Goal: Information Seeking & Learning: Learn about a topic

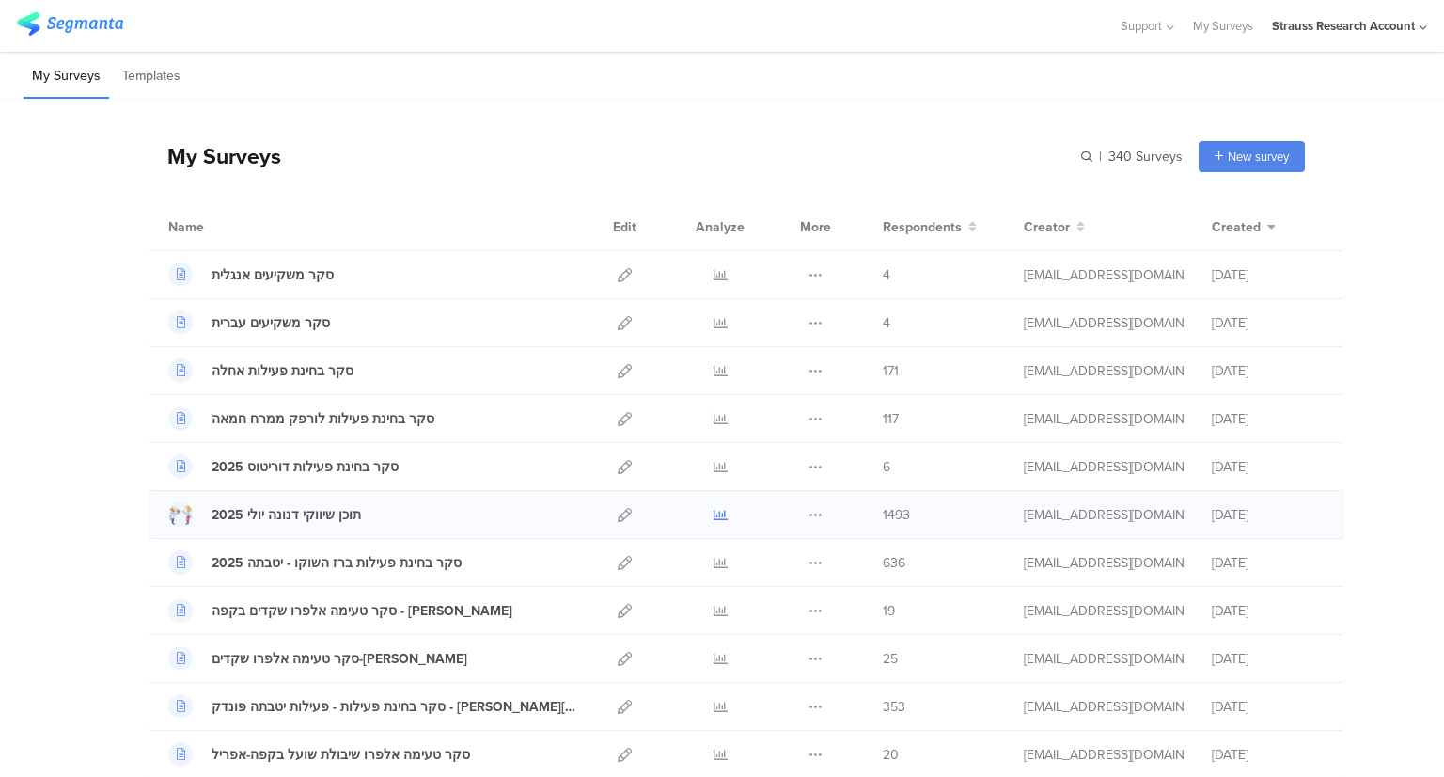
click at [715, 513] on icon at bounding box center [721, 515] width 14 height 14
click at [1076, 163] on input "text" at bounding box center [1051, 156] width 263 height 31
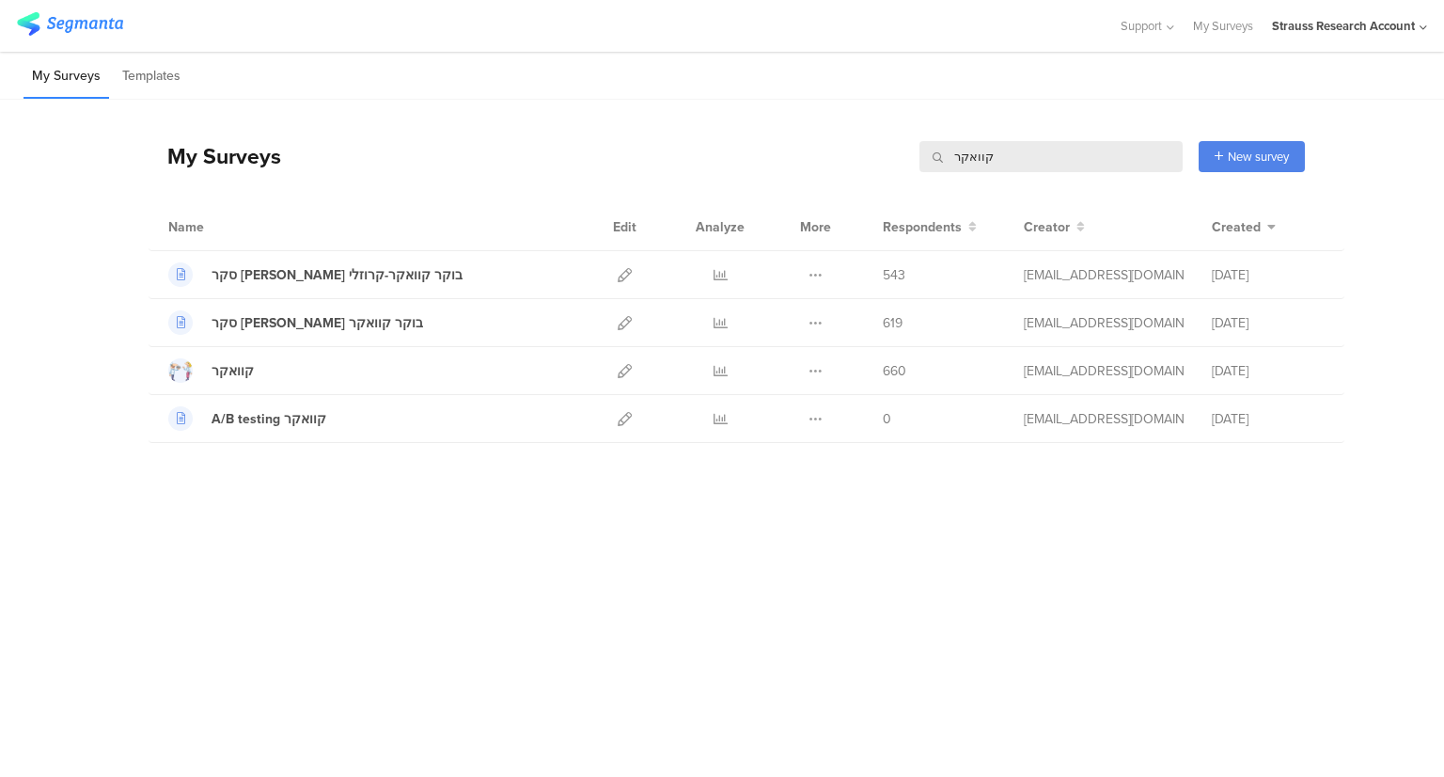
drag, startPoint x: 992, startPoint y: 145, endPoint x: 884, endPoint y: 146, distance: 108.2
click at [884, 146] on div "My Surveys [GEOGRAPHIC_DATA] [GEOGRAPHIC_DATA] New survey Start from scratch Ch…" at bounding box center [727, 155] width 1157 height 75
type input "תוכן"
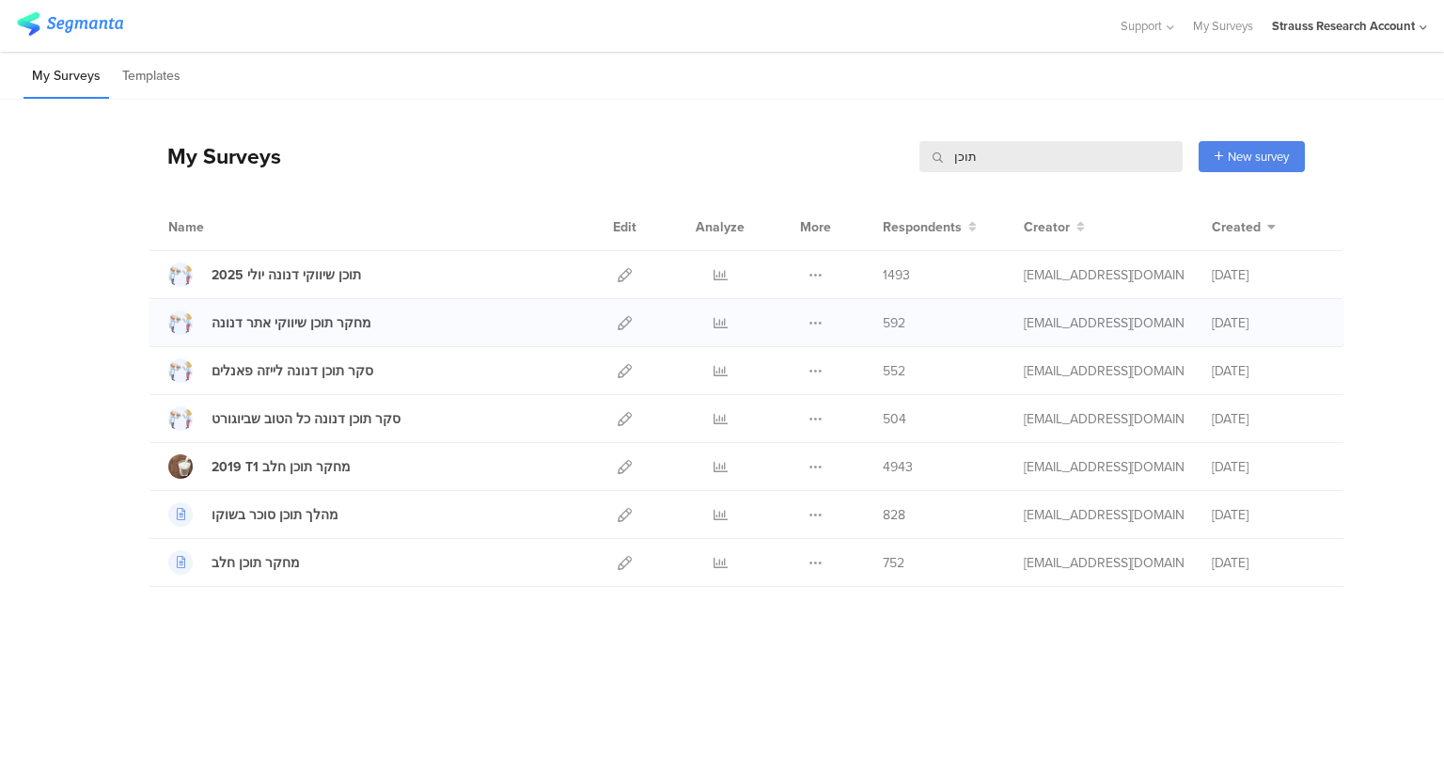
click at [712, 322] on div at bounding box center [720, 322] width 56 height 47
click at [722, 321] on icon at bounding box center [721, 323] width 14 height 14
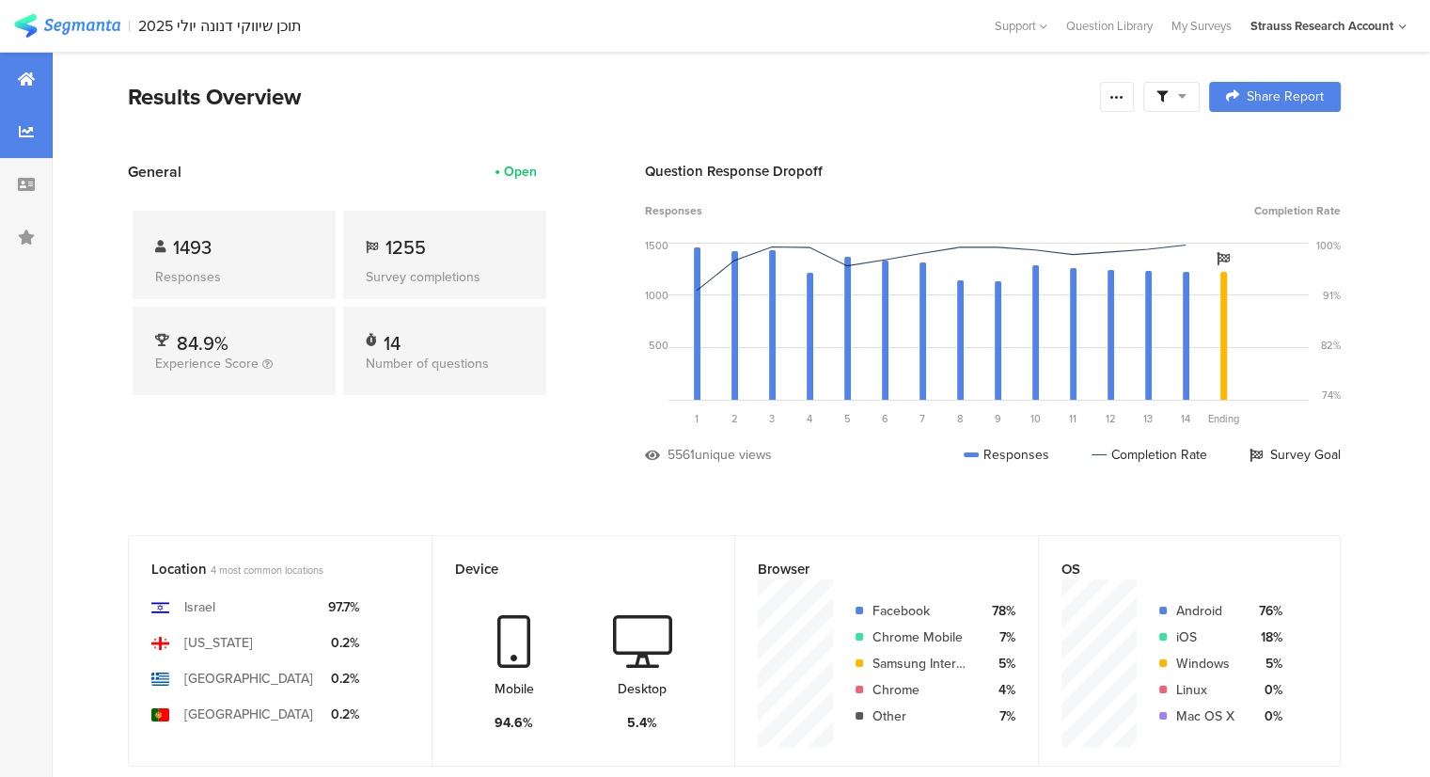
click at [27, 135] on icon at bounding box center [26, 131] width 15 height 15
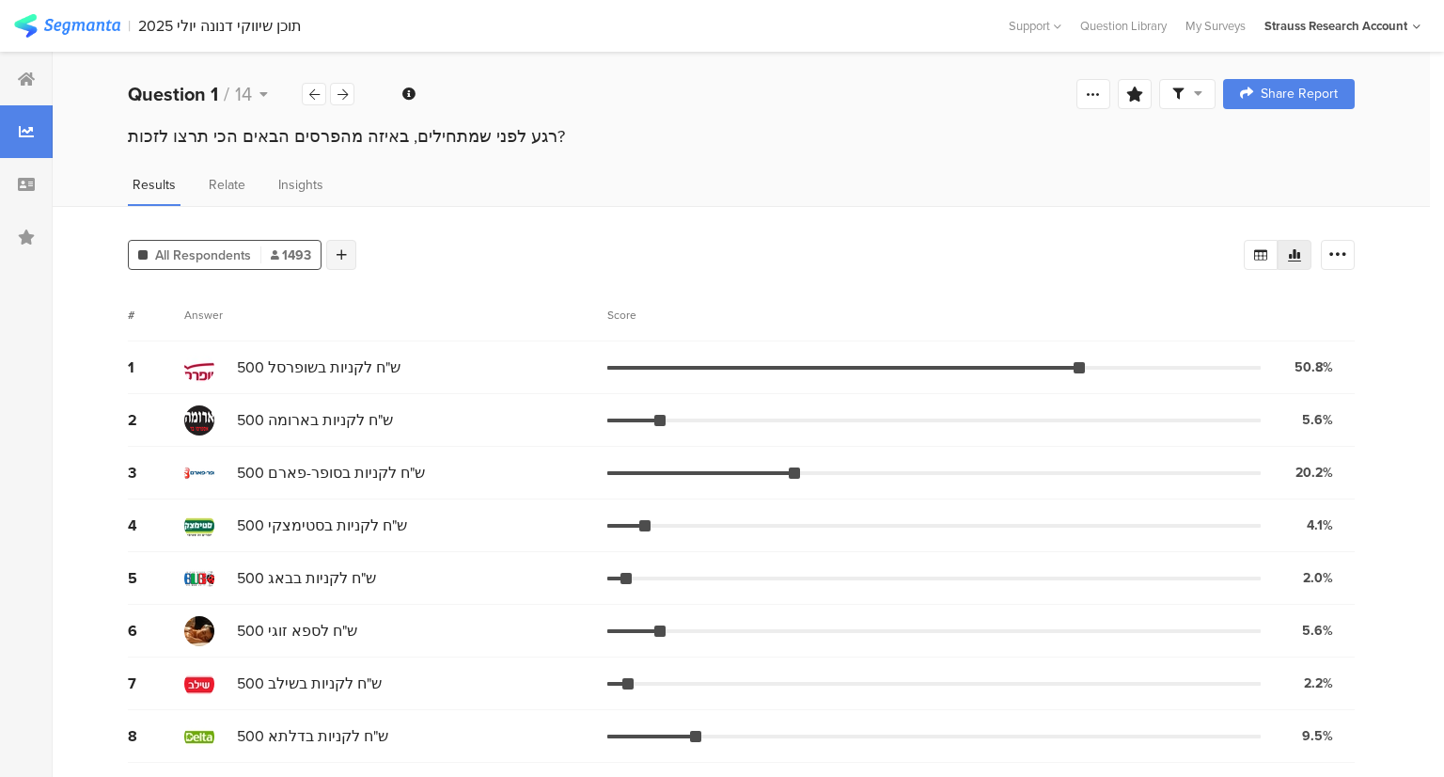
click at [346, 261] on div at bounding box center [341, 255] width 30 height 30
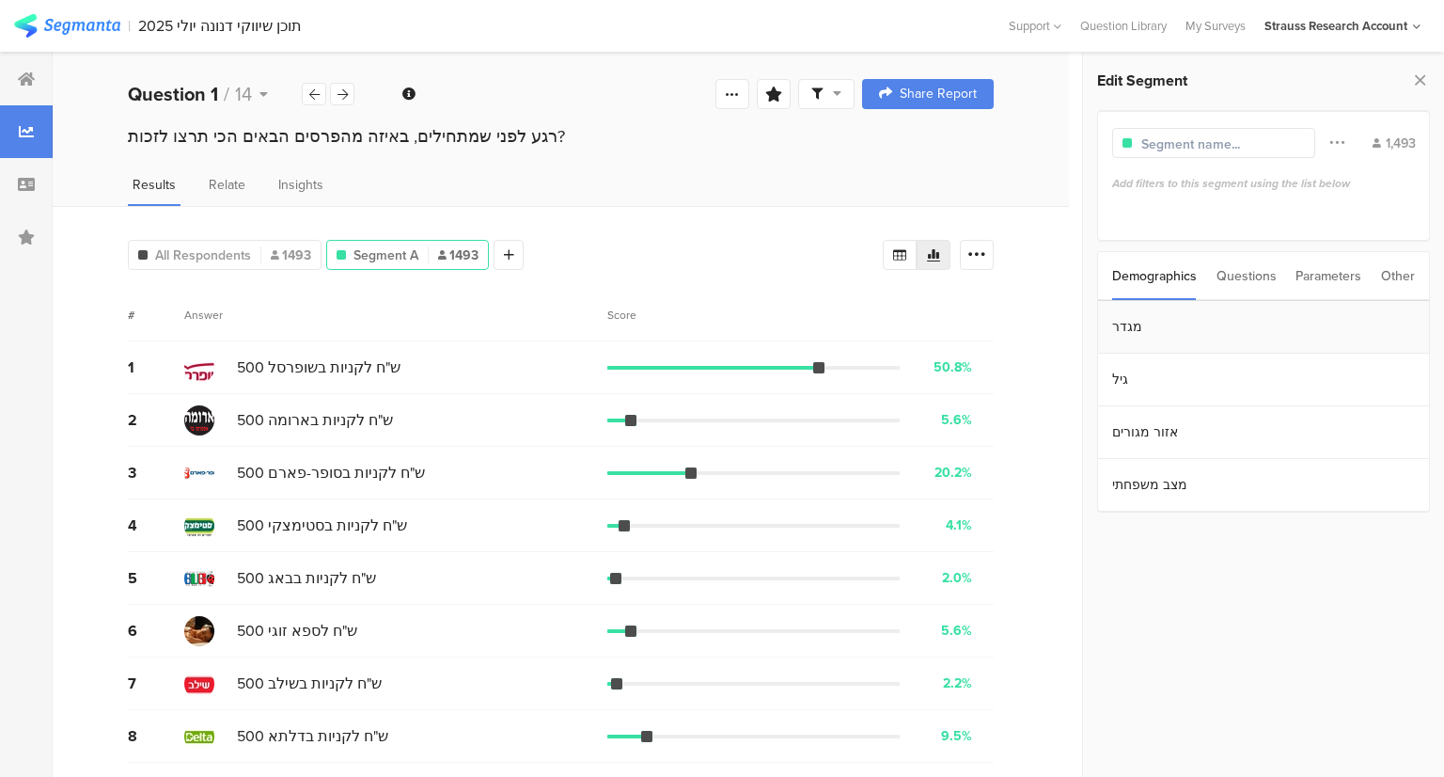
click at [1153, 339] on section "מגדר" at bounding box center [1263, 327] width 331 height 53
click at [1108, 275] on icon at bounding box center [1102, 272] width 13 height 15
click at [1255, 279] on div "Questions" at bounding box center [1247, 276] width 60 height 48
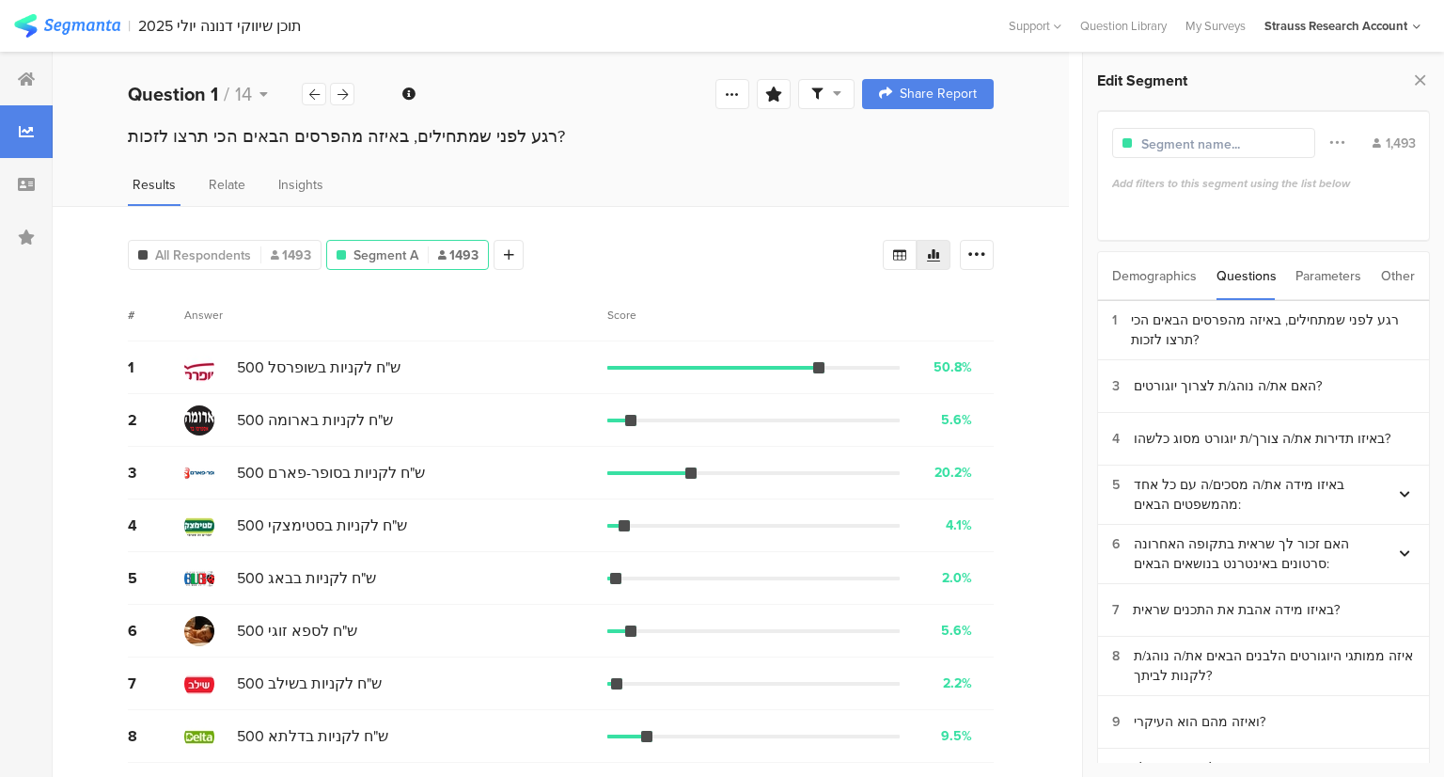
click at [1327, 276] on div "Parameters" at bounding box center [1329, 276] width 66 height 48
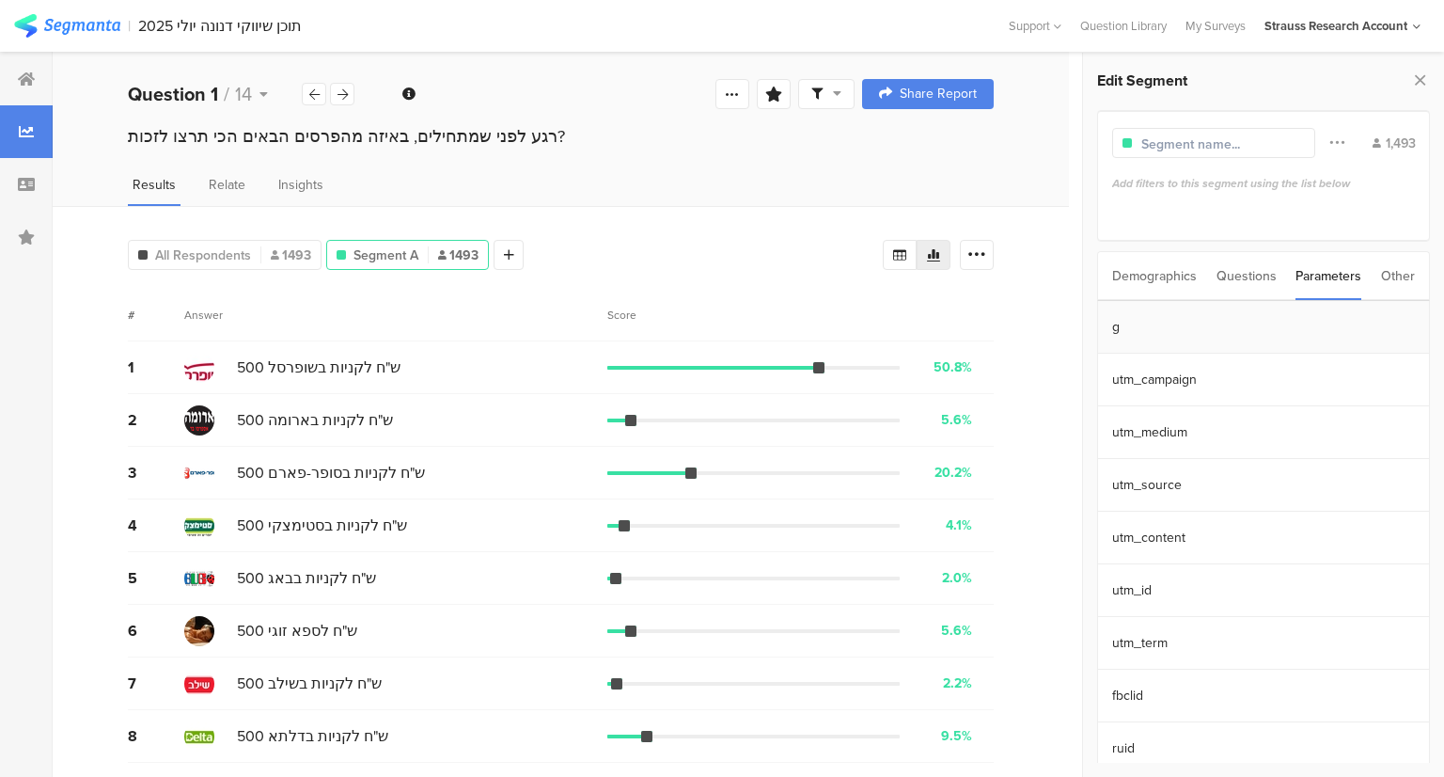
click at [1213, 336] on section "g" at bounding box center [1263, 327] width 331 height 53
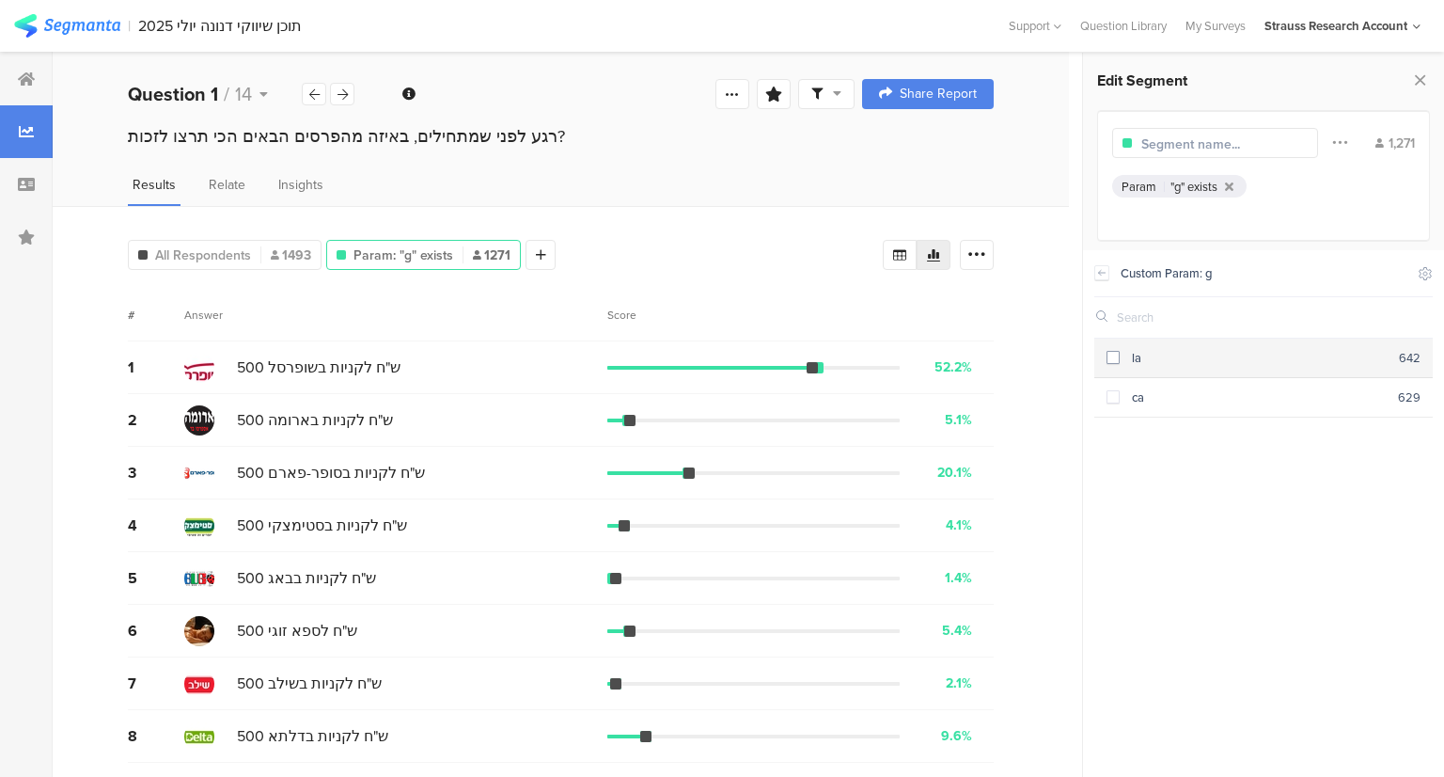
click at [1115, 358] on span at bounding box center [1113, 357] width 13 height 13
click at [335, 102] on div at bounding box center [342, 94] width 24 height 23
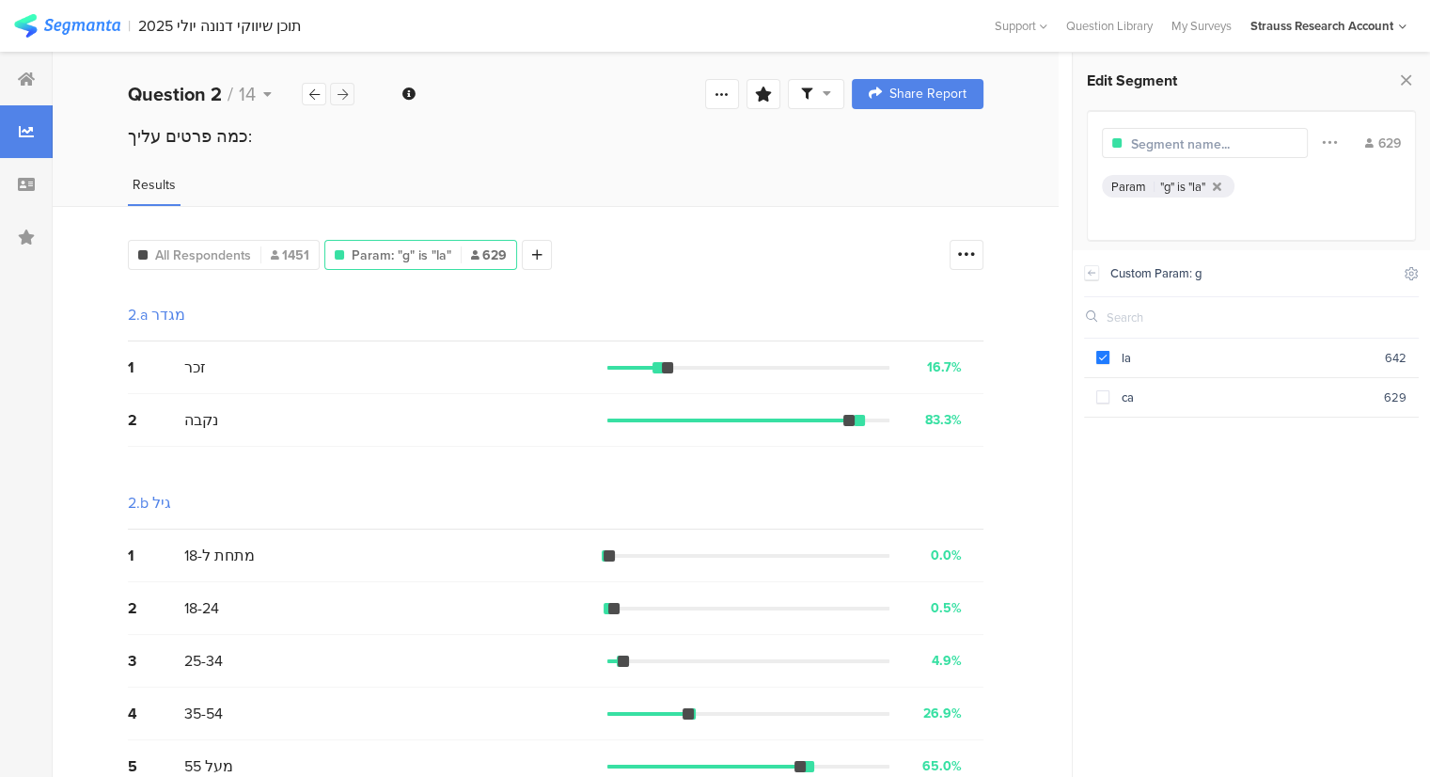
click at [335, 102] on div at bounding box center [342, 94] width 24 height 23
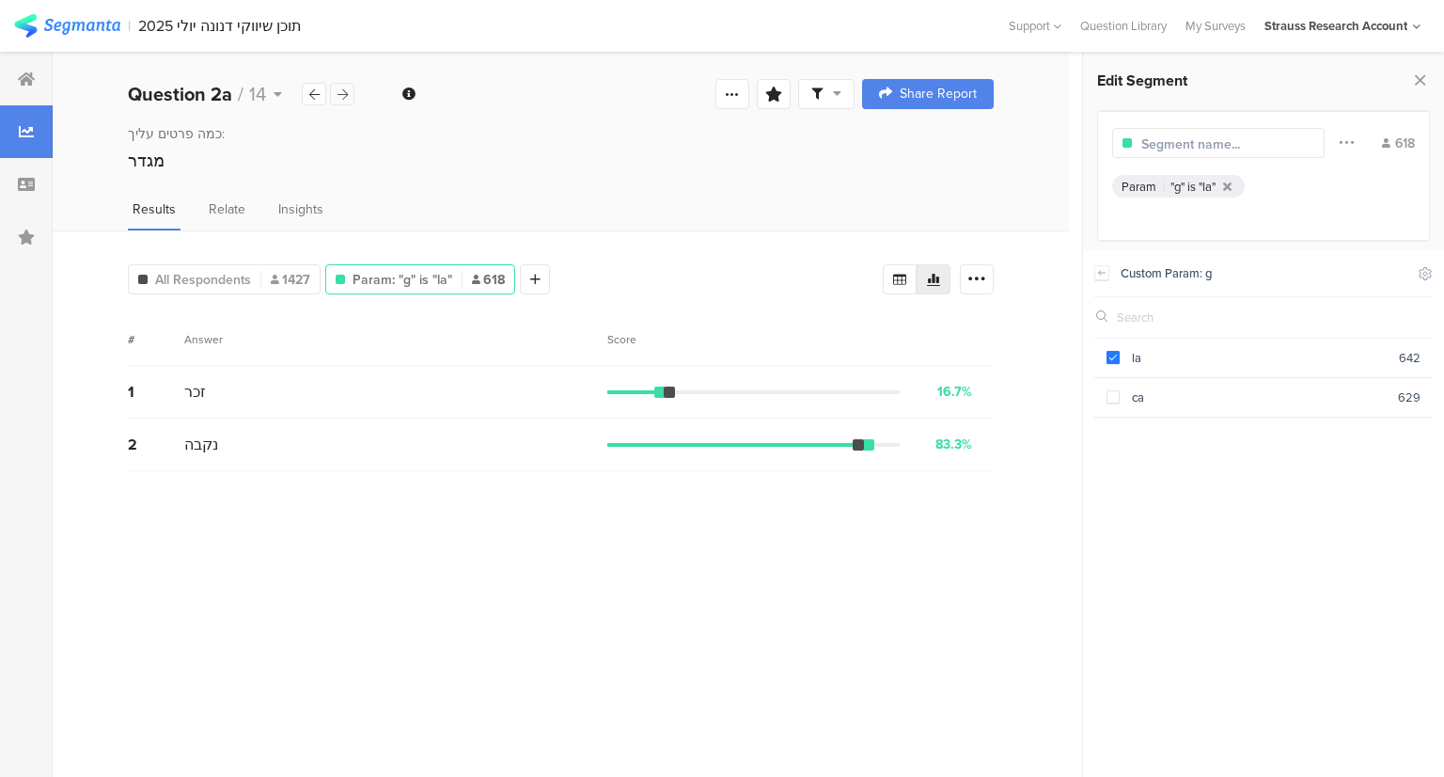
click at [335, 102] on div at bounding box center [342, 94] width 24 height 23
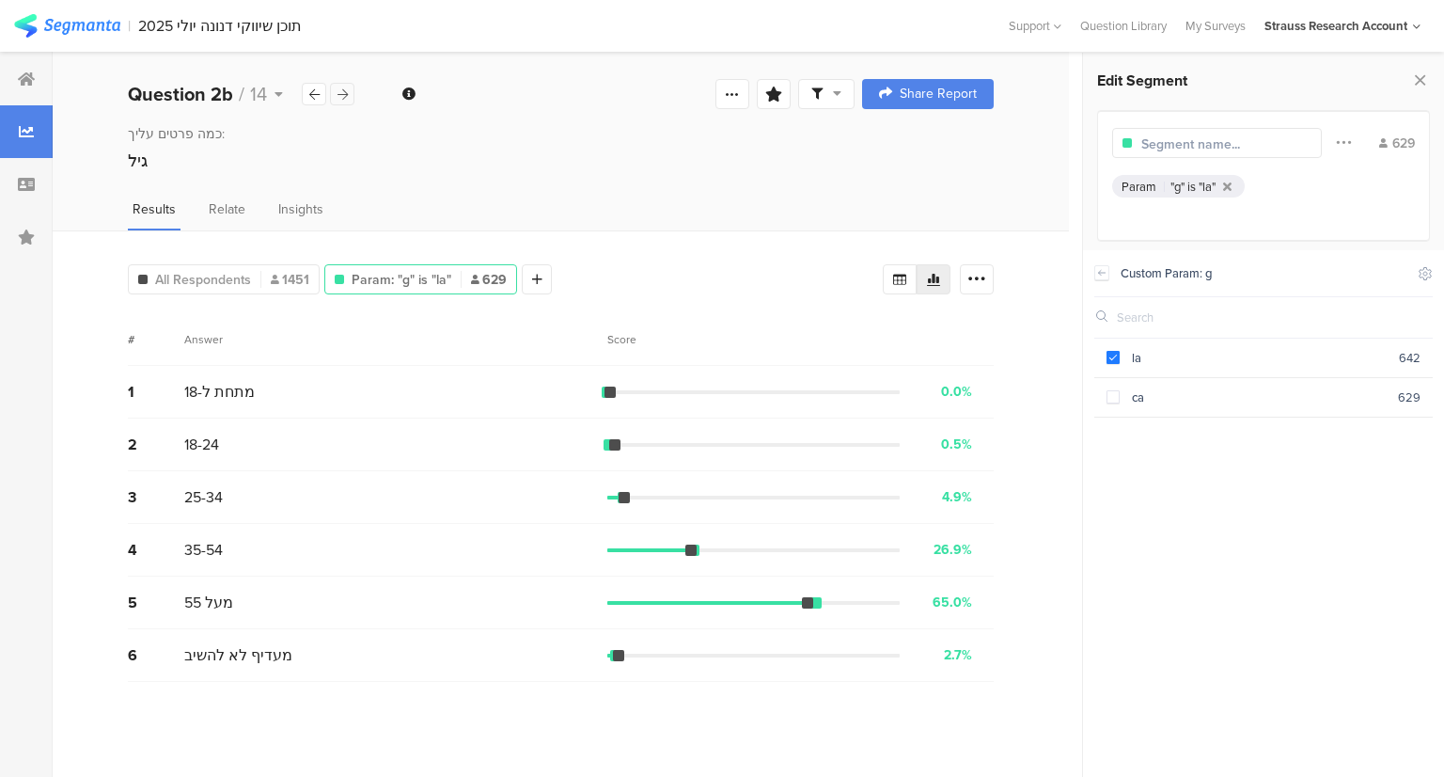
click at [335, 102] on div at bounding box center [342, 94] width 24 height 23
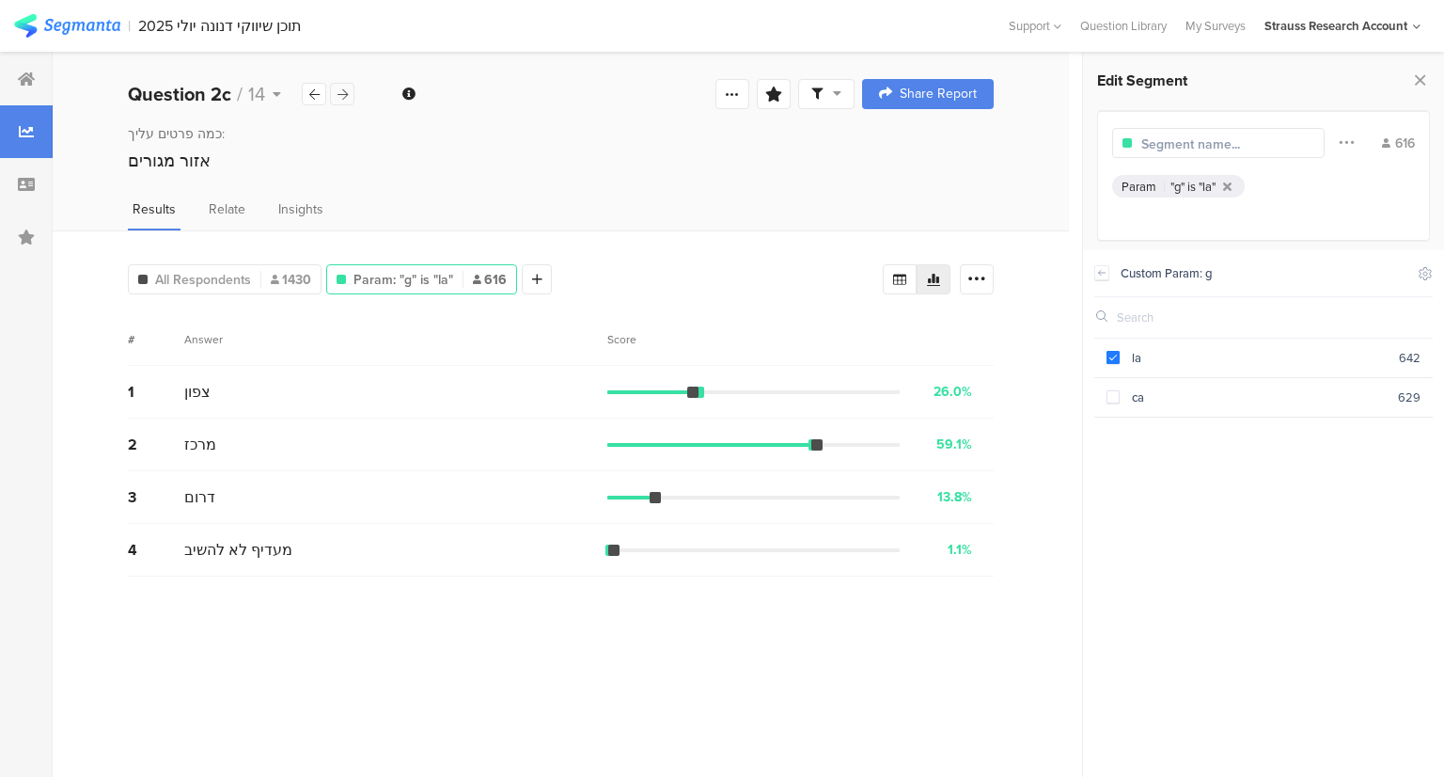
click at [335, 102] on div at bounding box center [342, 94] width 24 height 23
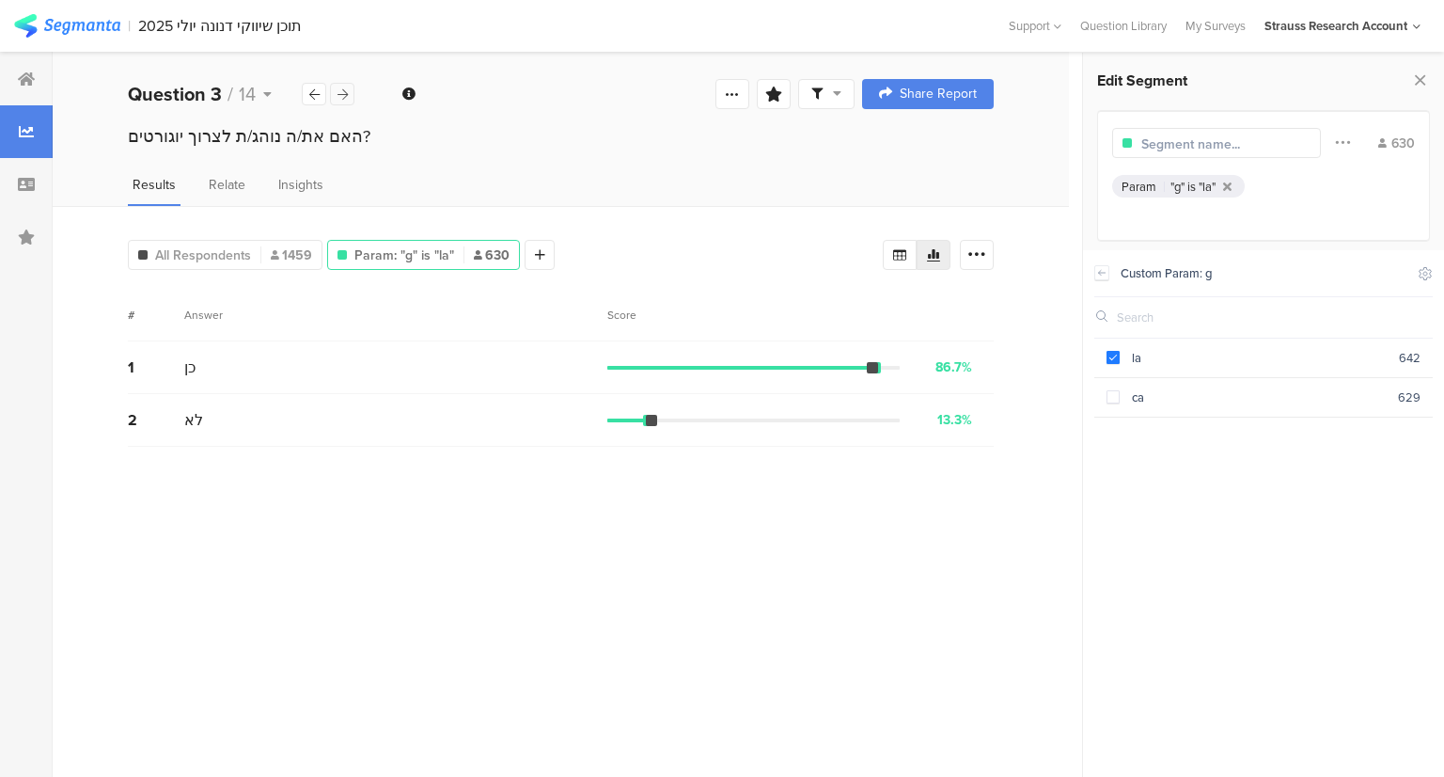
click at [335, 102] on div at bounding box center [342, 94] width 24 height 23
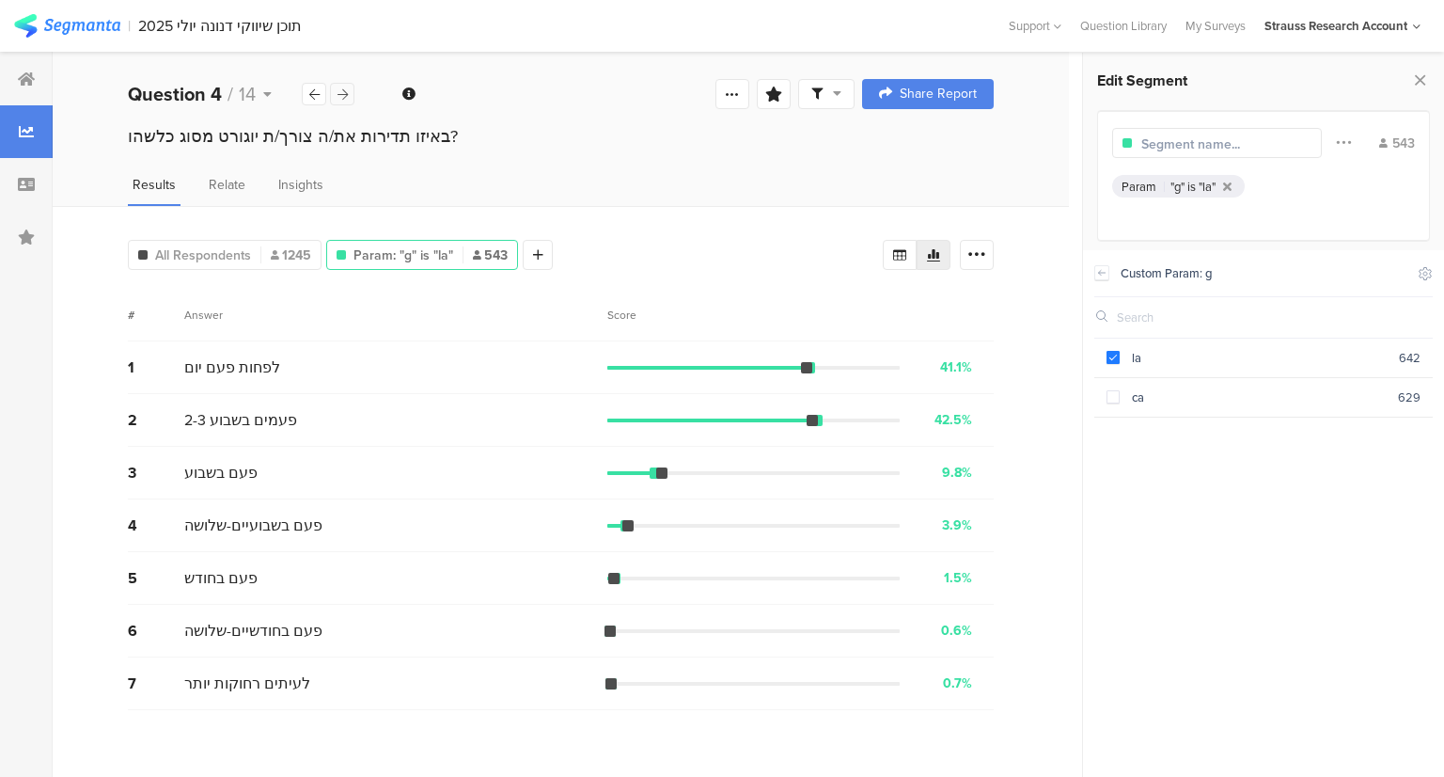
click at [335, 102] on div at bounding box center [342, 94] width 24 height 23
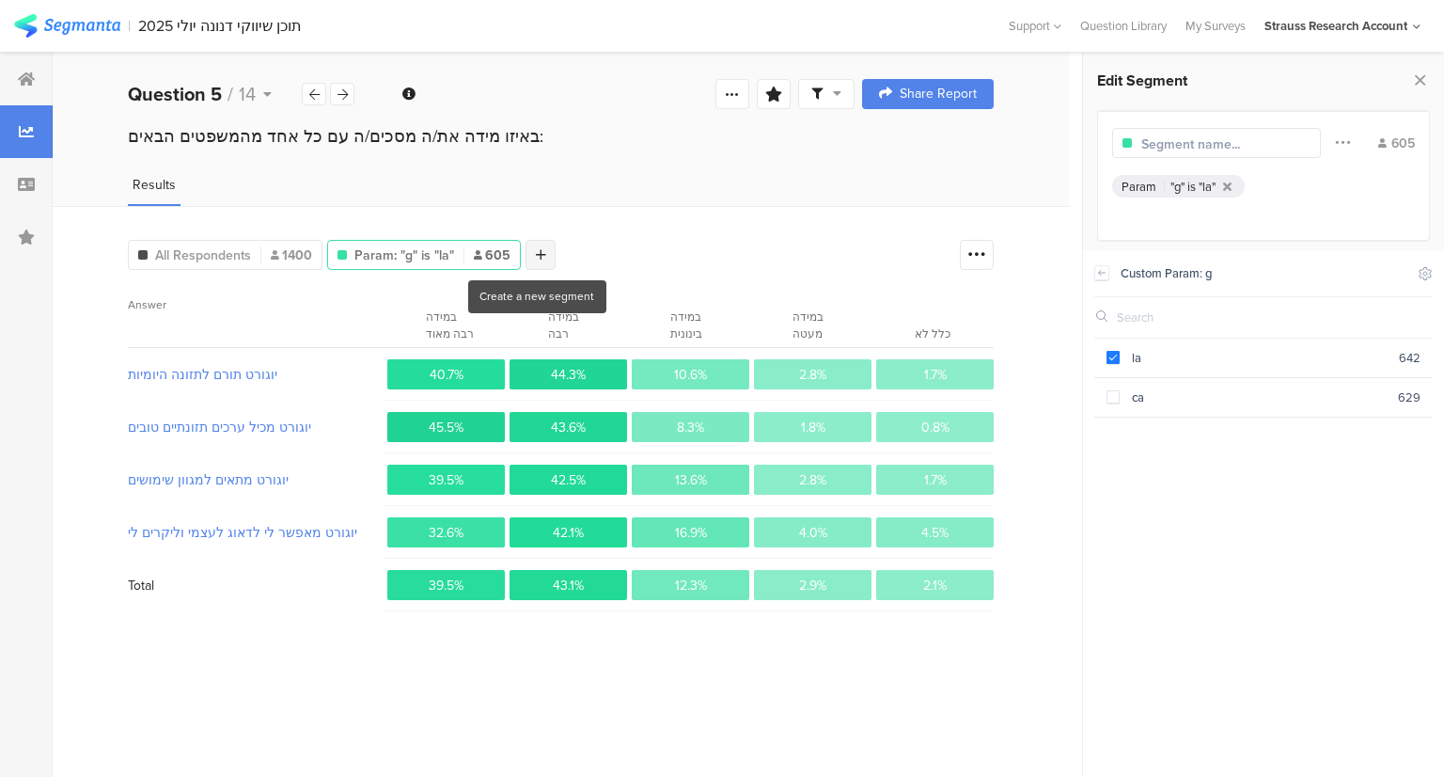
click at [540, 260] on div at bounding box center [541, 255] width 30 height 30
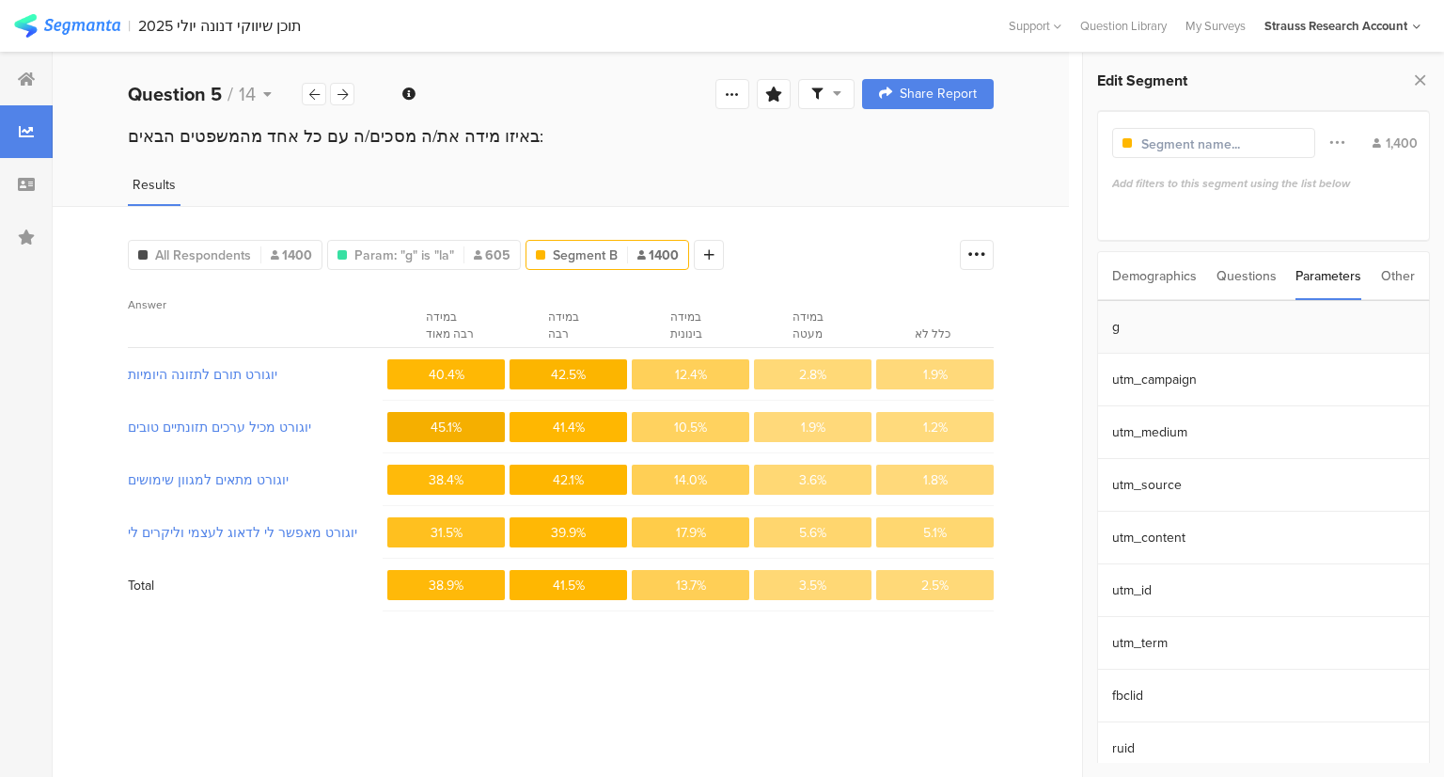
click at [1139, 339] on section "g" at bounding box center [1263, 327] width 331 height 53
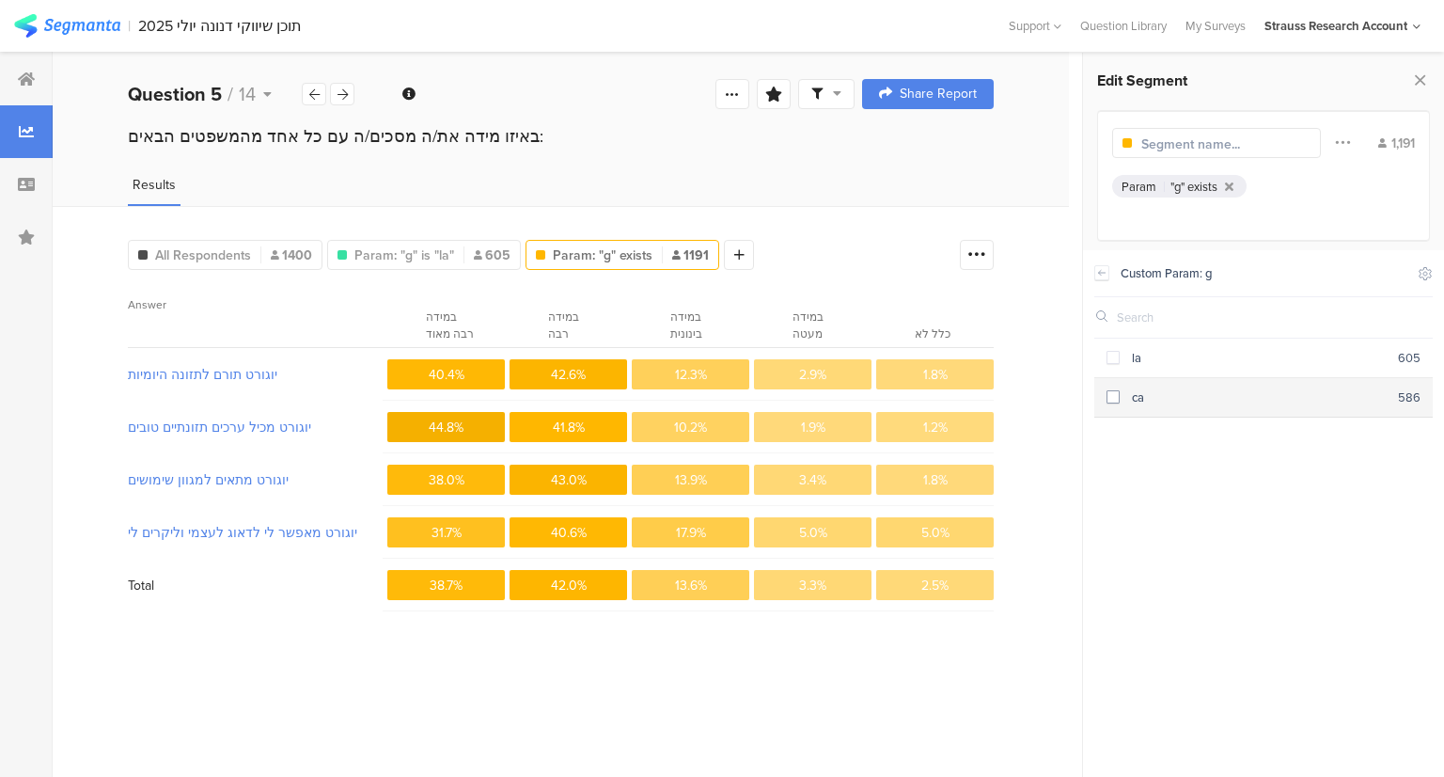
click at [1119, 398] on span at bounding box center [1113, 396] width 13 height 13
click at [418, 254] on span "Param: "g" is "la"" at bounding box center [405, 255] width 100 height 20
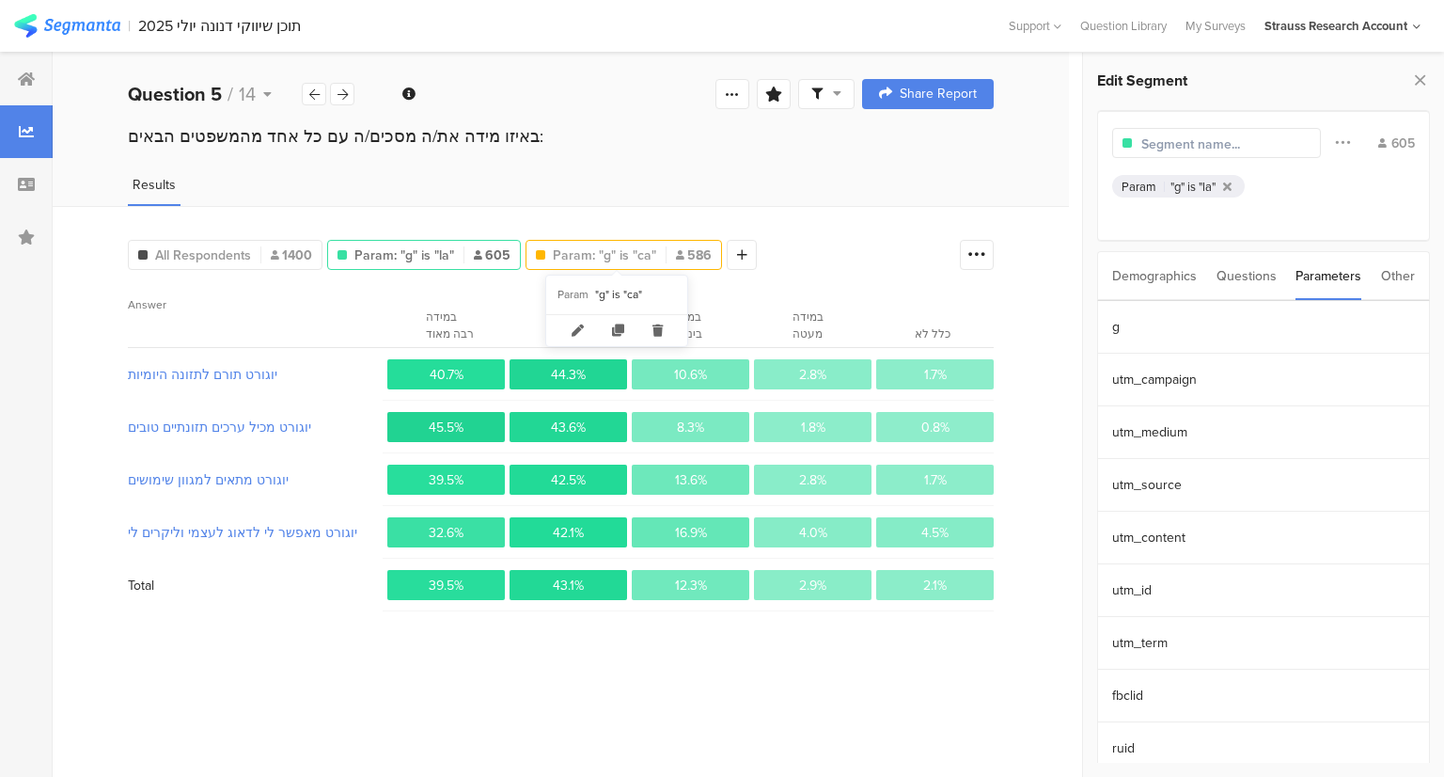
click at [591, 253] on span "Param: "g" is "ca"" at bounding box center [604, 255] width 103 height 20
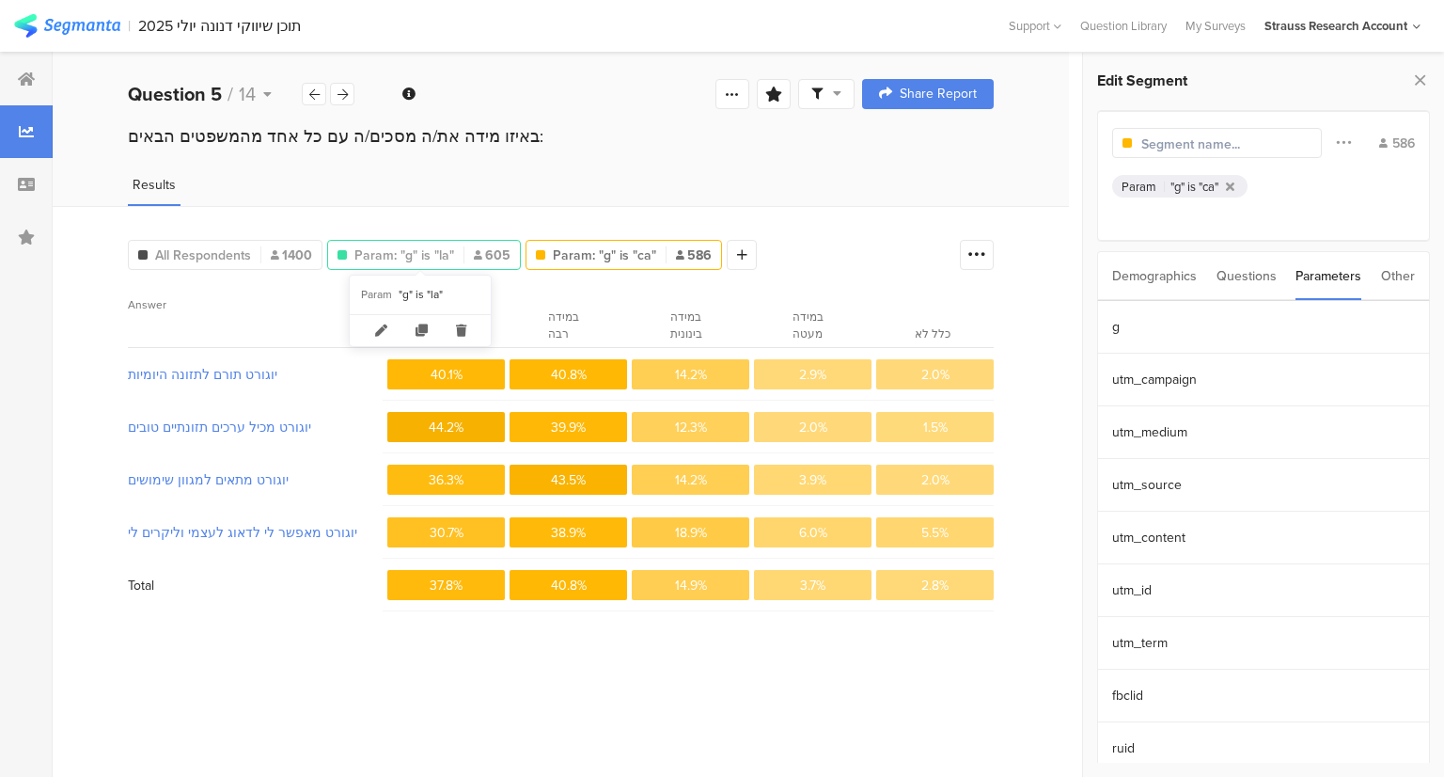
click at [413, 258] on span "Param: "g" is "la"" at bounding box center [405, 255] width 100 height 20
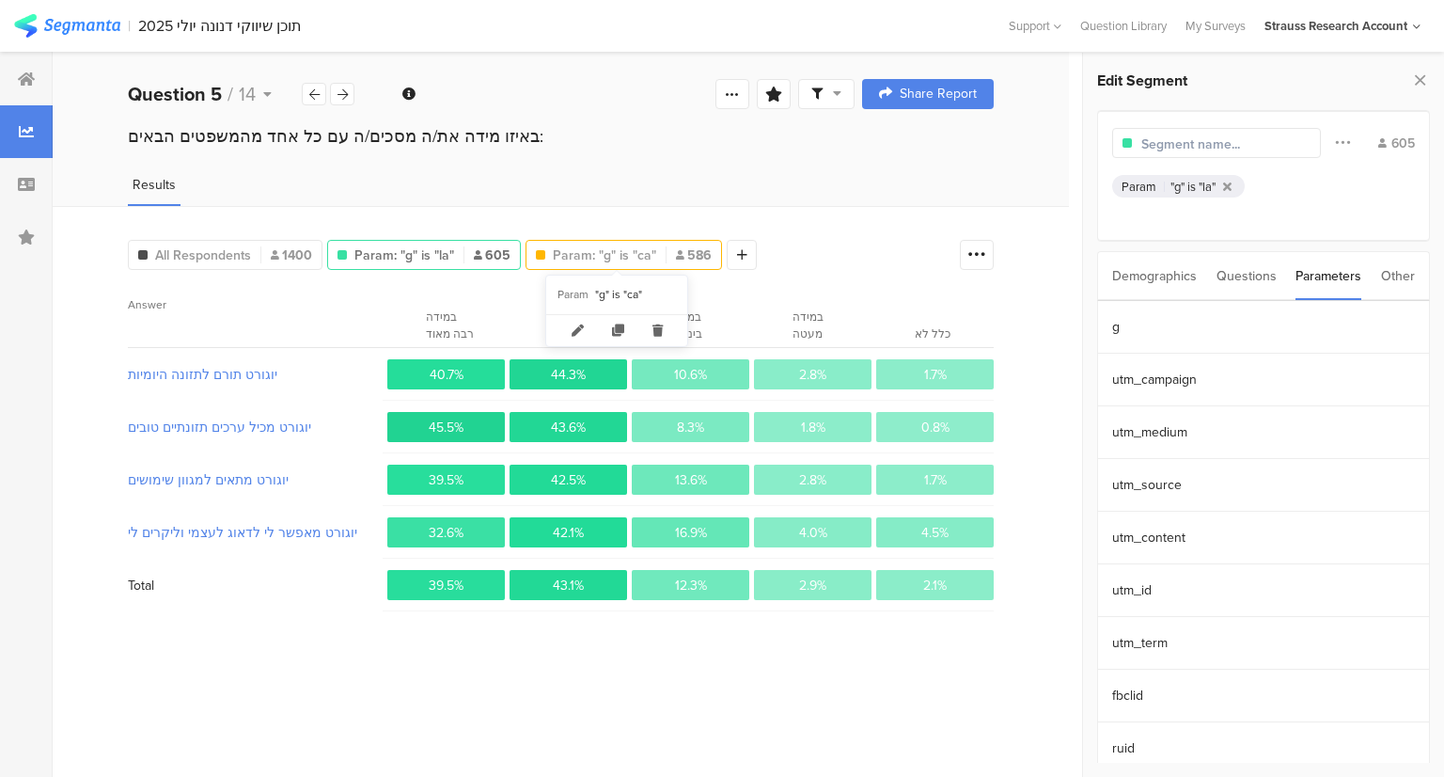
click at [613, 257] on span "Param: "g" is "ca"" at bounding box center [604, 255] width 103 height 20
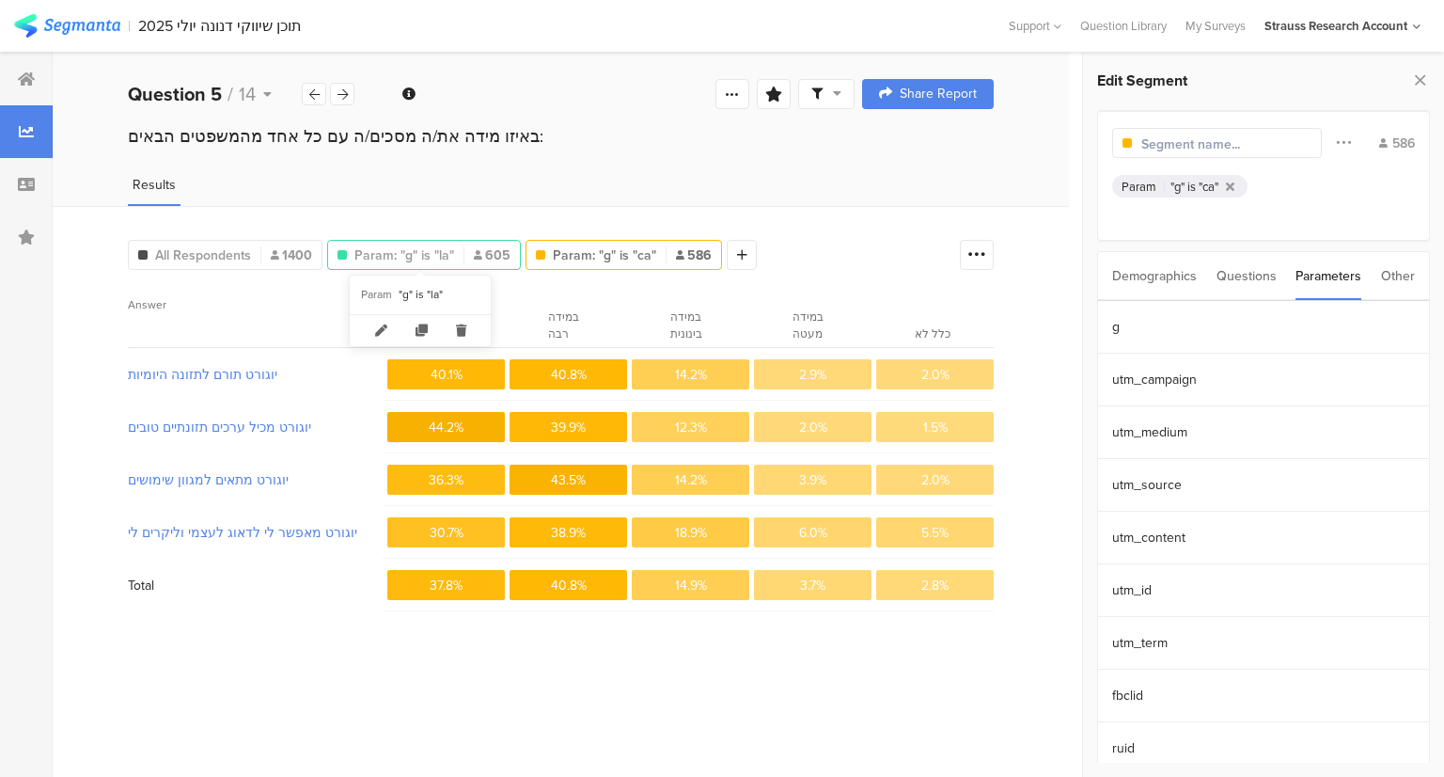
click at [433, 262] on span "Param: "g" is "la"" at bounding box center [405, 255] width 100 height 20
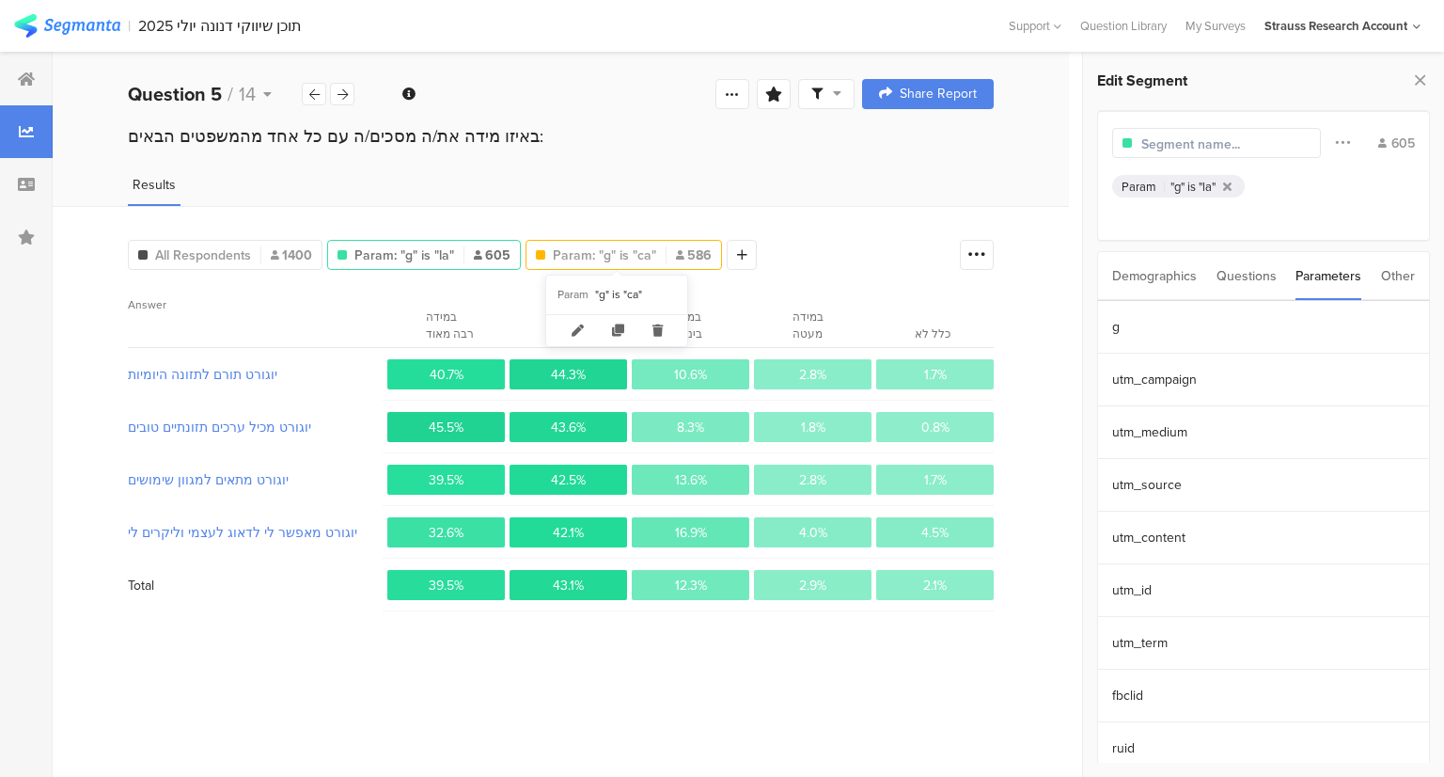
click at [595, 260] on span "Param: "g" is "ca"" at bounding box center [604, 255] width 103 height 20
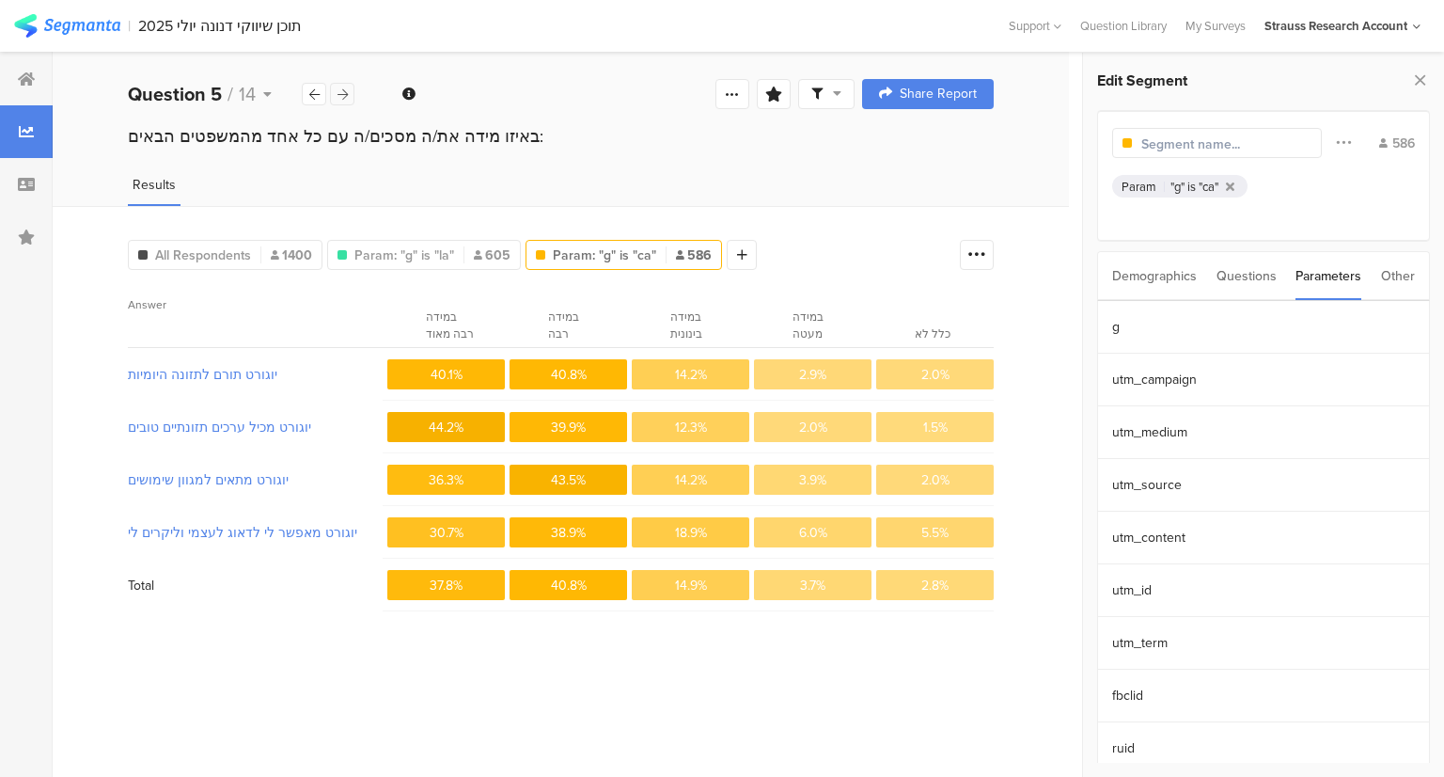
click at [342, 101] on div at bounding box center [342, 94] width 24 height 23
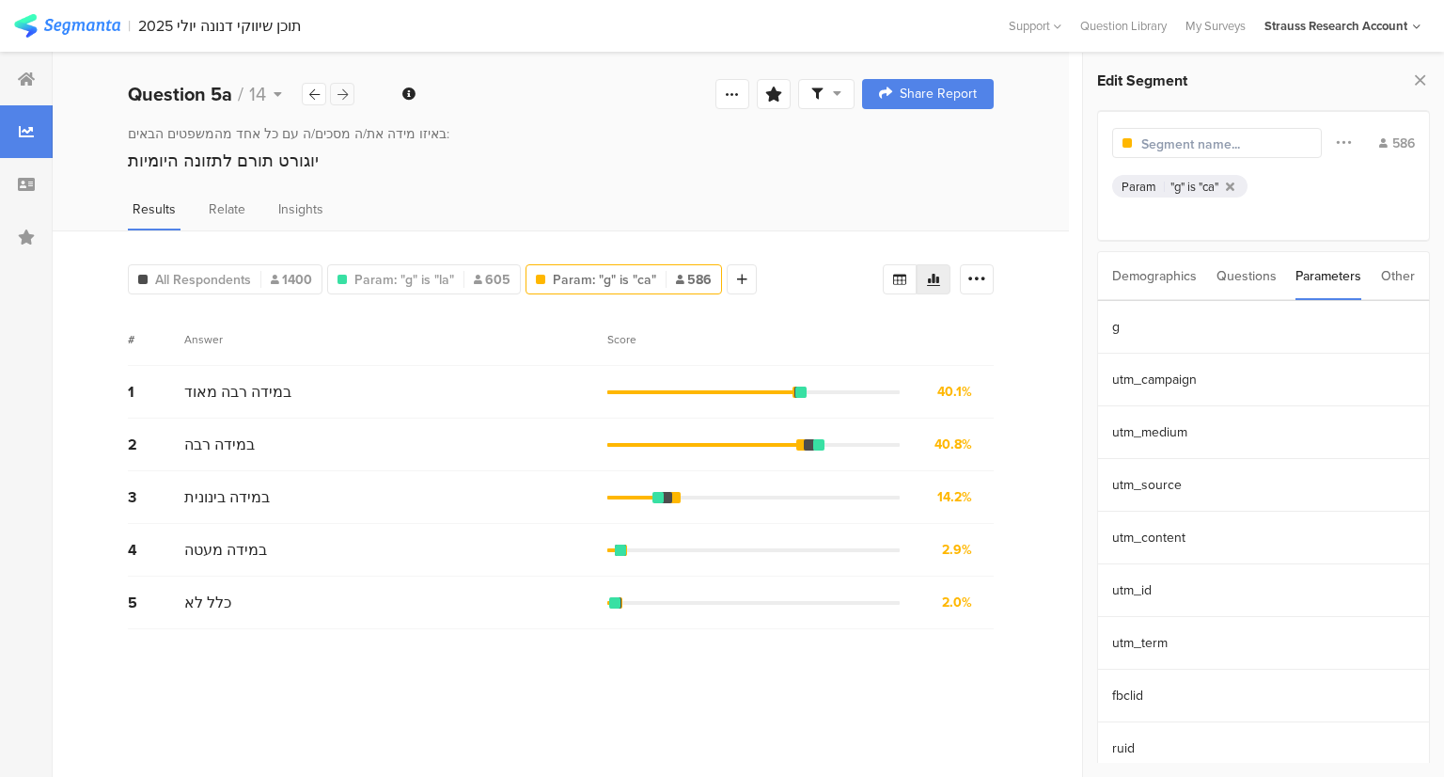
click at [340, 99] on icon at bounding box center [343, 94] width 10 height 12
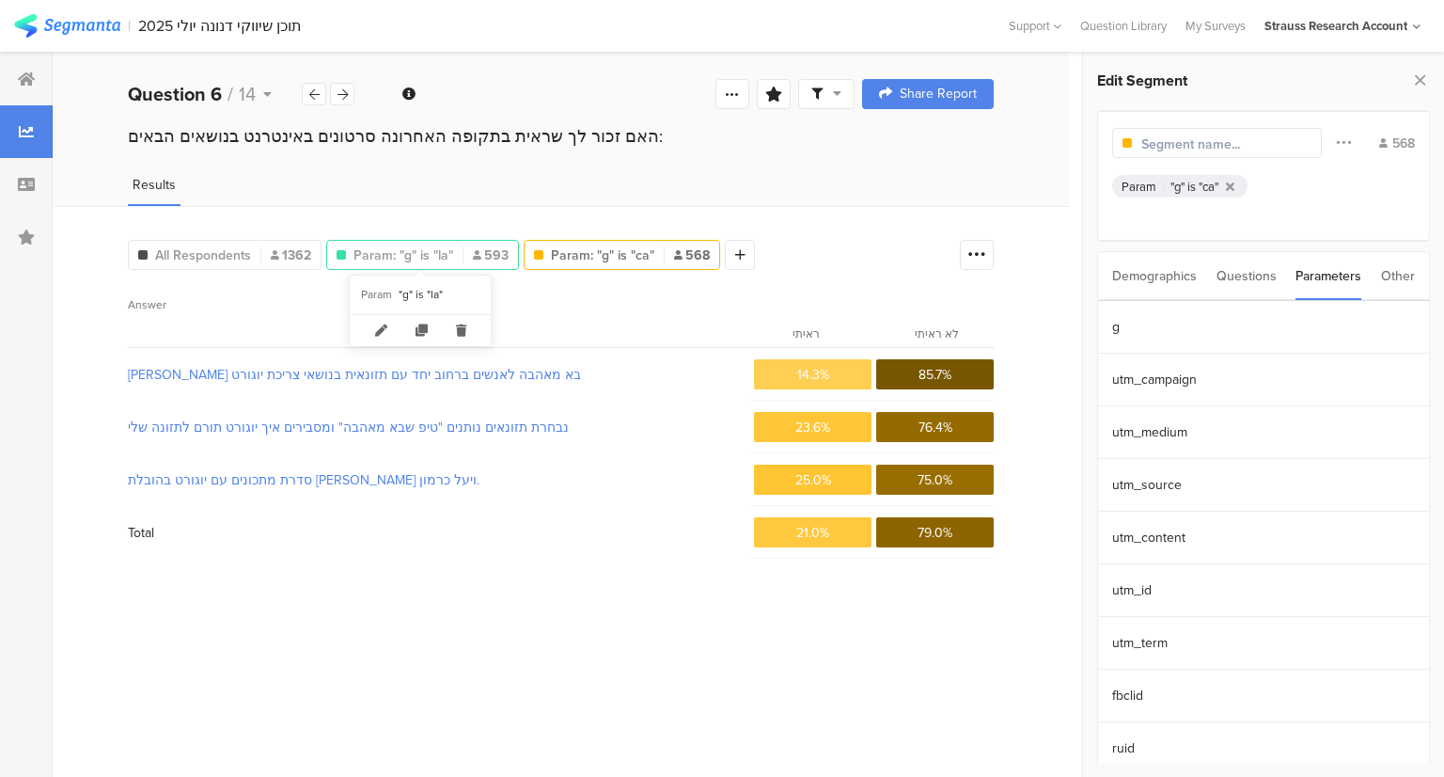
click at [404, 256] on span "Param: "g" is "la"" at bounding box center [404, 255] width 100 height 20
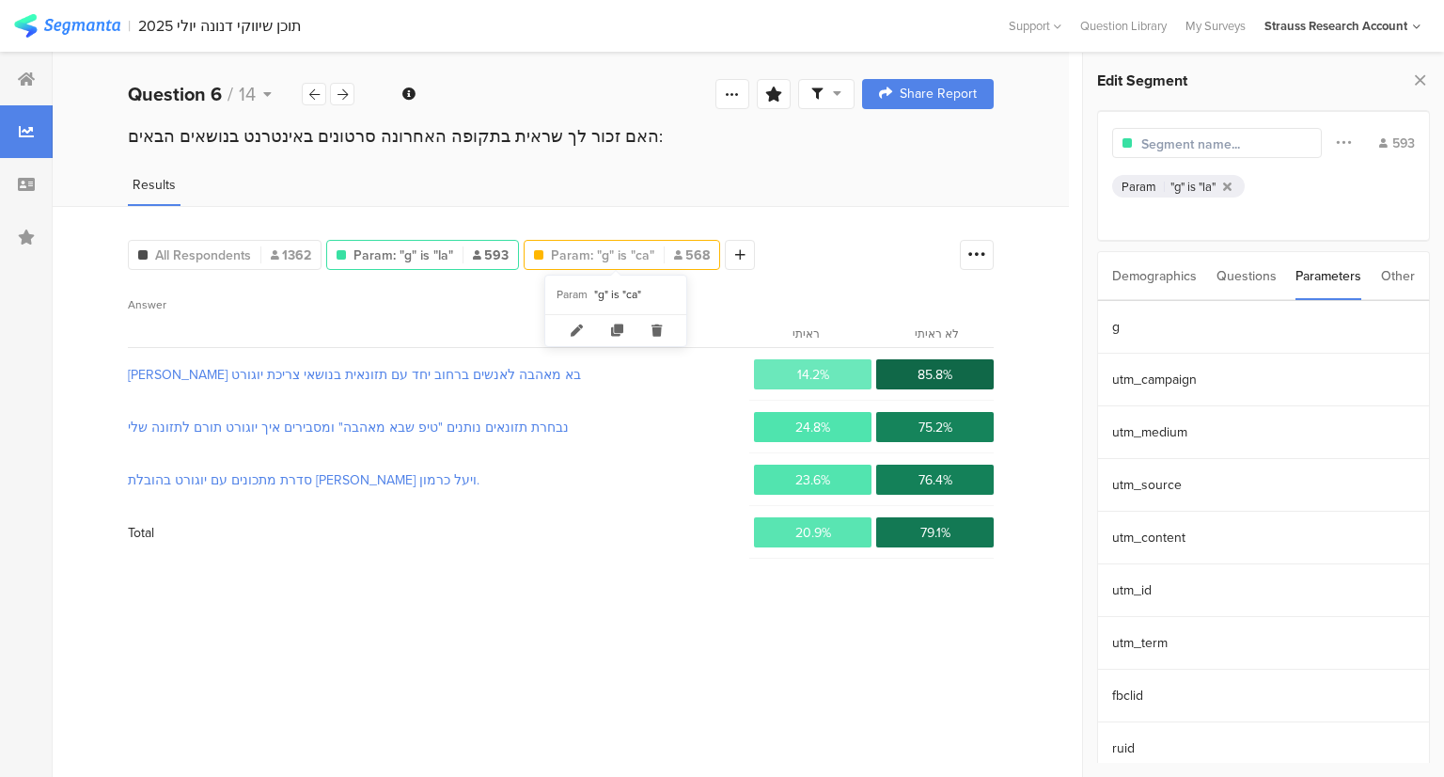
click at [606, 257] on span "Param: "g" is "ca"" at bounding box center [602, 255] width 103 height 20
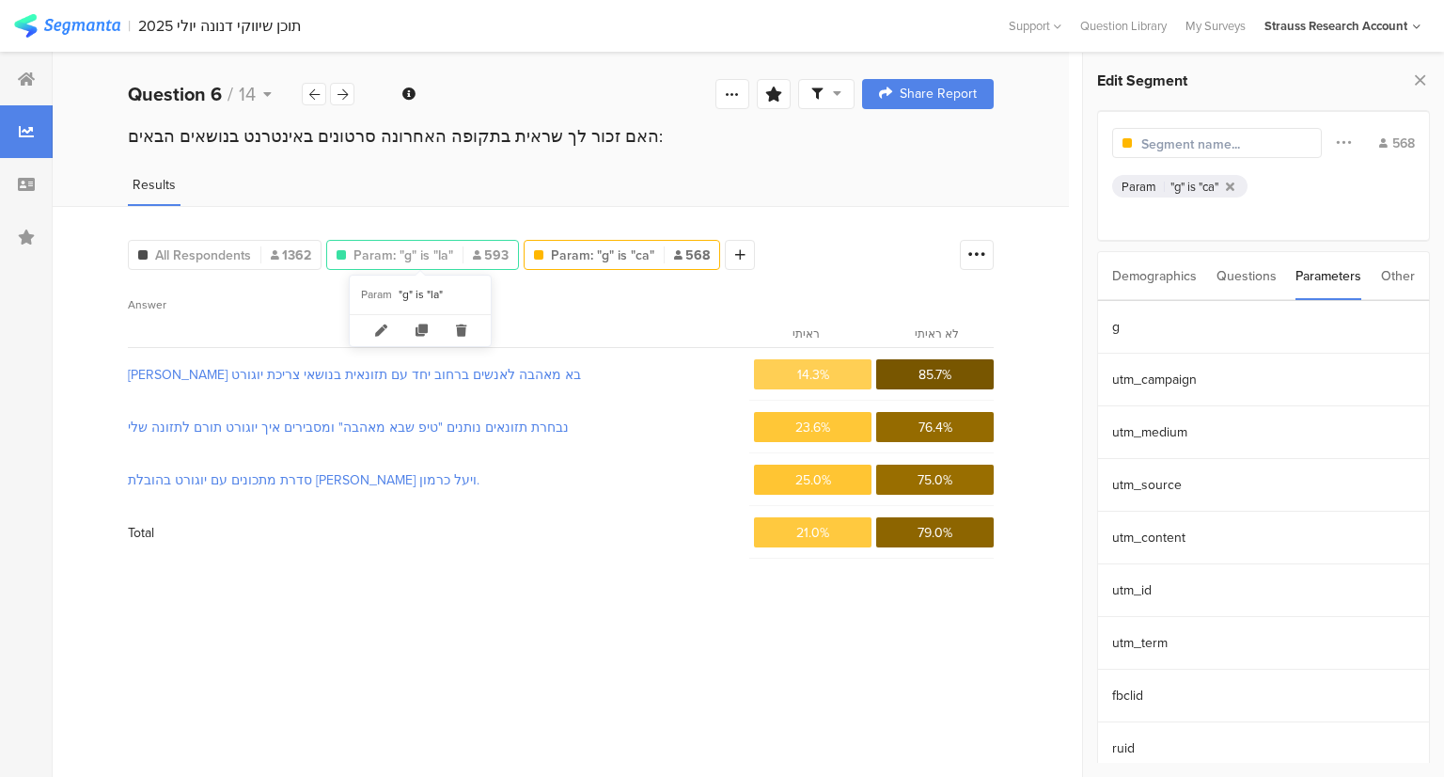
click at [416, 259] on span "Param: "g" is "la"" at bounding box center [404, 255] width 100 height 20
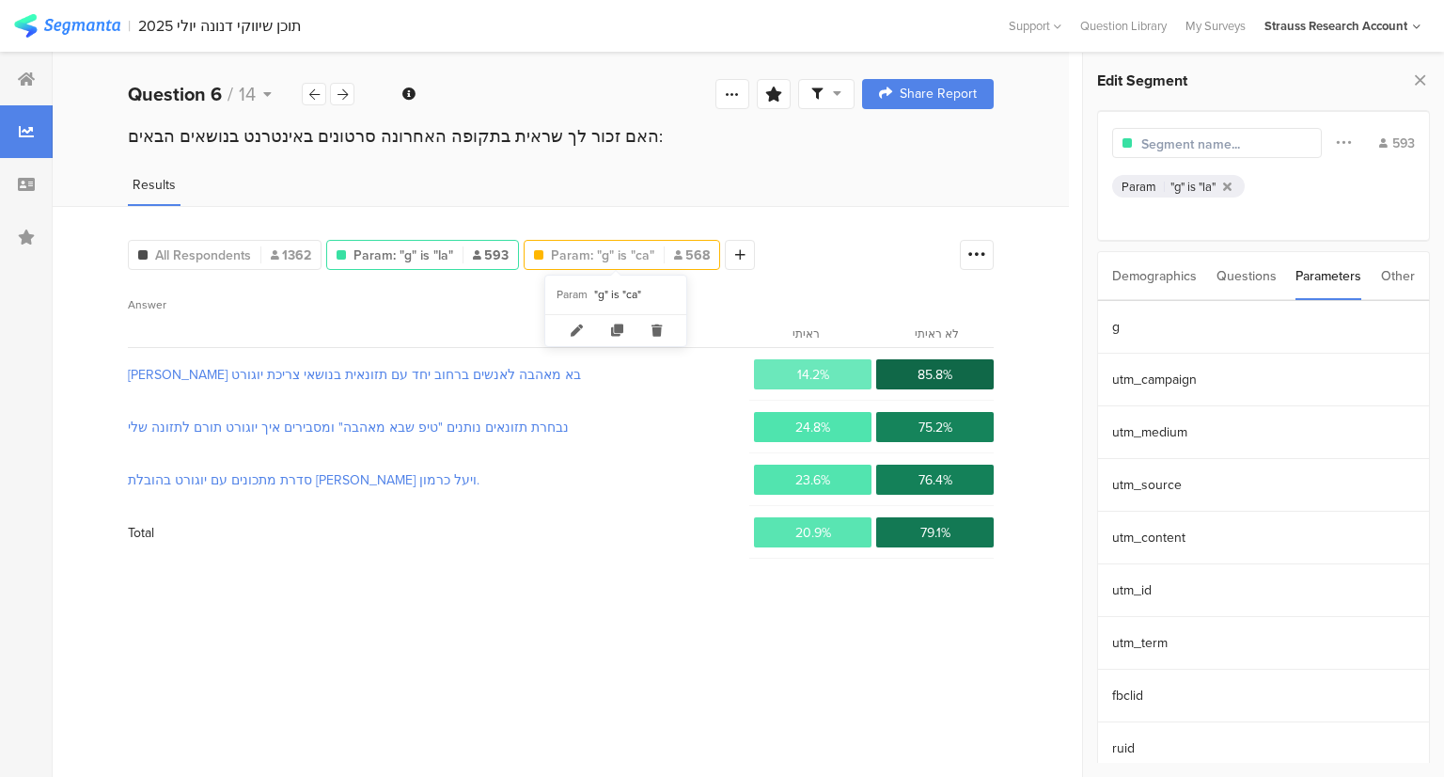
click at [608, 255] on span "Param: "g" is "ca"" at bounding box center [602, 255] width 103 height 20
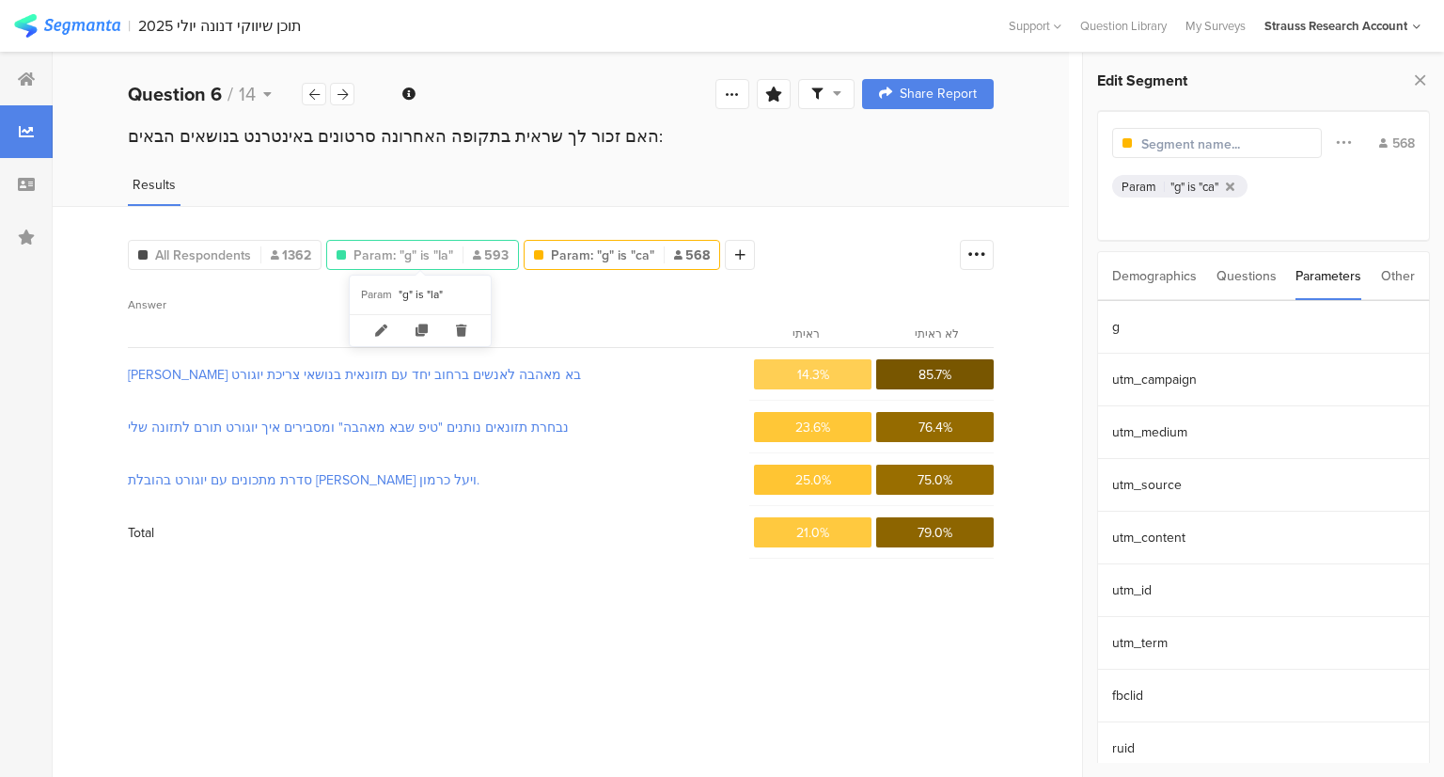
click at [422, 252] on span "Param: "g" is "la"" at bounding box center [404, 255] width 100 height 20
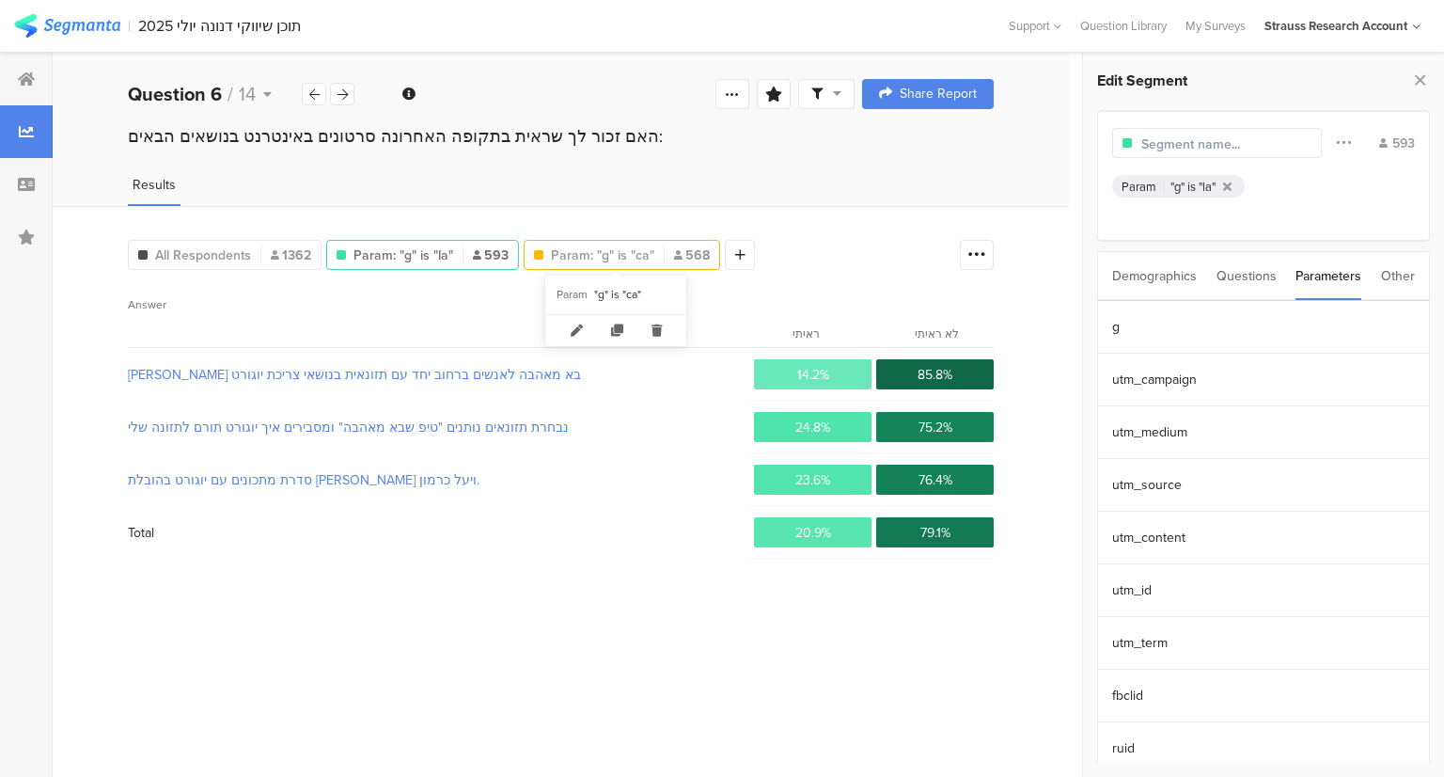
click at [604, 258] on span "Param: "g" is "ca"" at bounding box center [602, 255] width 103 height 20
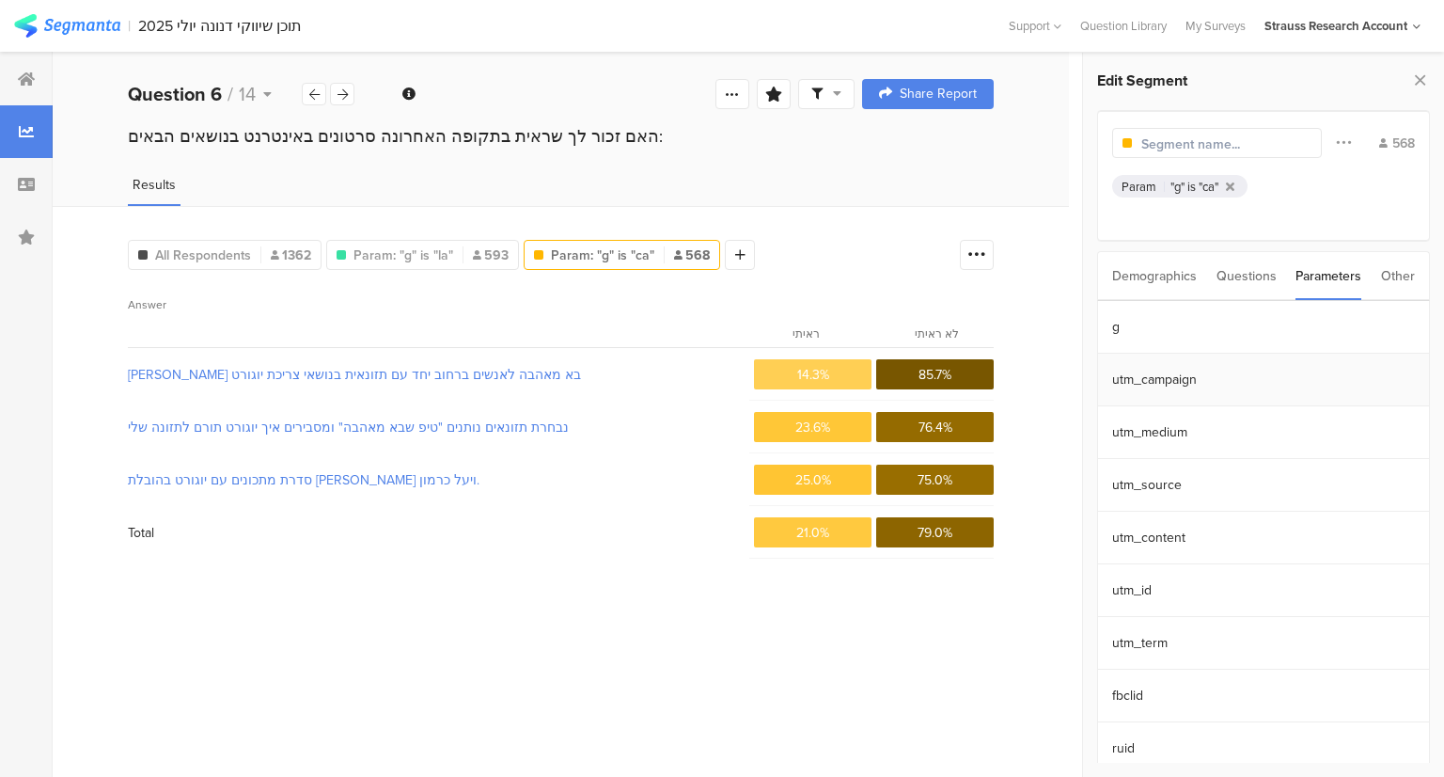
click at [1169, 382] on section "utm_campaign" at bounding box center [1263, 380] width 331 height 53
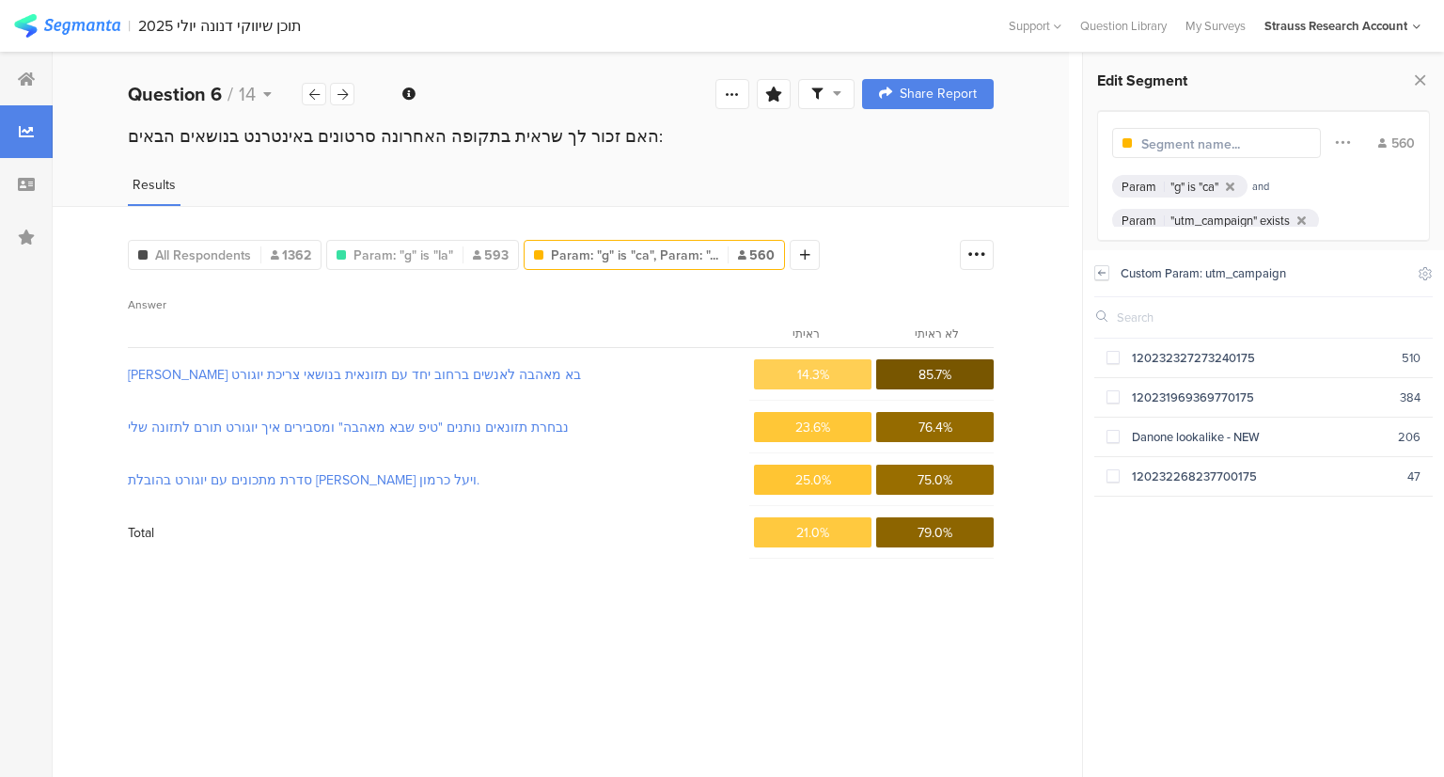
click at [1105, 277] on icon at bounding box center [1102, 272] width 13 height 15
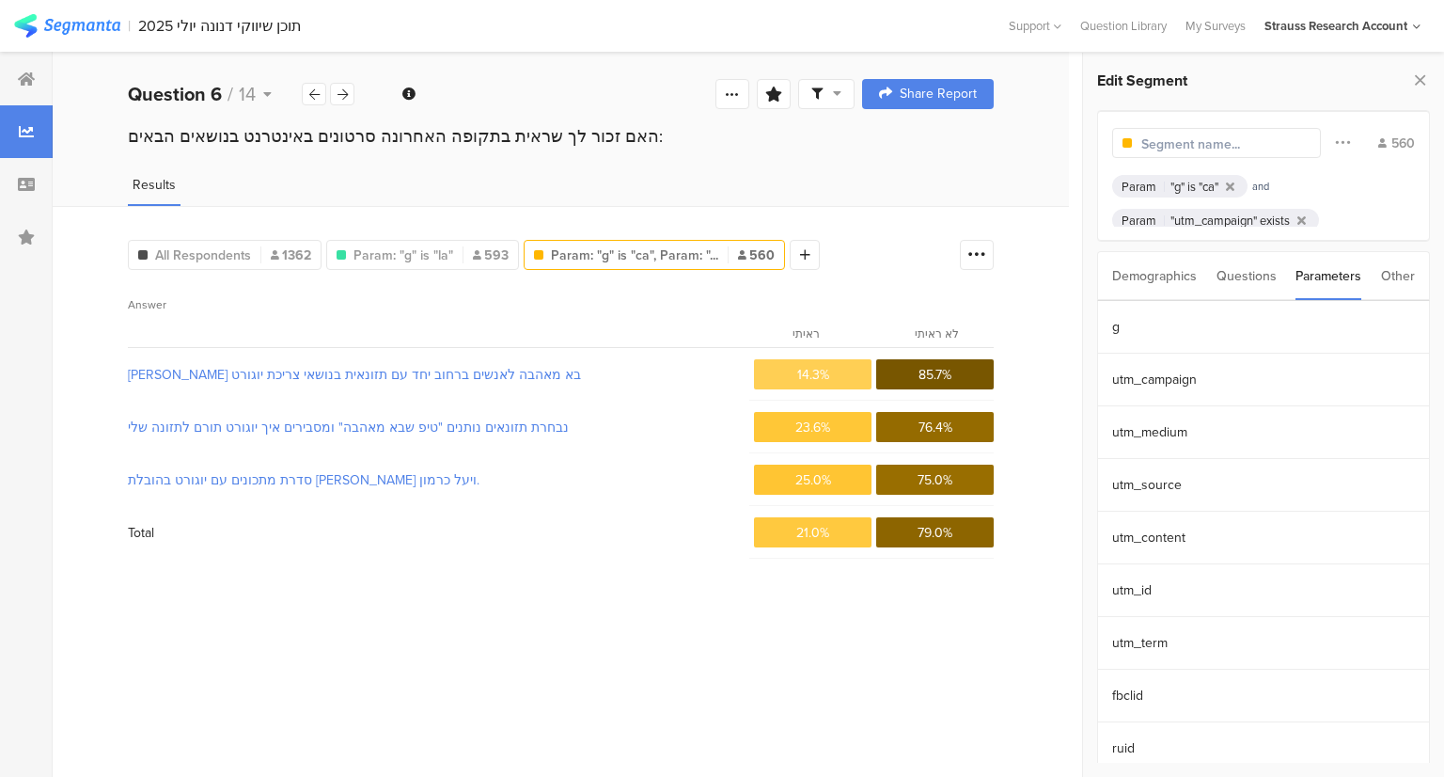
scroll to position [485, 0]
click at [1176, 667] on section "source" at bounding box center [1263, 684] width 331 height 53
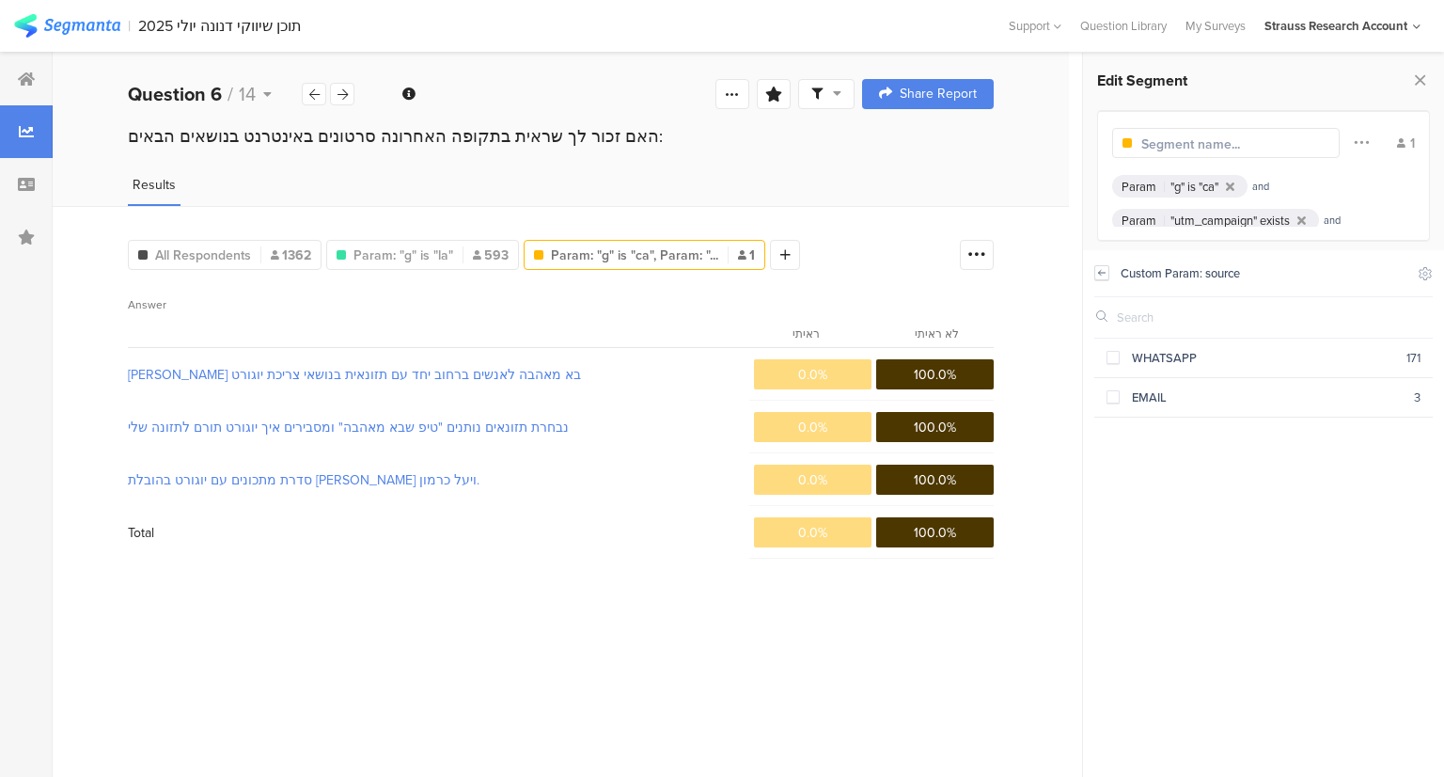
click at [1108, 278] on icon at bounding box center [1102, 272] width 13 height 15
click at [1173, 627] on section "hsa_ver" at bounding box center [1263, 632] width 331 height 53
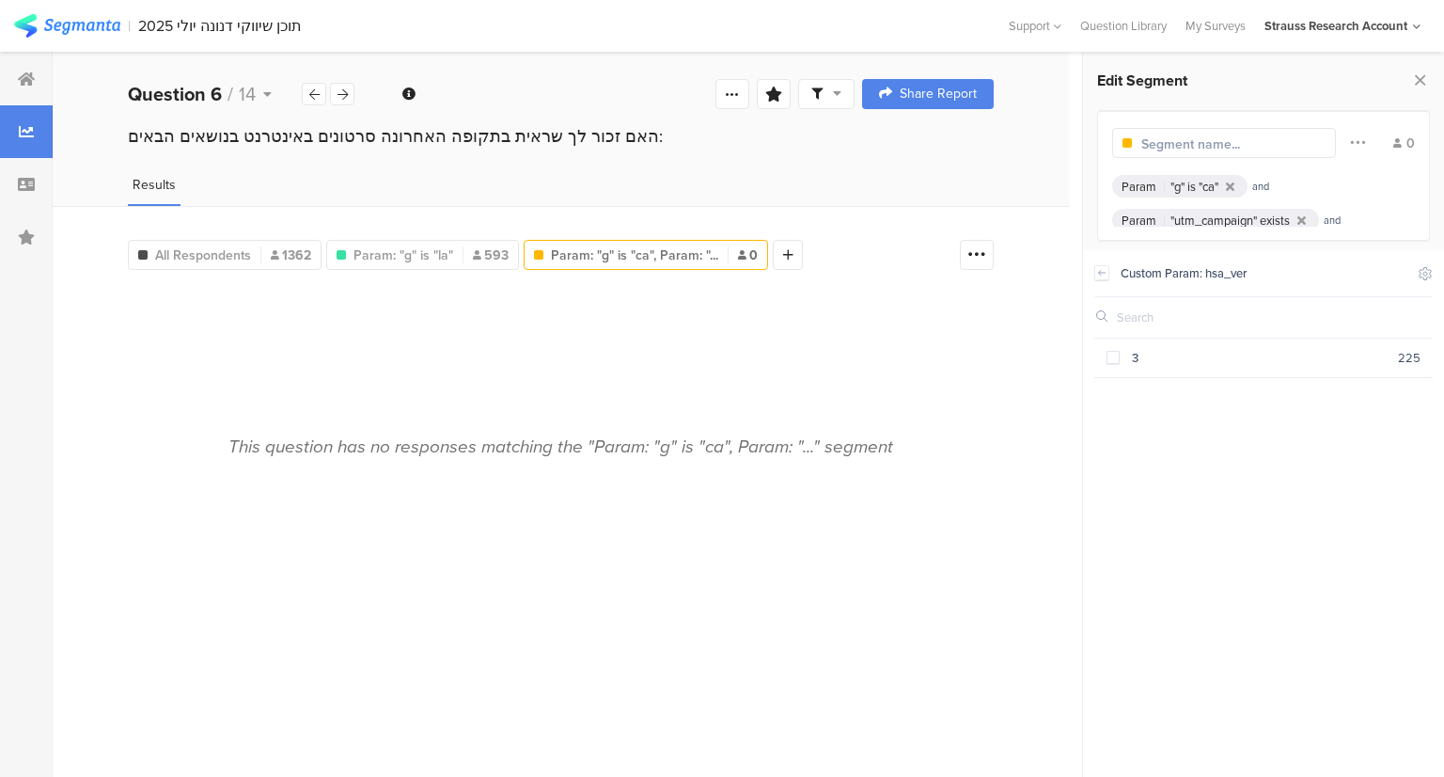
click at [1107, 280] on div at bounding box center [1102, 272] width 15 height 45
click at [1102, 276] on icon at bounding box center [1102, 272] width 13 height 15
click at [1389, 269] on div "Other" at bounding box center [1398, 276] width 34 height 48
click at [1309, 283] on div "Parameters" at bounding box center [1329, 276] width 66 height 48
click at [1164, 529] on section "utm_content" at bounding box center [1263, 538] width 331 height 53
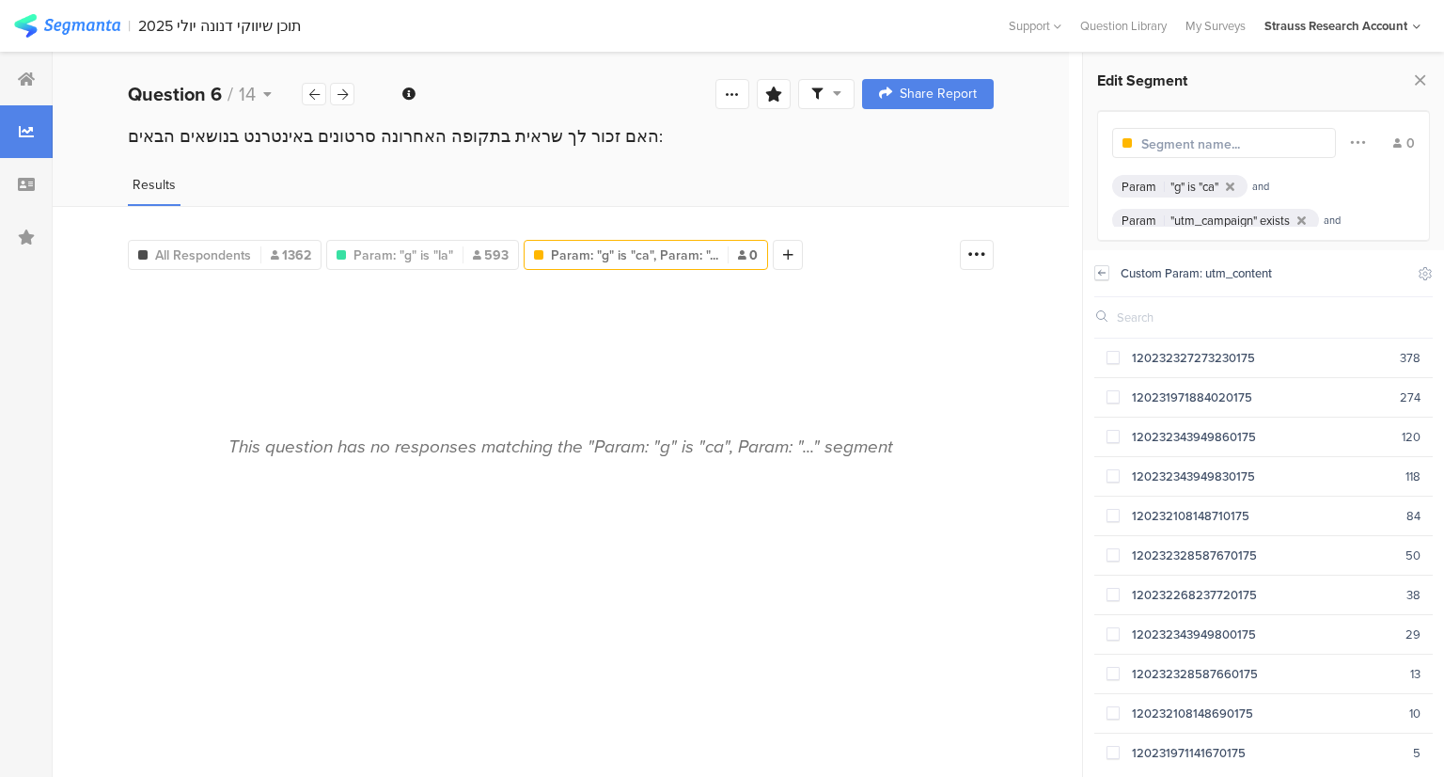
click at [1106, 276] on icon at bounding box center [1102, 272] width 13 height 15
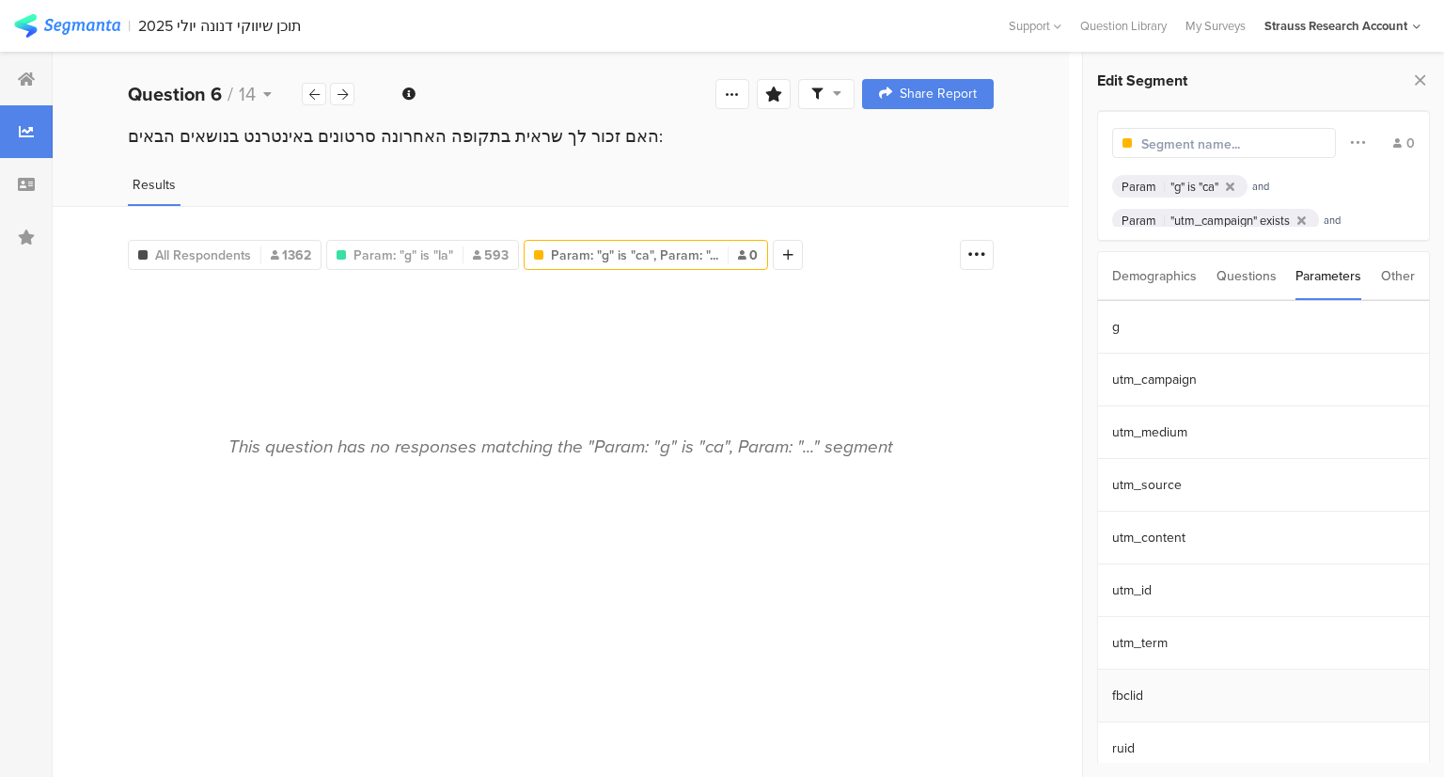
click at [1124, 691] on section "fbclid" at bounding box center [1263, 696] width 331 height 53
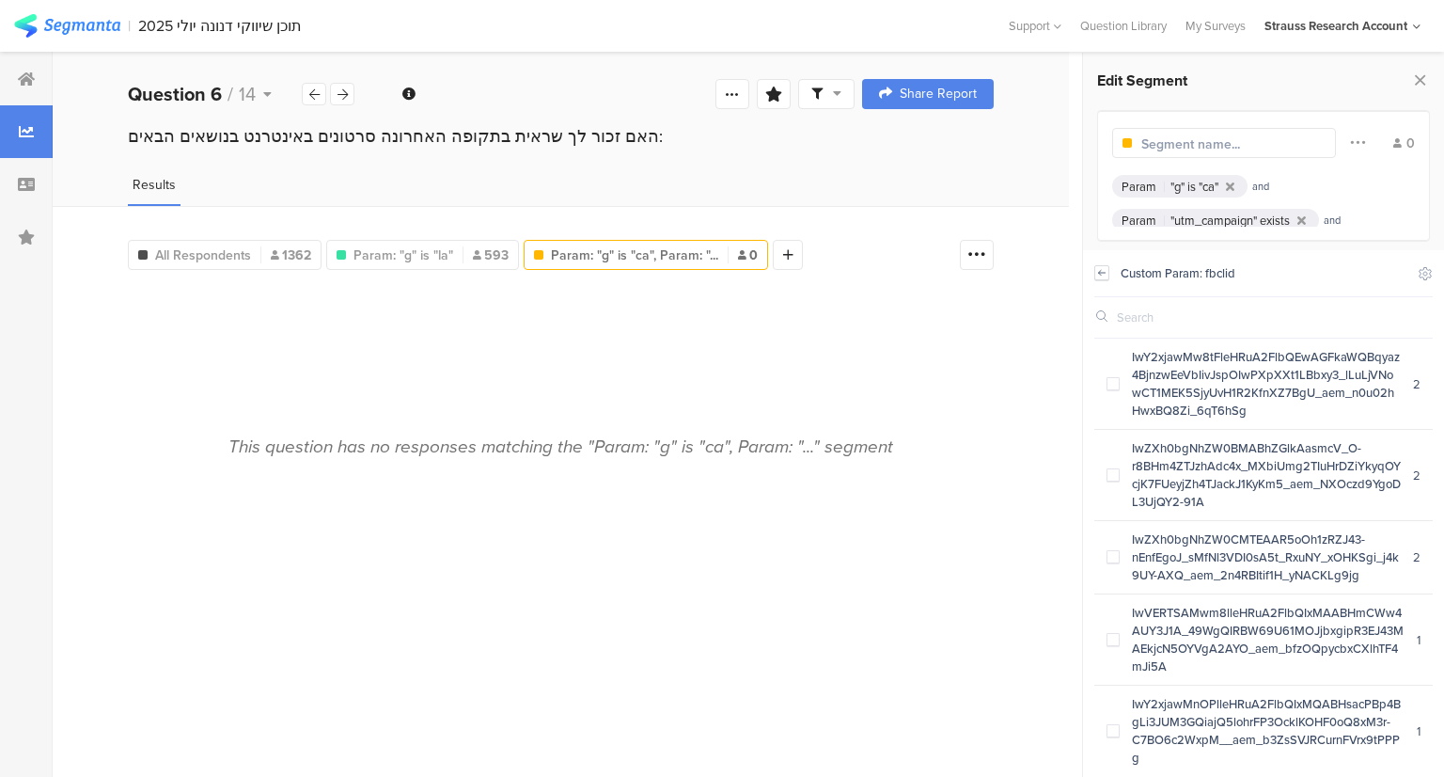
click at [1104, 272] on icon at bounding box center [1102, 272] width 13 height 15
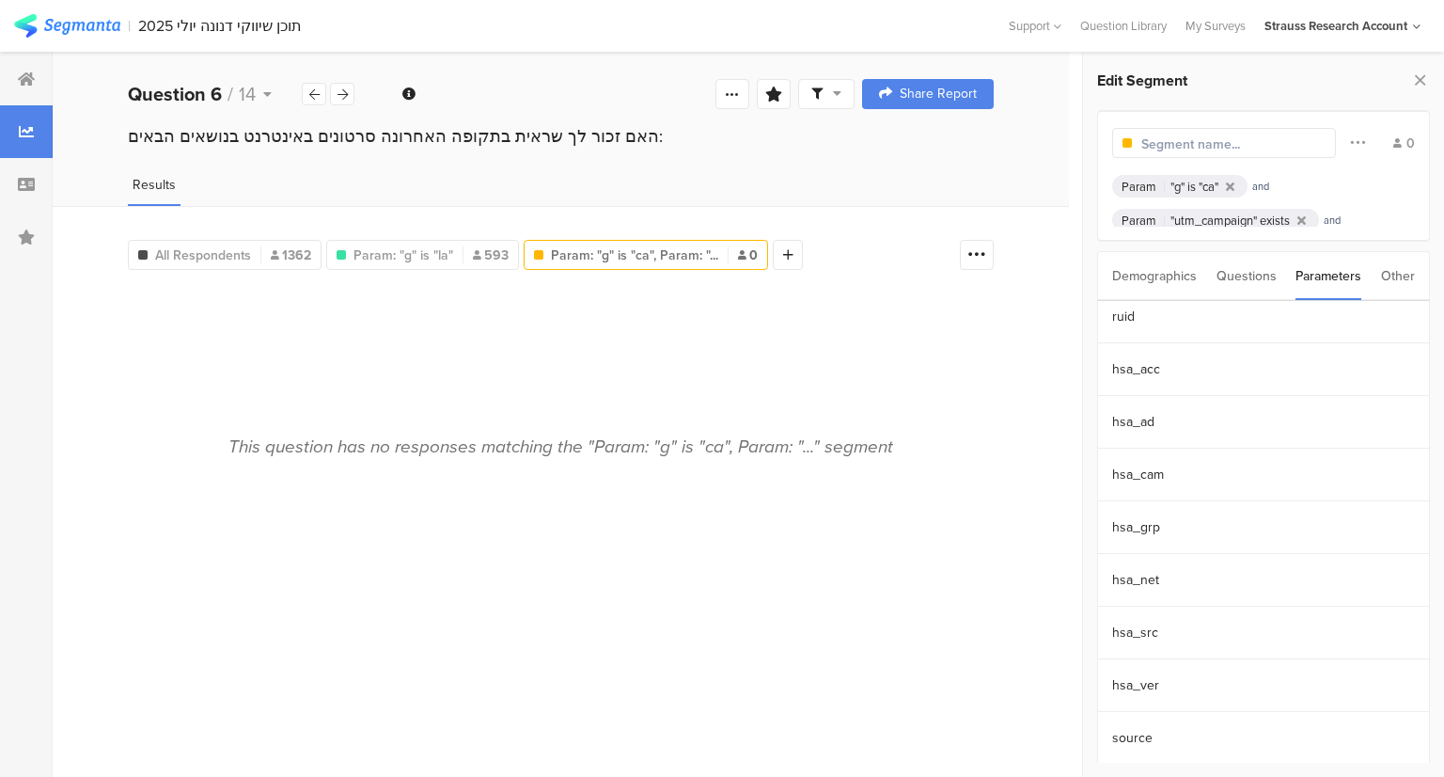
scroll to position [485, 0]
click at [1167, 736] on section "sfnsn" at bounding box center [1263, 737] width 331 height 53
click at [1106, 270] on icon at bounding box center [1102, 272] width 13 height 15
click at [1179, 633] on section "hsa_ver" at bounding box center [1263, 632] width 331 height 53
click at [1106, 272] on icon at bounding box center [1102, 272] width 13 height 15
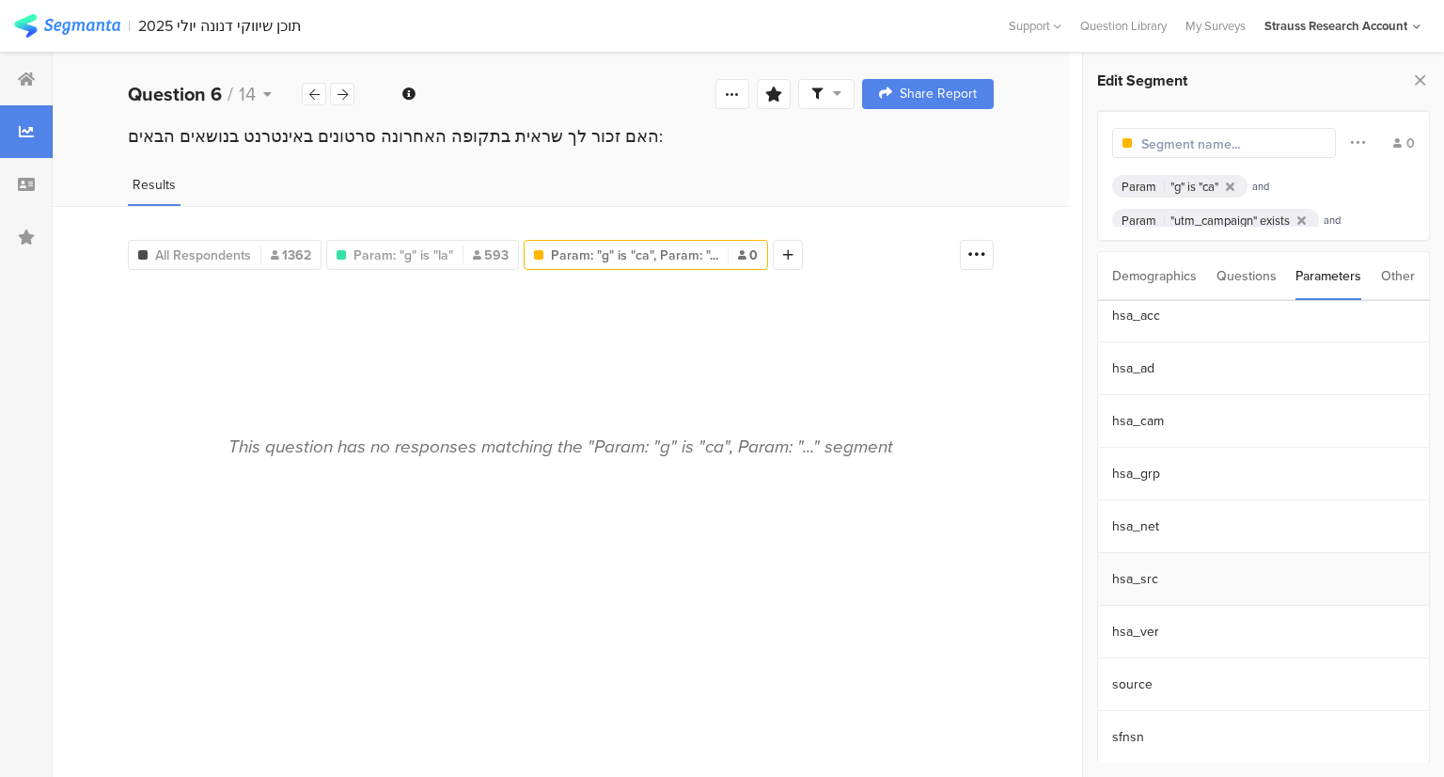
click at [1182, 581] on section "hsa_src" at bounding box center [1263, 579] width 331 height 53
click at [1099, 276] on icon at bounding box center [1102, 272] width 13 height 15
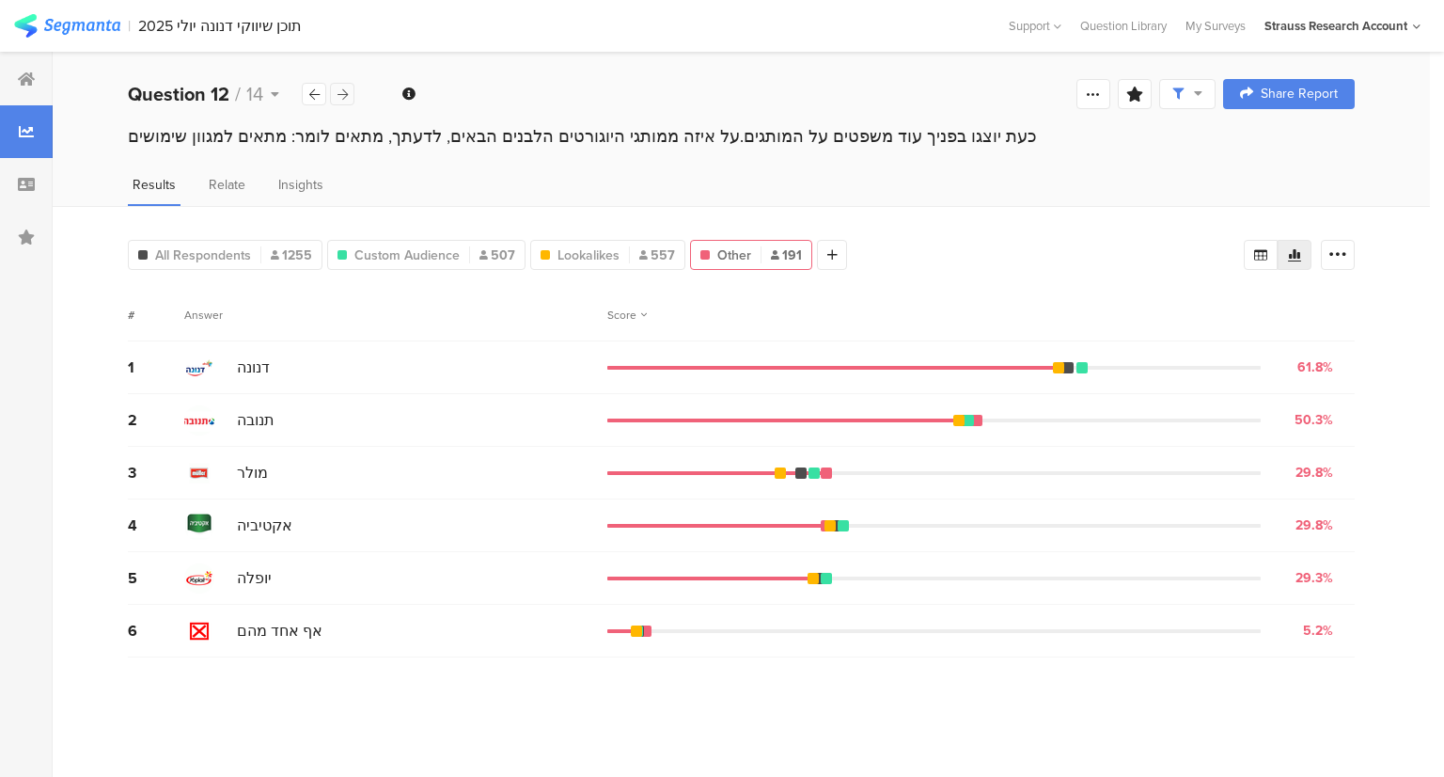
click at [340, 92] on icon at bounding box center [343, 94] width 10 height 12
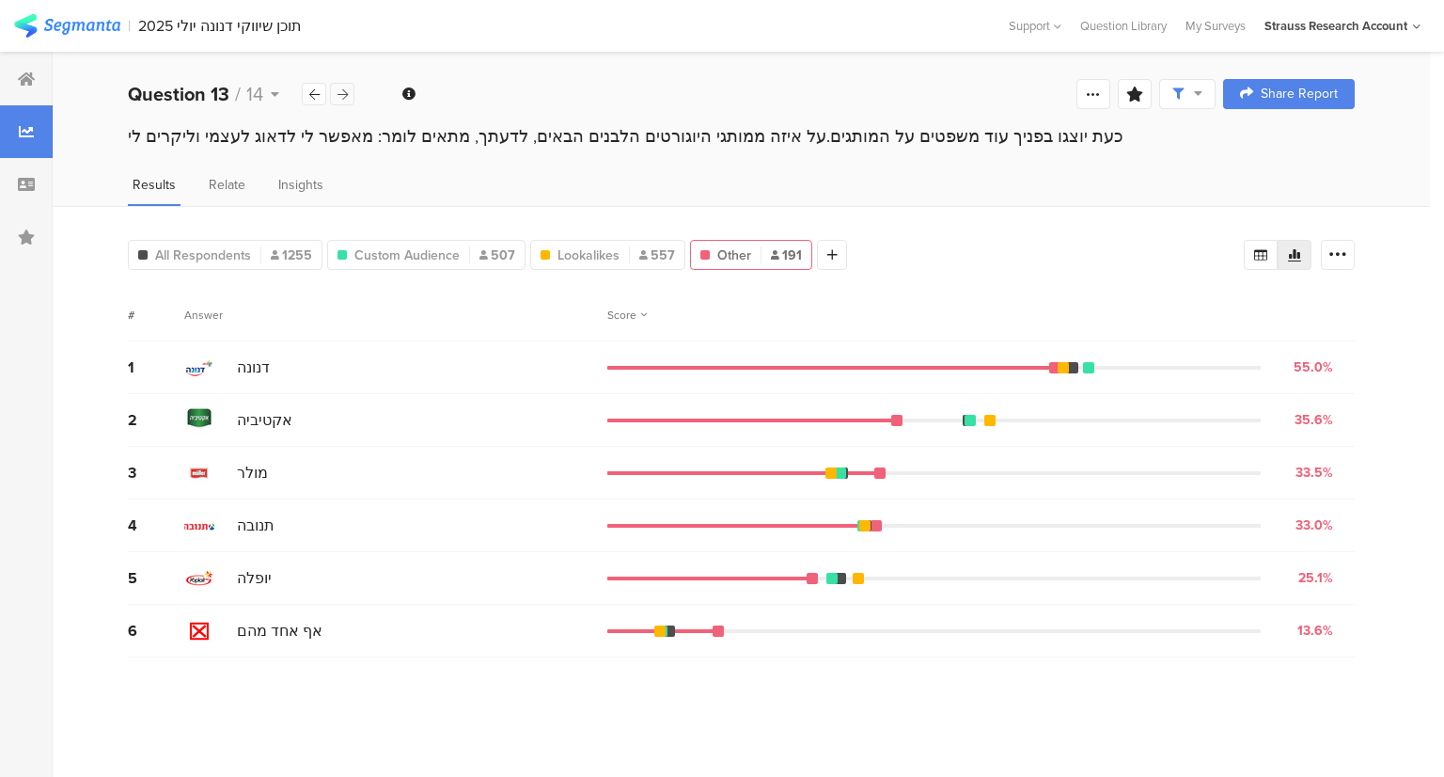
click at [340, 92] on icon at bounding box center [343, 94] width 10 height 12
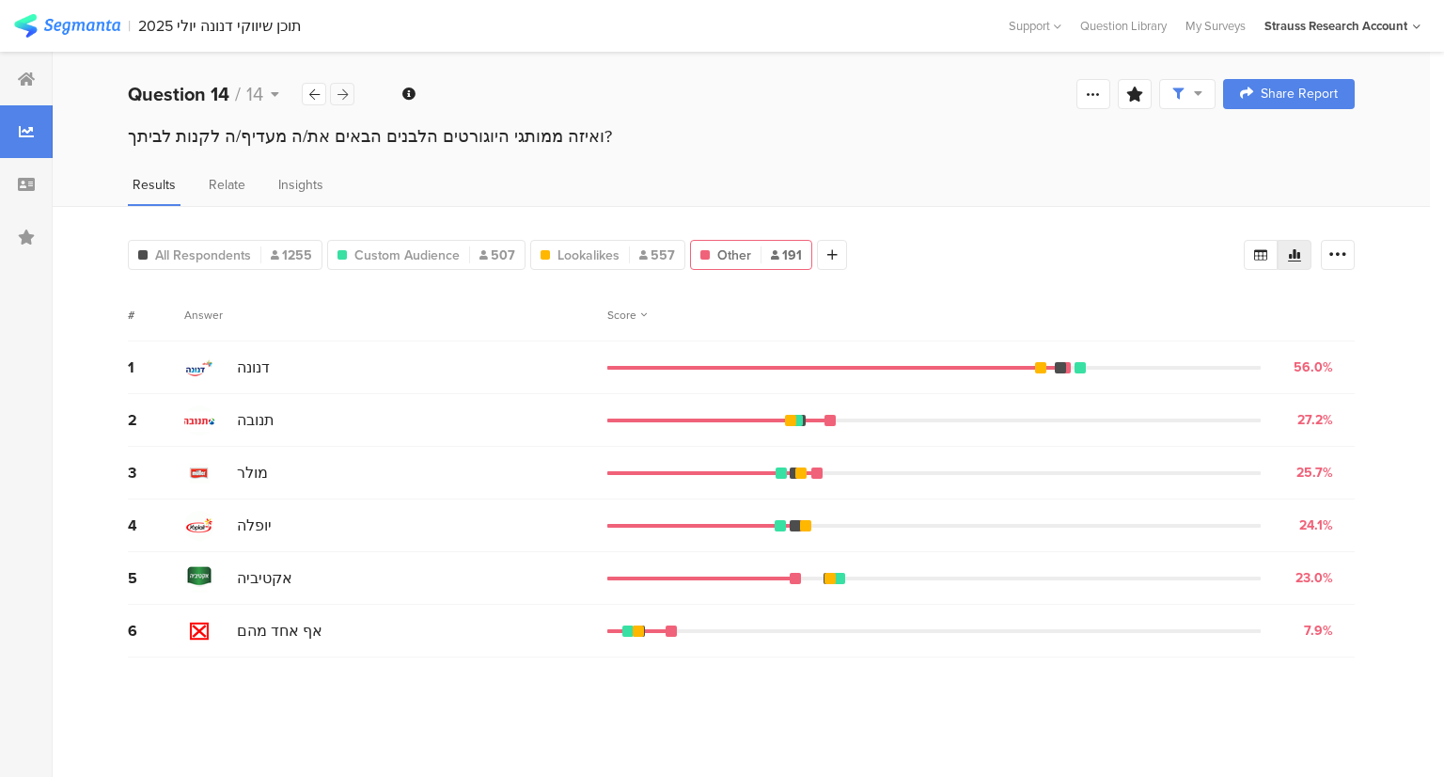
click at [340, 92] on icon at bounding box center [343, 94] width 10 height 12
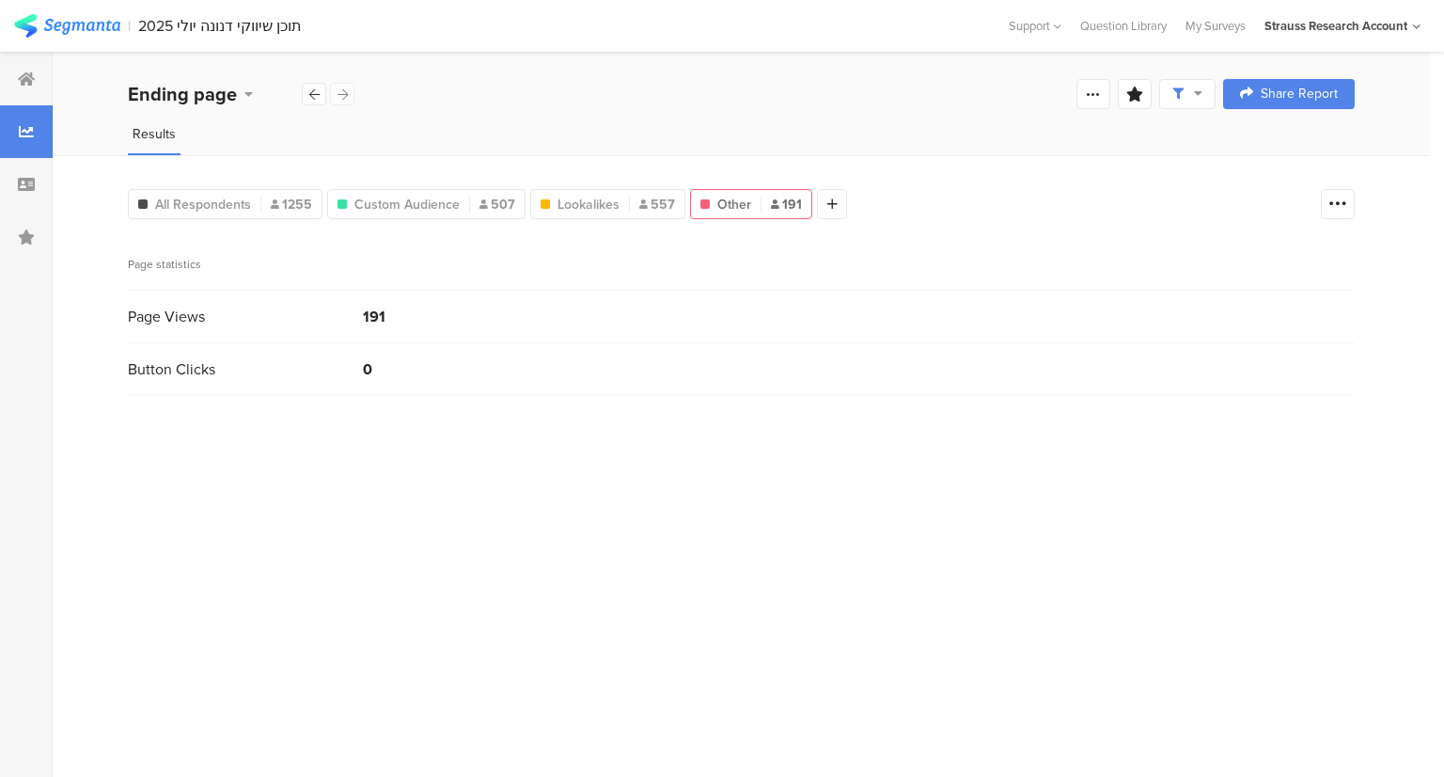
click at [344, 98] on div "Ending page" at bounding box center [242, 94] width 228 height 28
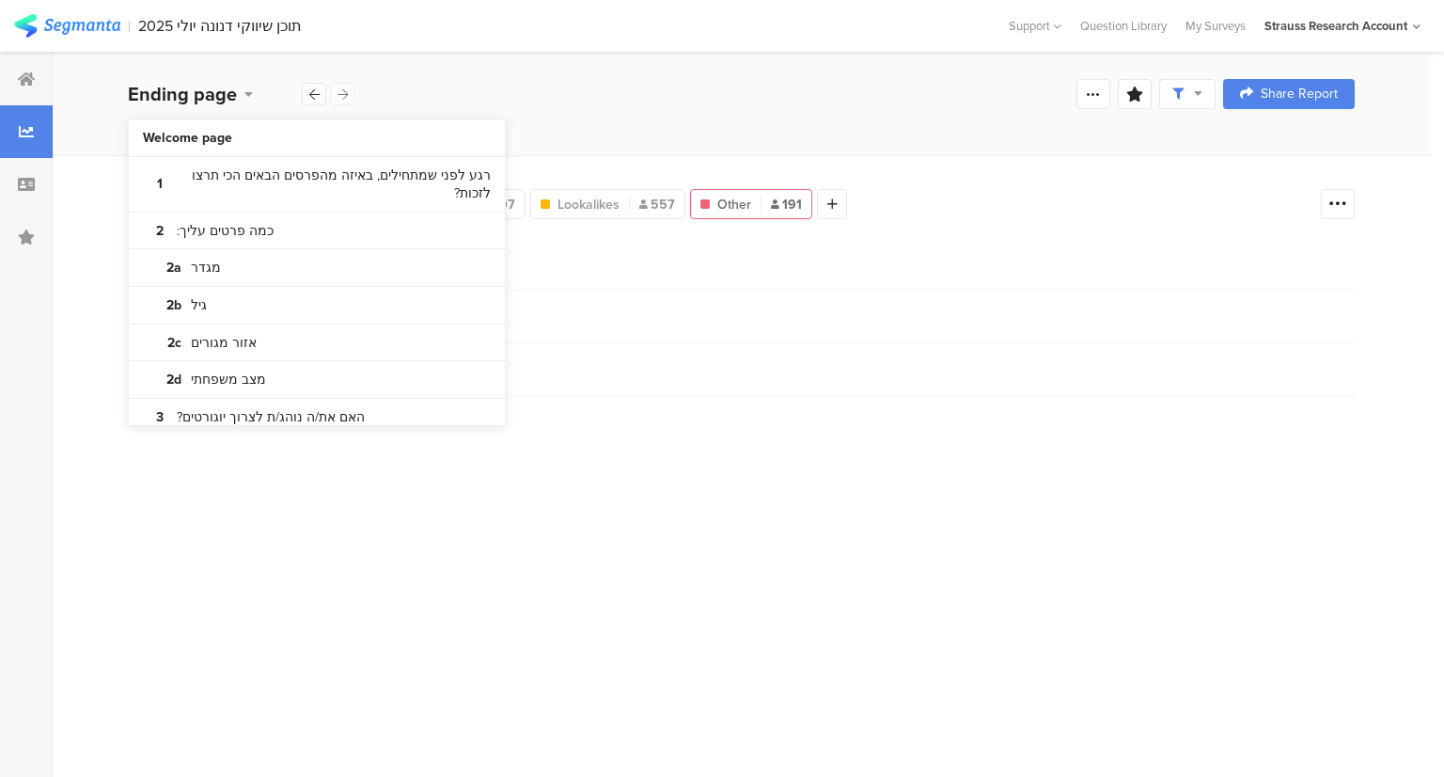
click at [344, 98] on div "Ending page" at bounding box center [242, 94] width 228 height 28
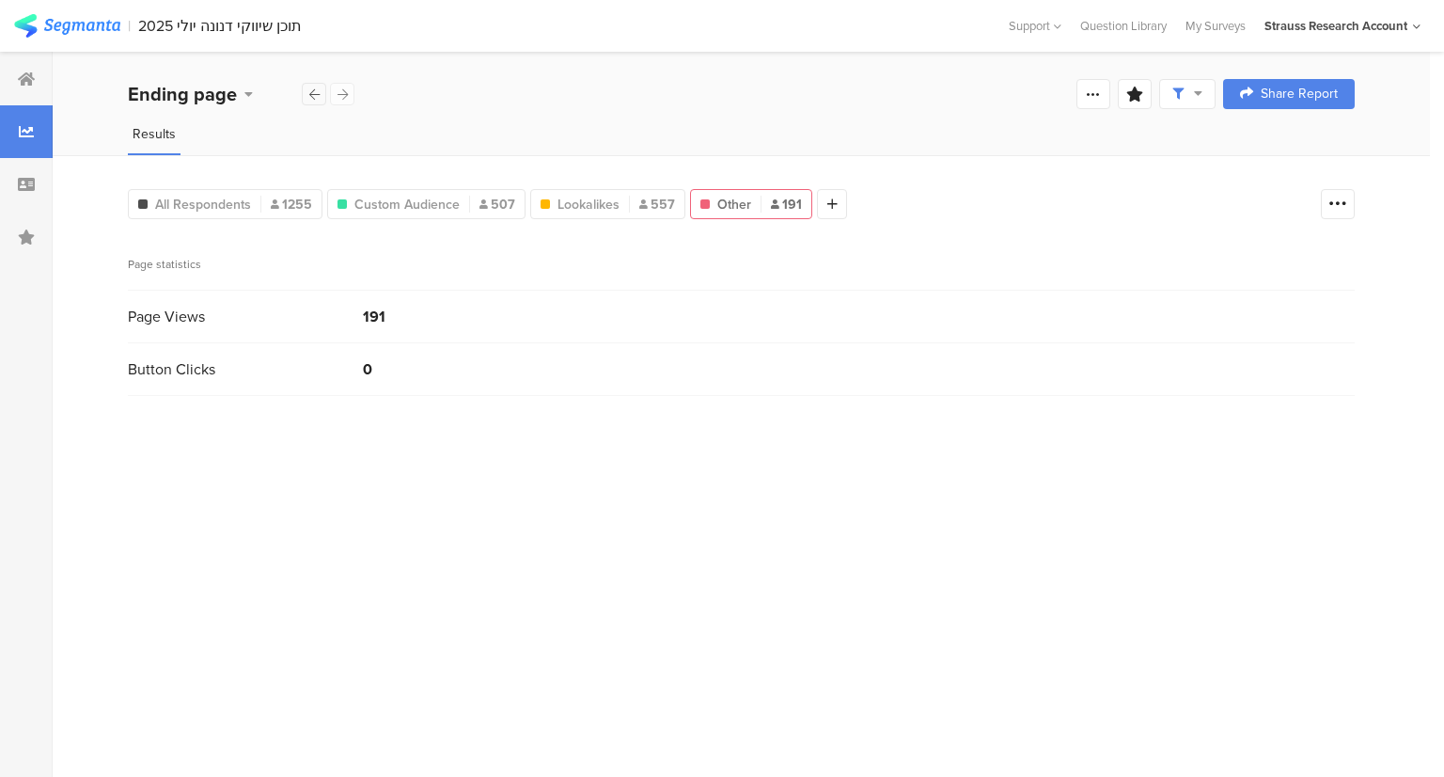
click at [312, 95] on icon at bounding box center [314, 94] width 10 height 12
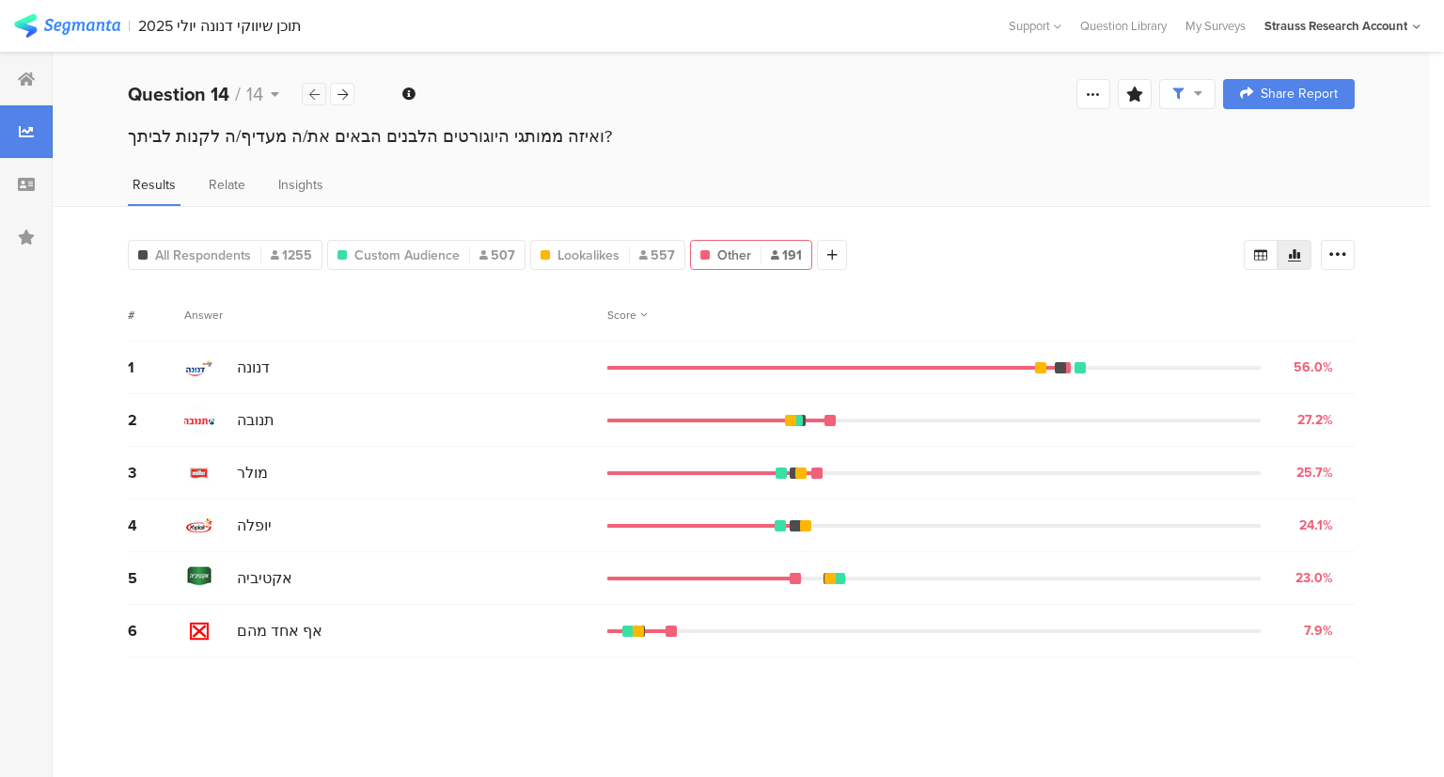
click at [312, 95] on icon at bounding box center [314, 94] width 10 height 12
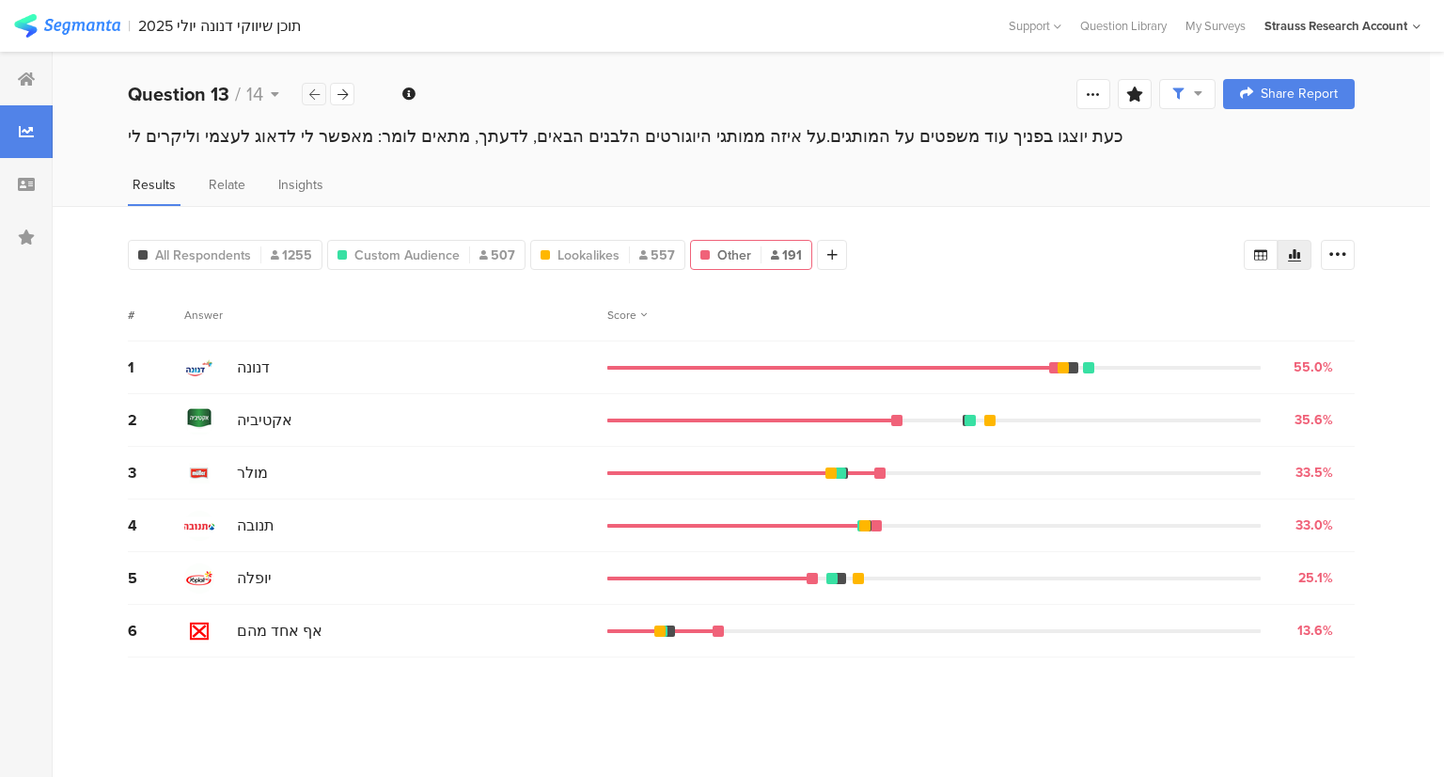
click at [312, 95] on icon at bounding box center [314, 94] width 10 height 12
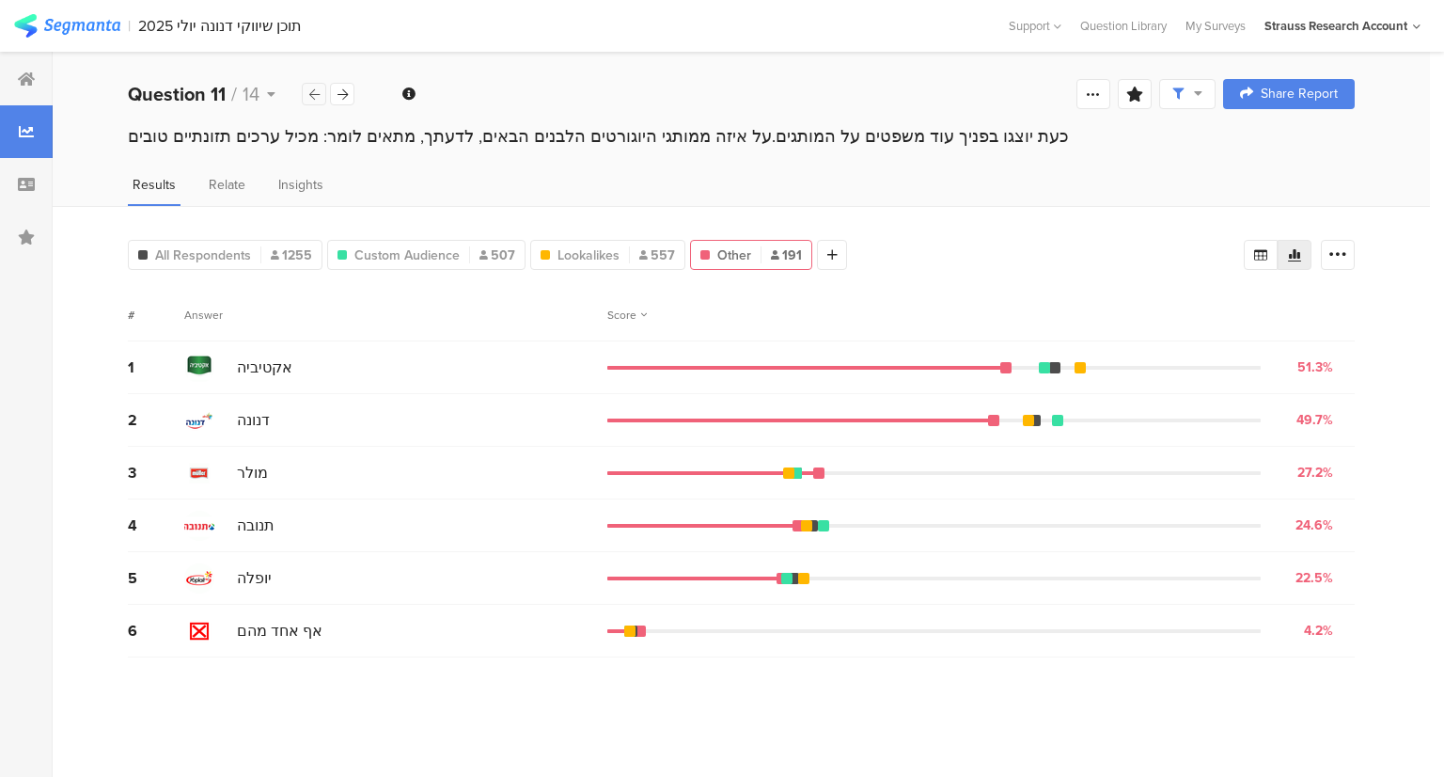
click at [312, 95] on icon at bounding box center [314, 94] width 10 height 12
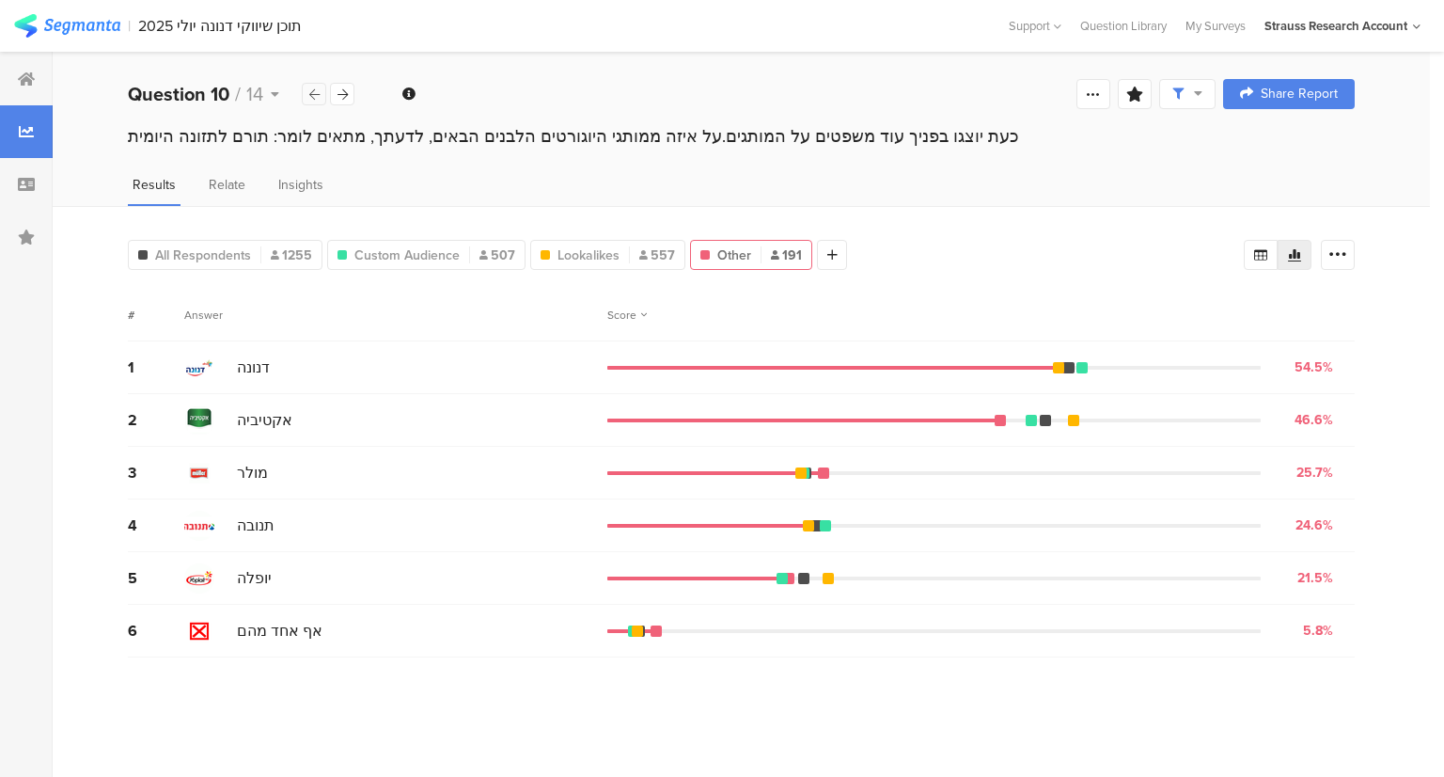
click at [312, 95] on icon at bounding box center [314, 94] width 10 height 12
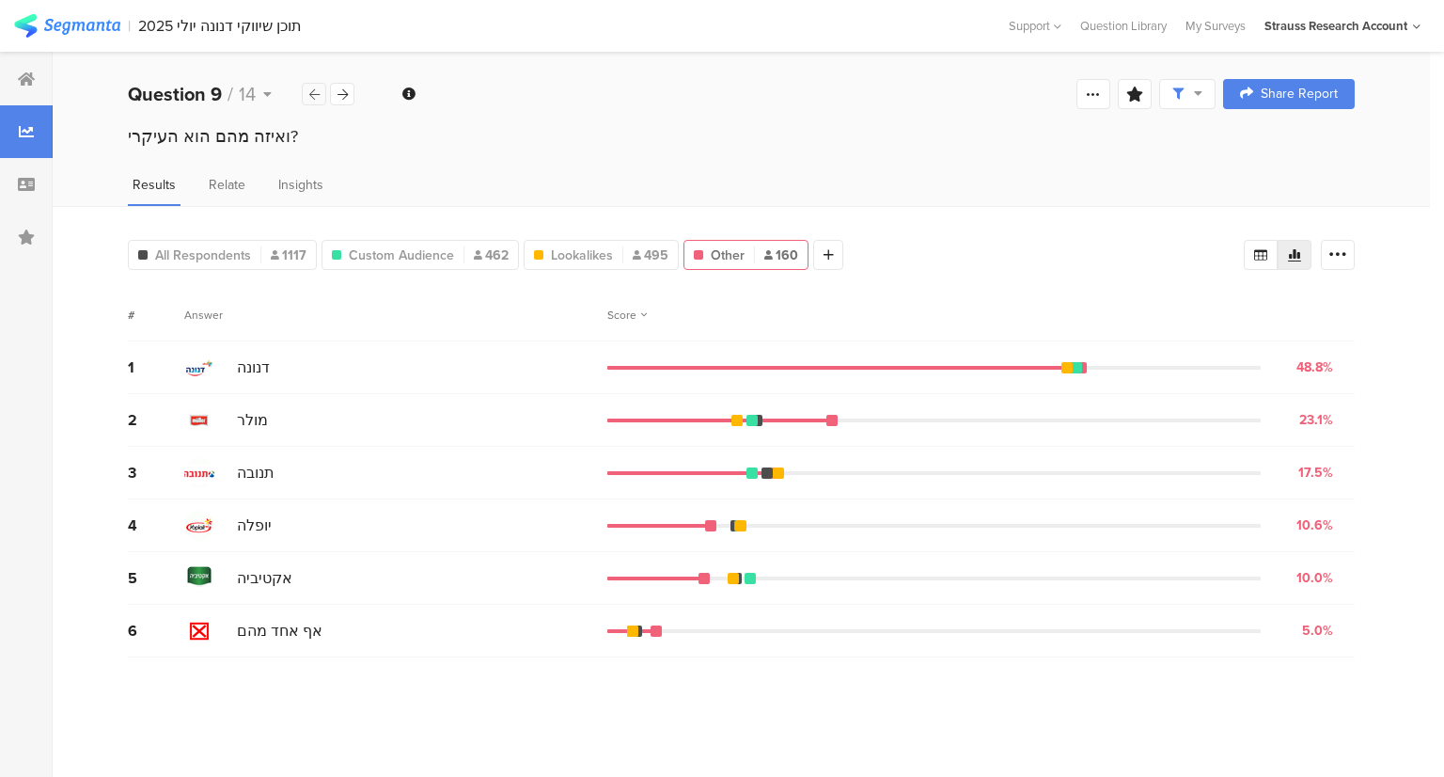
click at [312, 95] on icon at bounding box center [314, 94] width 10 height 12
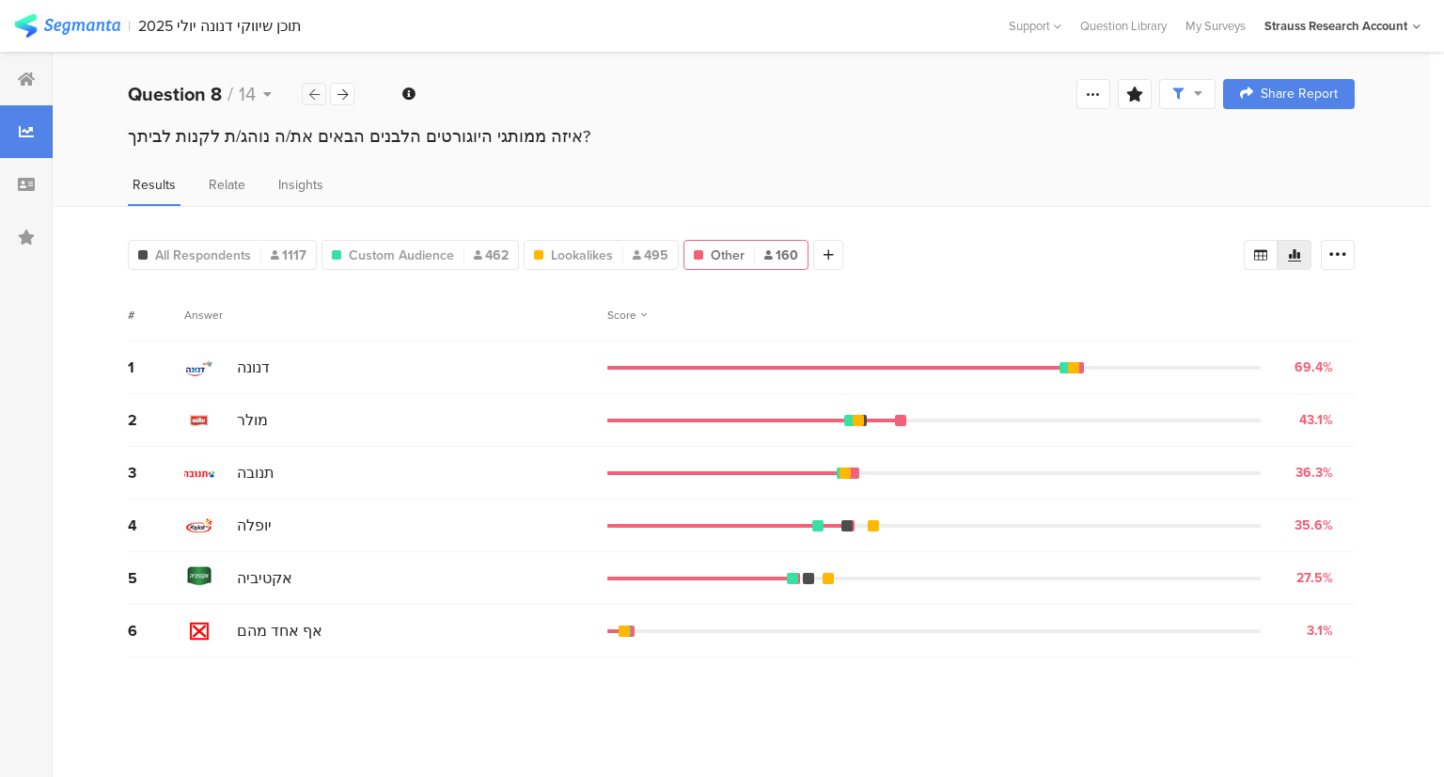
click at [312, 95] on icon at bounding box center [314, 94] width 10 height 12
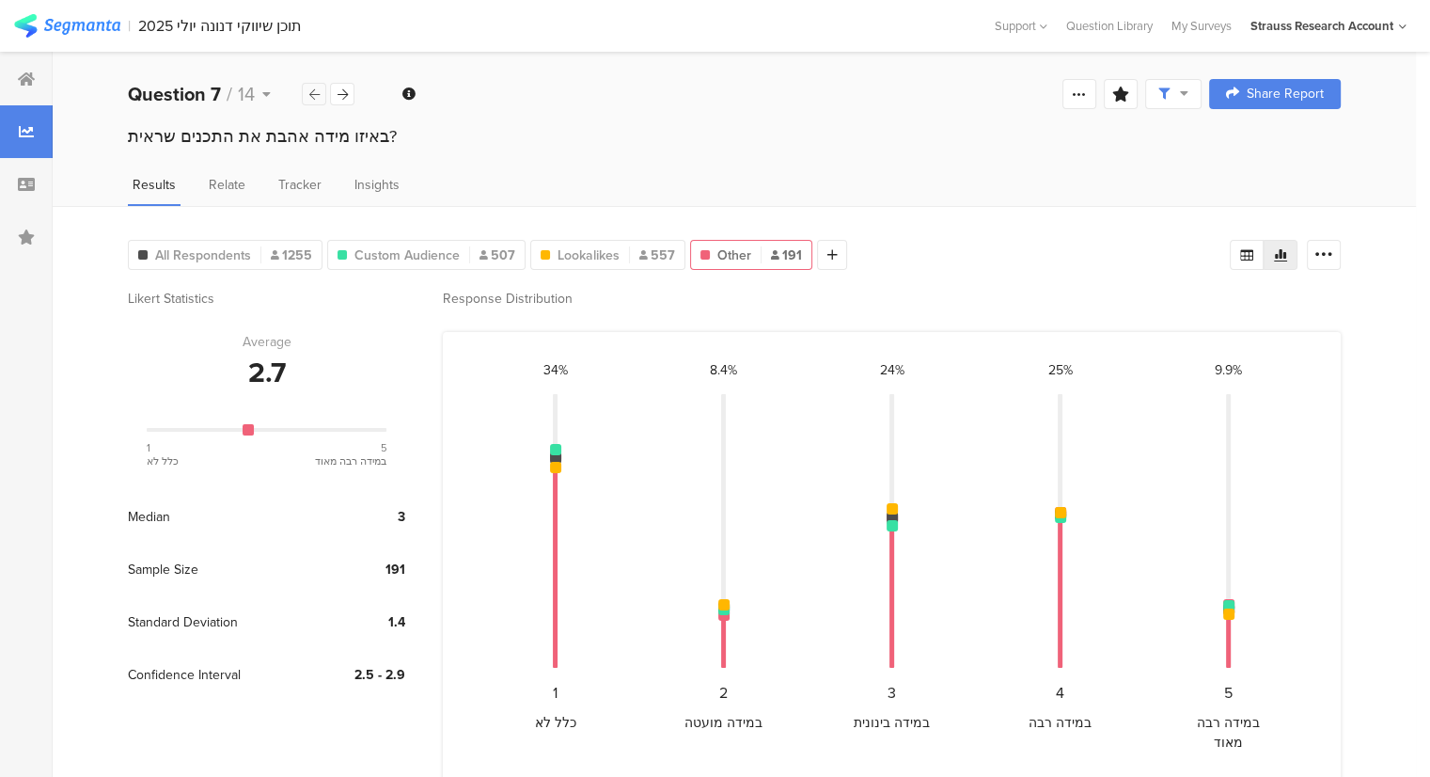
click at [312, 95] on icon at bounding box center [314, 94] width 10 height 12
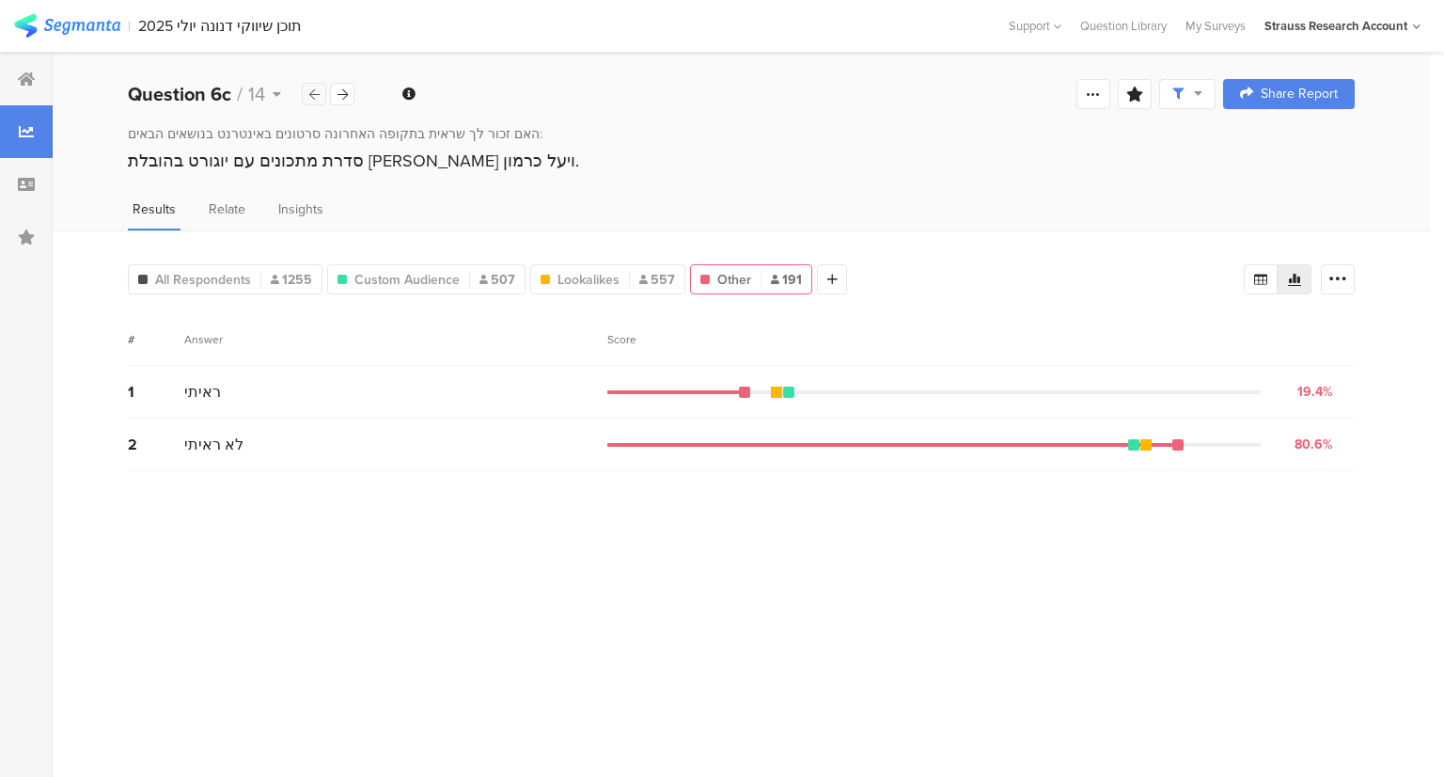
click at [312, 95] on icon at bounding box center [314, 94] width 10 height 12
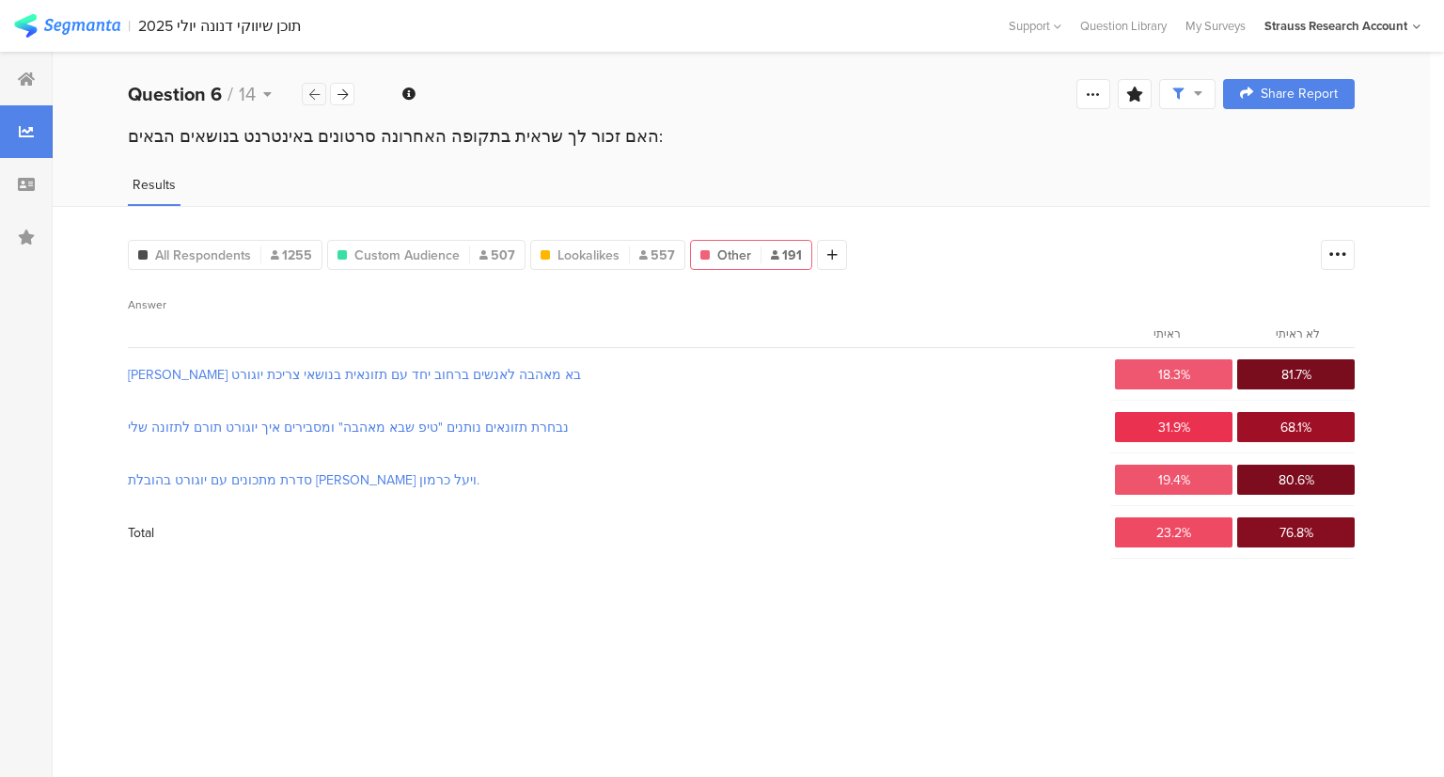
click at [312, 94] on icon at bounding box center [314, 94] width 10 height 12
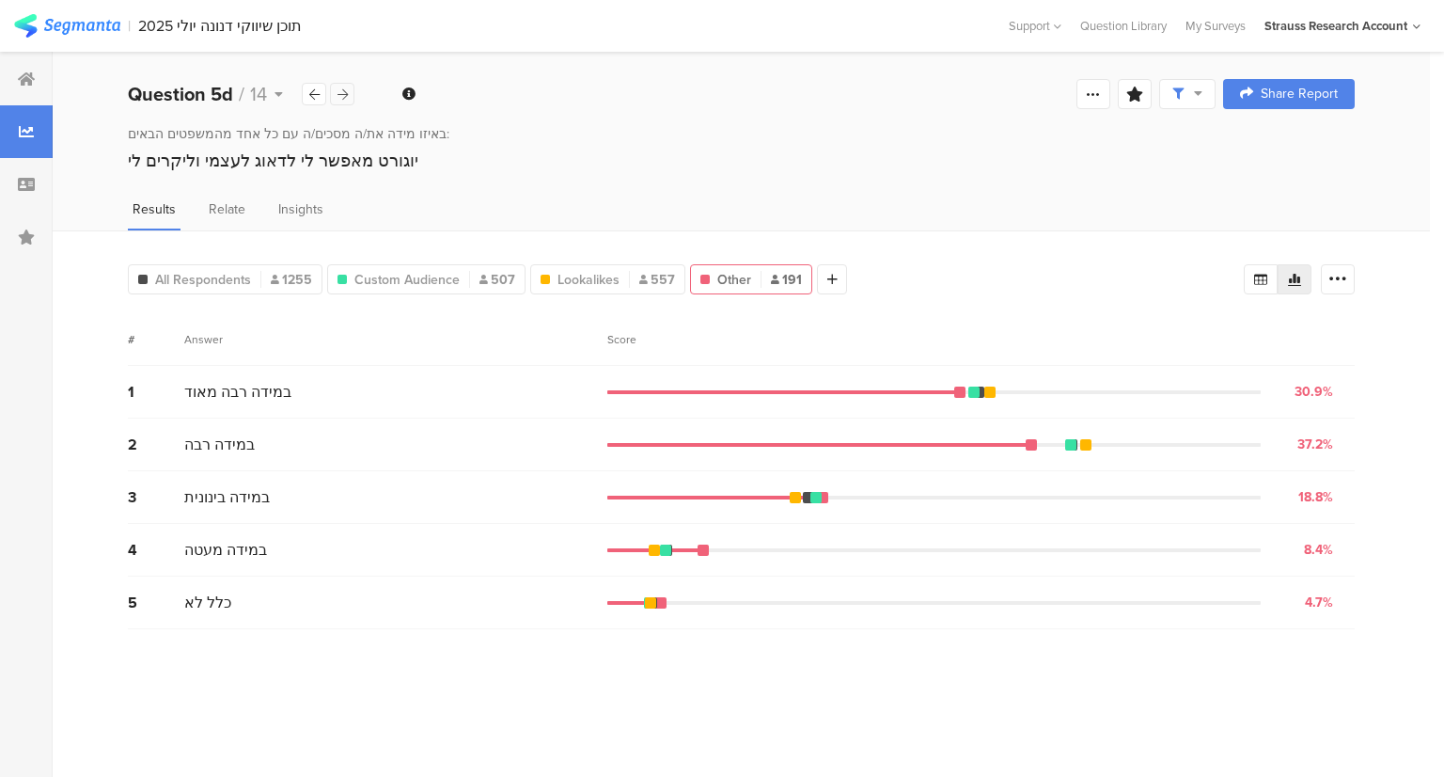
click at [346, 87] on div at bounding box center [342, 94] width 24 height 23
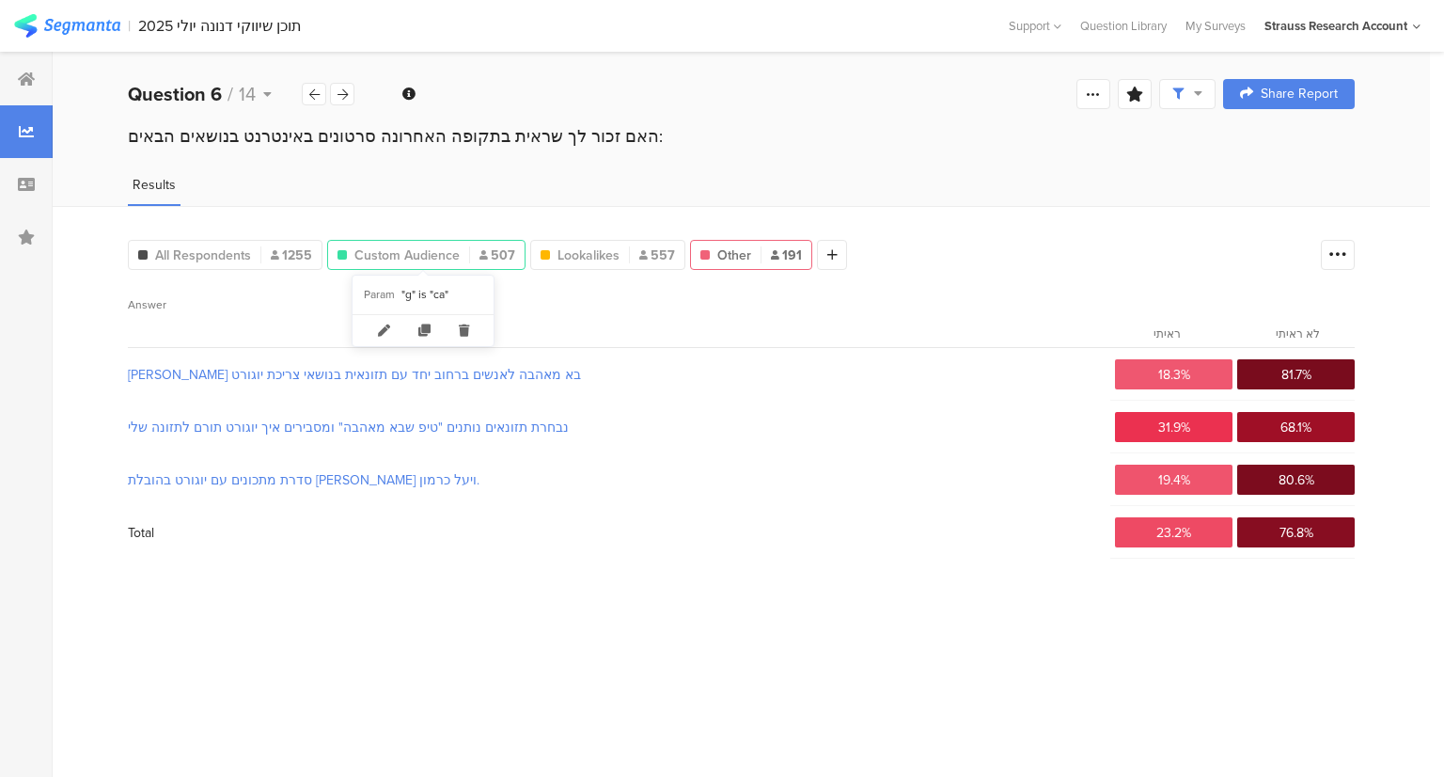
click at [423, 253] on span "Custom Audience" at bounding box center [407, 255] width 105 height 20
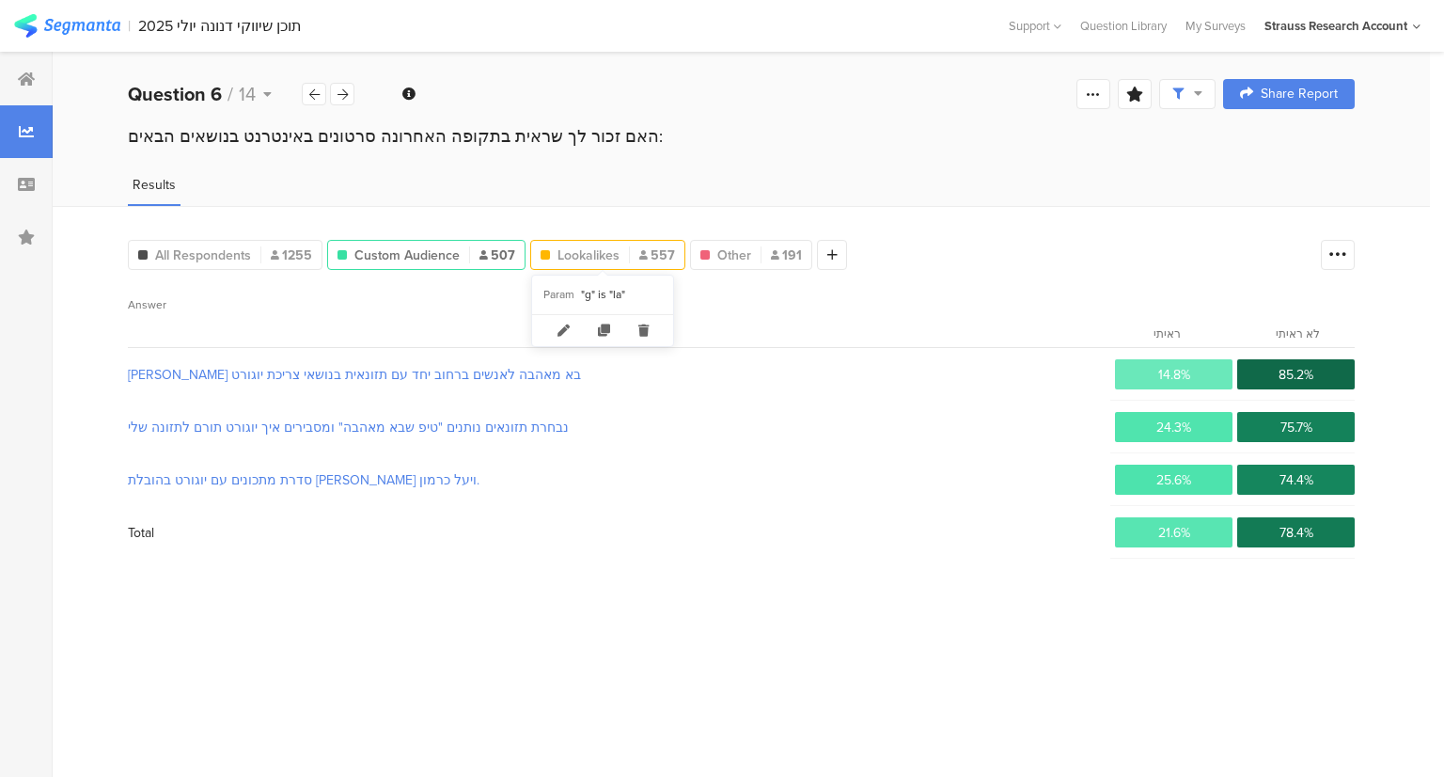
click at [587, 253] on span "Lookalikes" at bounding box center [589, 255] width 62 height 20
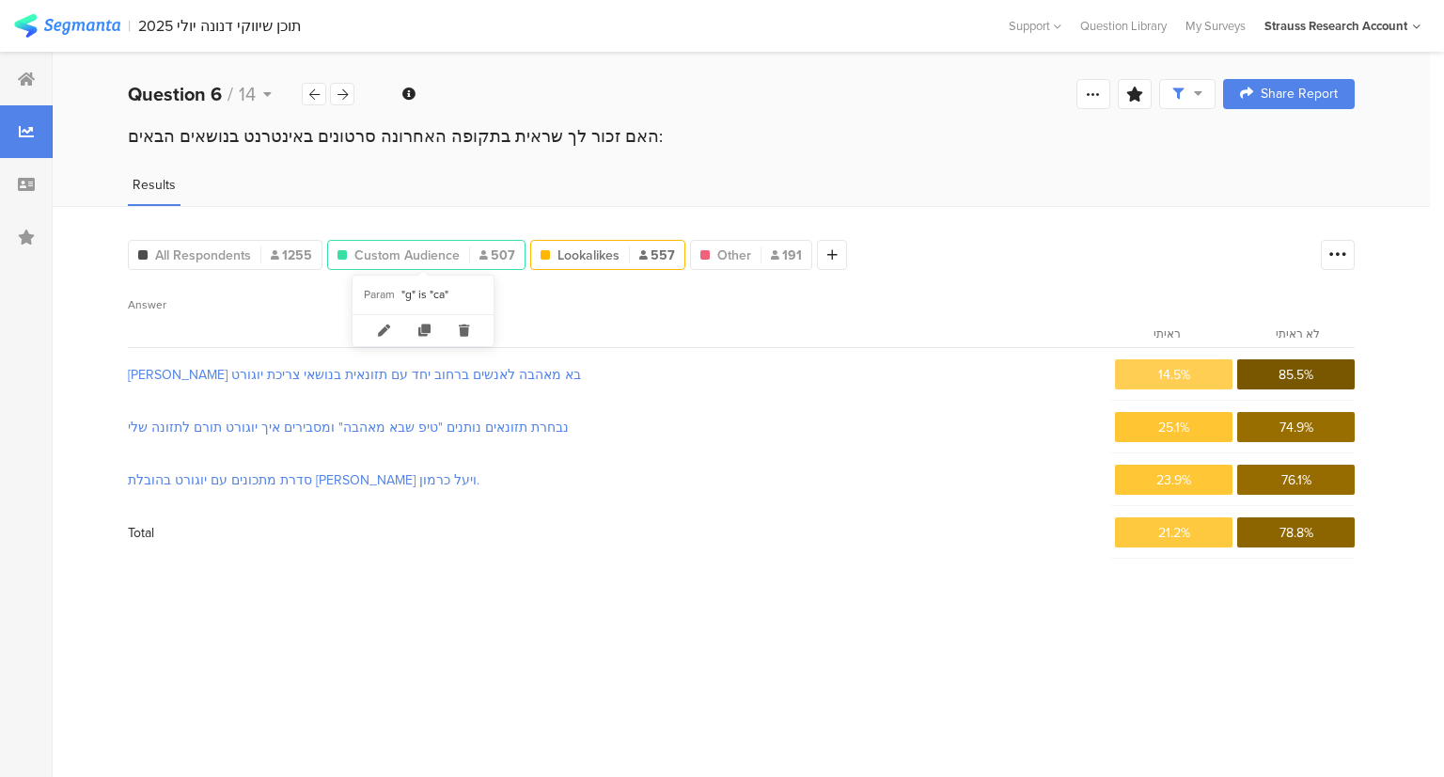
click at [428, 254] on span "Custom Audience" at bounding box center [407, 255] width 105 height 20
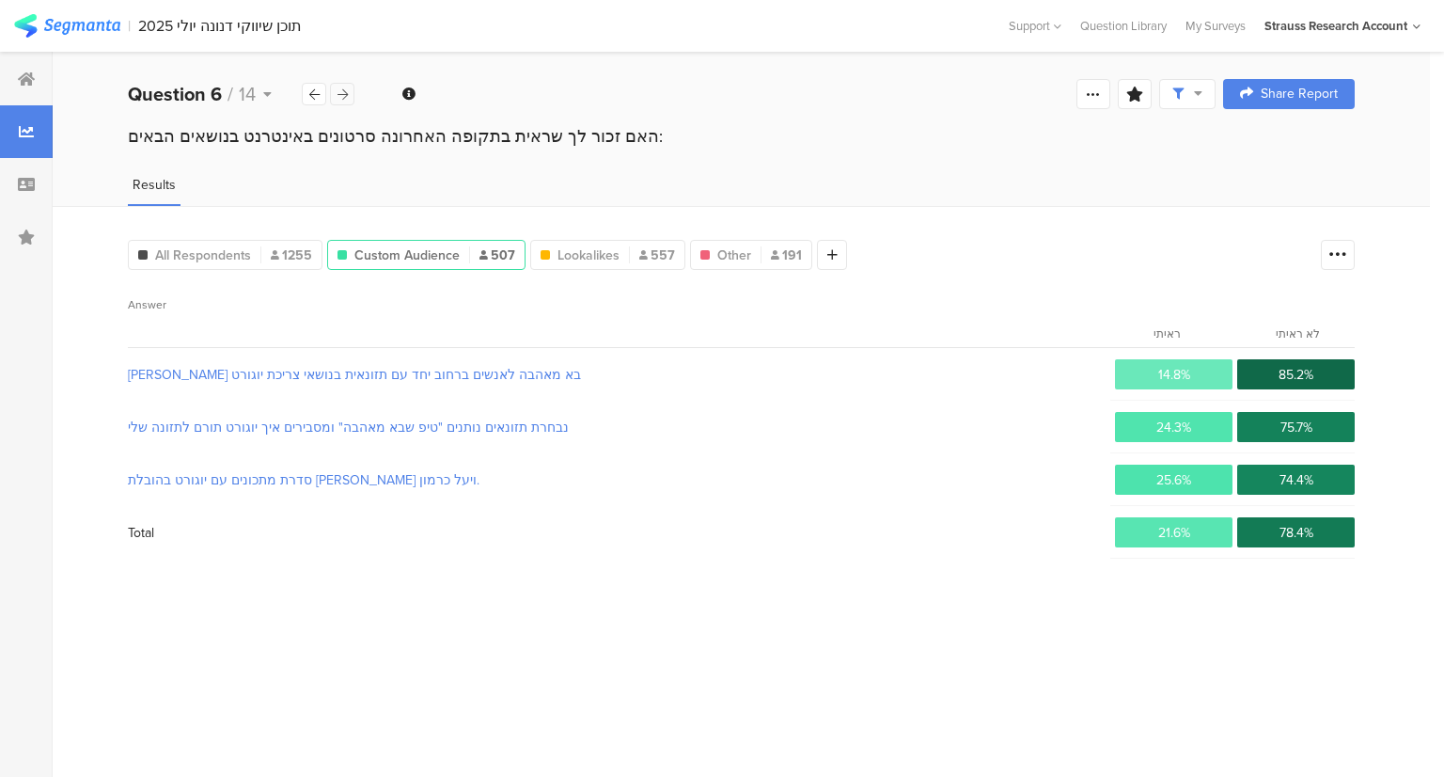
click at [346, 91] on icon at bounding box center [343, 94] width 10 height 12
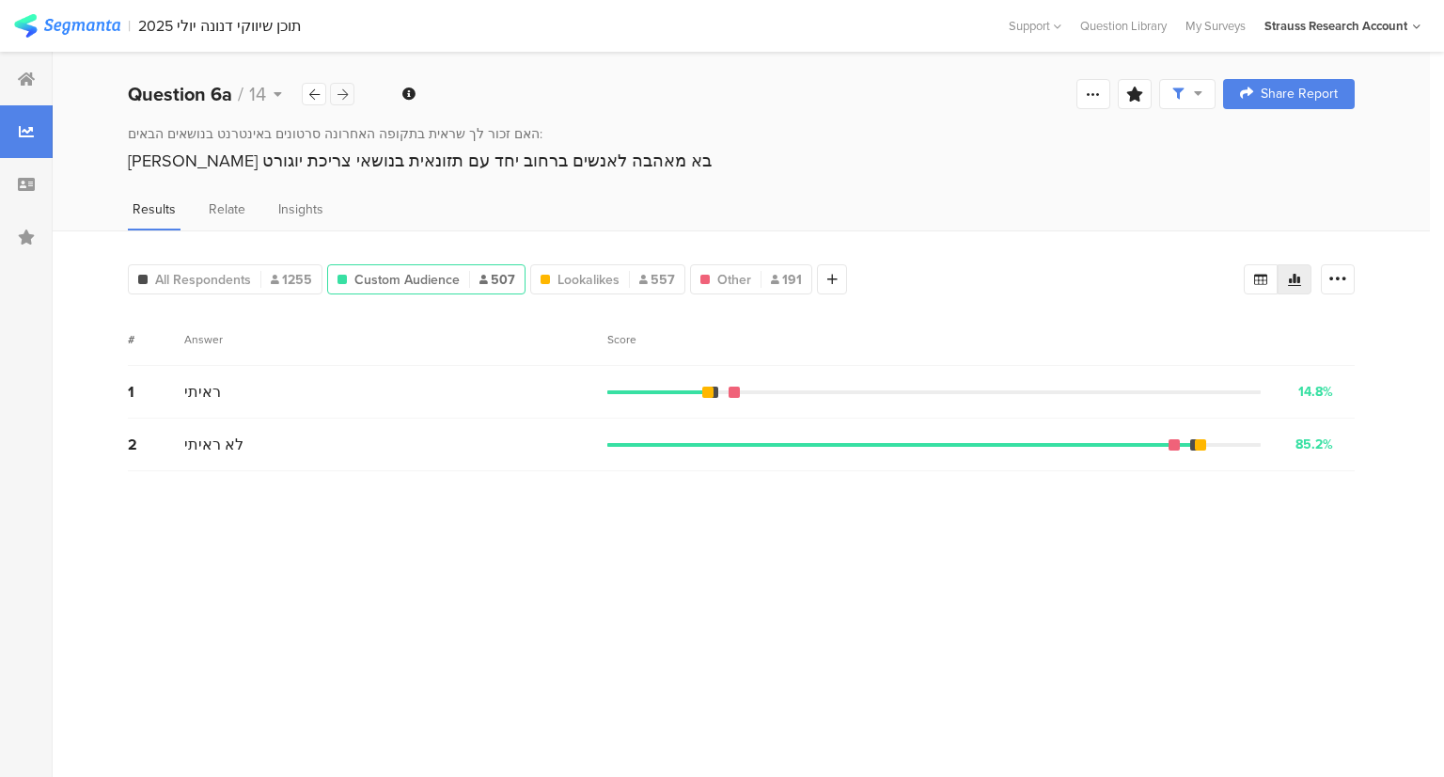
click at [348, 91] on div at bounding box center [342, 94] width 24 height 23
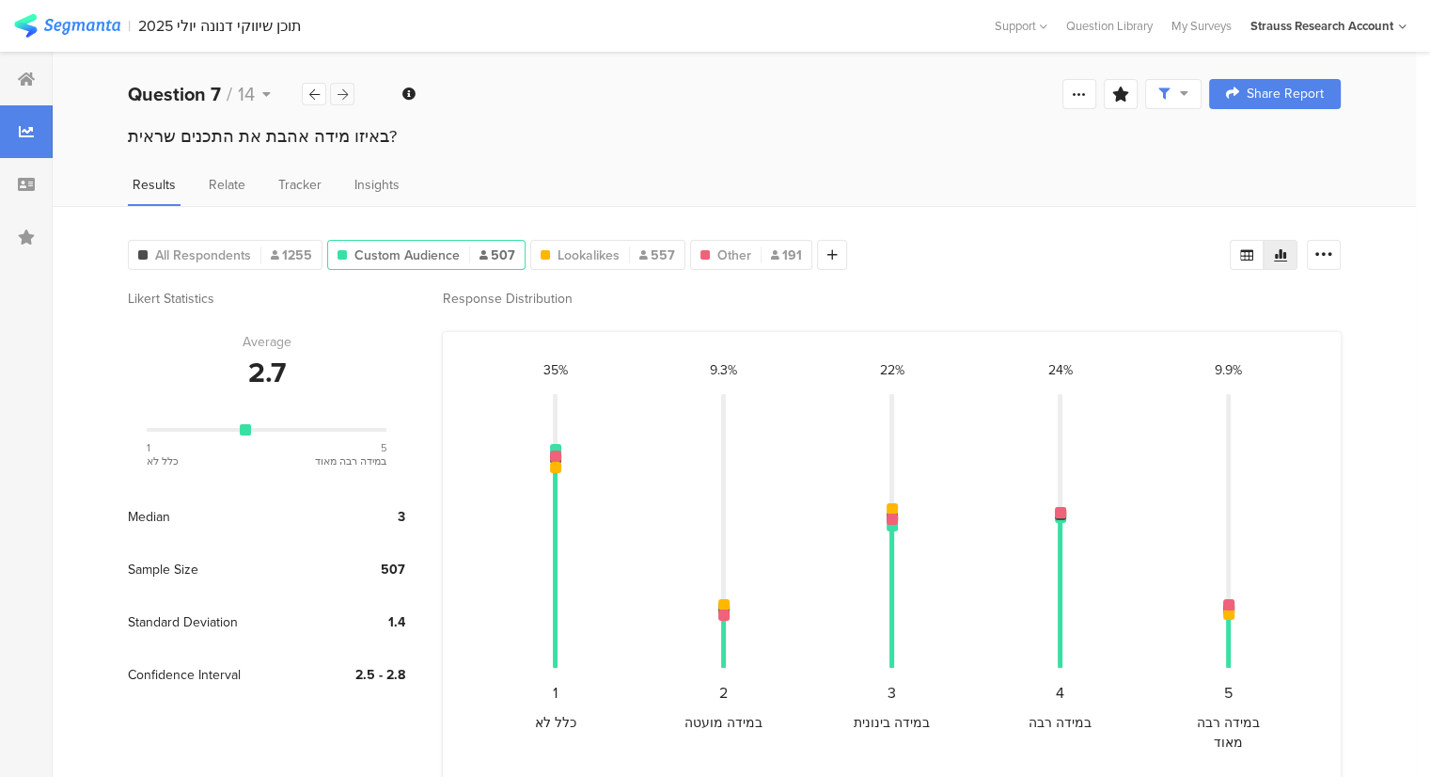
click at [348, 91] on div at bounding box center [342, 94] width 24 height 23
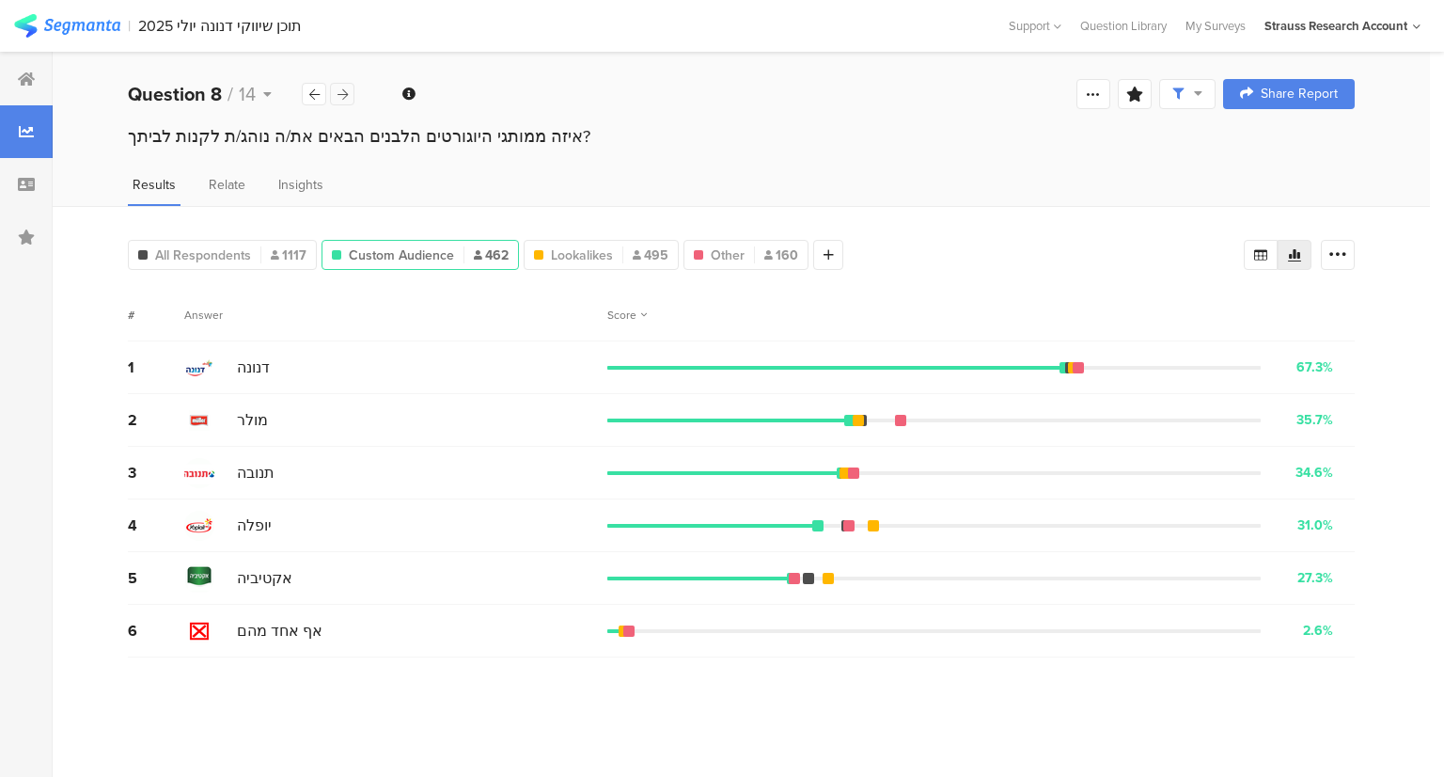
click at [348, 91] on div at bounding box center [342, 94] width 24 height 23
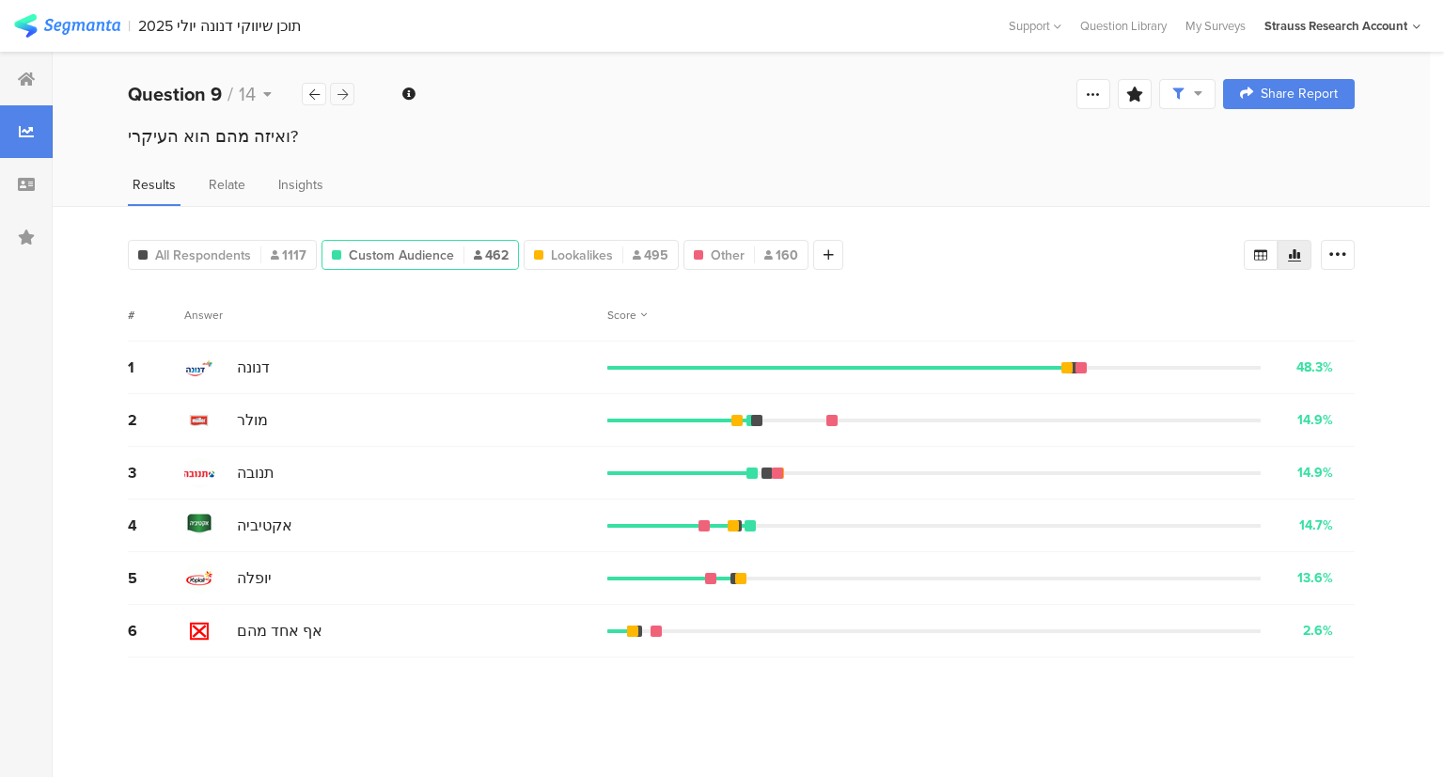
click at [348, 91] on div at bounding box center [342, 94] width 24 height 23
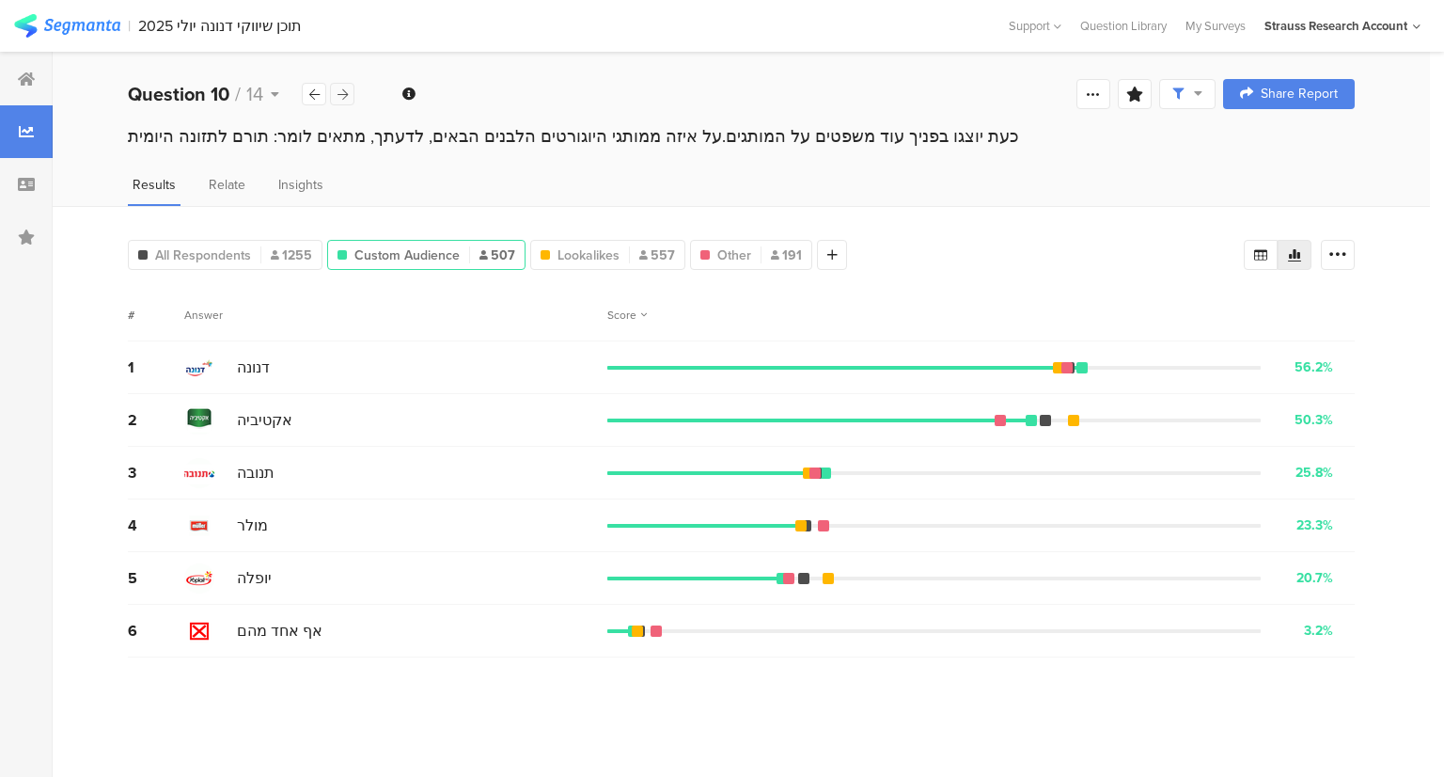
click at [348, 91] on div at bounding box center [342, 94] width 24 height 23
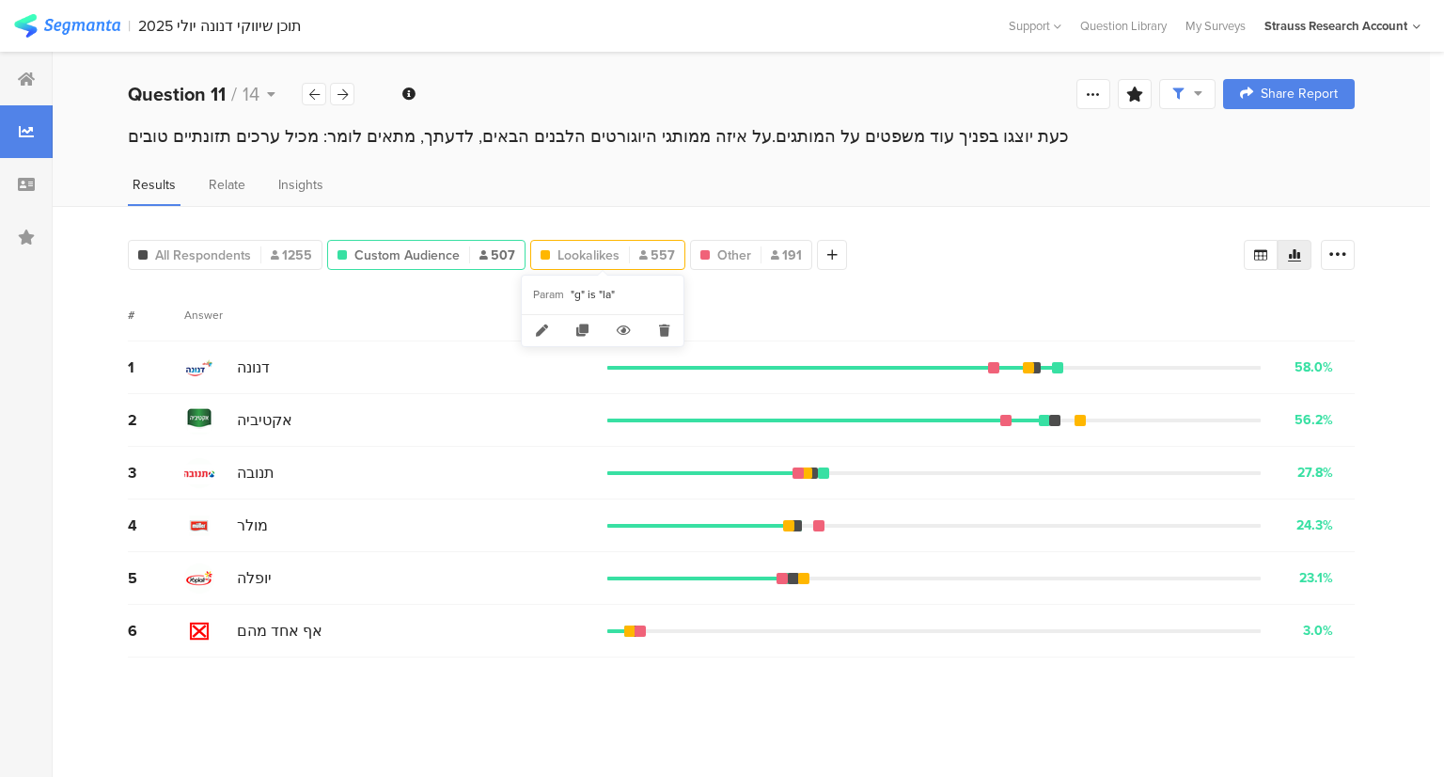
click at [575, 254] on span "Lookalikes" at bounding box center [589, 255] width 62 height 20
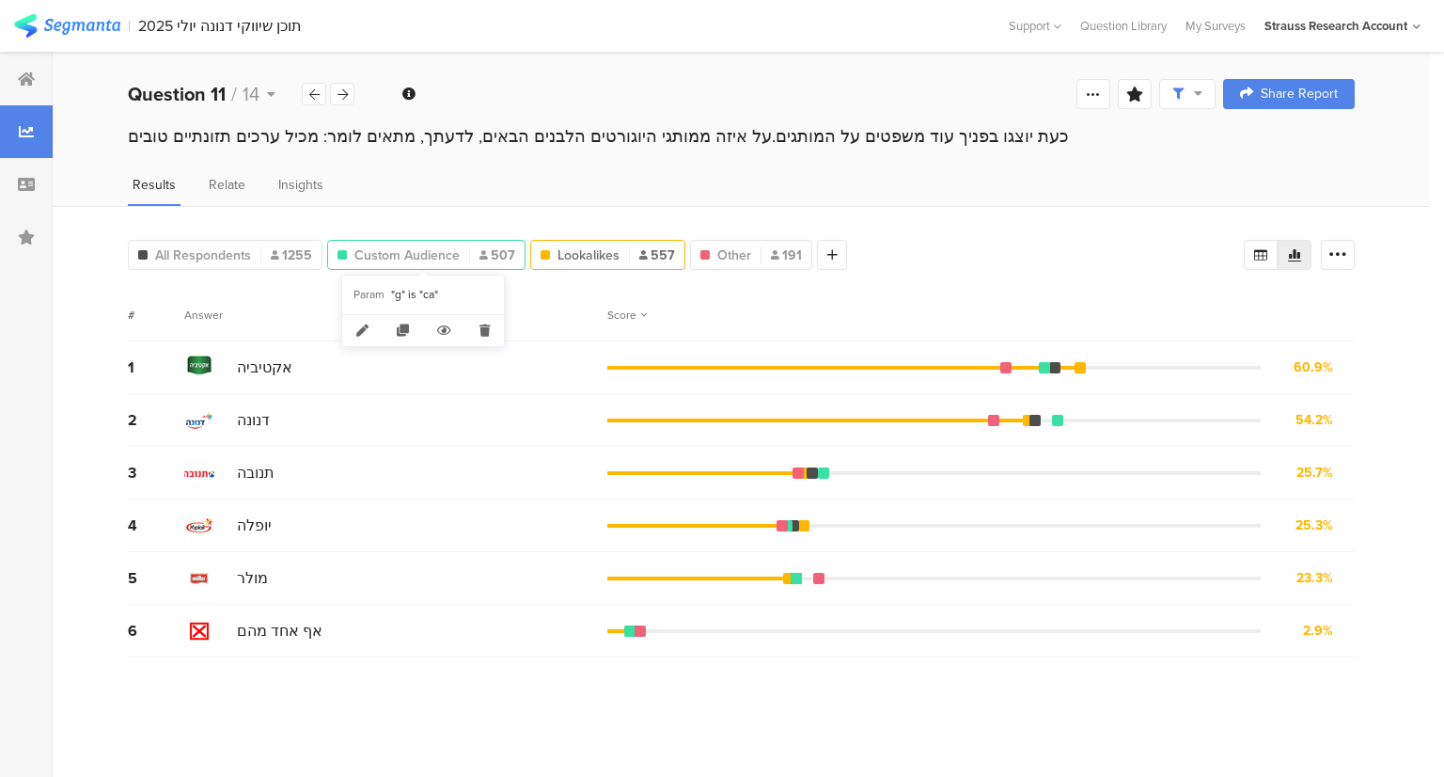
click at [443, 259] on span "Custom Audience" at bounding box center [407, 255] width 105 height 20
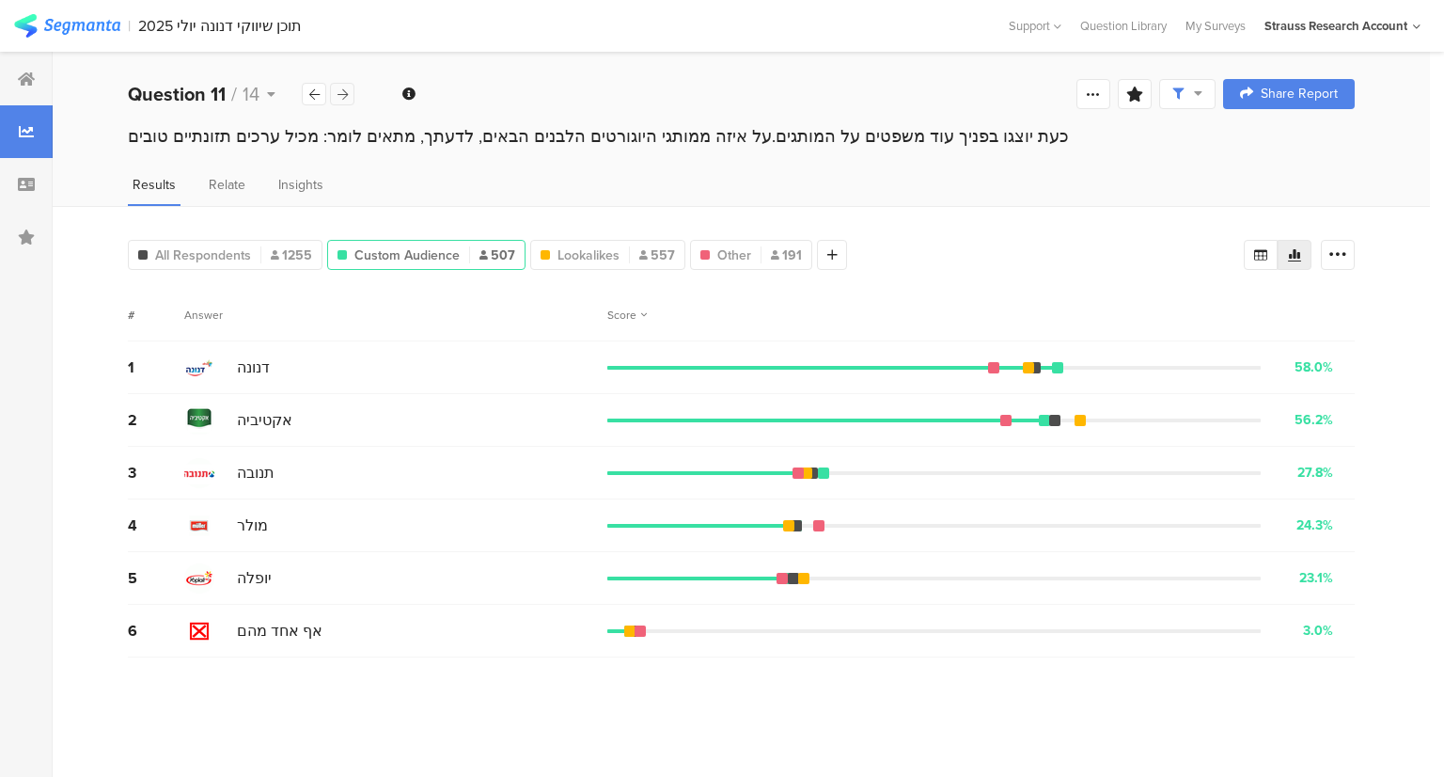
click at [345, 93] on icon at bounding box center [343, 94] width 10 height 12
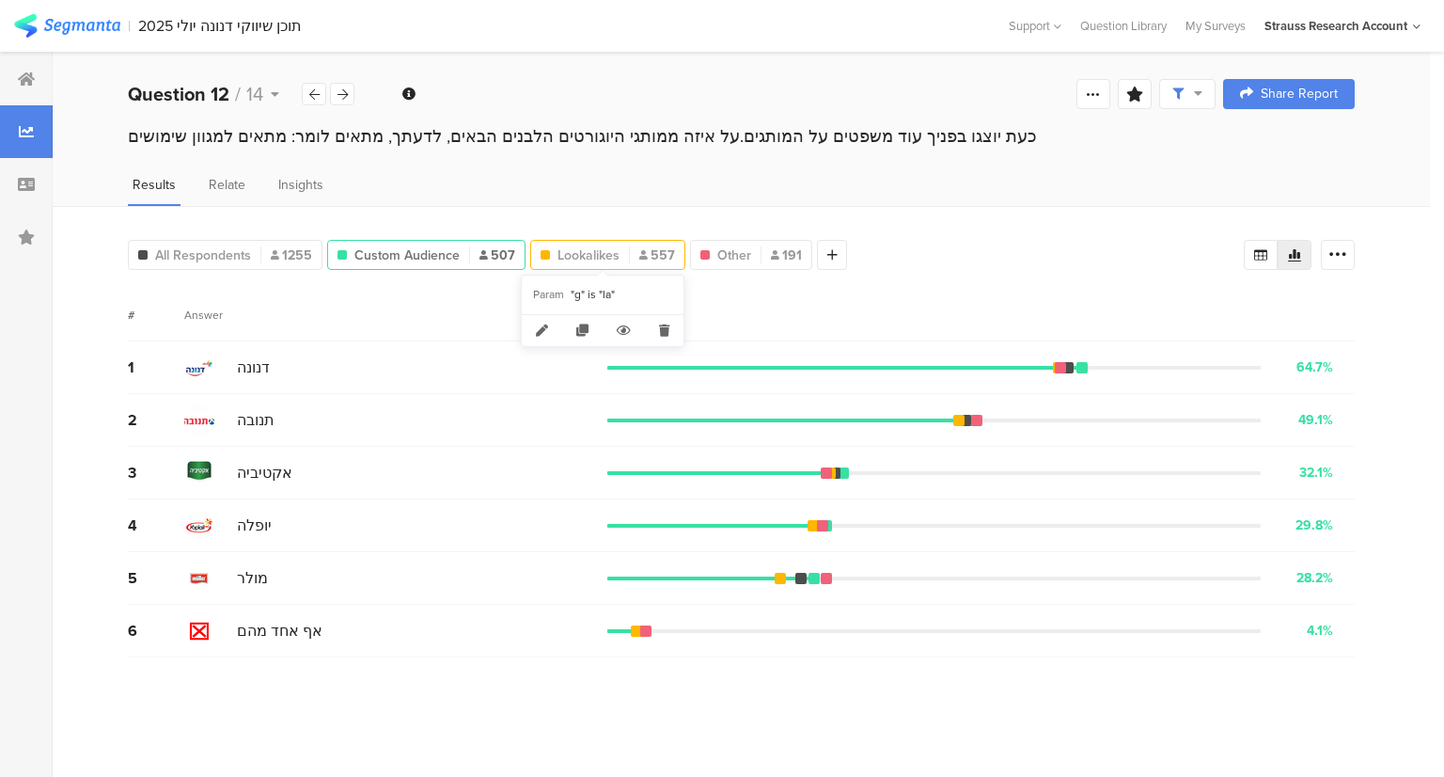
click at [576, 260] on span "Lookalikes" at bounding box center [589, 255] width 62 height 20
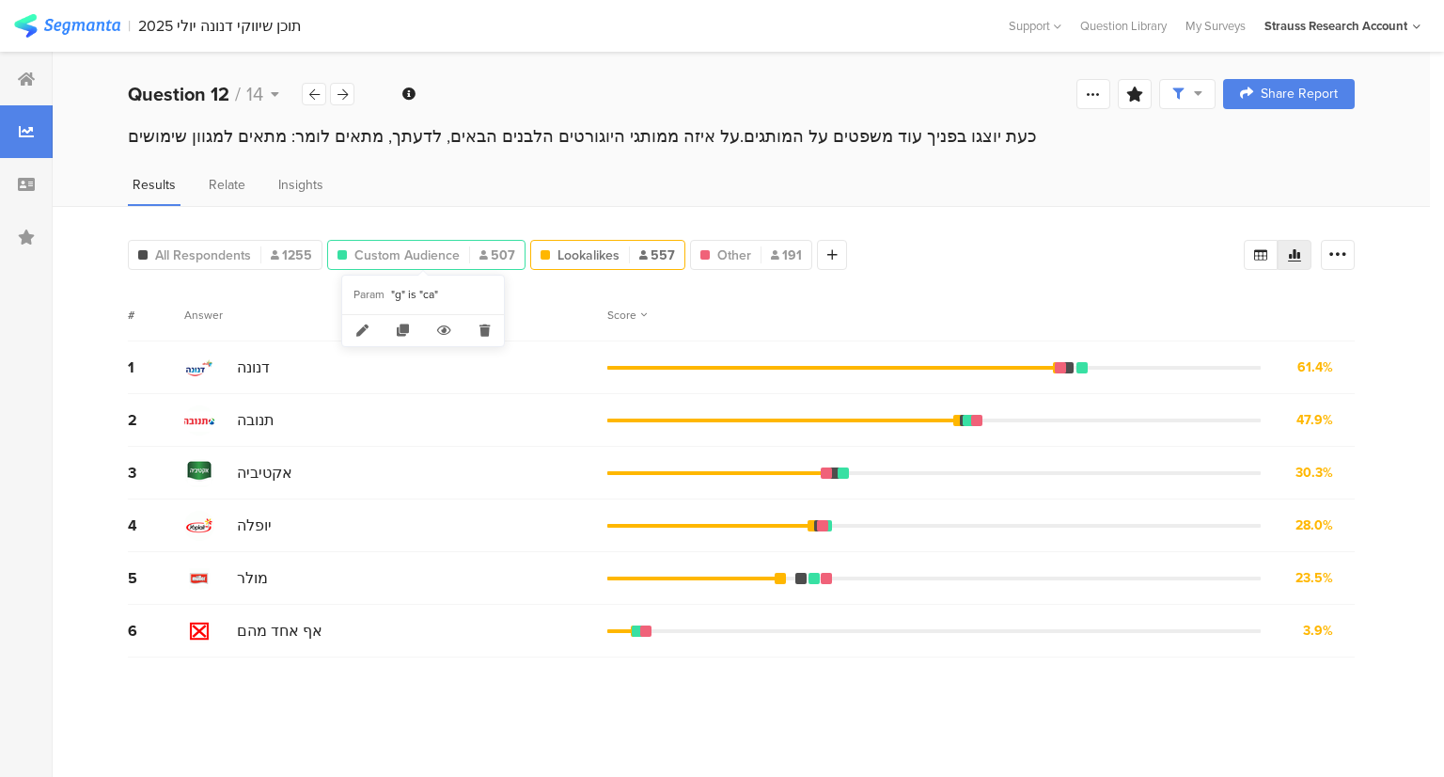
click at [450, 261] on span "Custom Audience" at bounding box center [407, 255] width 105 height 20
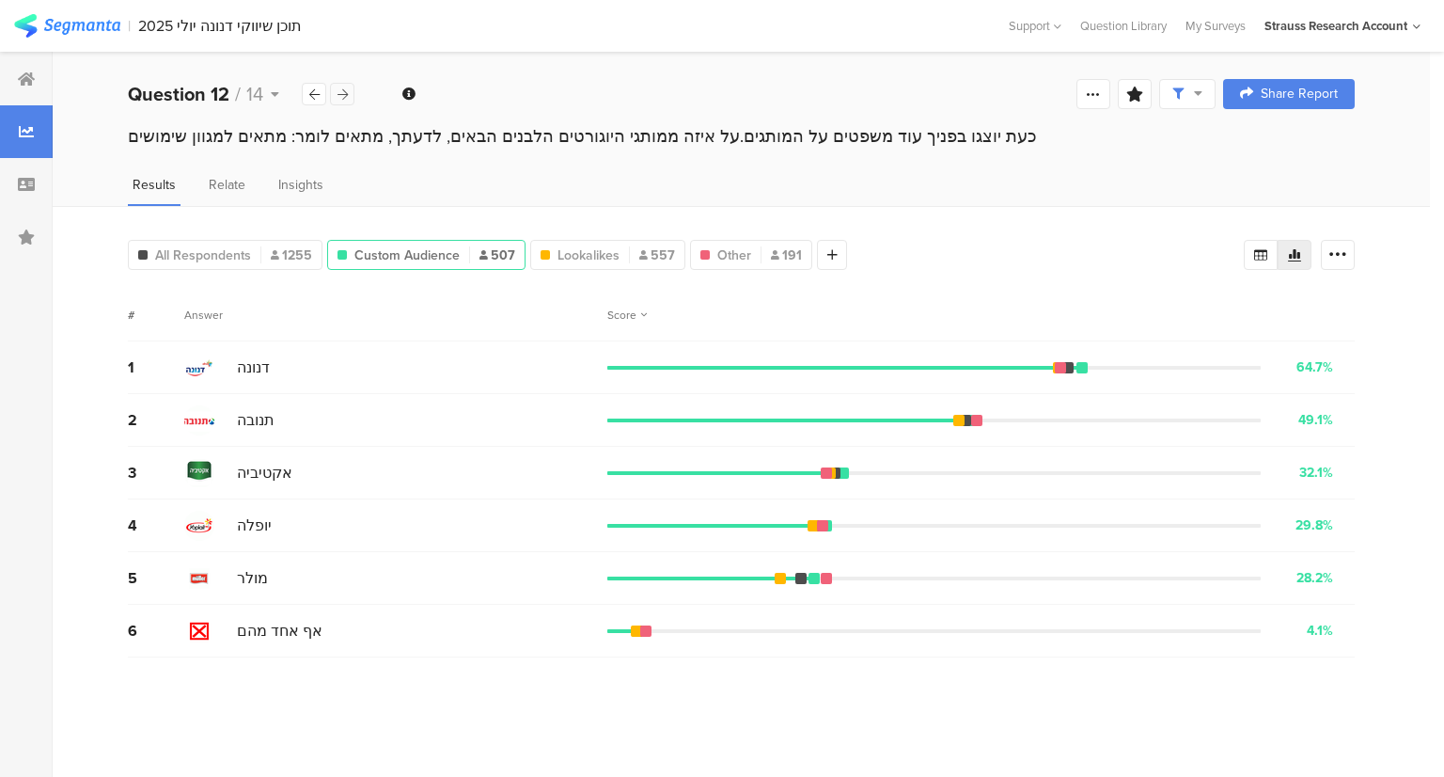
click at [338, 93] on icon at bounding box center [343, 94] width 10 height 12
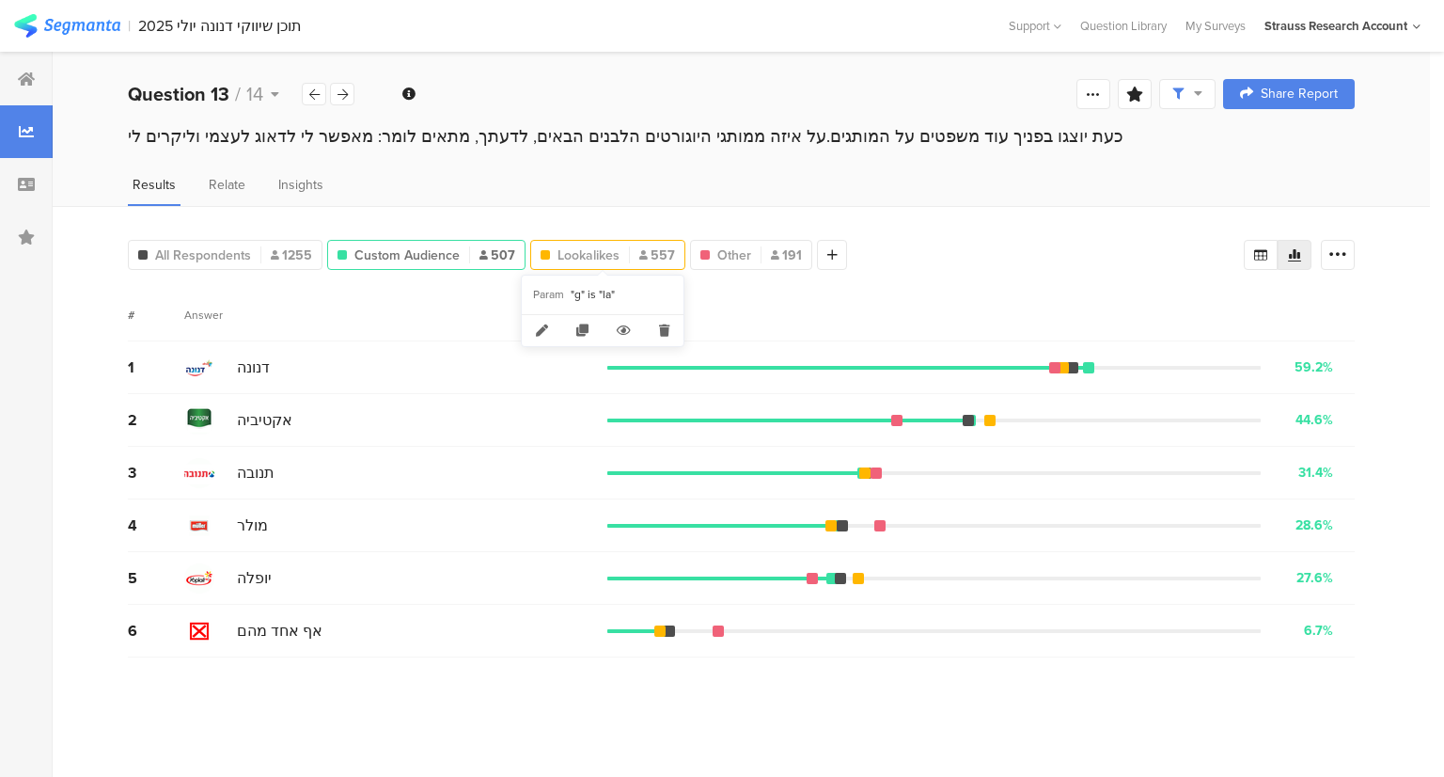
click at [578, 255] on span "Lookalikes" at bounding box center [589, 255] width 62 height 20
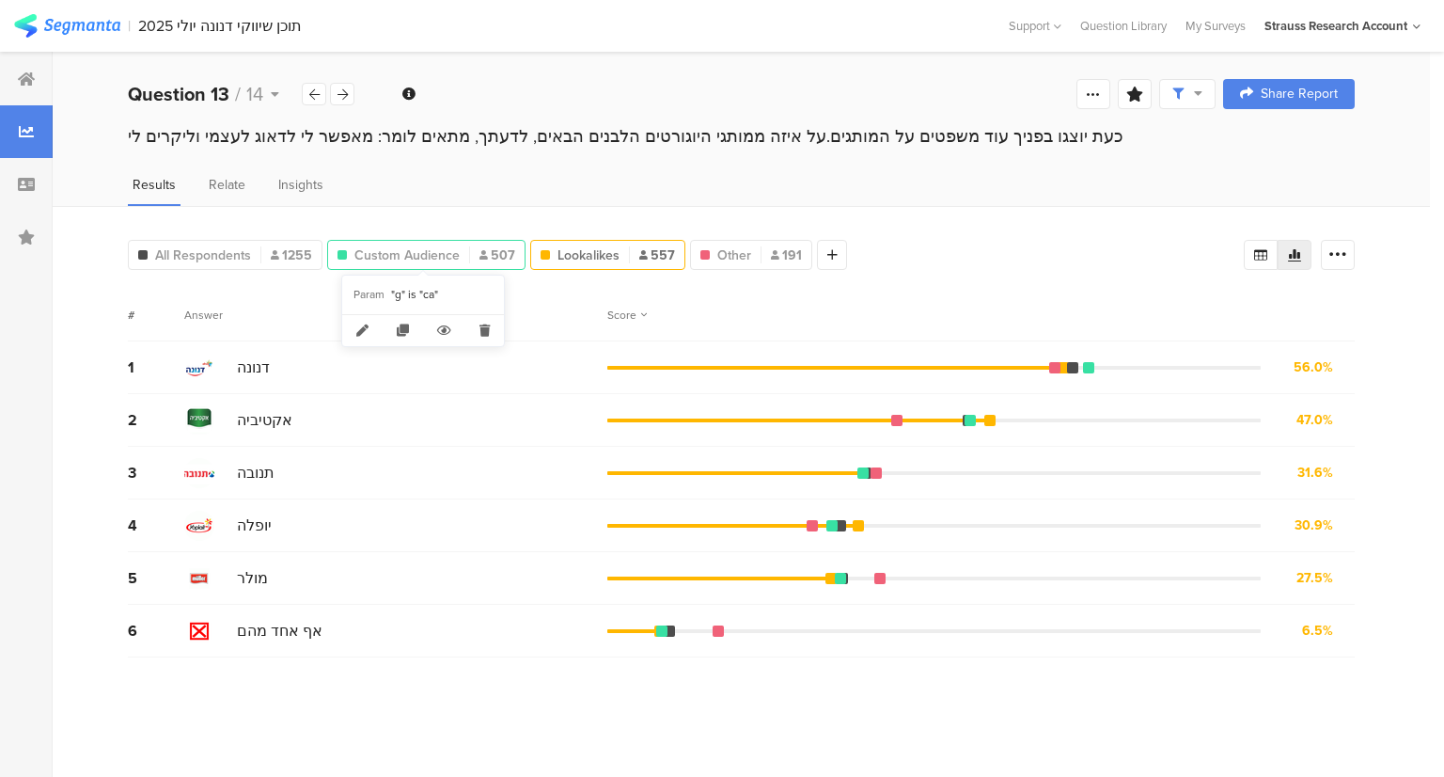
click at [444, 247] on span "Custom Audience" at bounding box center [407, 255] width 105 height 20
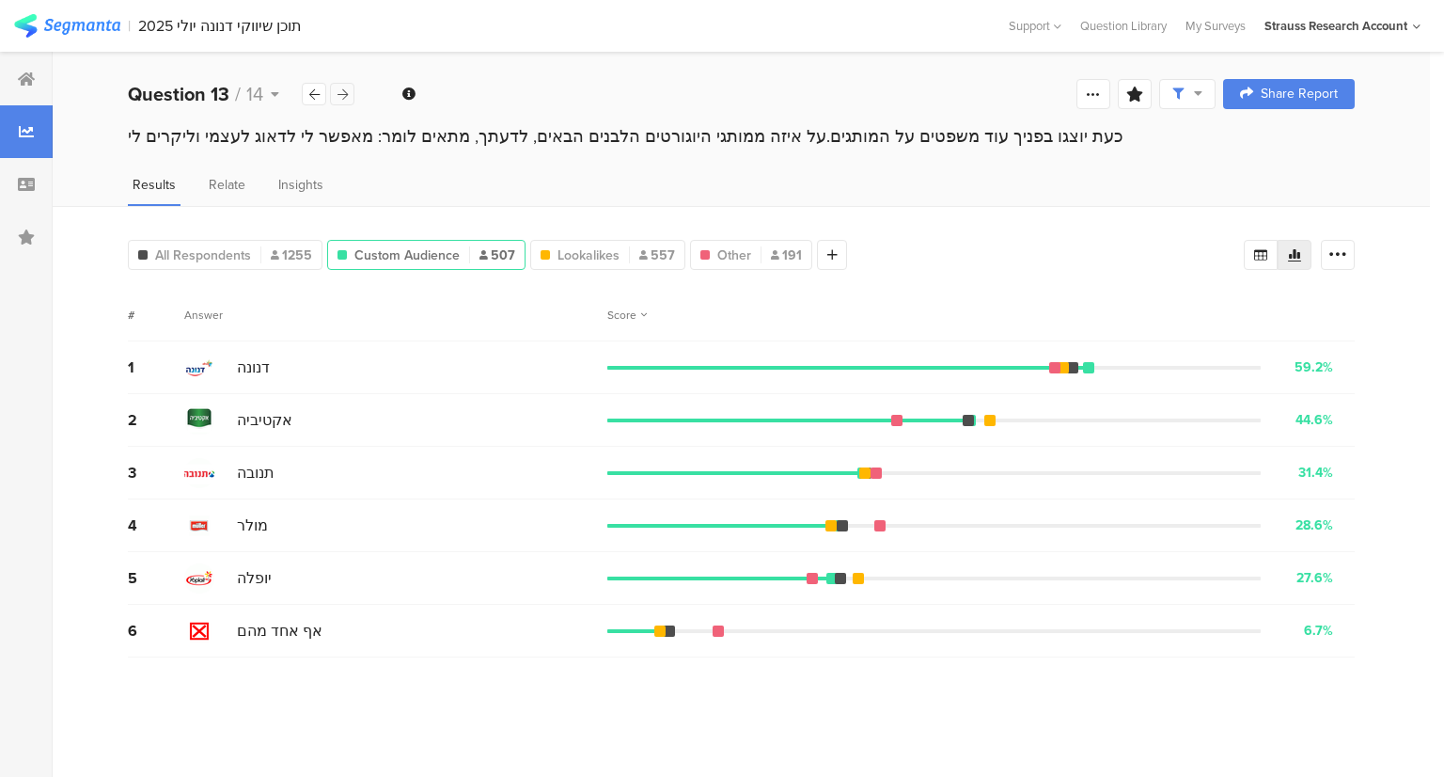
click at [339, 96] on icon at bounding box center [343, 94] width 10 height 12
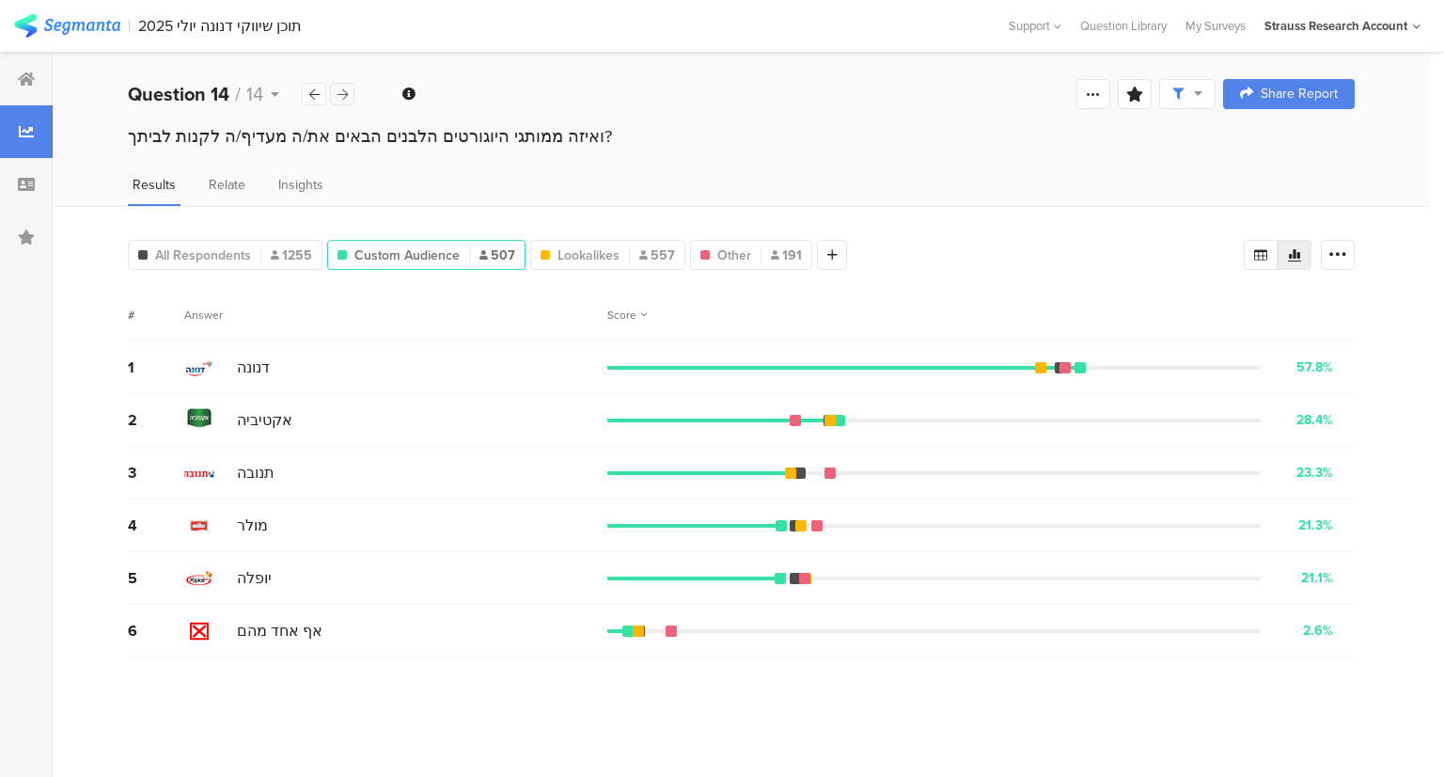
click at [344, 95] on icon at bounding box center [343, 94] width 10 height 12
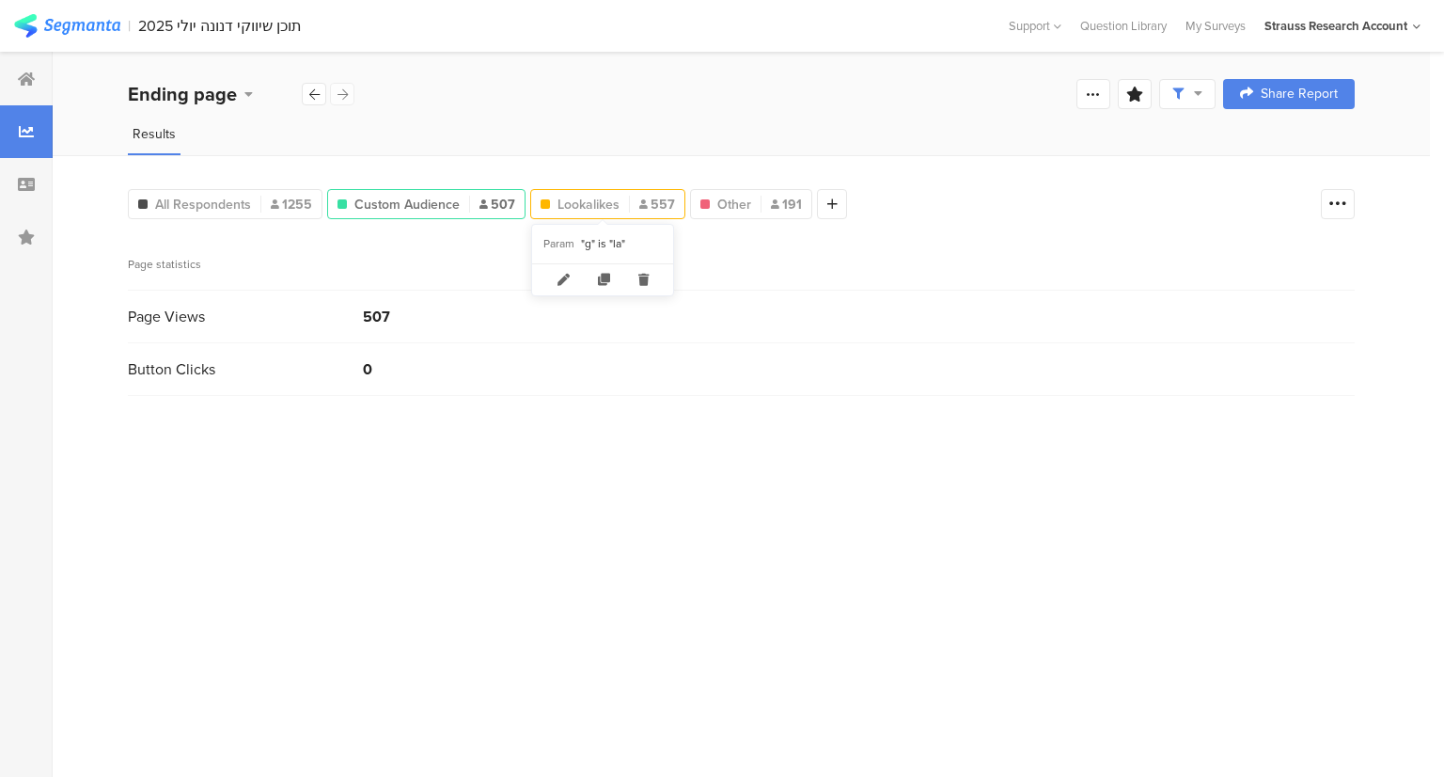
click at [572, 206] on span "Lookalikes" at bounding box center [589, 205] width 62 height 20
click at [320, 96] on div at bounding box center [314, 94] width 24 height 23
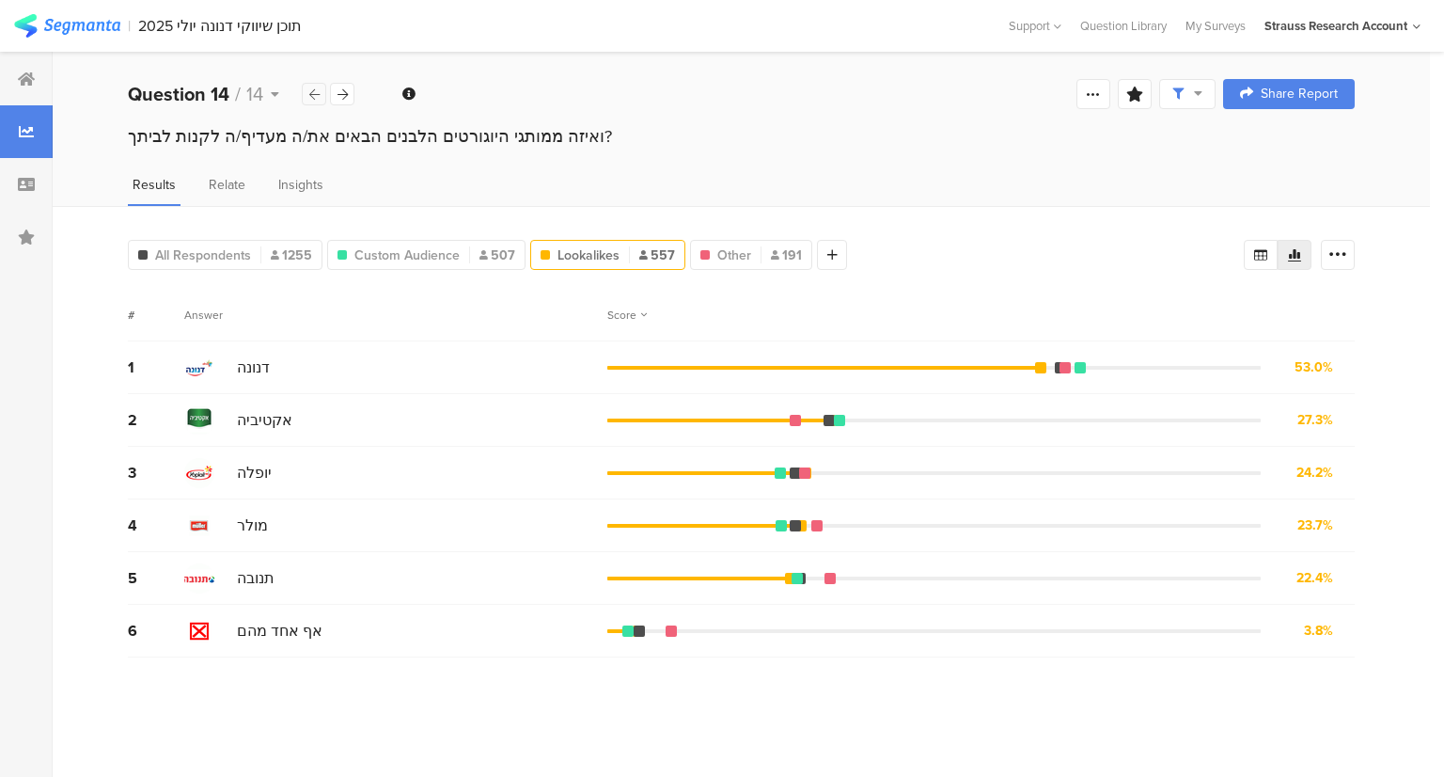
click at [320, 96] on div at bounding box center [314, 94] width 24 height 23
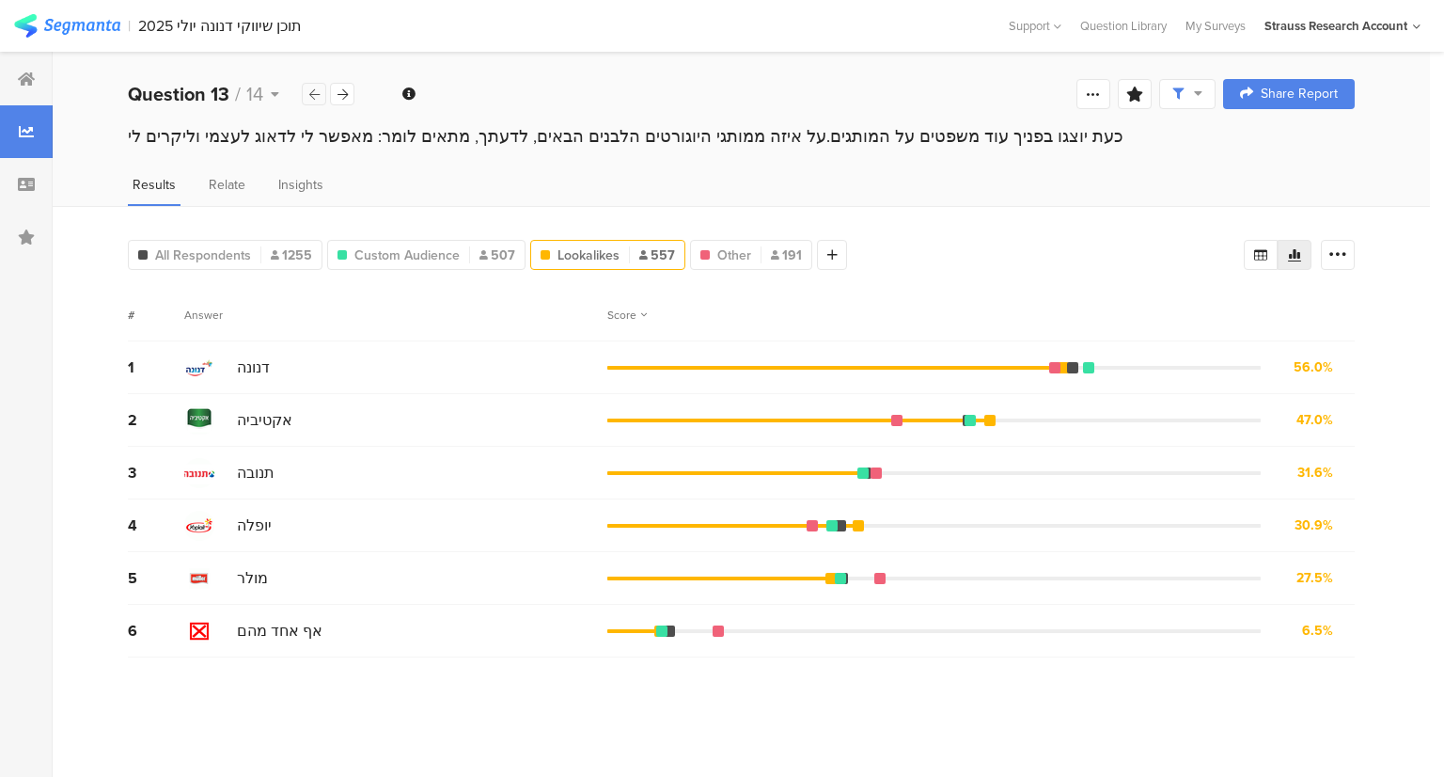
click at [320, 96] on div at bounding box center [314, 94] width 24 height 23
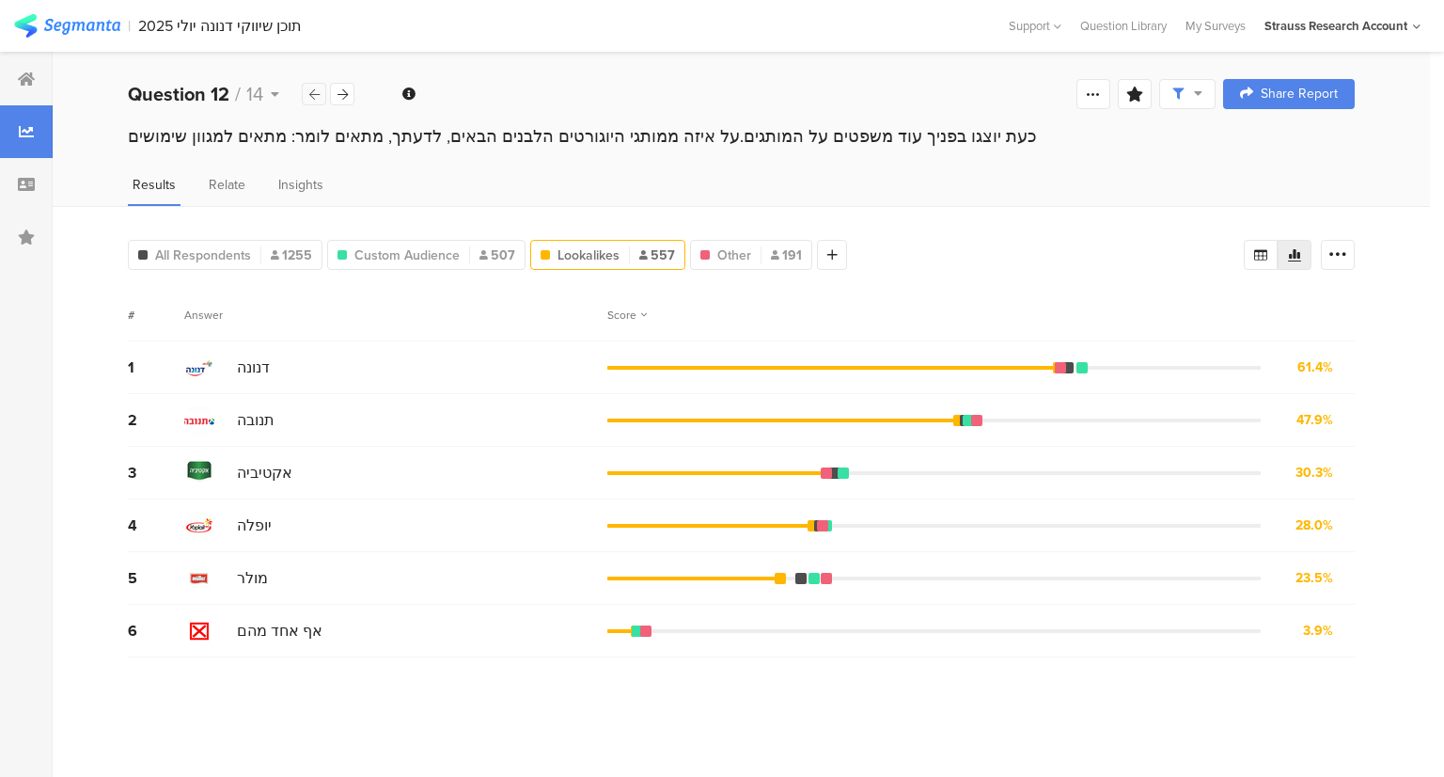
click at [320, 96] on div at bounding box center [314, 94] width 24 height 23
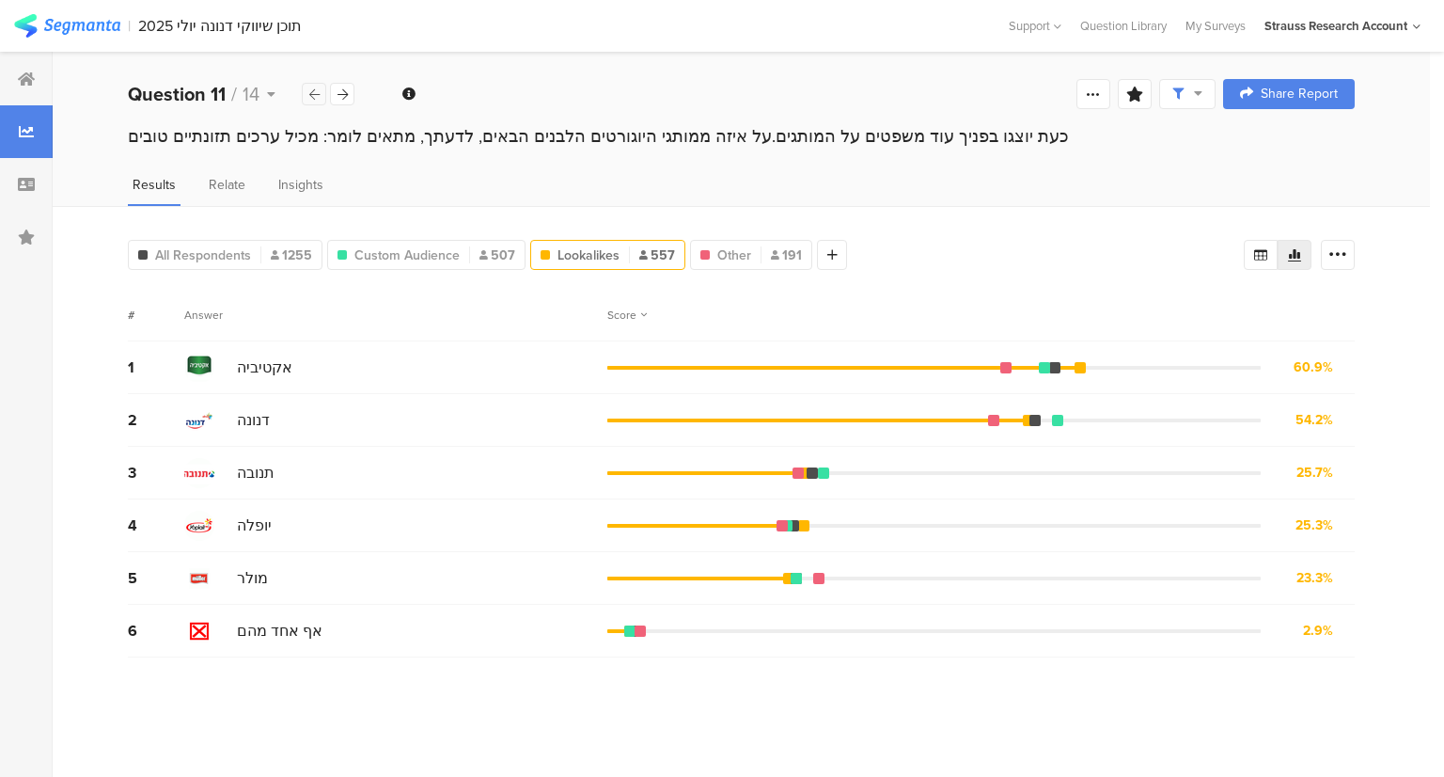
click at [320, 96] on div at bounding box center [314, 94] width 24 height 23
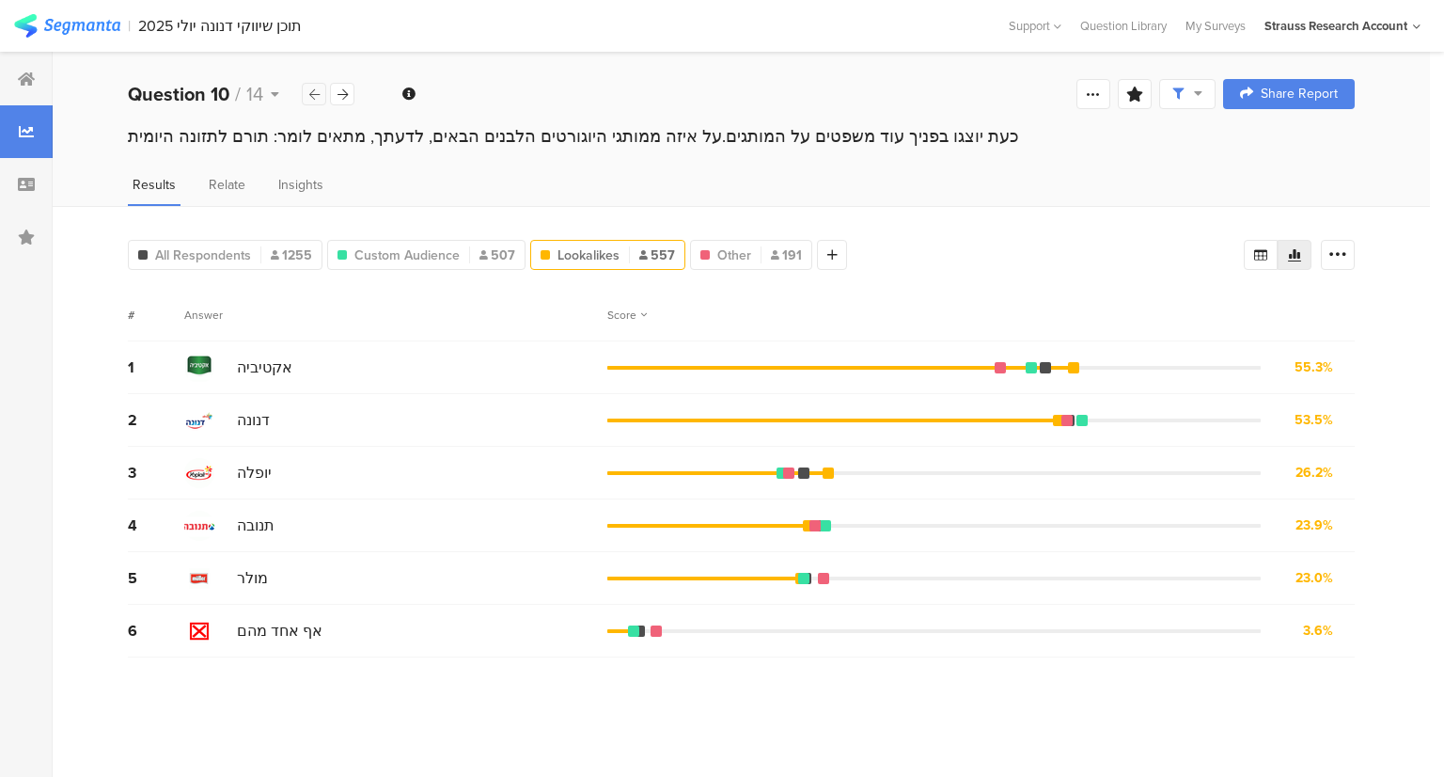
click at [320, 96] on div at bounding box center [314, 94] width 24 height 23
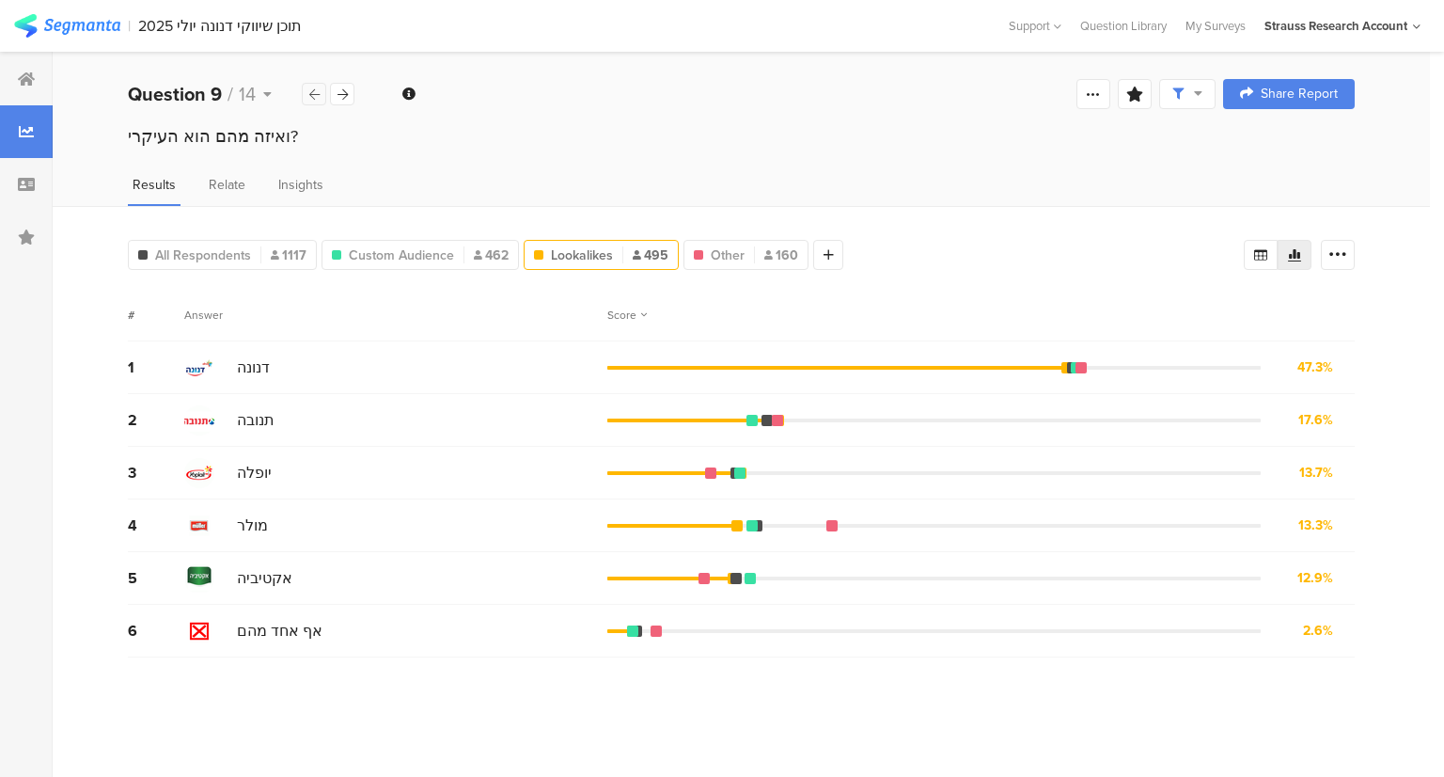
click at [320, 96] on div at bounding box center [314, 94] width 24 height 23
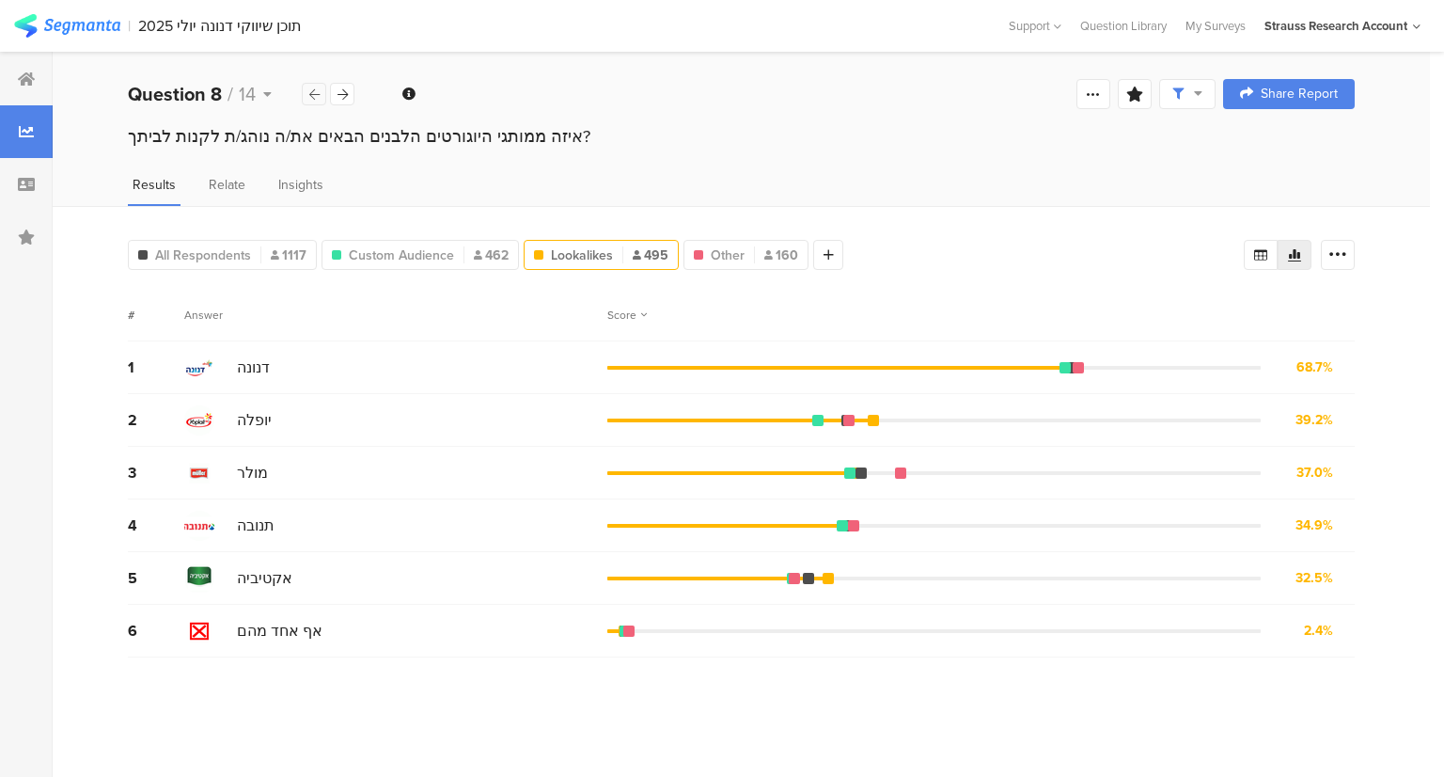
click at [320, 96] on div at bounding box center [314, 94] width 24 height 23
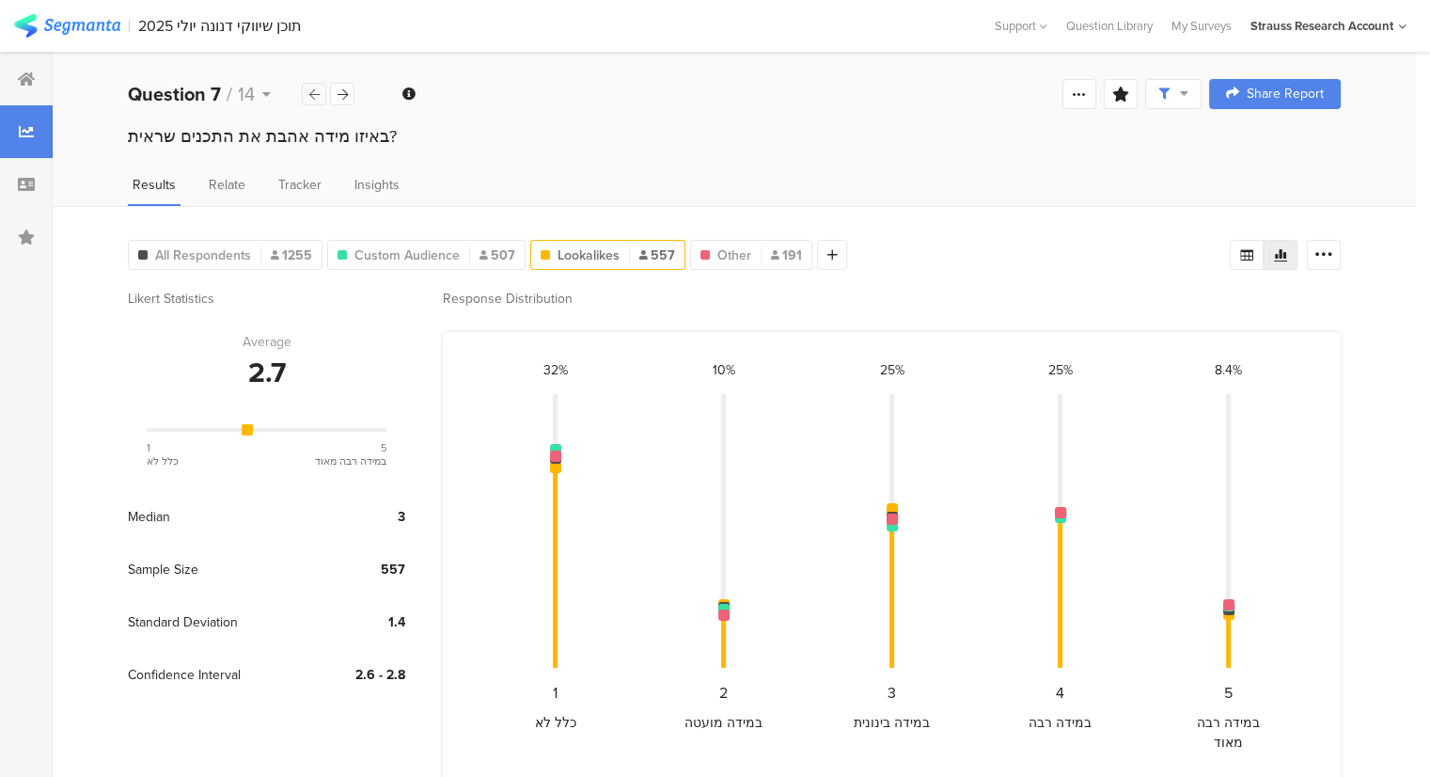
click at [320, 96] on div at bounding box center [314, 94] width 24 height 23
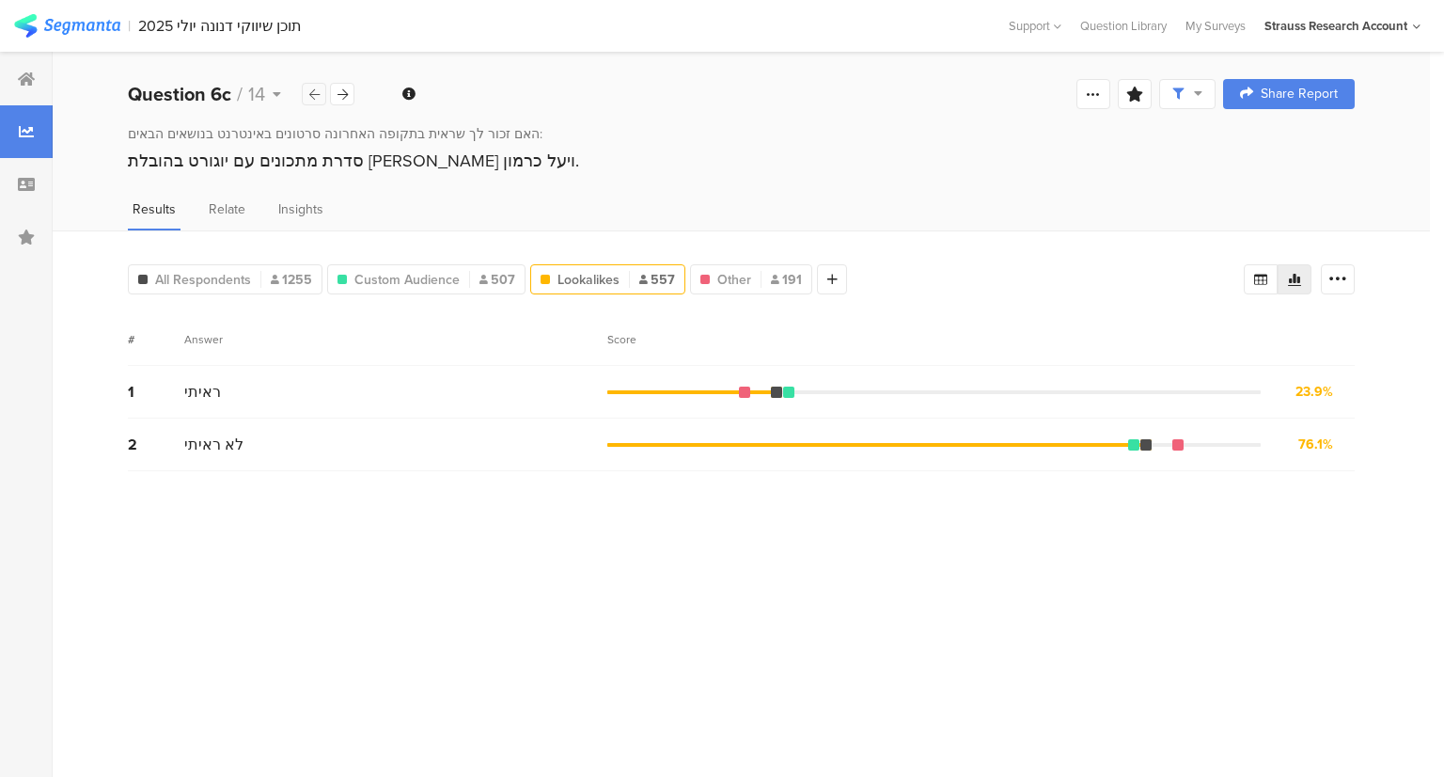
click at [320, 96] on div at bounding box center [314, 94] width 24 height 23
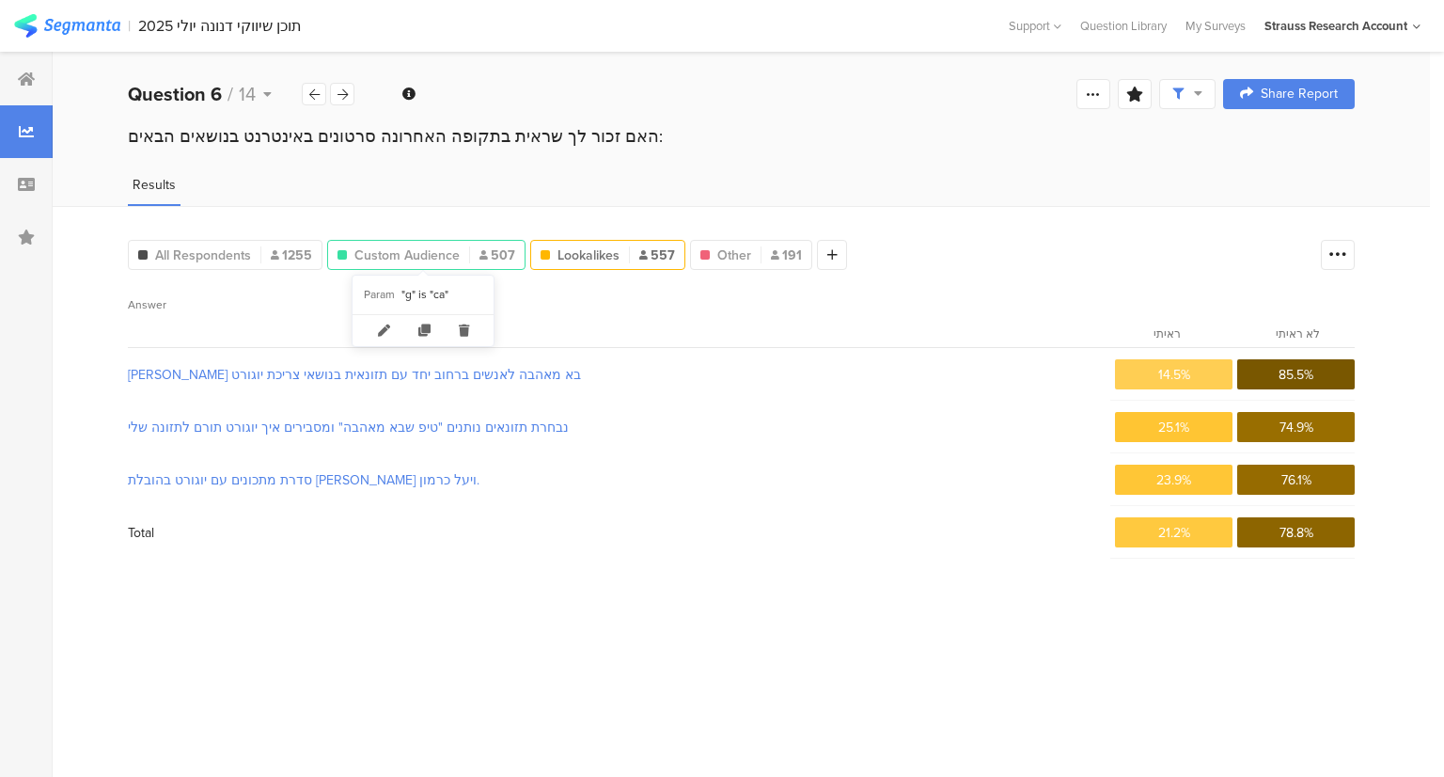
click at [412, 249] on span "Custom Audience" at bounding box center [407, 255] width 105 height 20
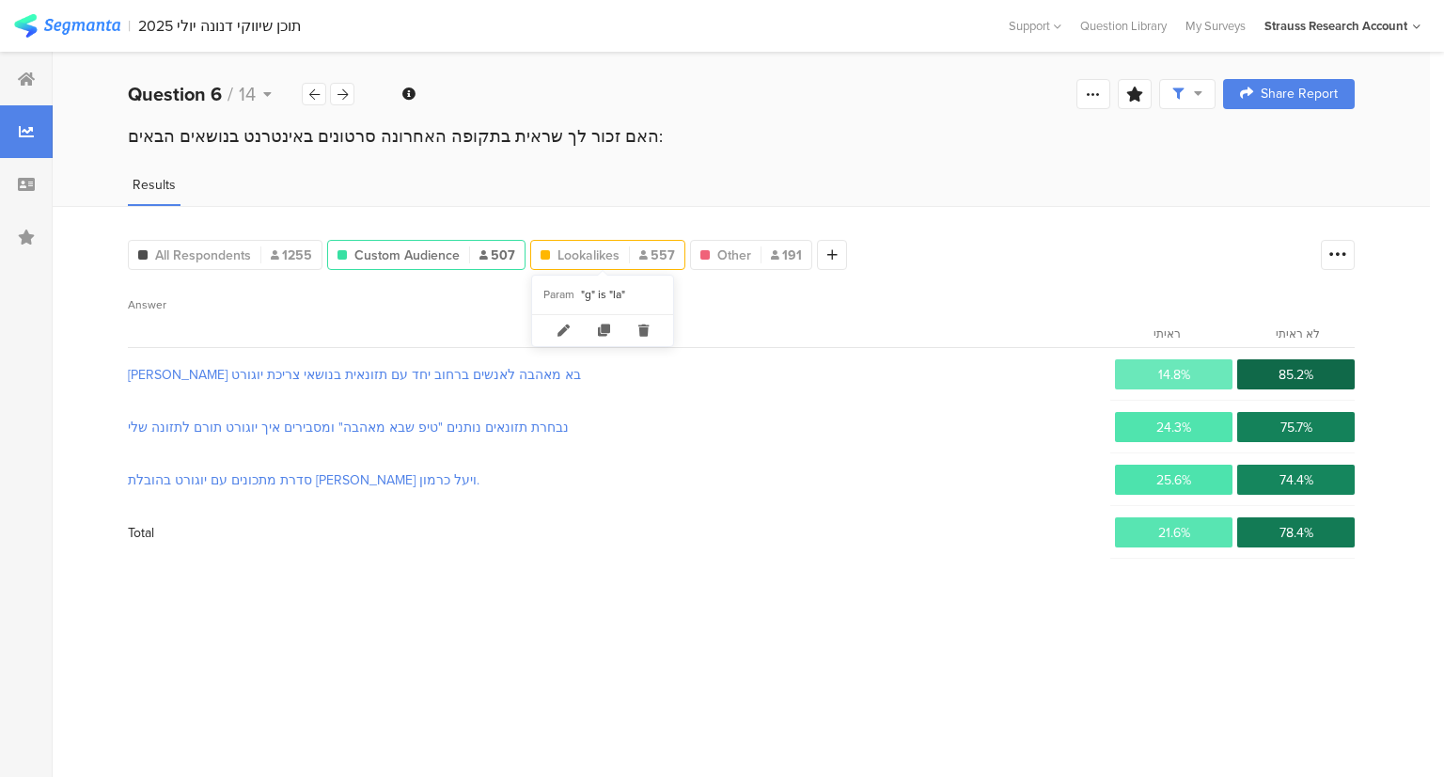
click at [592, 256] on span "Lookalikes" at bounding box center [589, 255] width 62 height 20
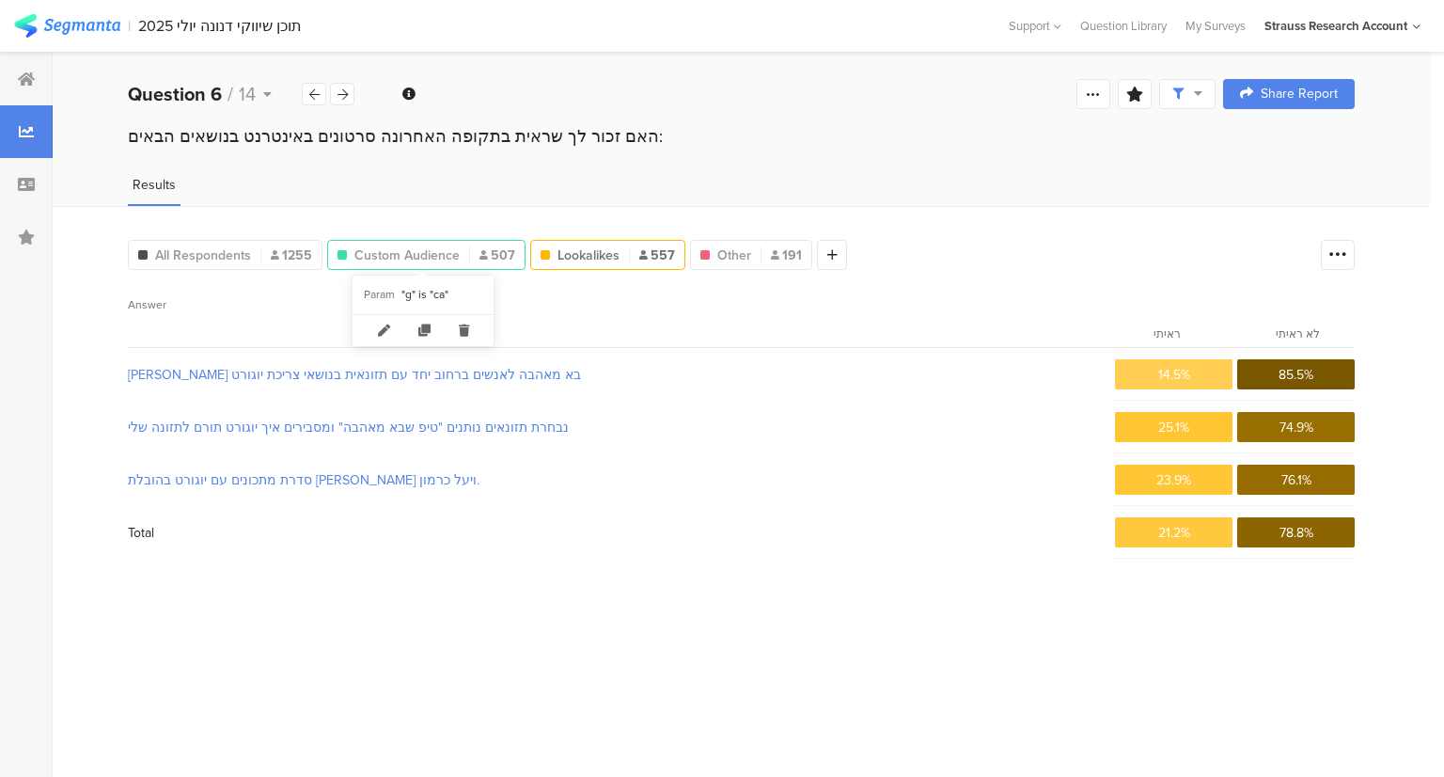
click at [440, 257] on span "Custom Audience" at bounding box center [407, 255] width 105 height 20
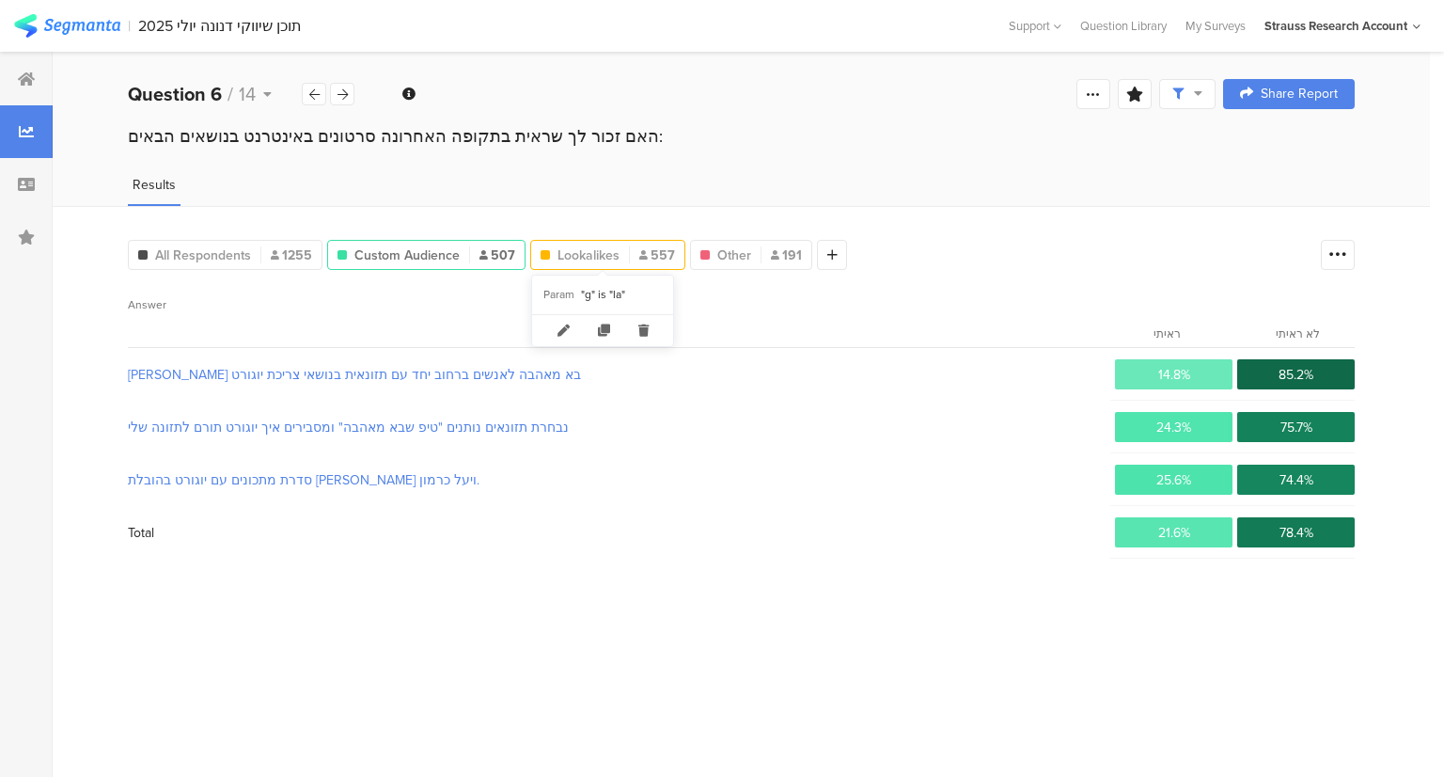
click at [570, 258] on span "Lookalikes" at bounding box center [589, 255] width 62 height 20
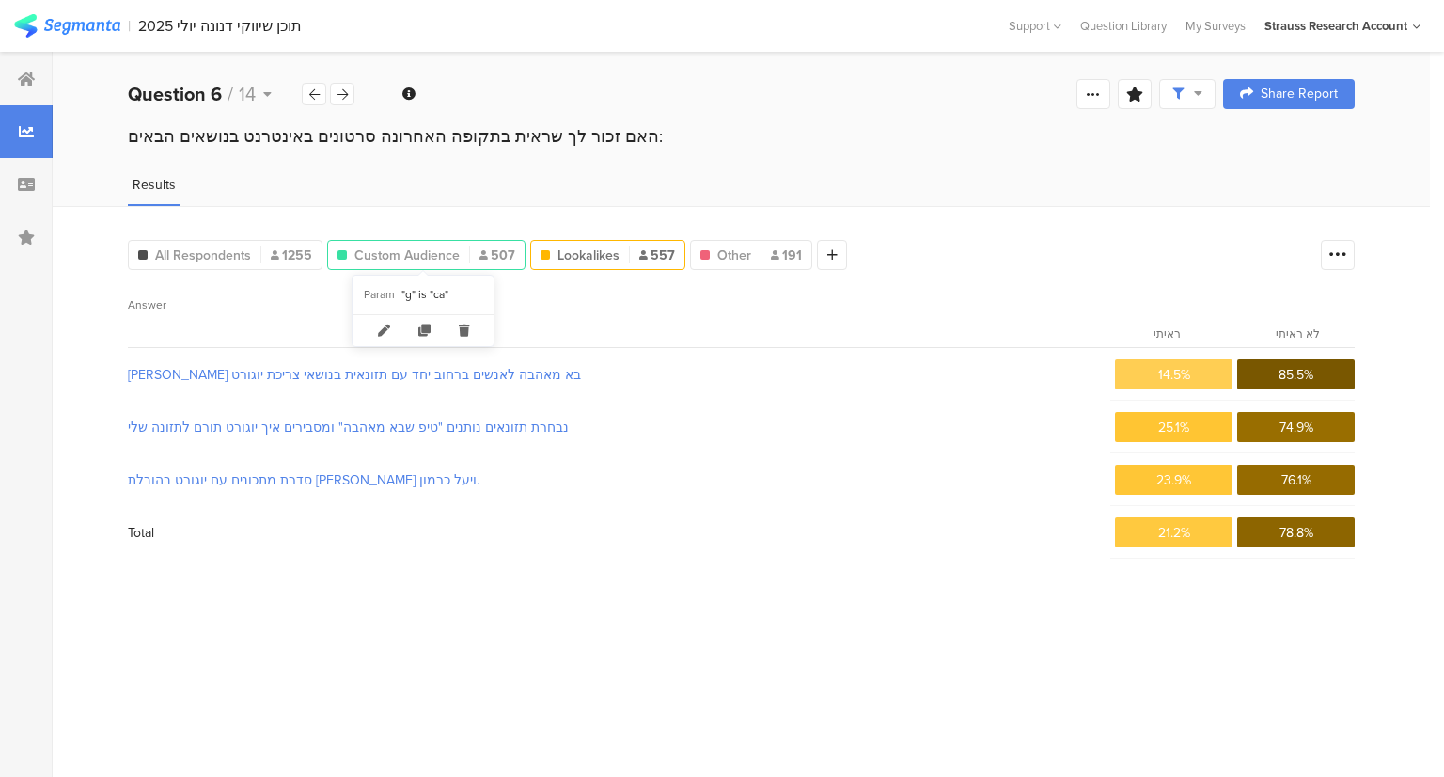
click at [424, 257] on span "Custom Audience" at bounding box center [407, 255] width 105 height 20
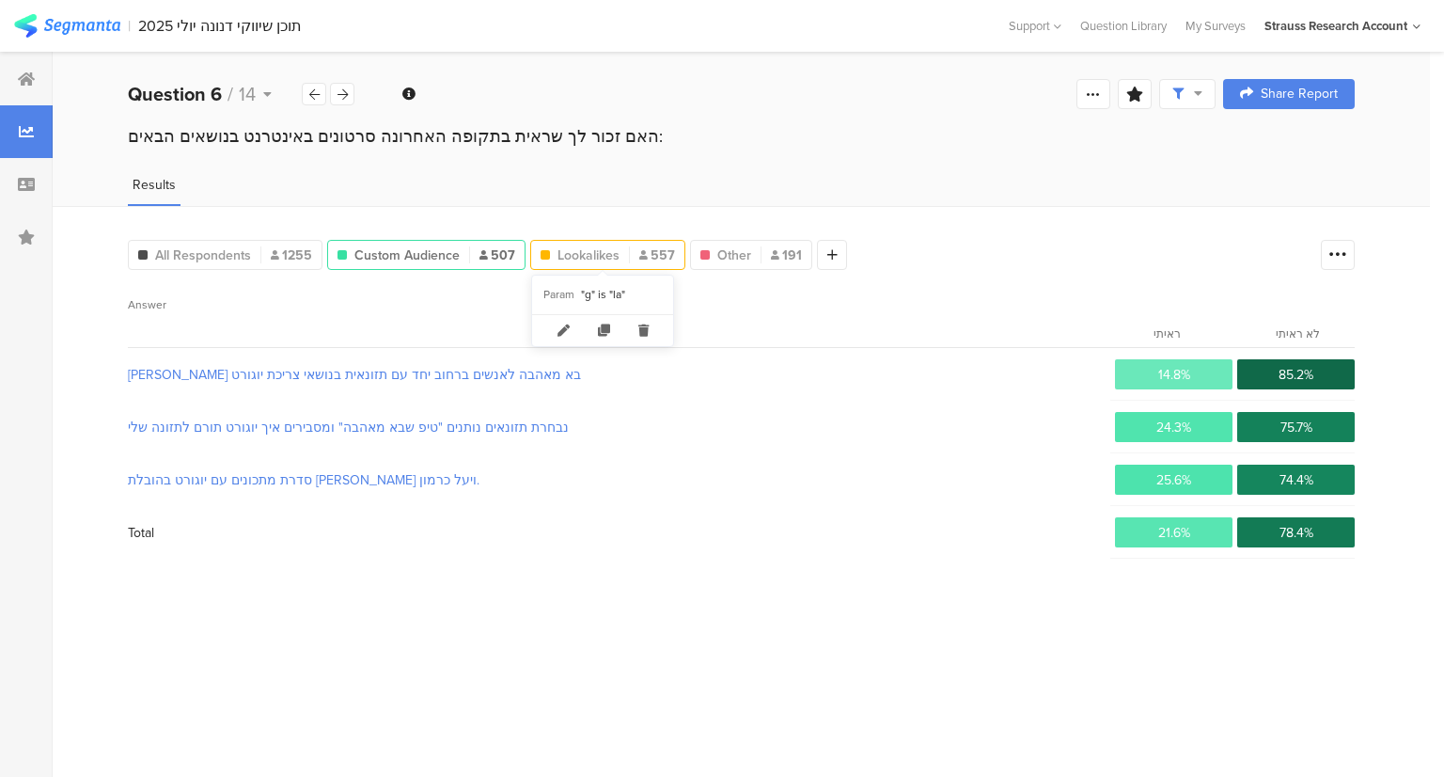
click at [595, 250] on span "Lookalikes" at bounding box center [589, 255] width 62 height 20
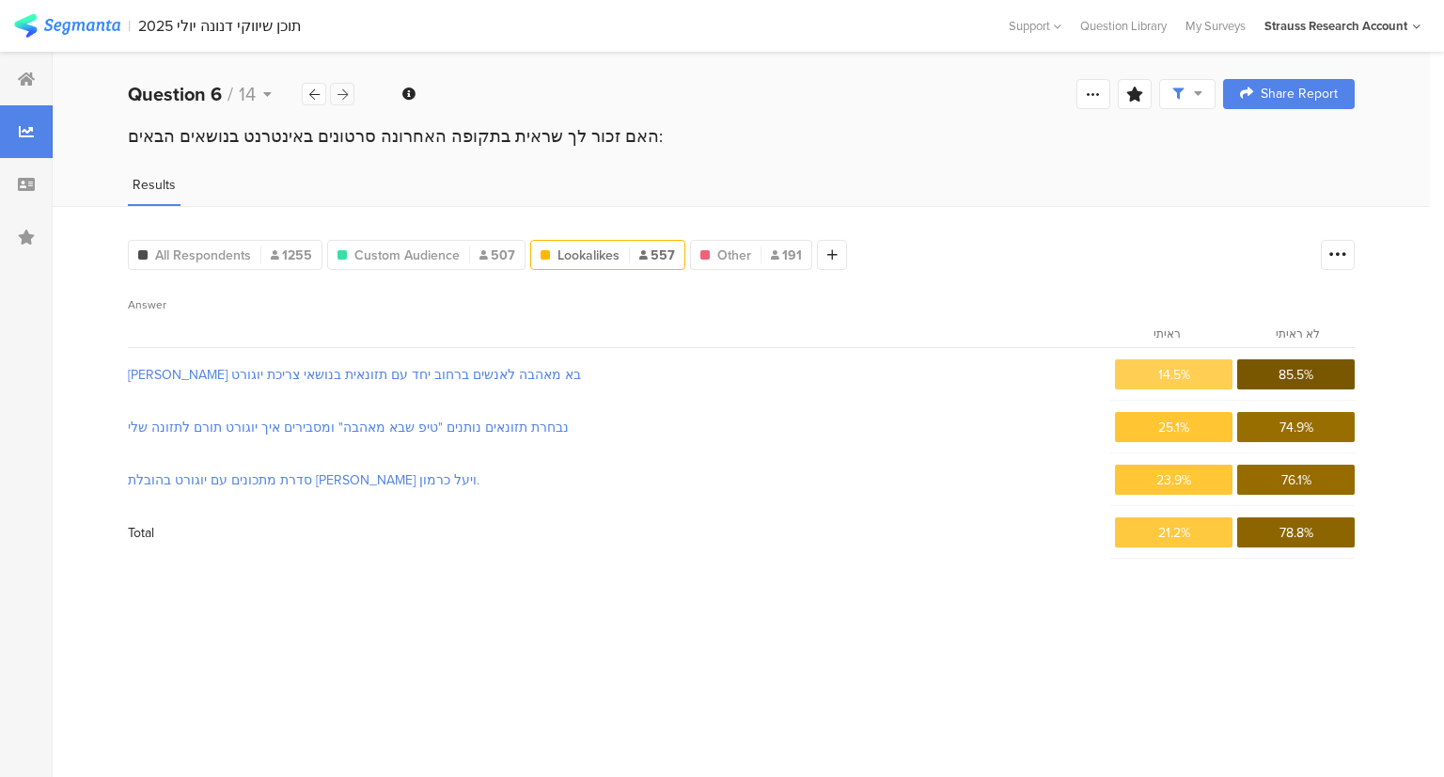
click at [345, 95] on icon at bounding box center [343, 94] width 10 height 12
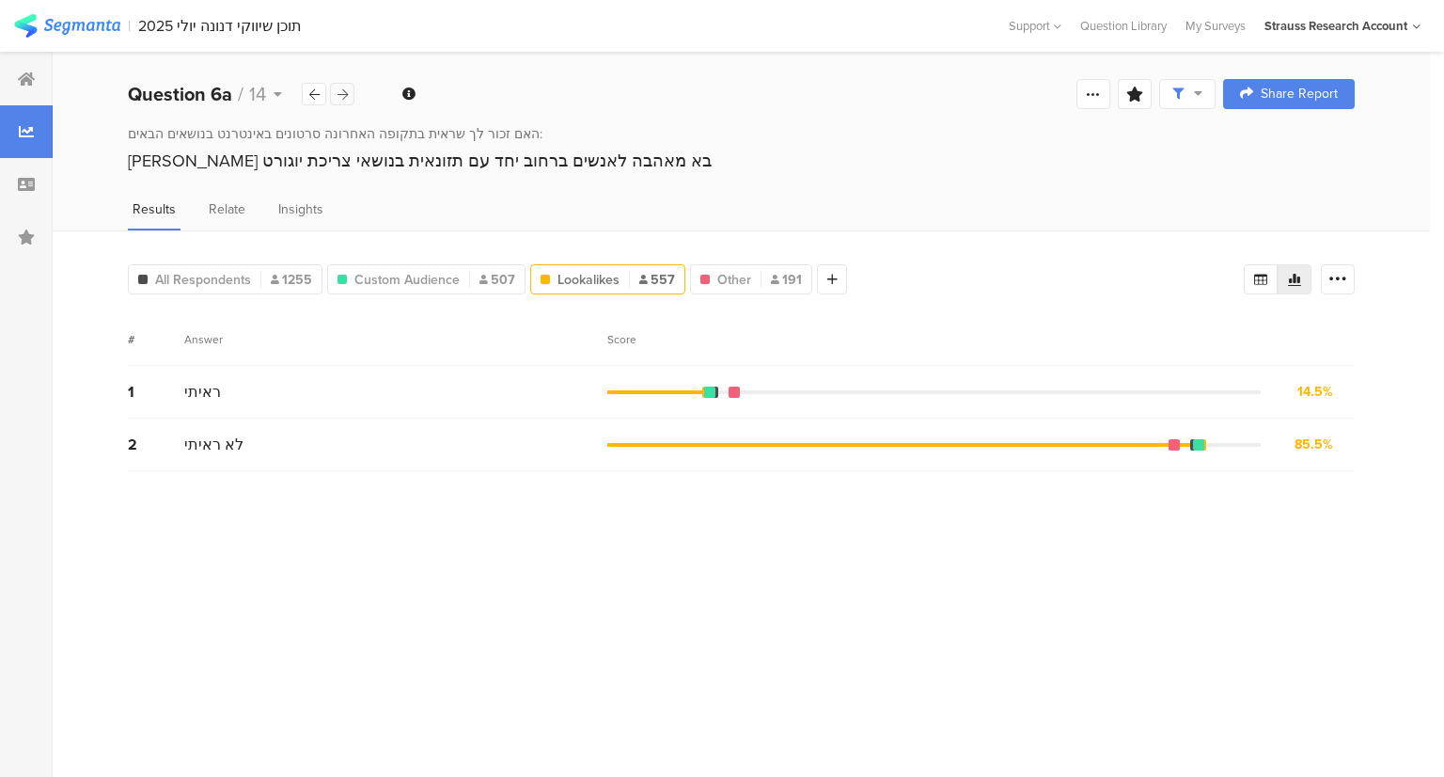
click at [345, 95] on icon at bounding box center [343, 94] width 10 height 12
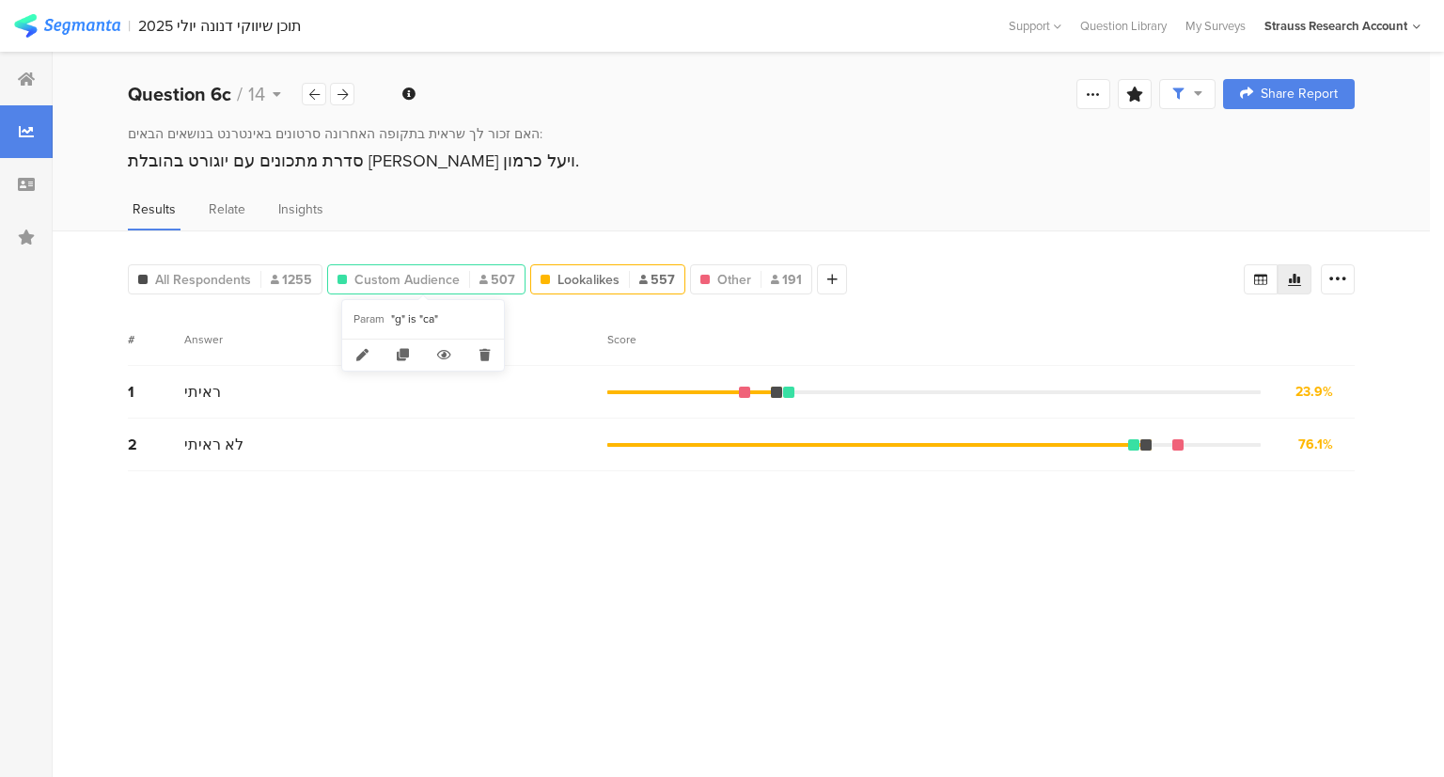
click at [433, 270] on span "Custom Audience" at bounding box center [407, 280] width 105 height 20
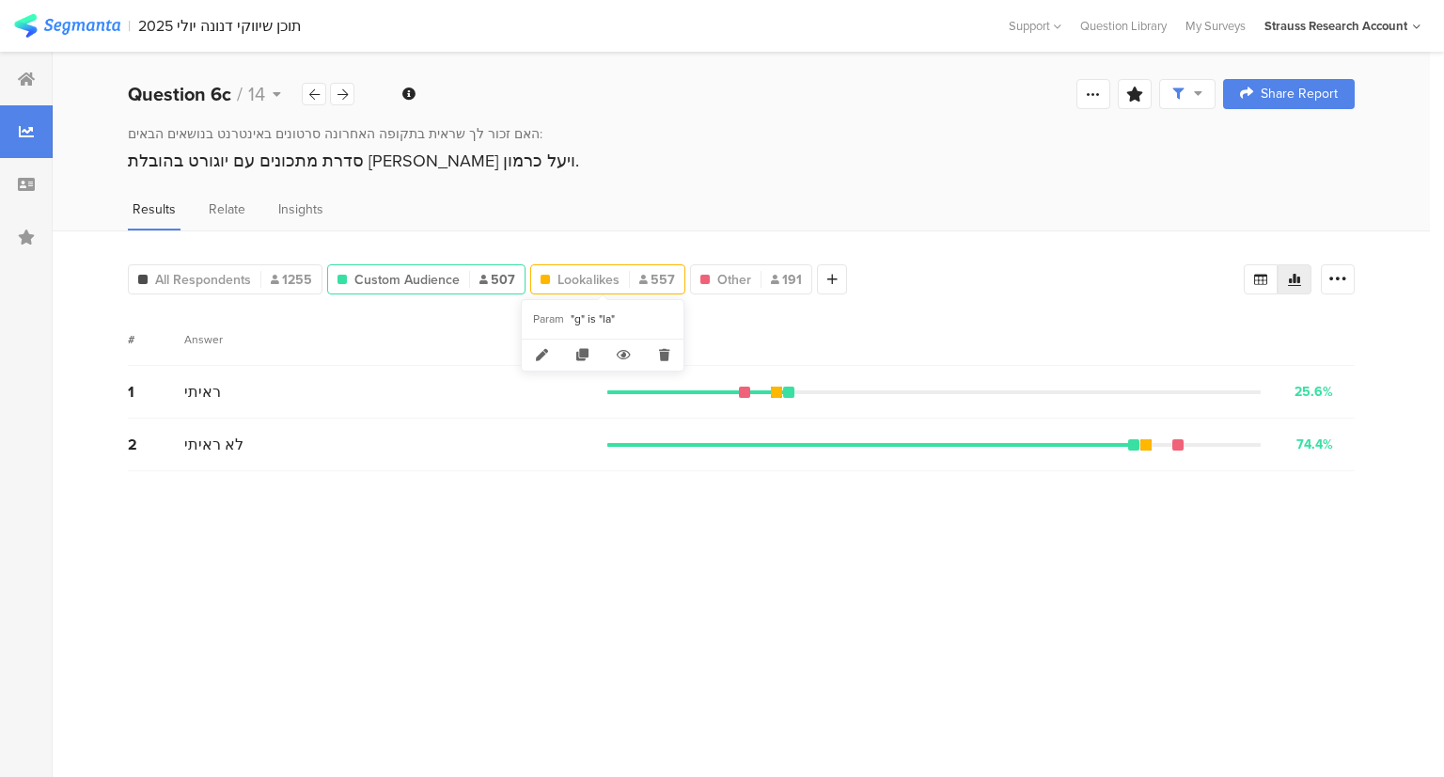
click at [587, 276] on span "Lookalikes" at bounding box center [589, 280] width 62 height 20
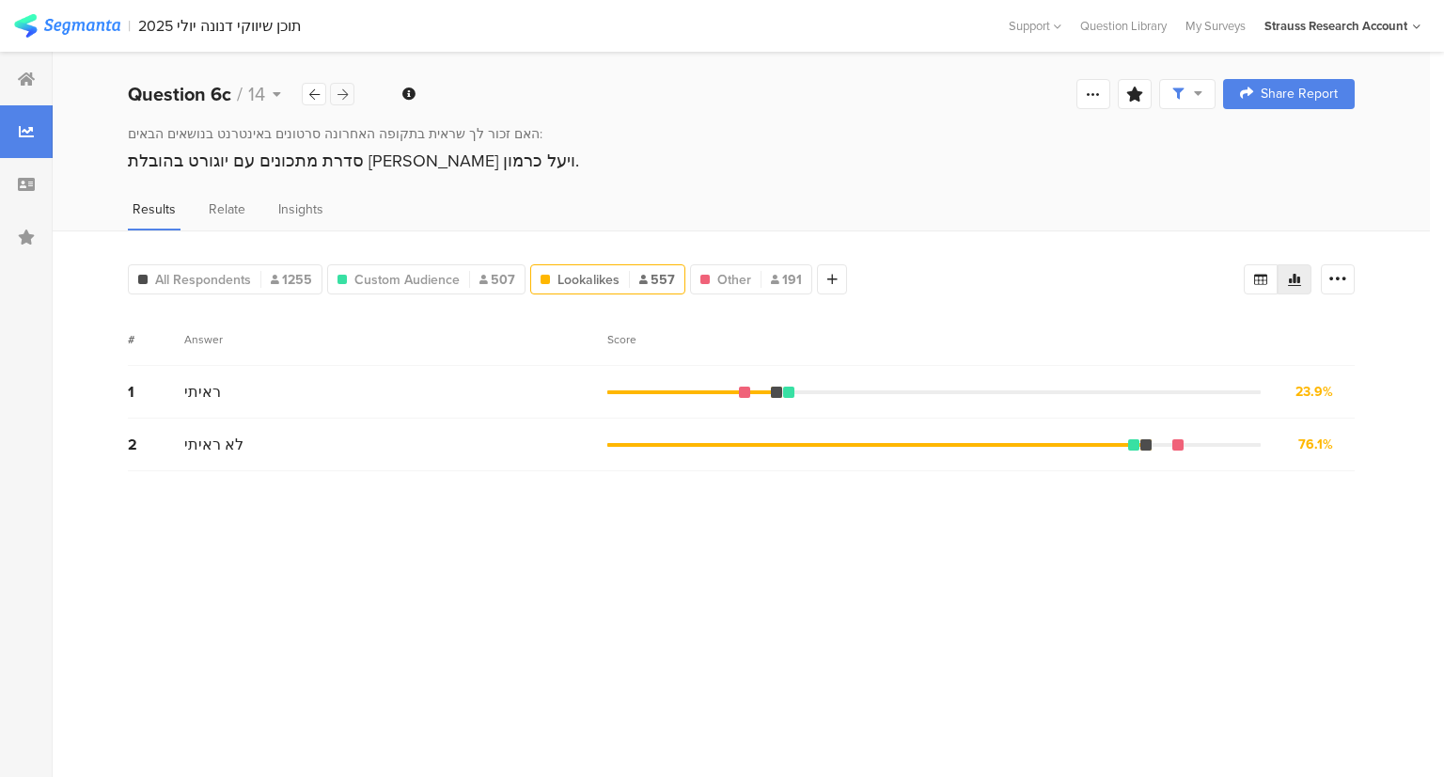
click at [341, 91] on icon at bounding box center [343, 94] width 10 height 12
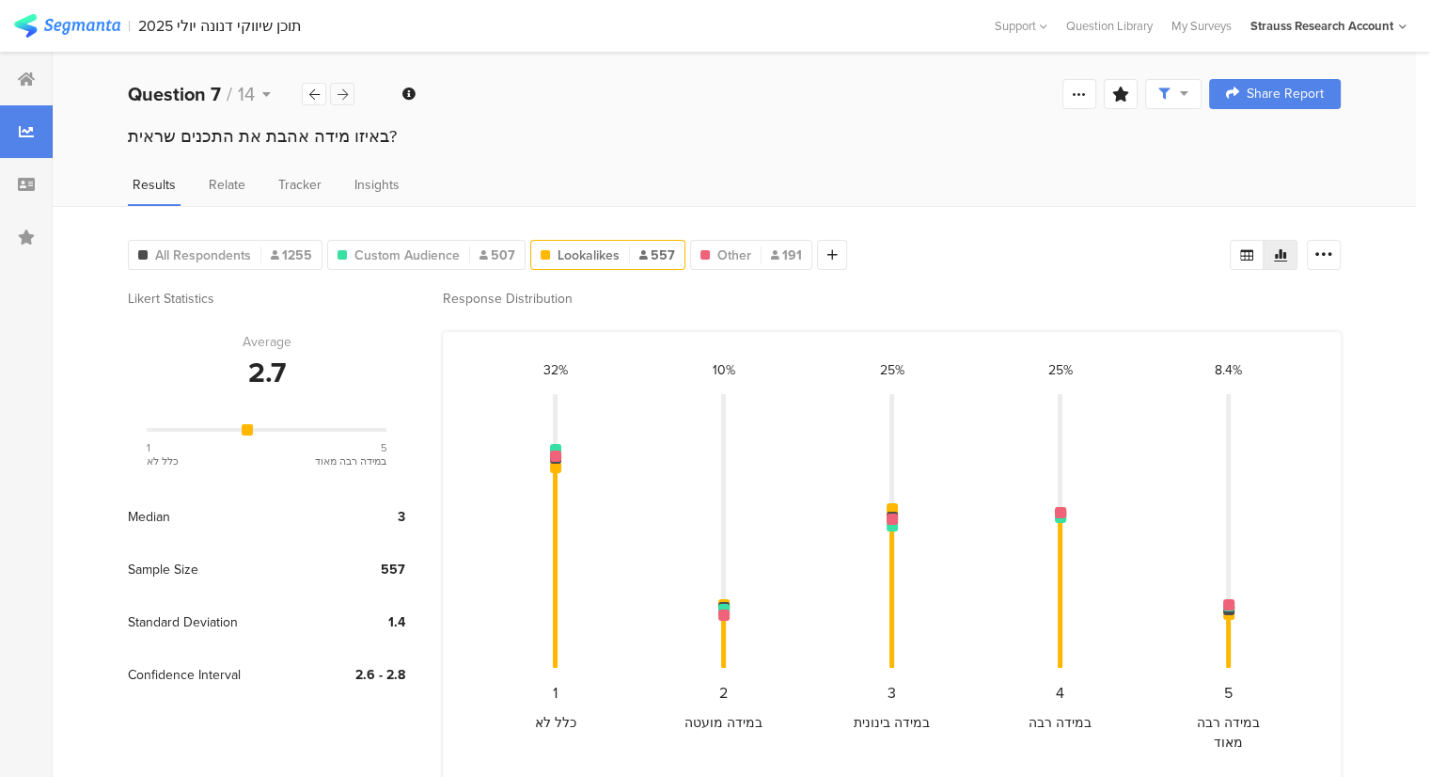
click at [341, 91] on icon at bounding box center [343, 94] width 10 height 12
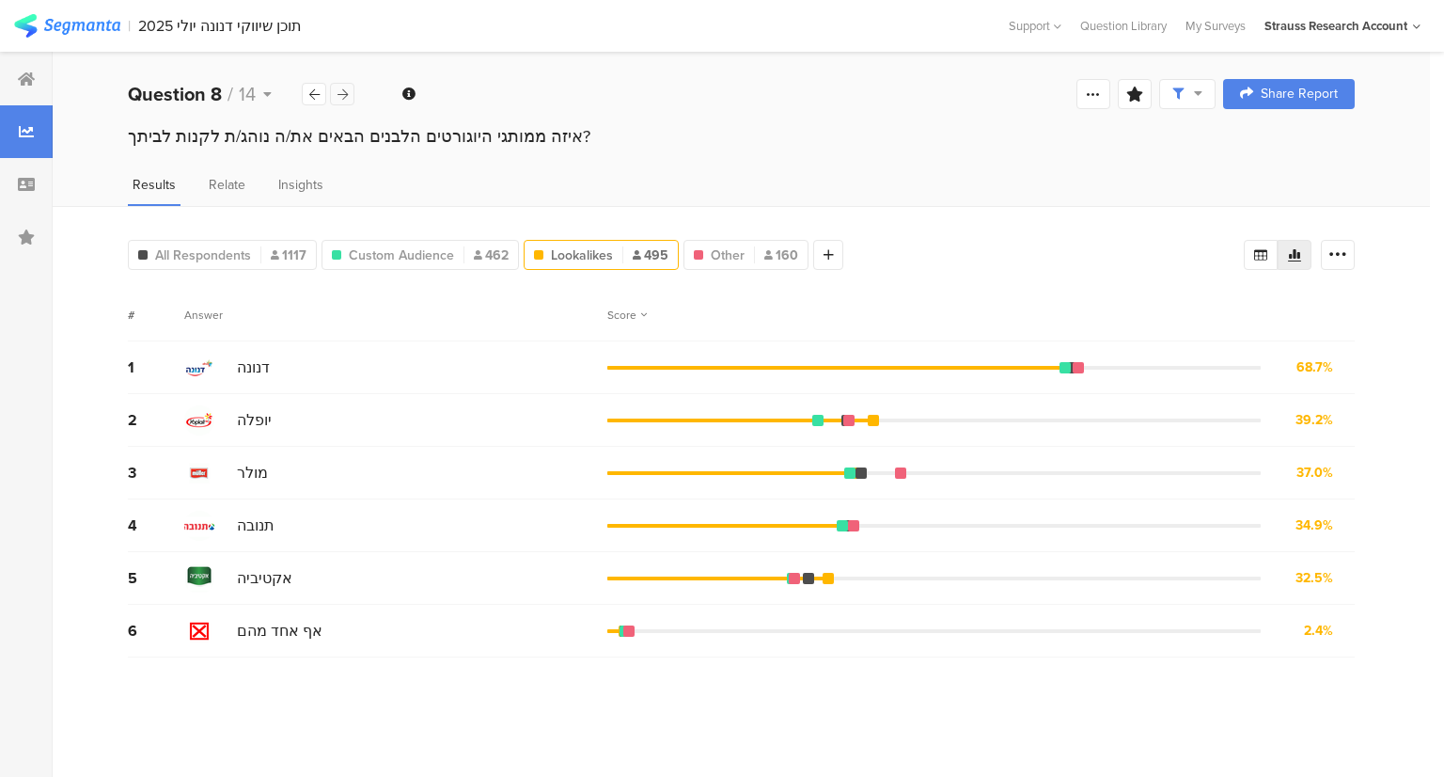
click at [344, 90] on icon at bounding box center [343, 94] width 10 height 12
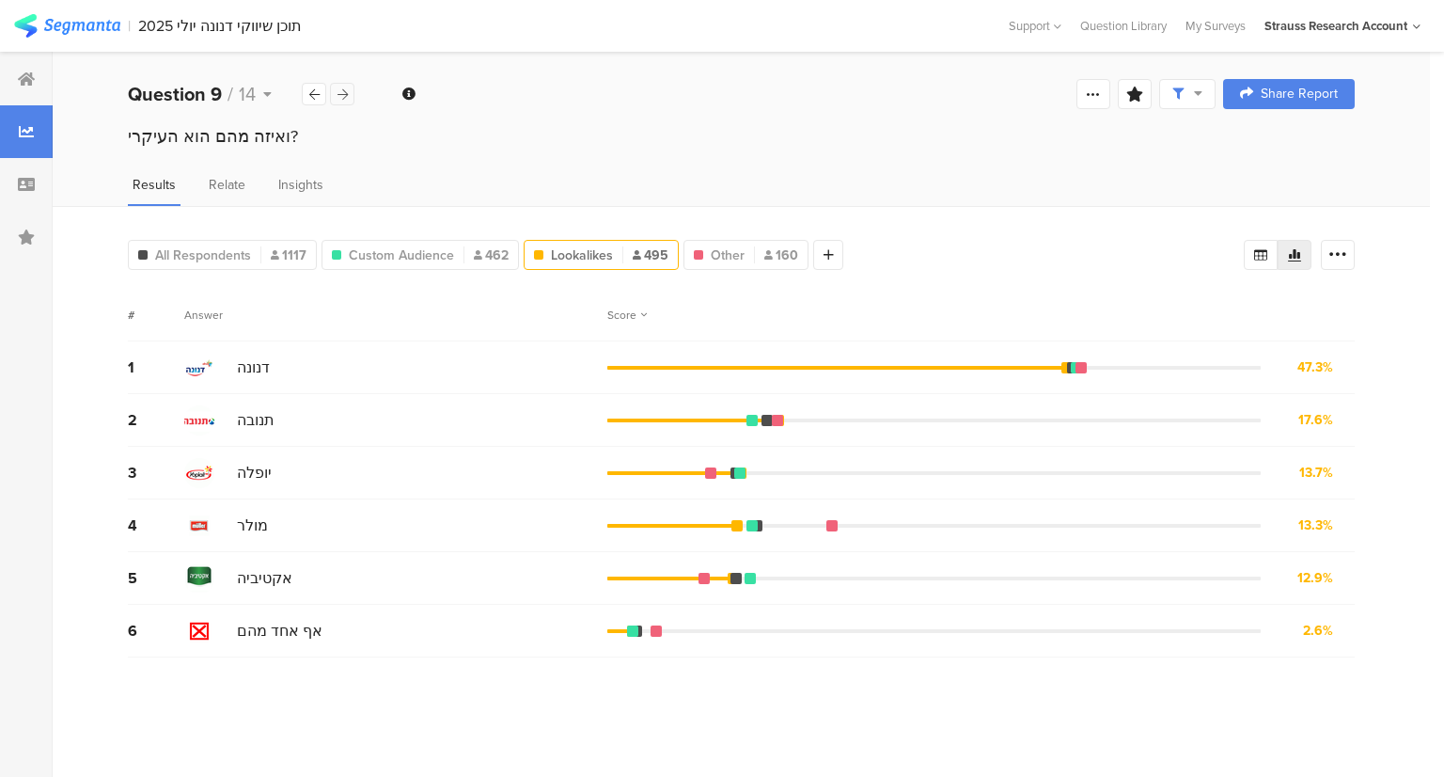
click at [345, 94] on icon at bounding box center [343, 94] width 10 height 12
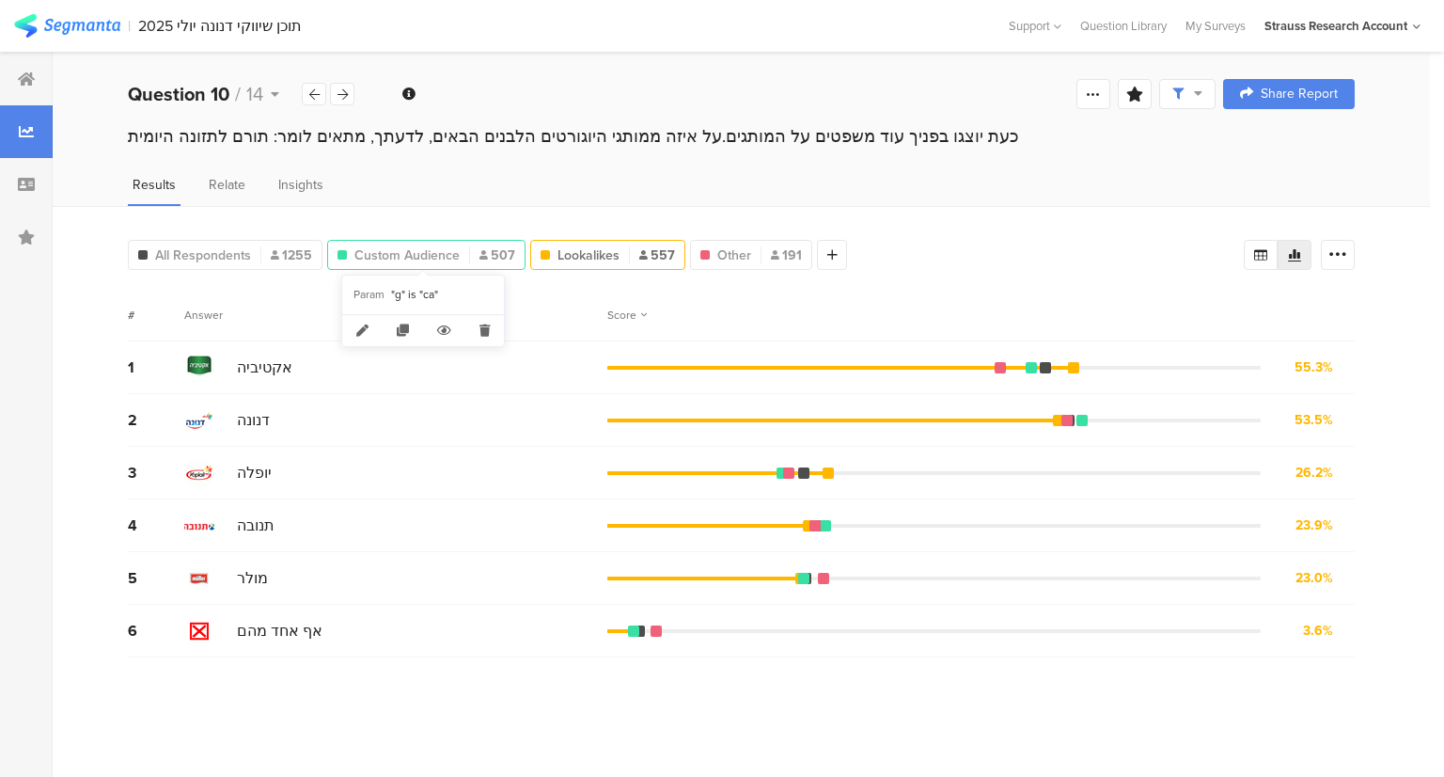
click at [390, 257] on span "Custom Audience" at bounding box center [407, 255] width 105 height 20
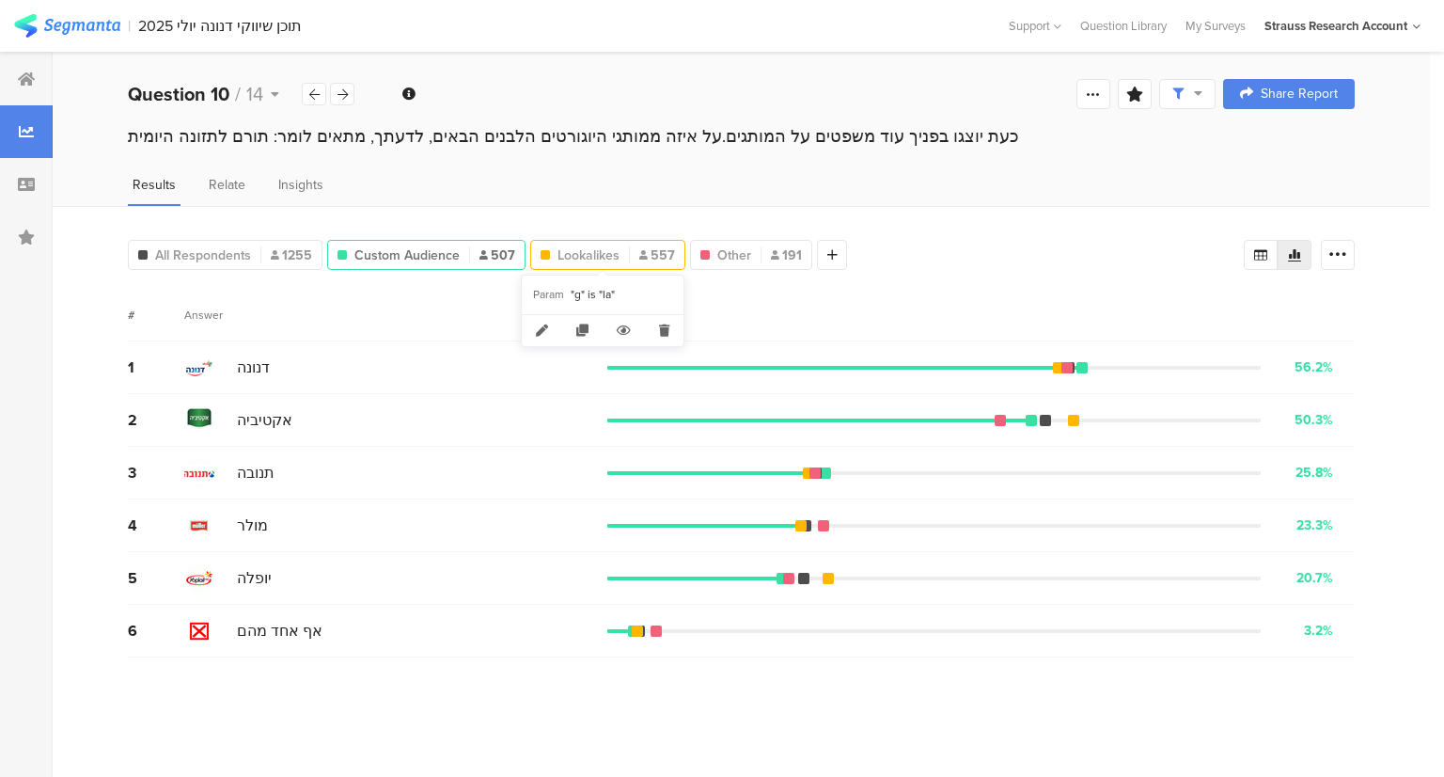
click at [572, 253] on span "Lookalikes" at bounding box center [589, 255] width 62 height 20
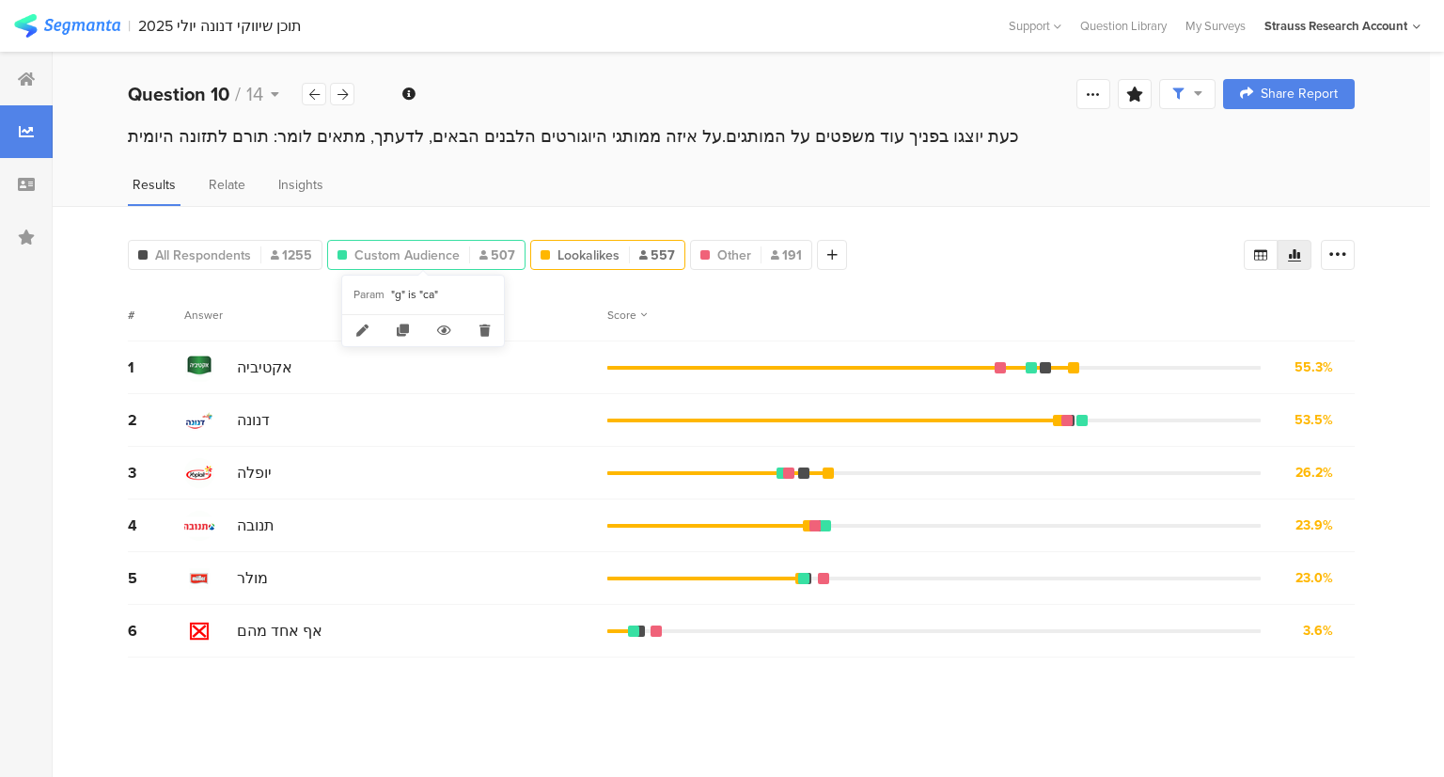
click at [436, 249] on span "Custom Audience" at bounding box center [407, 255] width 105 height 20
type input "Custom Audience"
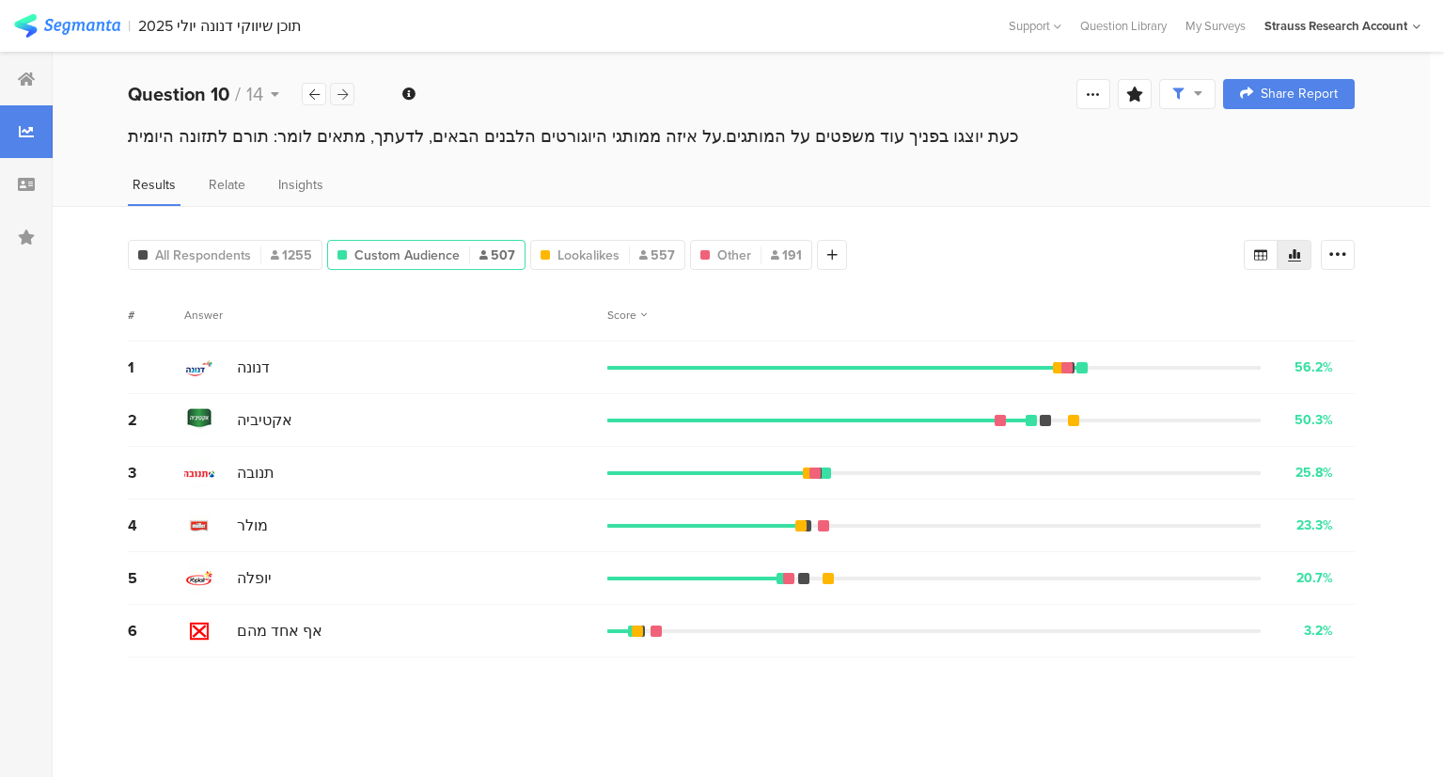
click at [343, 95] on icon at bounding box center [343, 94] width 10 height 12
click at [347, 91] on icon at bounding box center [343, 94] width 10 height 12
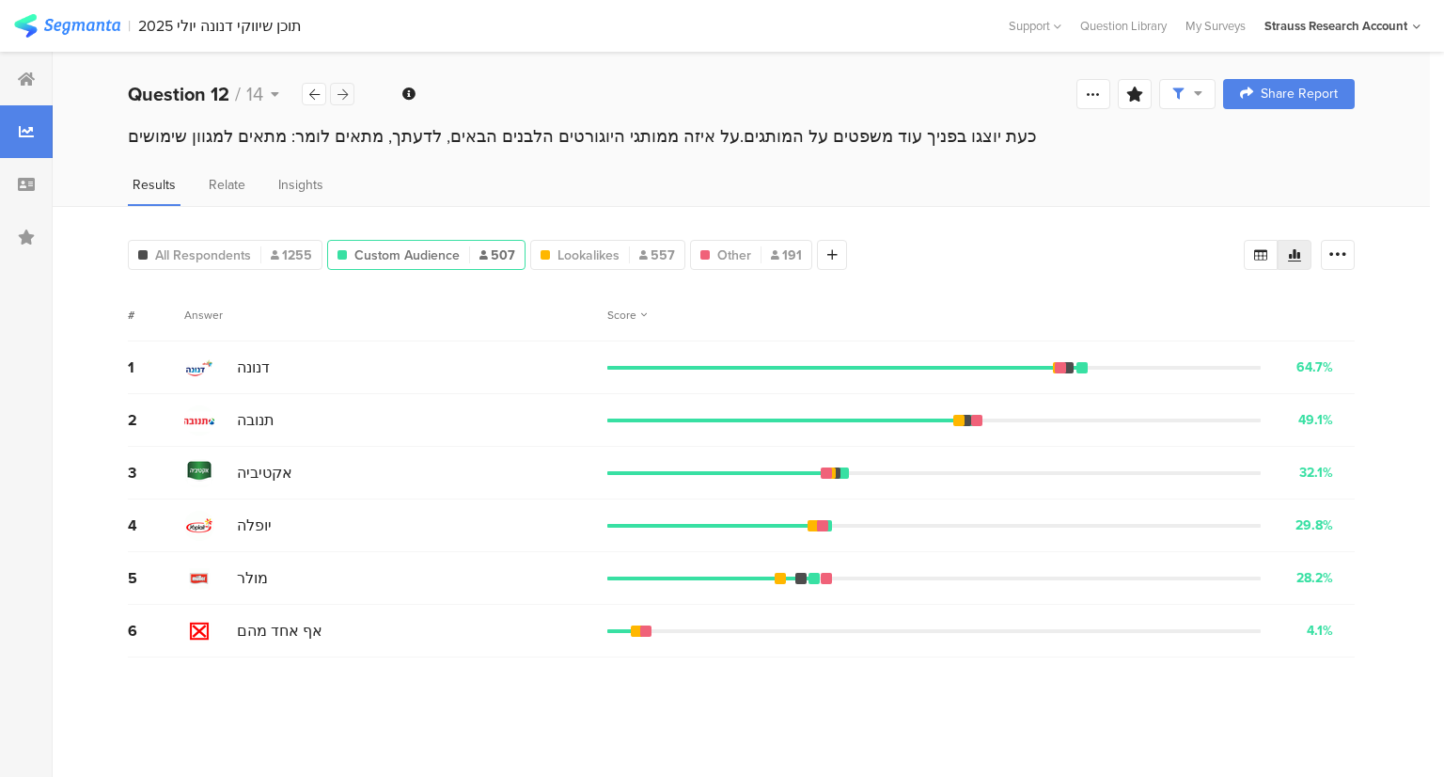
click at [339, 88] on icon at bounding box center [343, 94] width 10 height 12
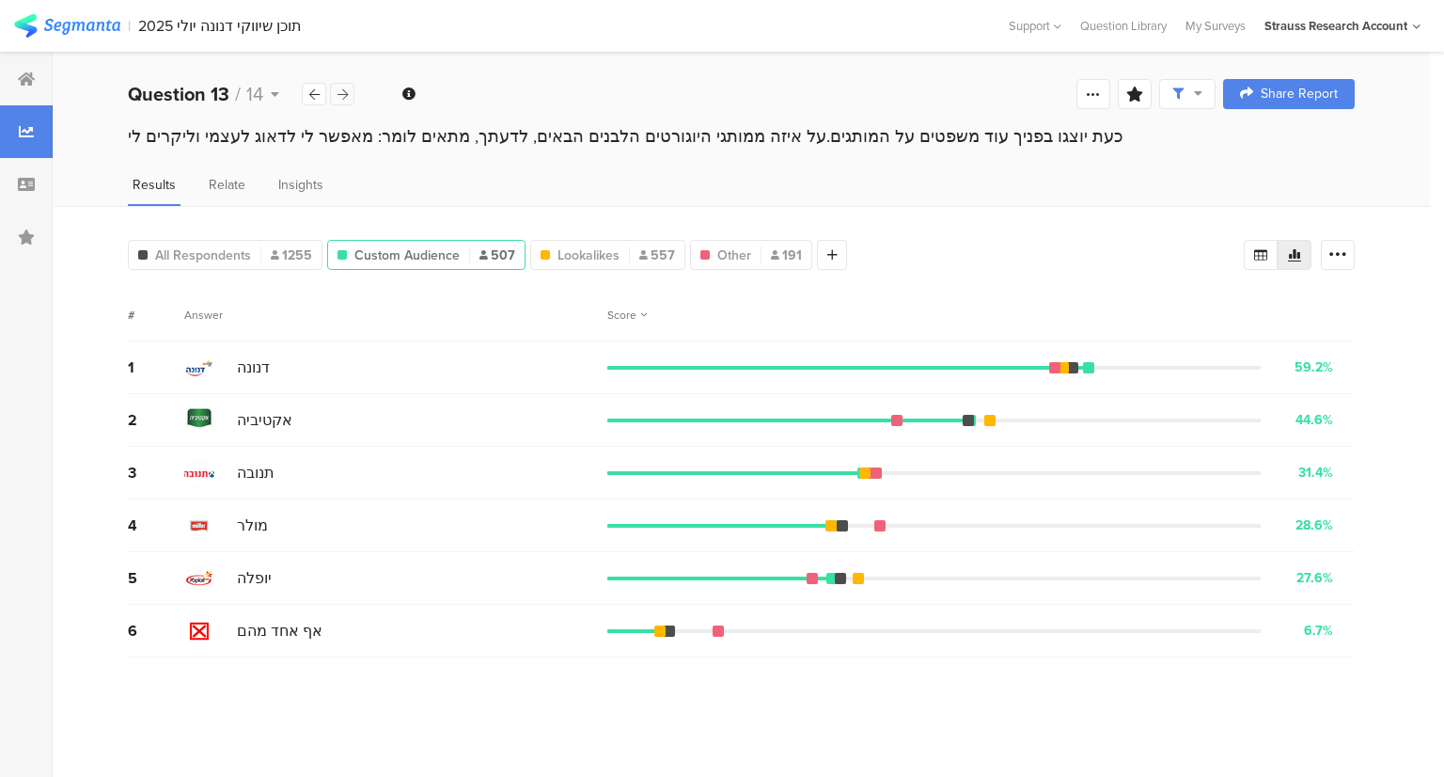
click at [342, 100] on div at bounding box center [342, 94] width 24 height 23
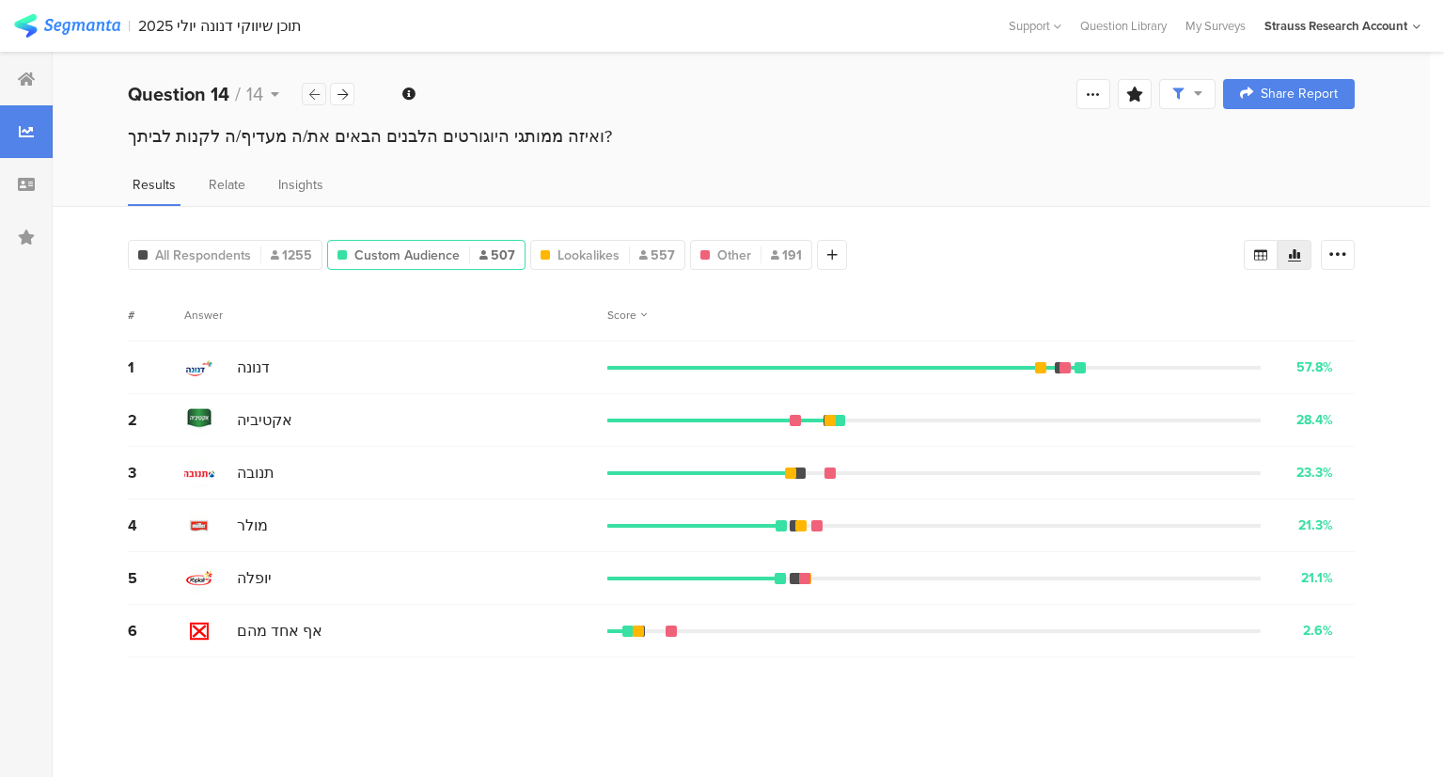
click at [320, 95] on div at bounding box center [314, 94] width 24 height 23
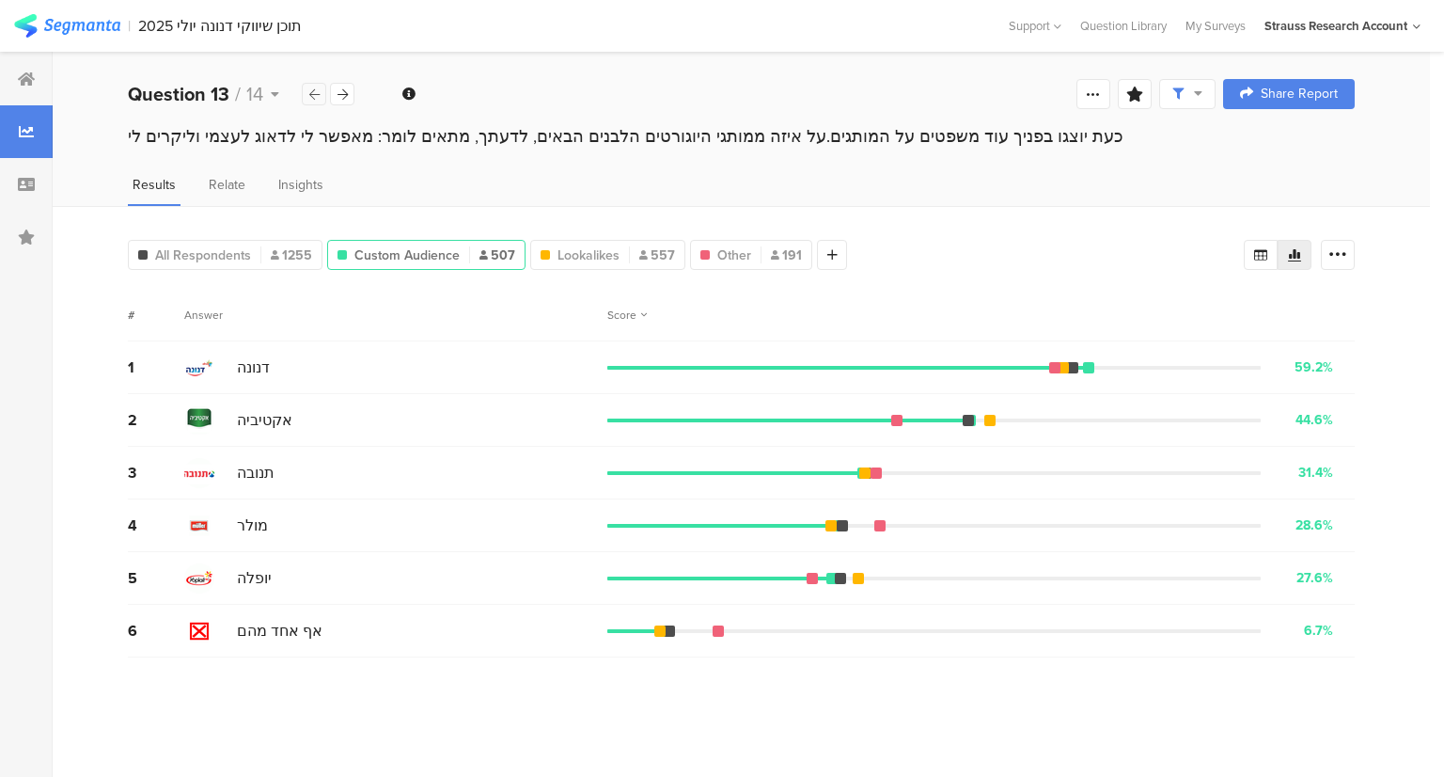
click at [320, 95] on div at bounding box center [314, 94] width 24 height 23
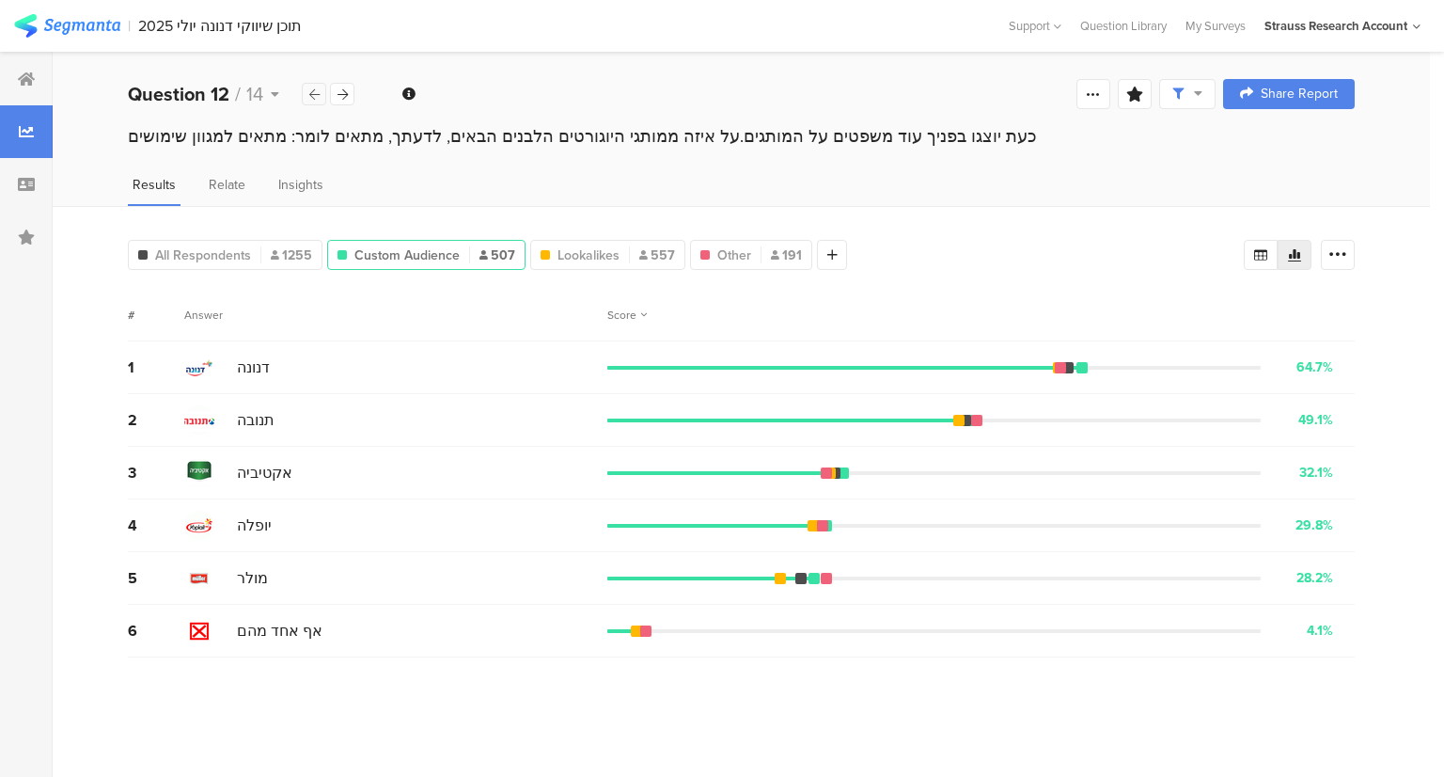
click at [320, 95] on div at bounding box center [314, 94] width 24 height 23
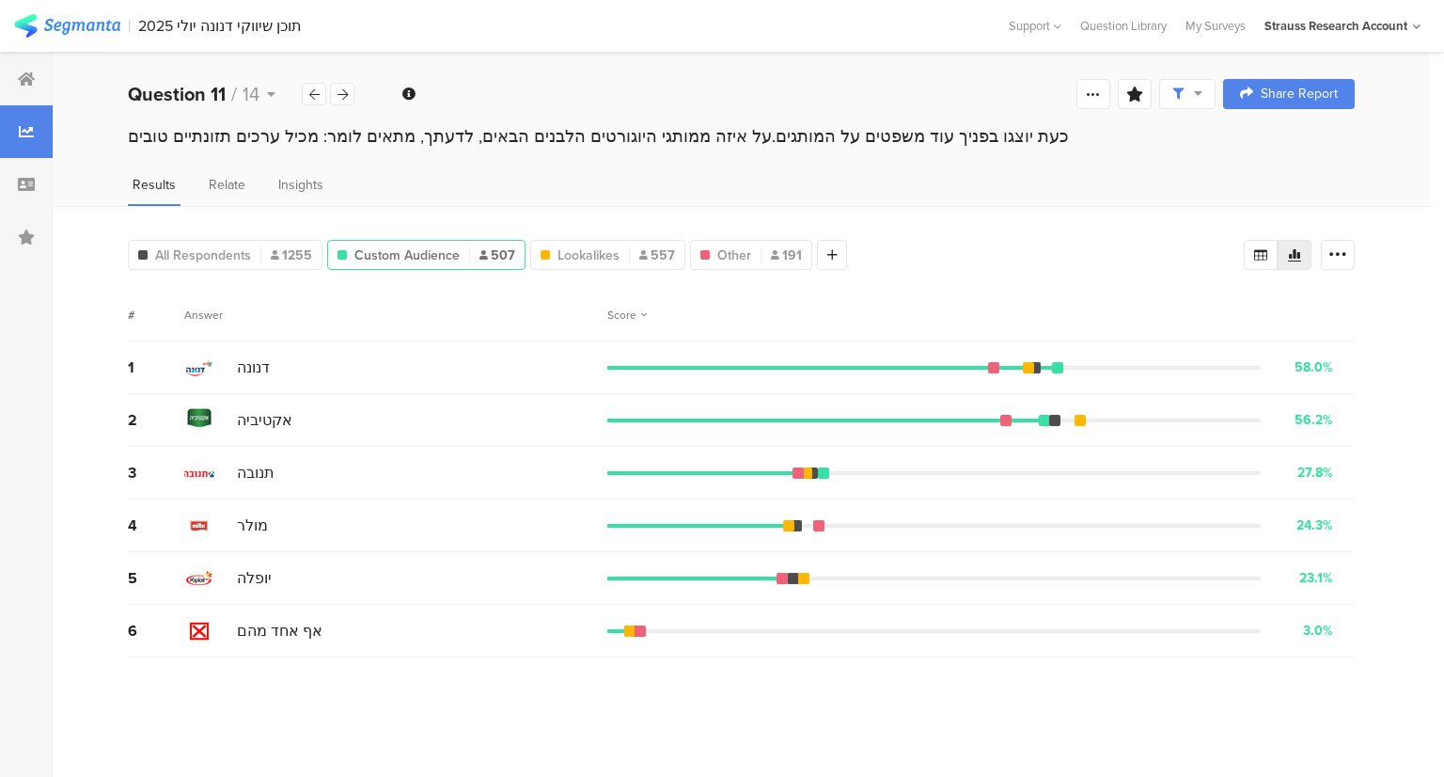
click at [839, 90] on div "Question 11 / 14 Question Type Image Choice Required This question was required…" at bounding box center [742, 94] width 1378 height 60
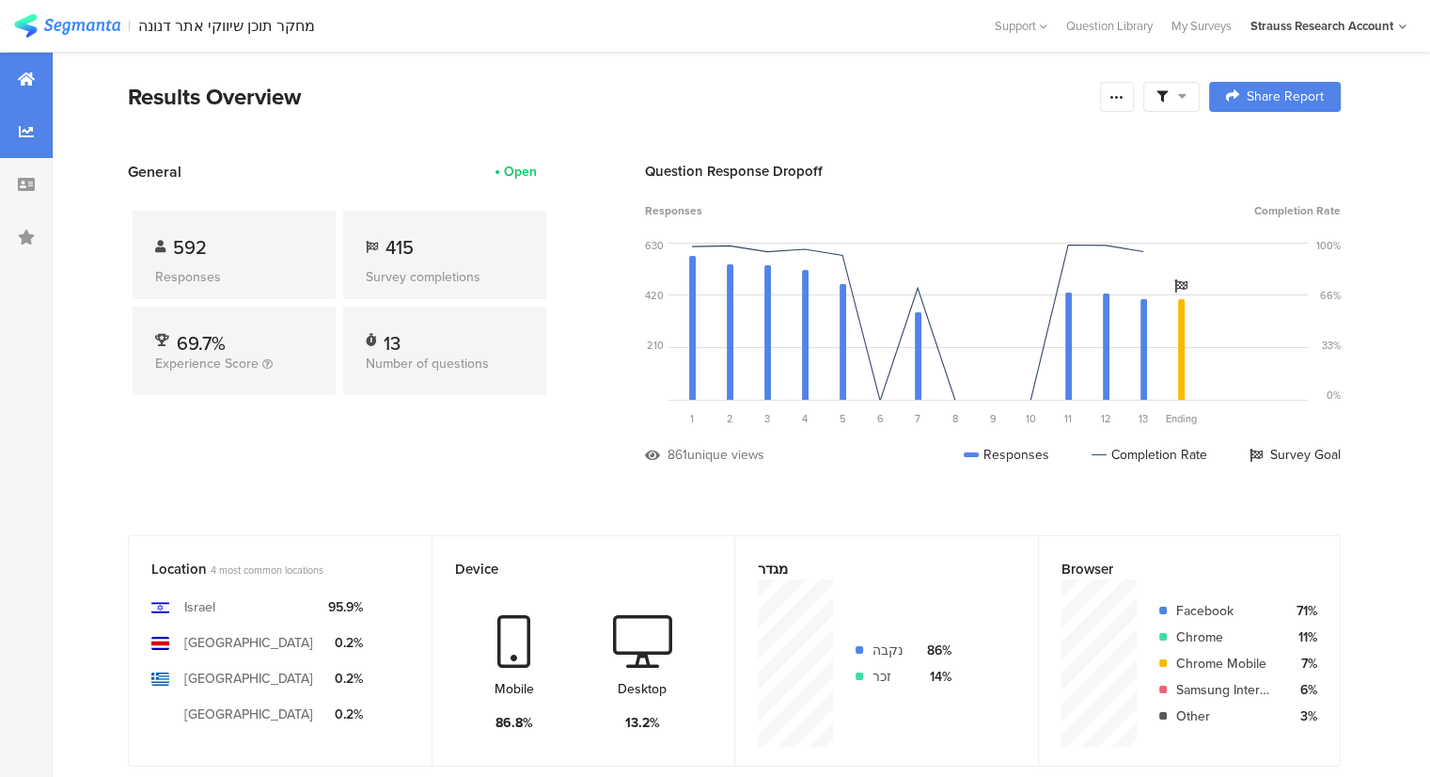
click at [21, 132] on icon at bounding box center [26, 131] width 15 height 15
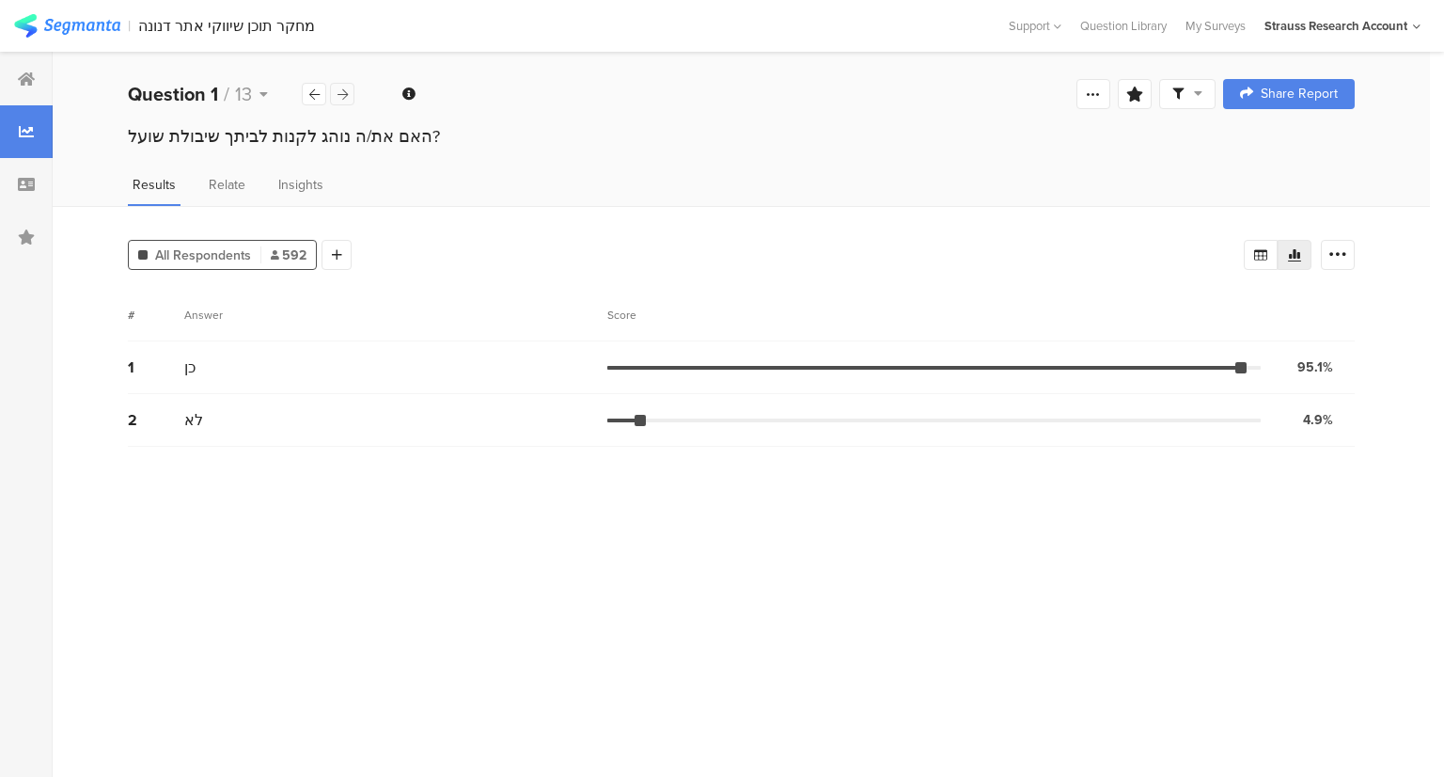
click at [345, 95] on icon at bounding box center [343, 94] width 10 height 12
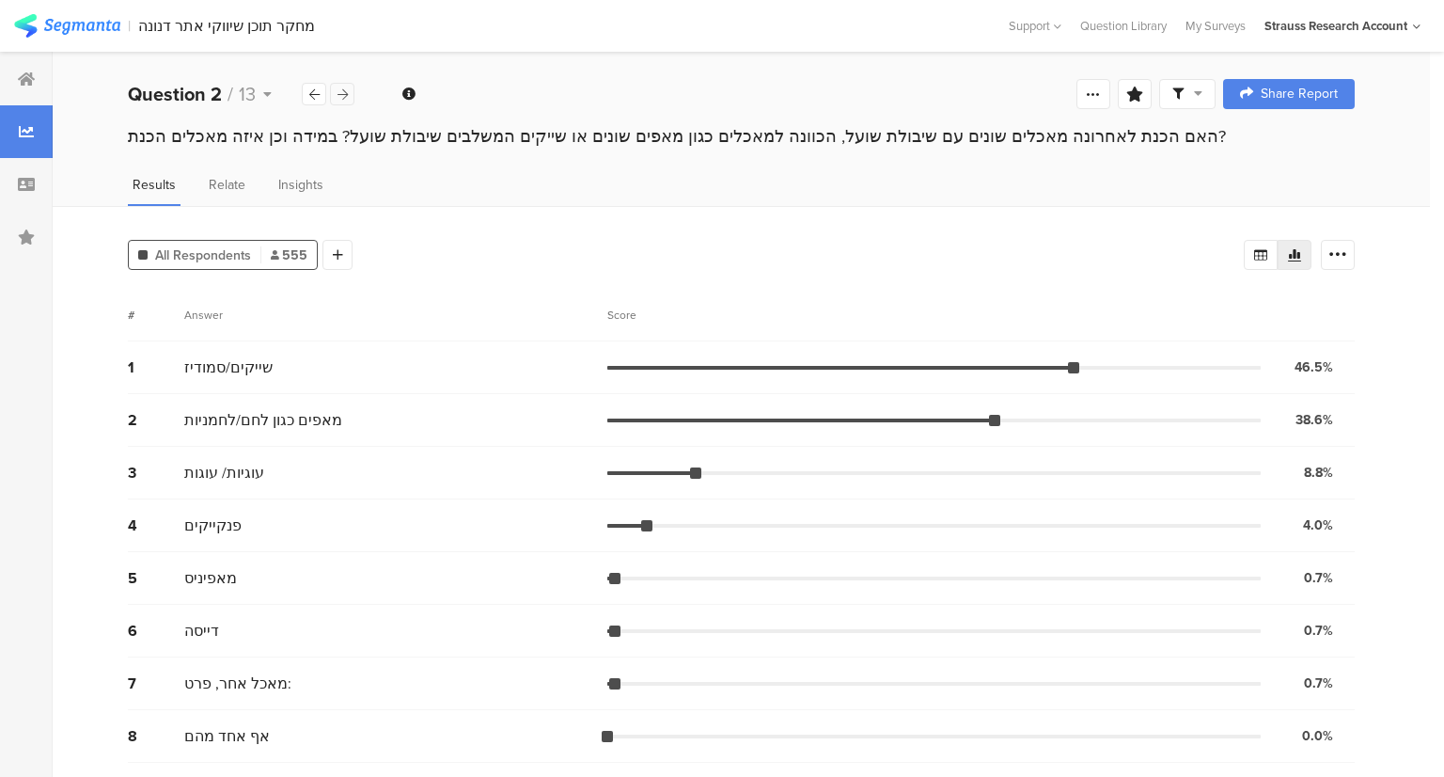
click at [345, 95] on icon at bounding box center [343, 94] width 10 height 12
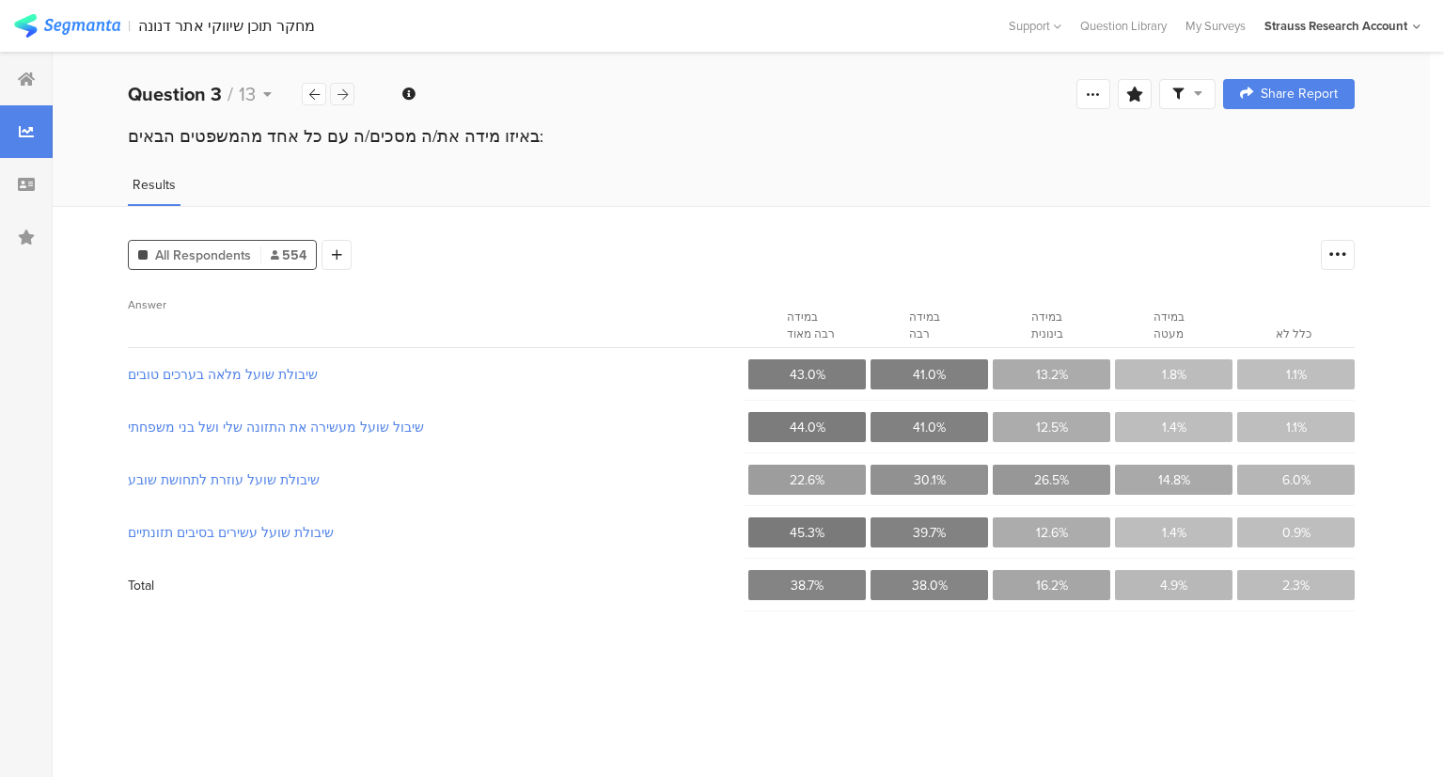
click at [345, 95] on icon at bounding box center [343, 94] width 10 height 12
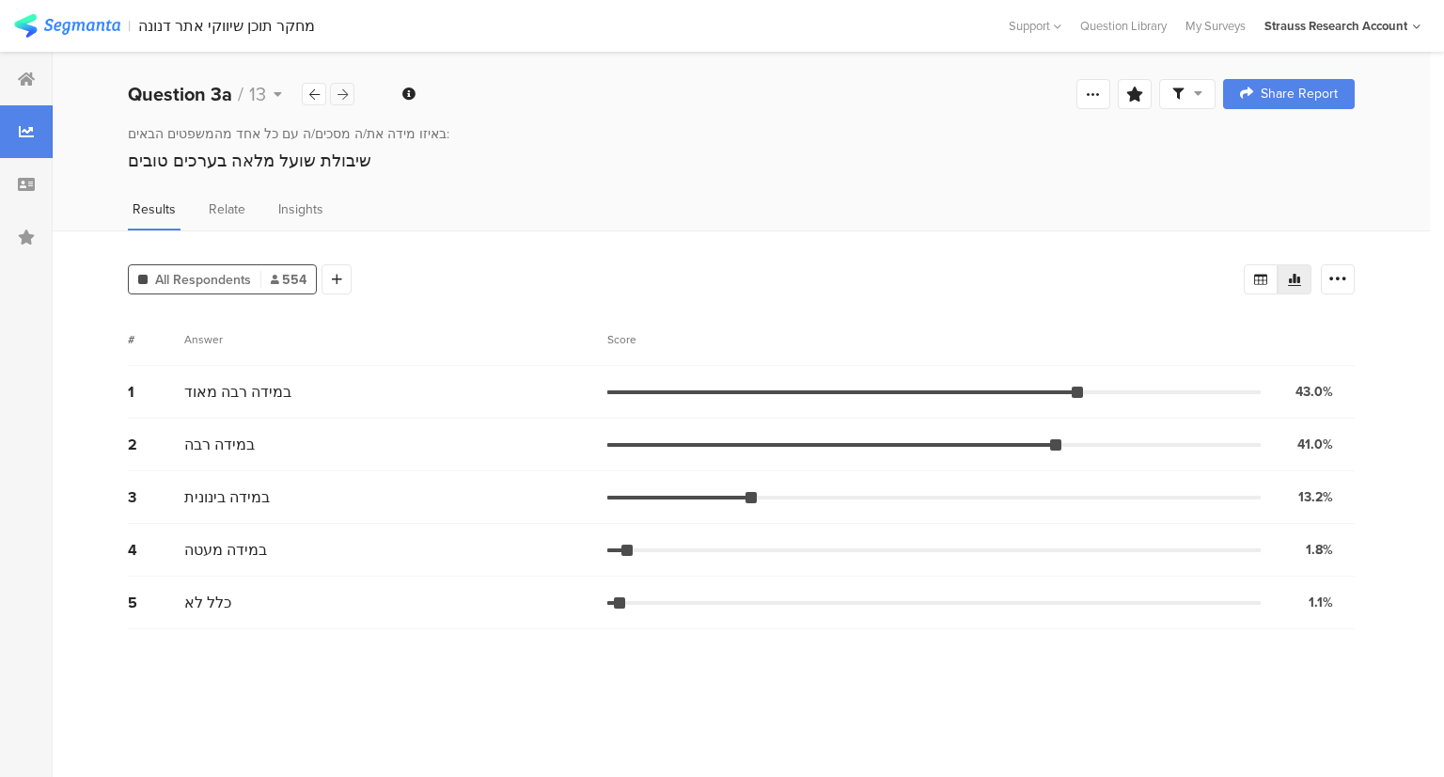
click at [345, 95] on icon at bounding box center [343, 94] width 10 height 12
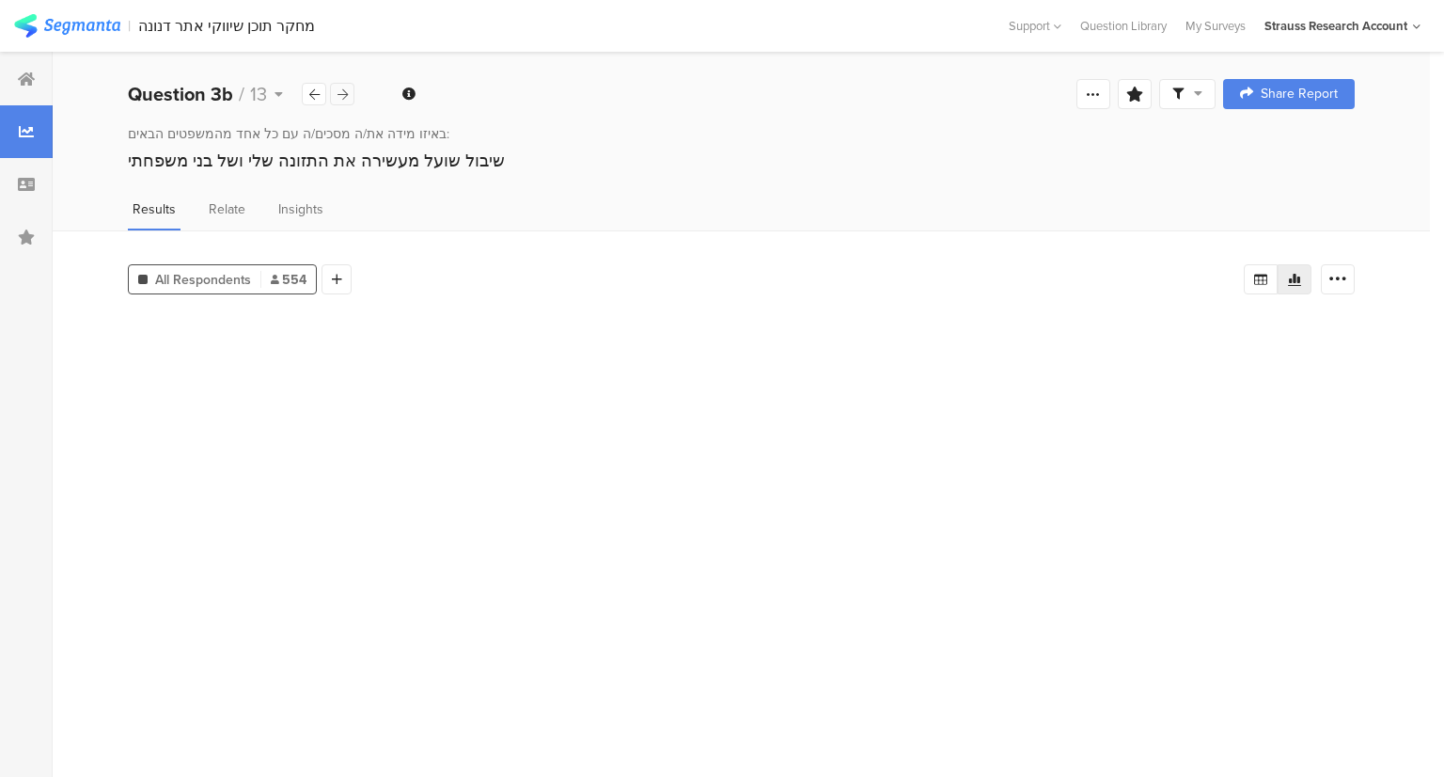
click at [345, 95] on icon at bounding box center [343, 94] width 10 height 12
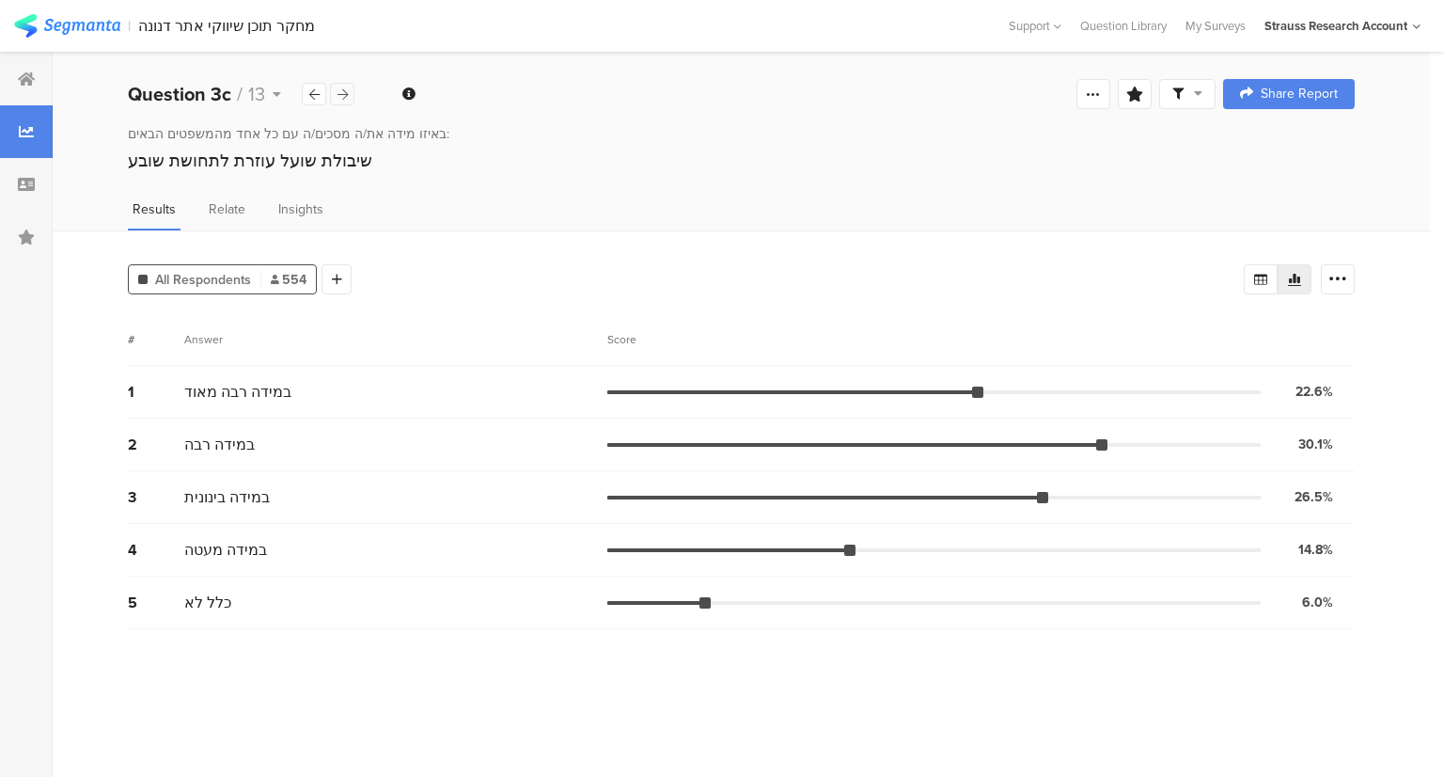
click at [345, 95] on icon at bounding box center [343, 94] width 10 height 12
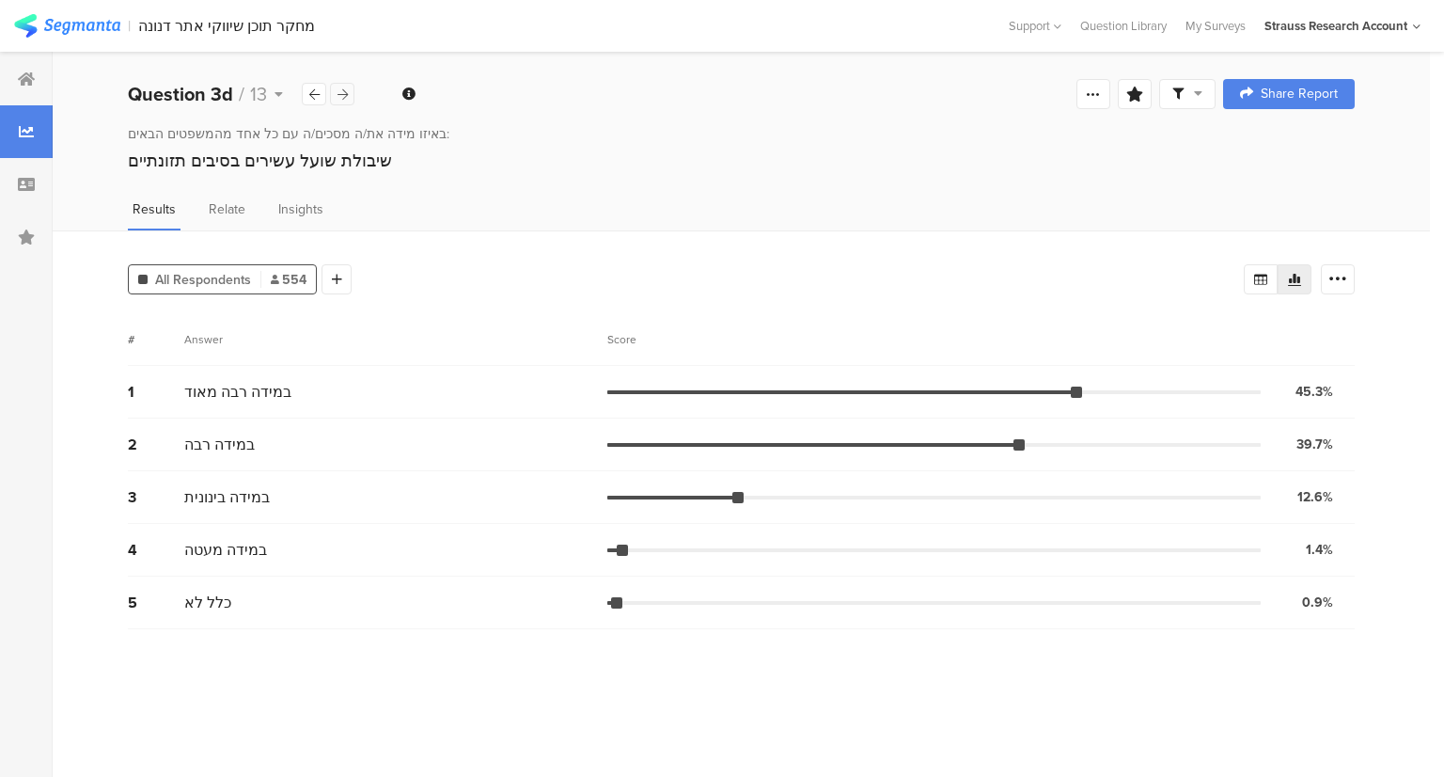
click at [345, 95] on icon at bounding box center [343, 94] width 10 height 12
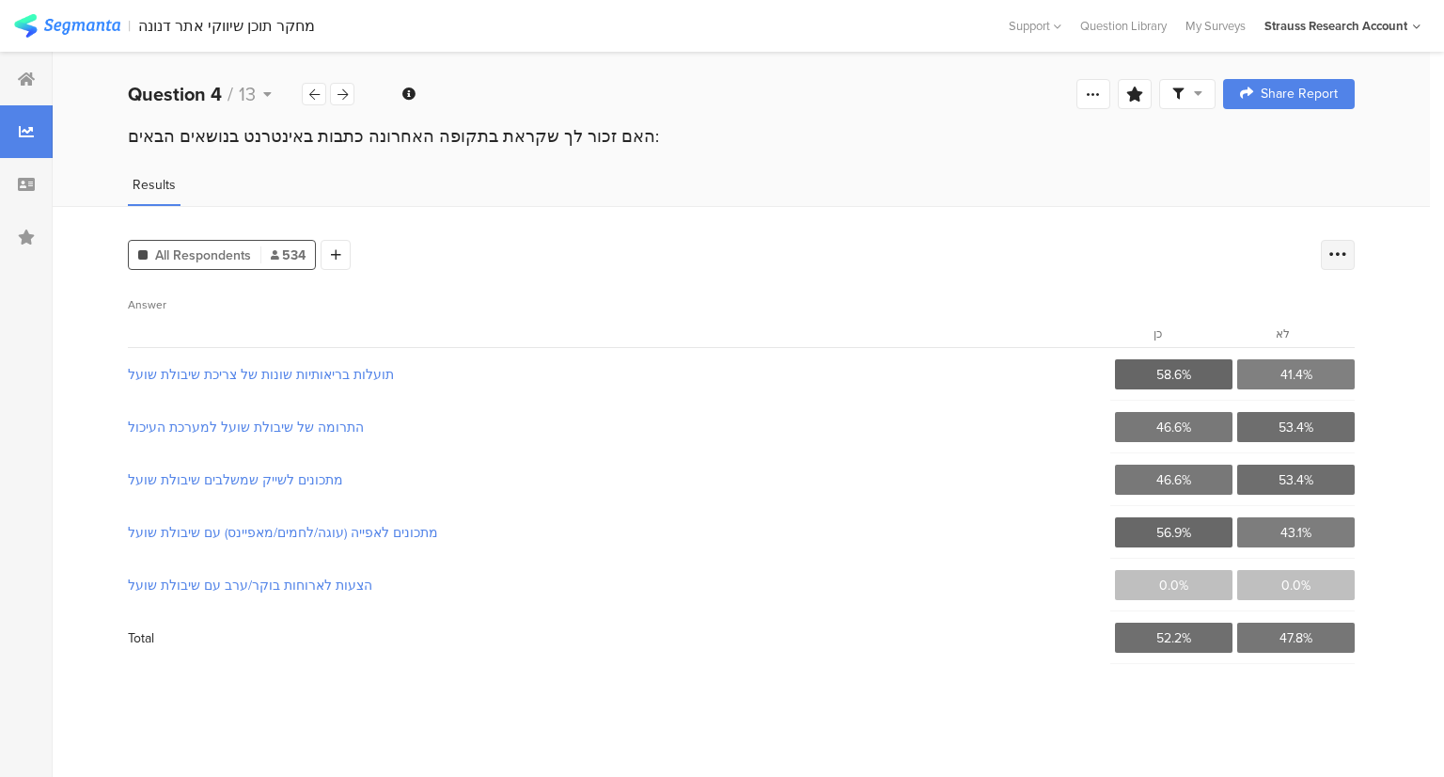
click at [1349, 257] on div at bounding box center [1338, 255] width 34 height 30
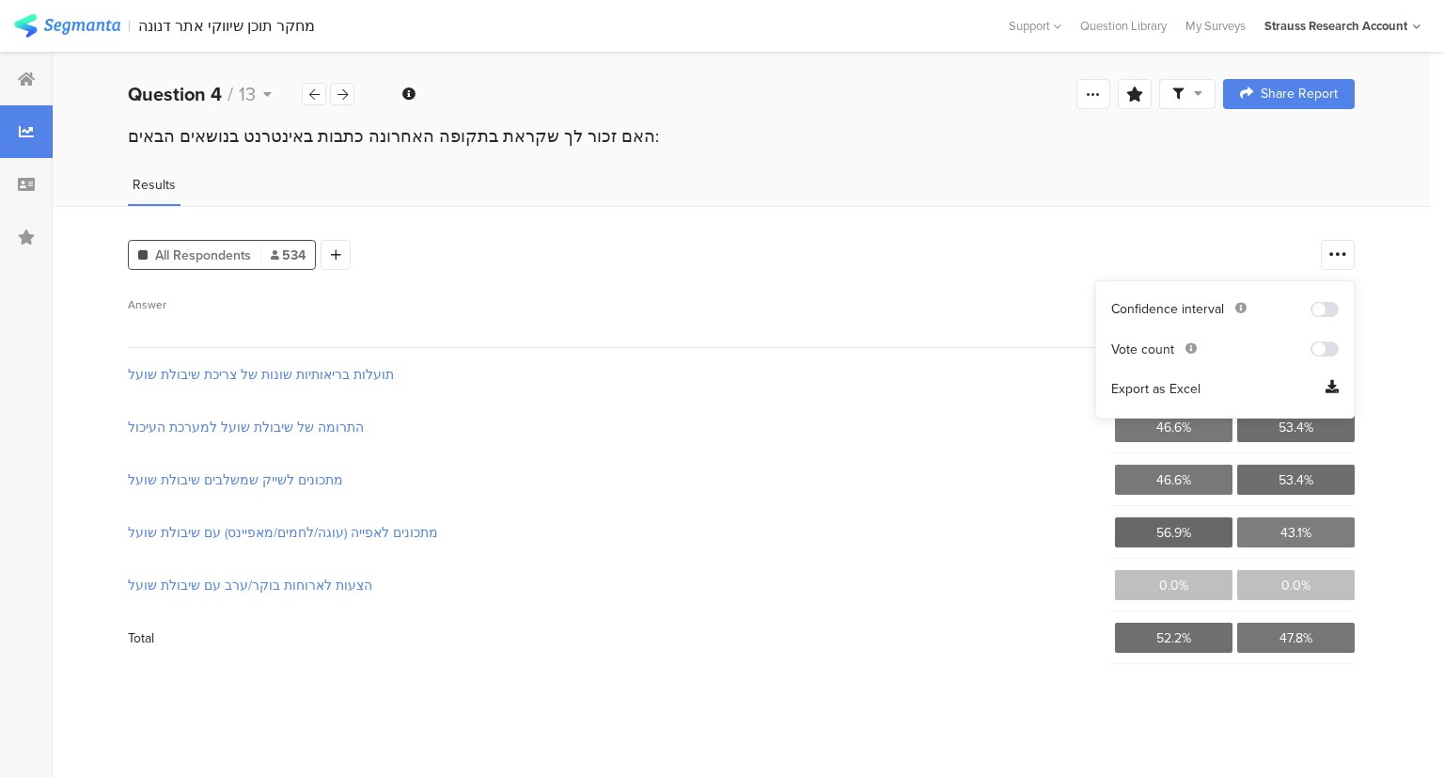
click at [1142, 239] on div "All Respondents 534 Add Segment" at bounding box center [720, 251] width 1184 height 38
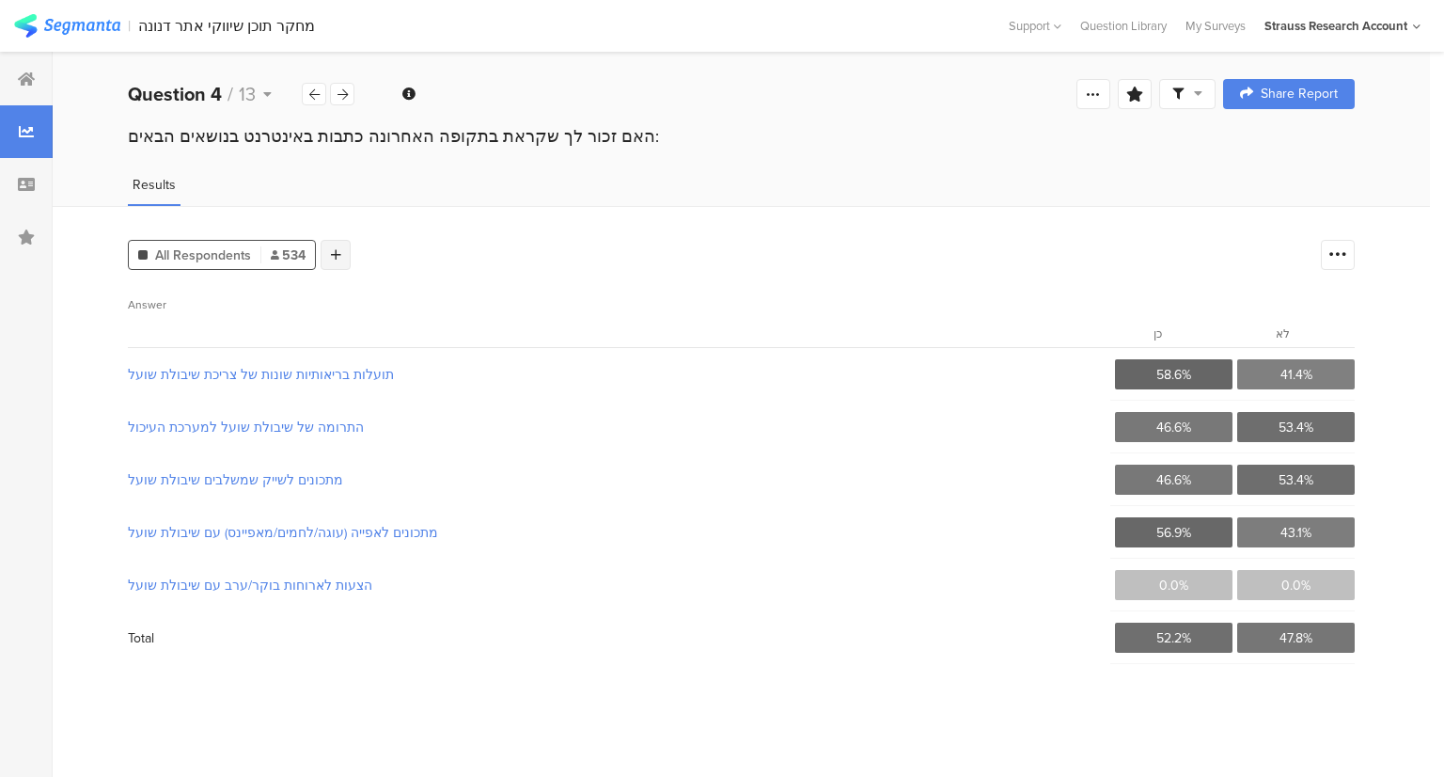
click at [336, 255] on icon at bounding box center [336, 254] width 10 height 13
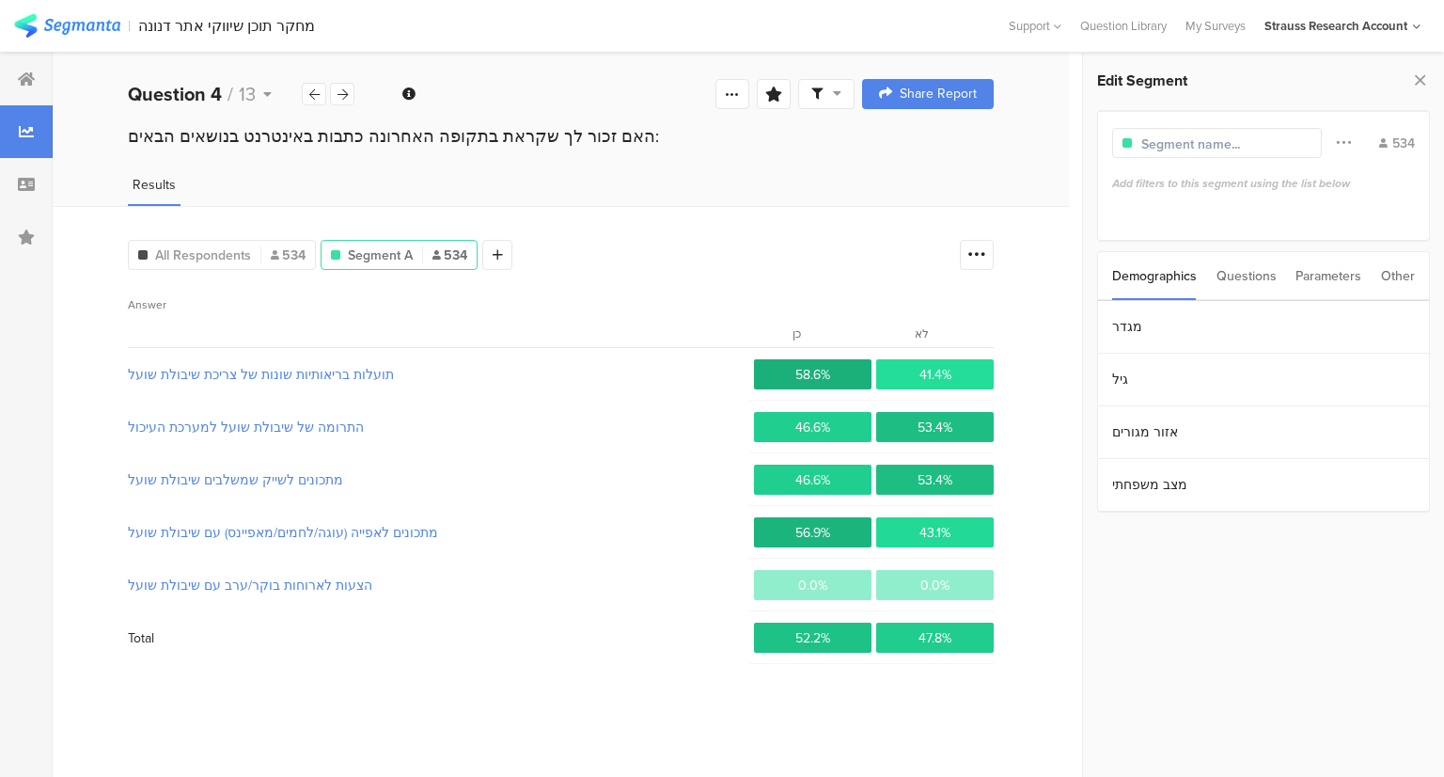
click at [1246, 286] on div "Questions" at bounding box center [1247, 276] width 60 height 48
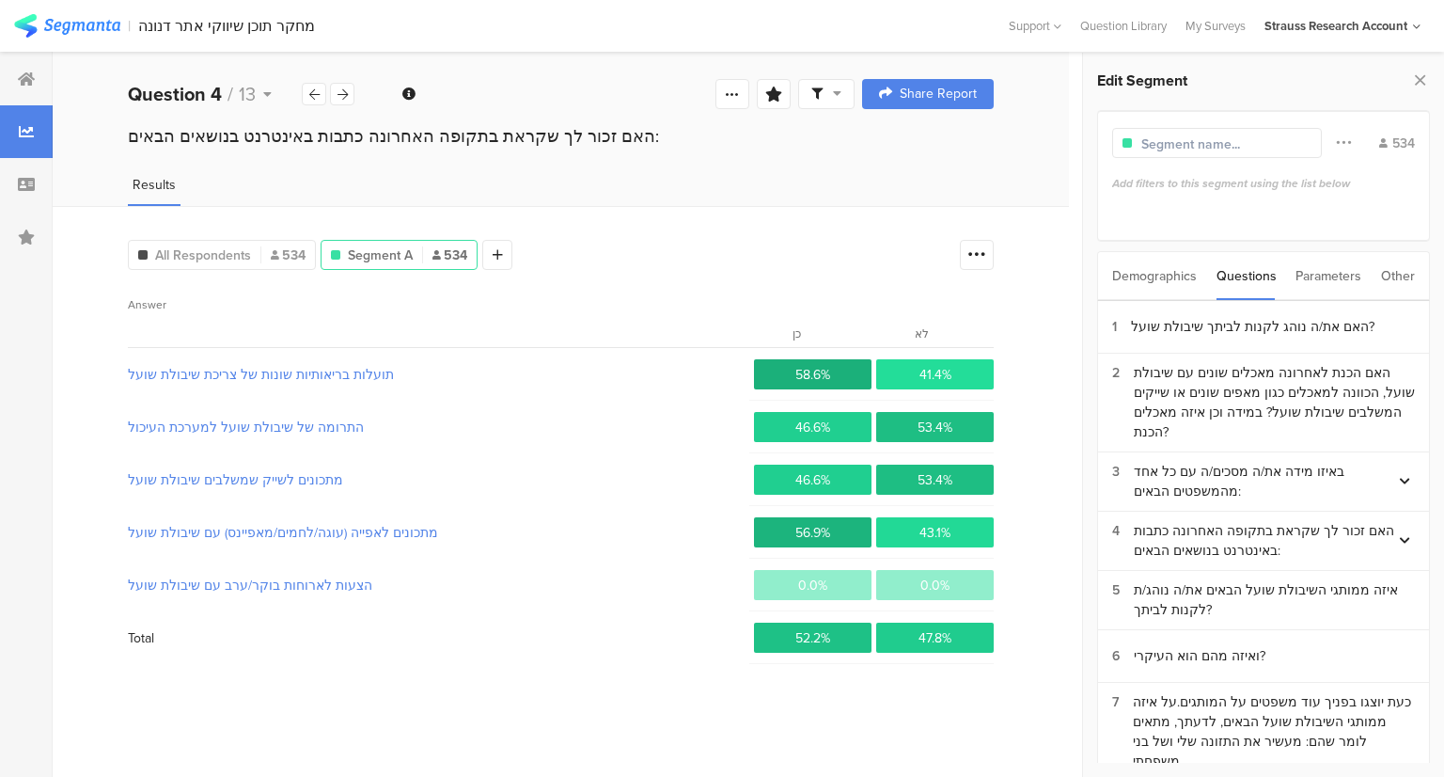
click at [1313, 279] on div "Parameters" at bounding box center [1329, 276] width 66 height 48
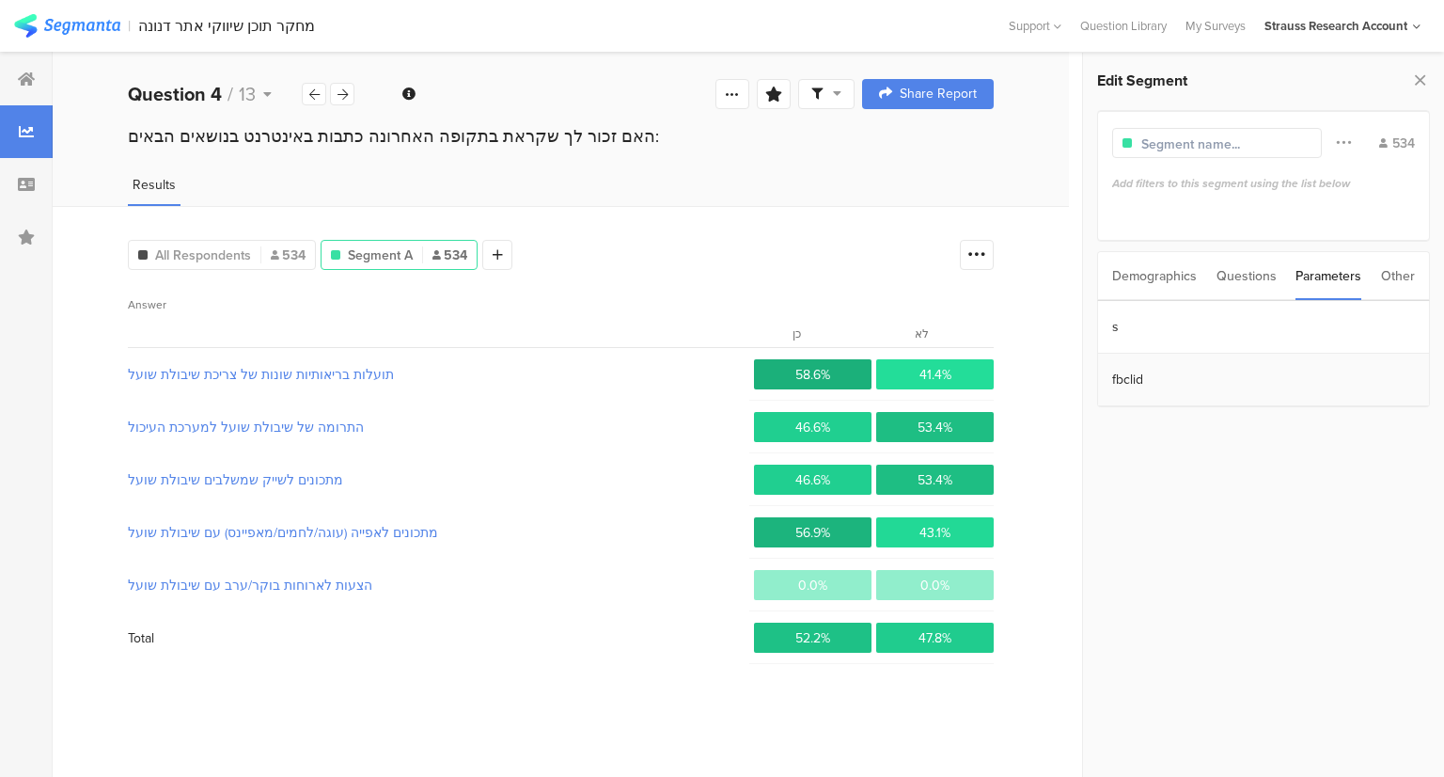
click at [1155, 381] on section "fbclid" at bounding box center [1263, 380] width 331 height 53
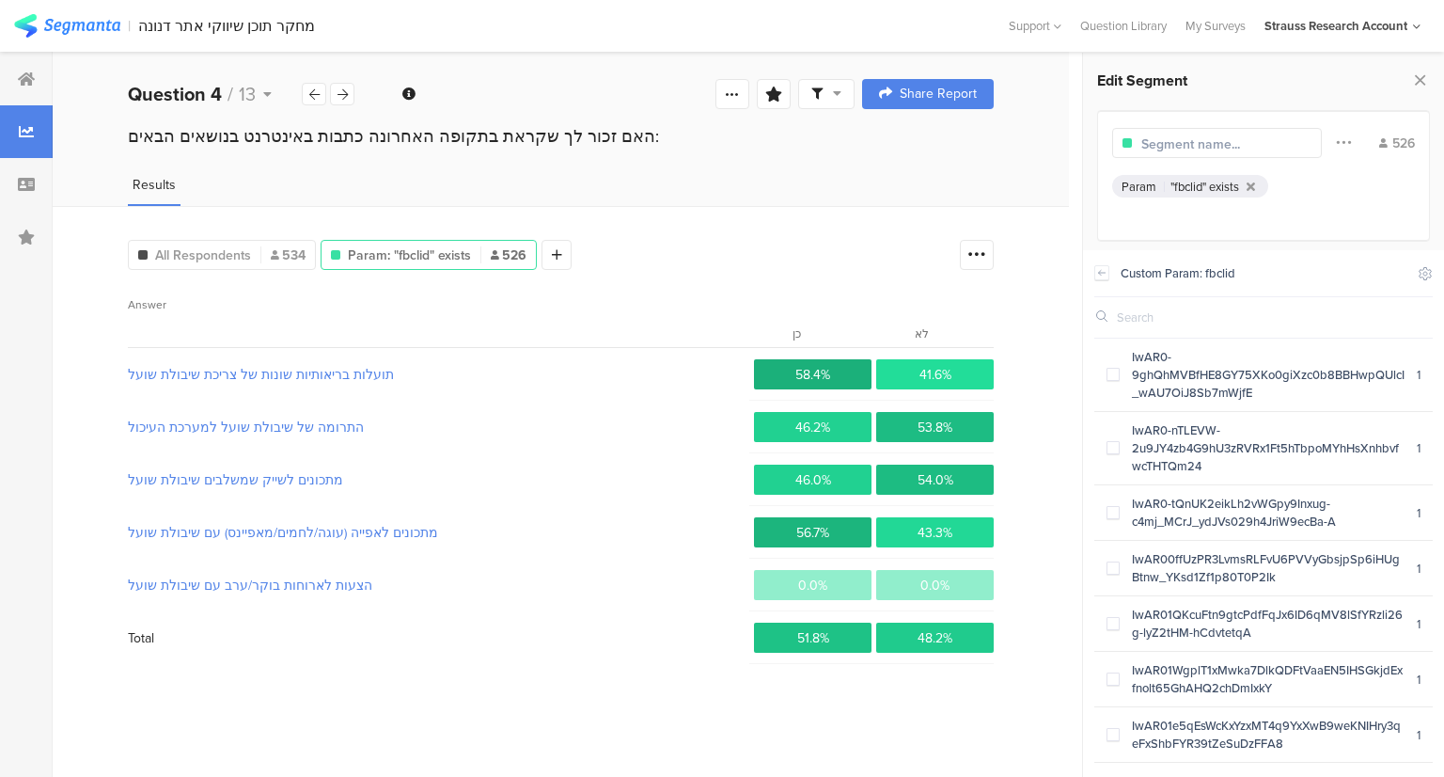
click at [1110, 279] on div "Custom Param: fbclid Include Respondents" at bounding box center [1264, 273] width 339 height 47
click at [1107, 268] on icon at bounding box center [1102, 272] width 13 height 15
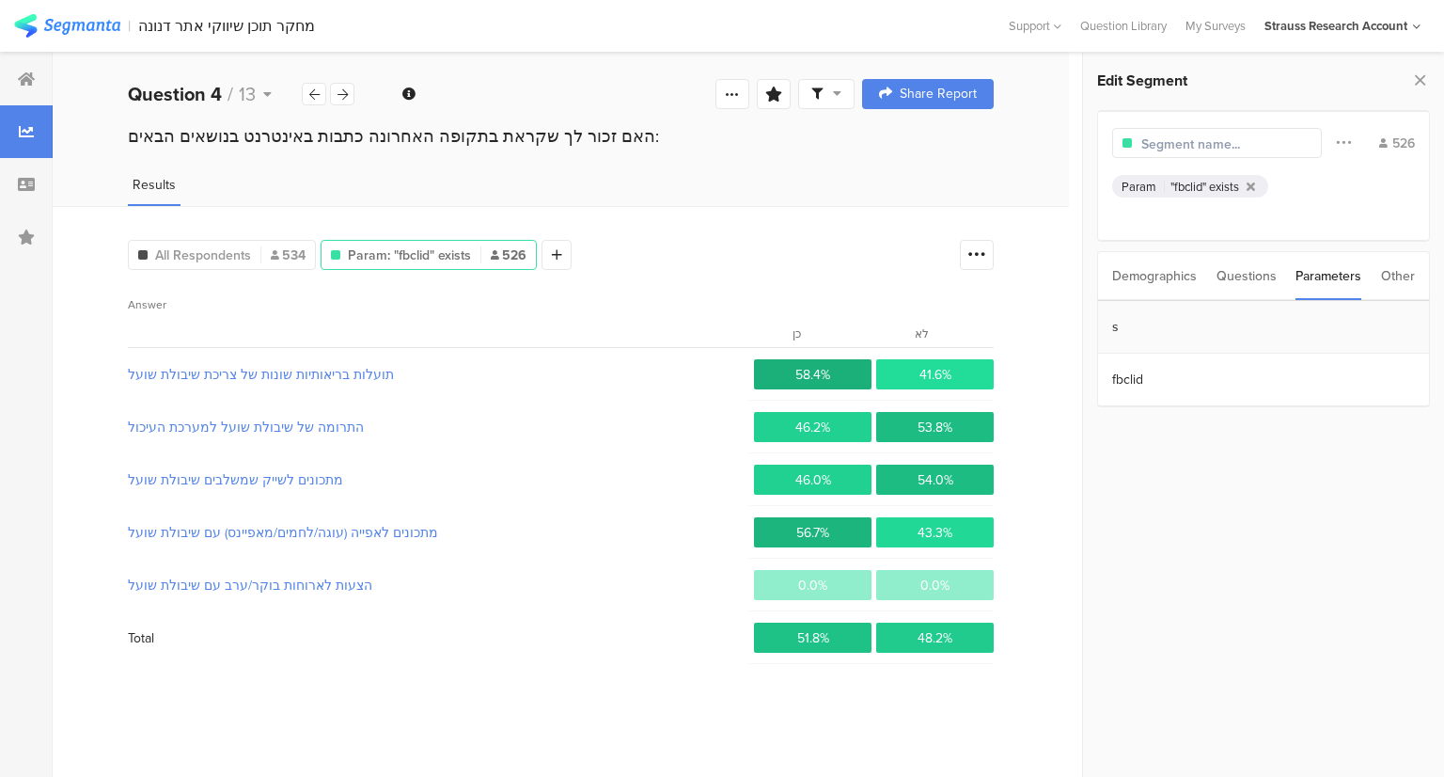
click at [1142, 317] on section "s" at bounding box center [1263, 327] width 331 height 53
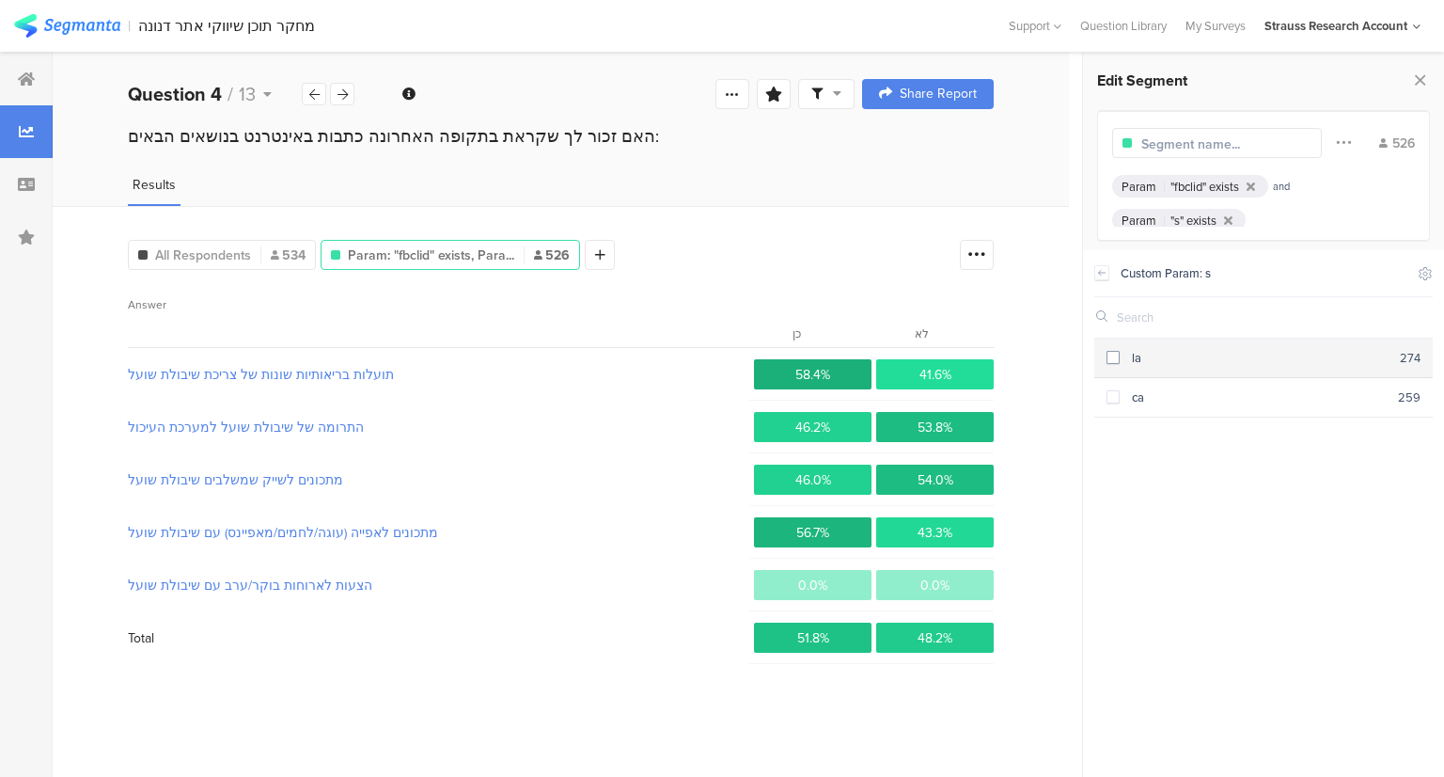
click at [1113, 365] on span at bounding box center [1113, 359] width 13 height 16
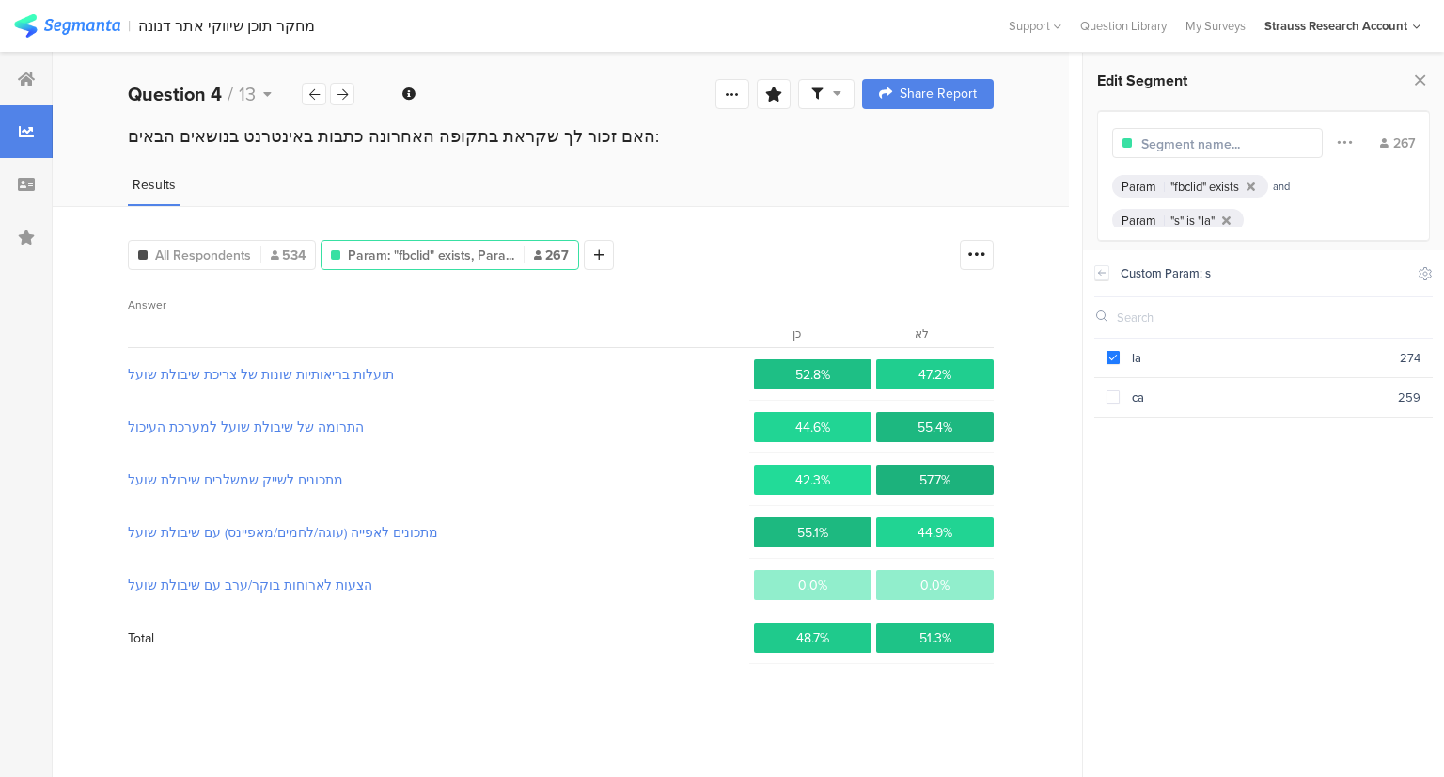
click at [579, 254] on div "All Respondents 534 Param: "fbclid" exists, Para... 267 Add Segment" at bounding box center [371, 251] width 486 height 38
click at [586, 255] on div at bounding box center [599, 255] width 30 height 30
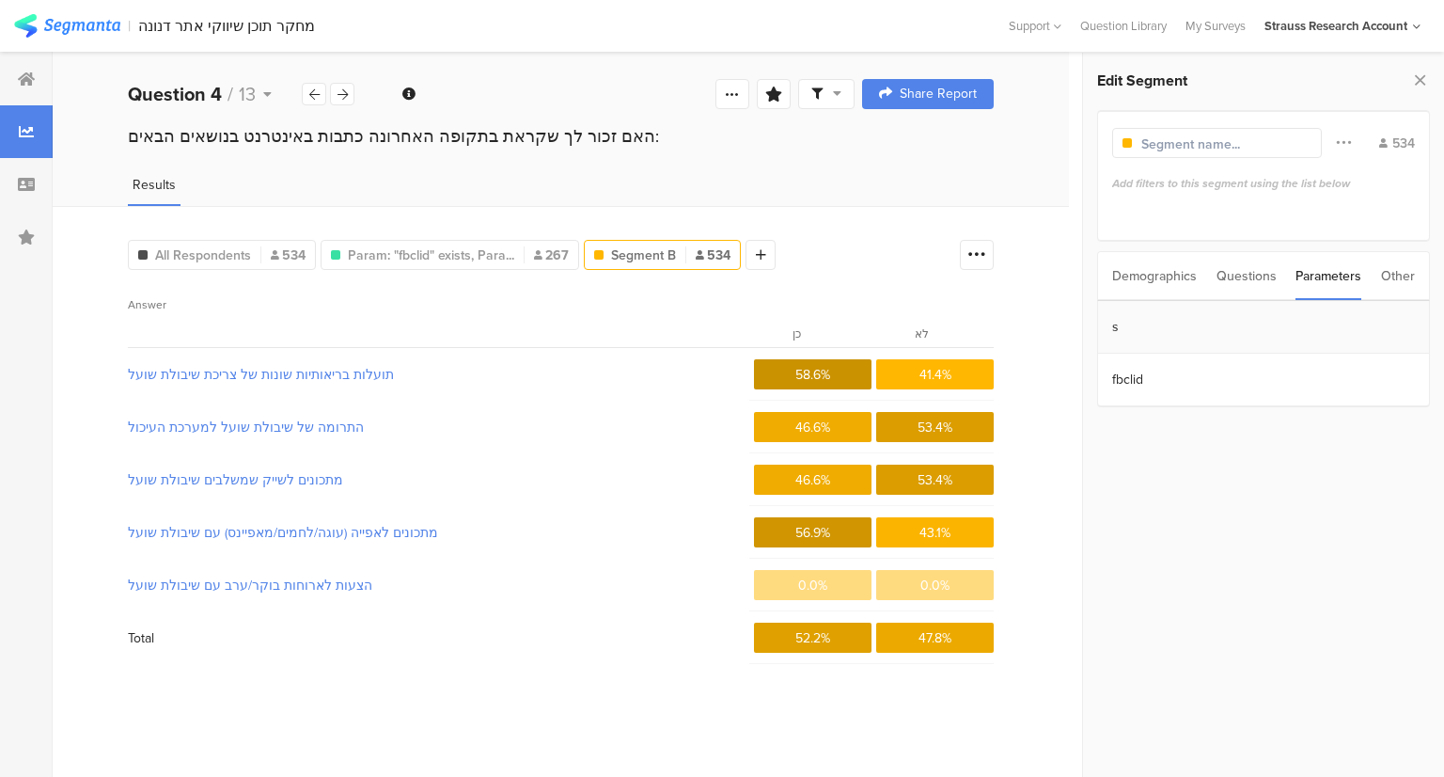
click at [1147, 327] on section "s" at bounding box center [1263, 327] width 331 height 53
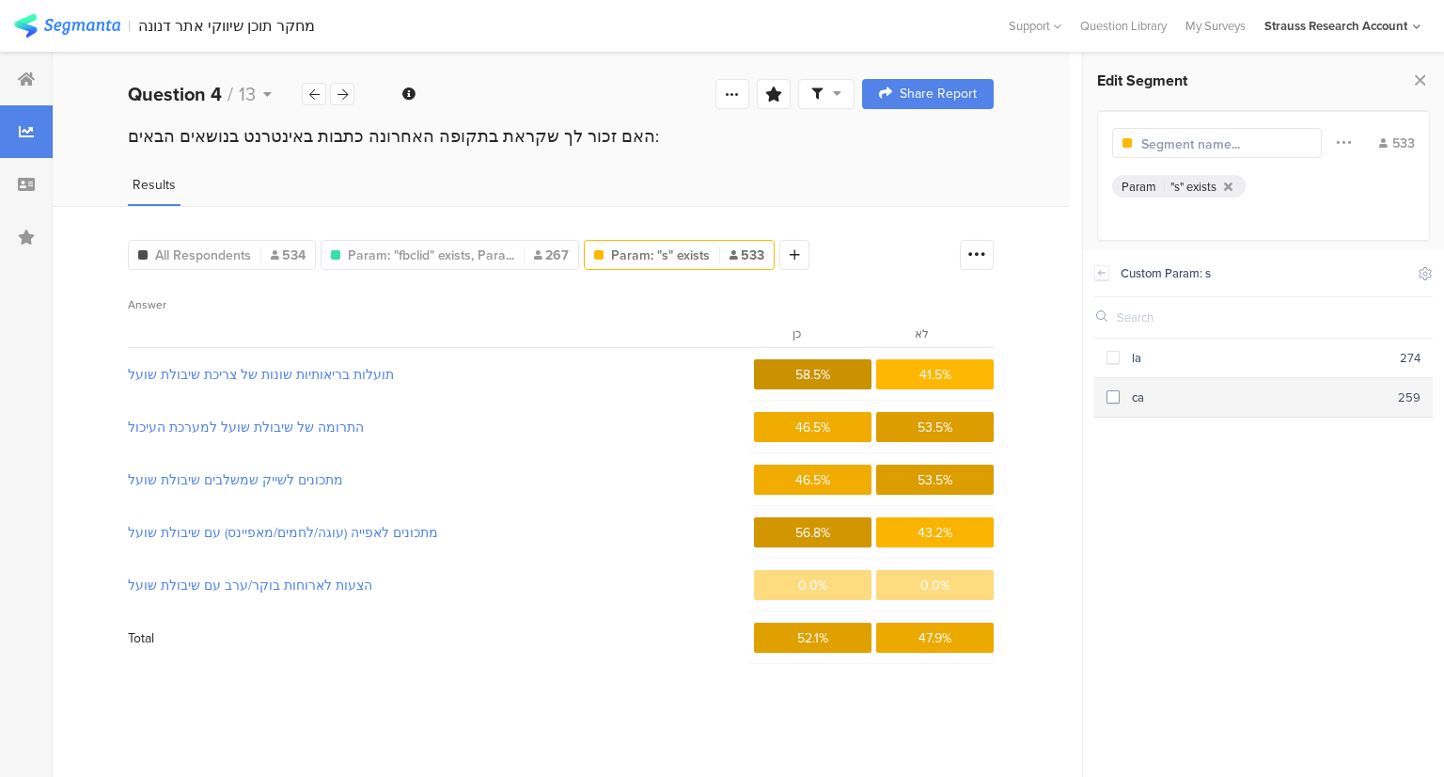
click at [1113, 395] on span at bounding box center [1113, 396] width 13 height 13
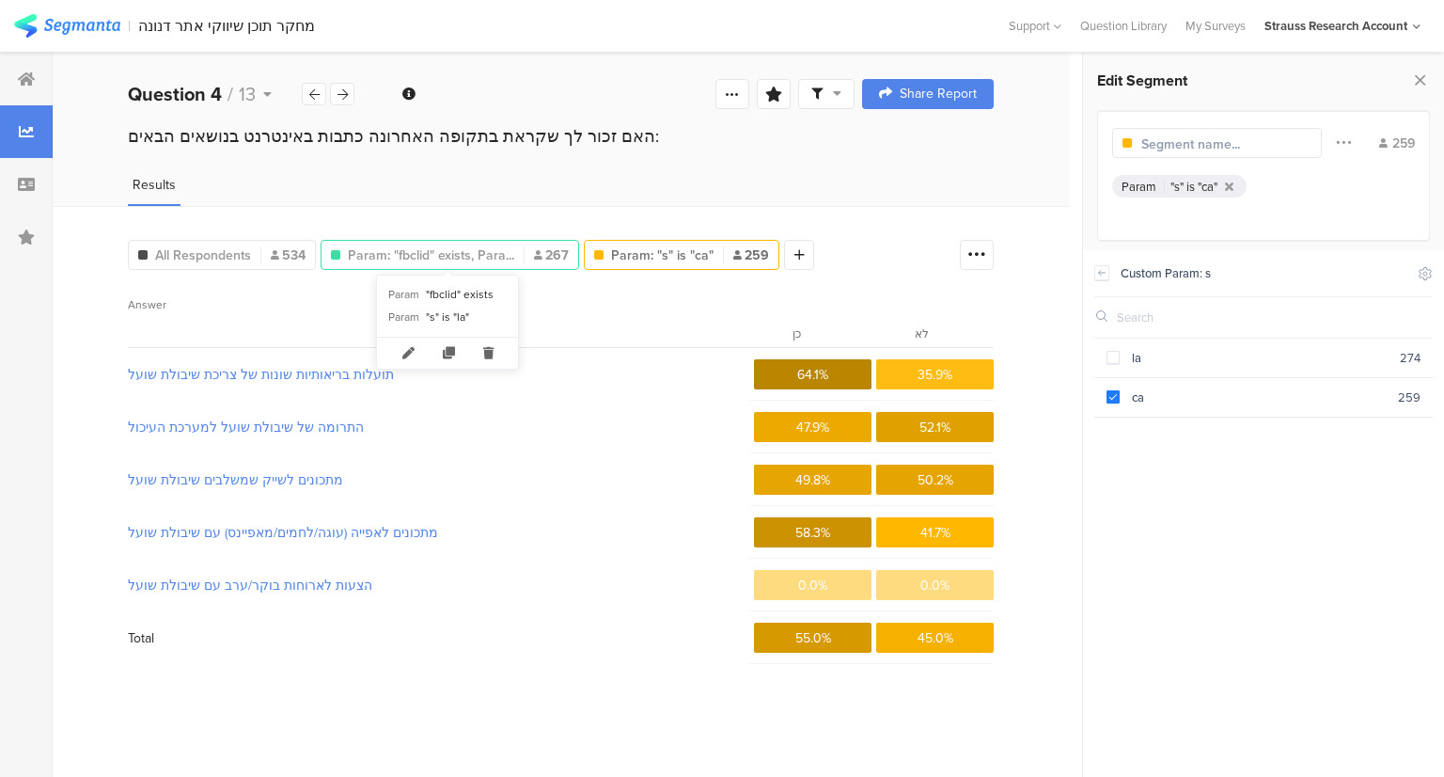
click at [471, 267] on div "Param: "fbclid" exists, Para... 267" at bounding box center [450, 255] width 259 height 30
click at [474, 253] on span "Param: "fbclid" exists, Para..." at bounding box center [431, 255] width 166 height 20
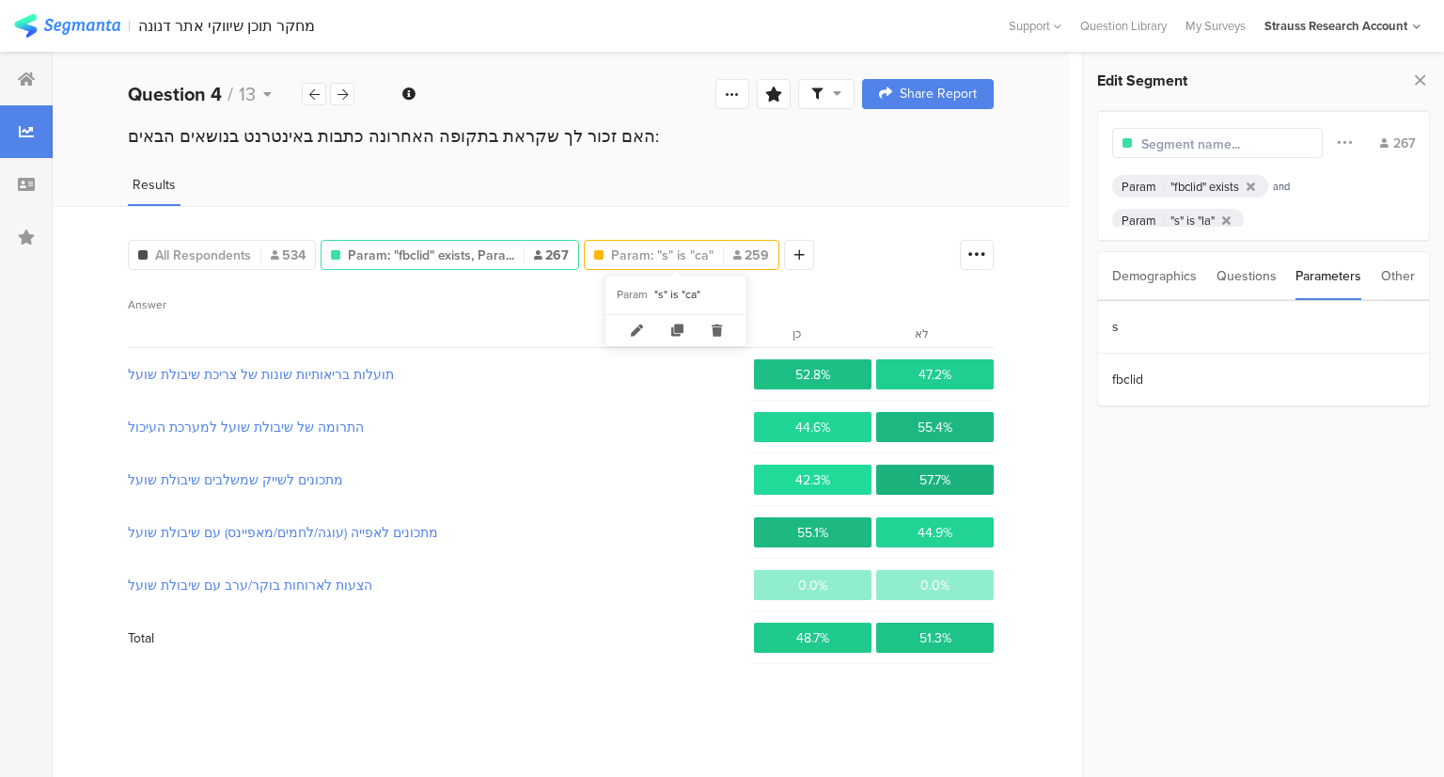
click at [679, 260] on span "Param: "s" is "ca"" at bounding box center [662, 255] width 103 height 20
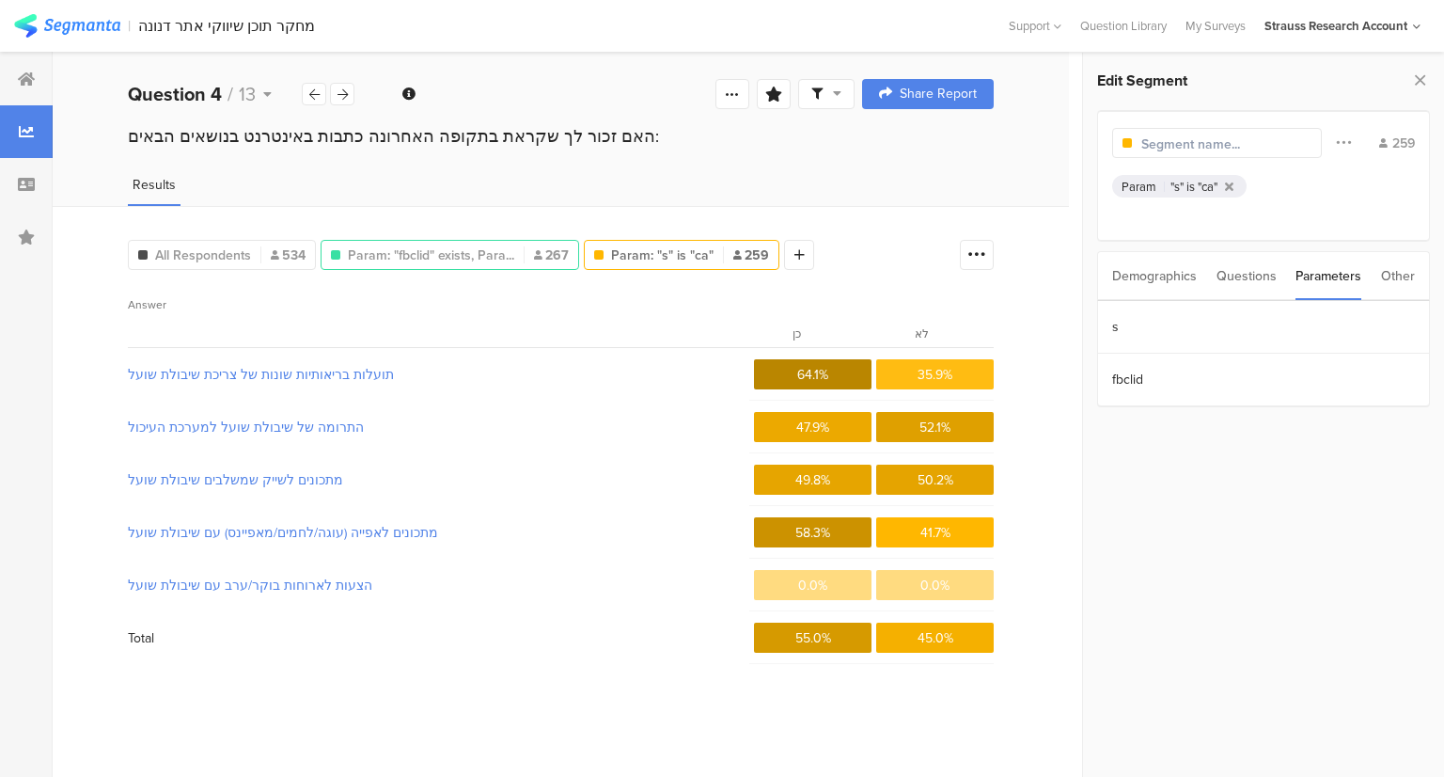
click at [475, 242] on div "Param: "fbclid" exists, Para... 267" at bounding box center [450, 255] width 259 height 30
click at [476, 243] on div "Param: "fbclid" exists, Para... 267" at bounding box center [450, 255] width 259 height 30
click at [478, 249] on span "Param: "fbclid" exists, Para..." at bounding box center [431, 255] width 166 height 20
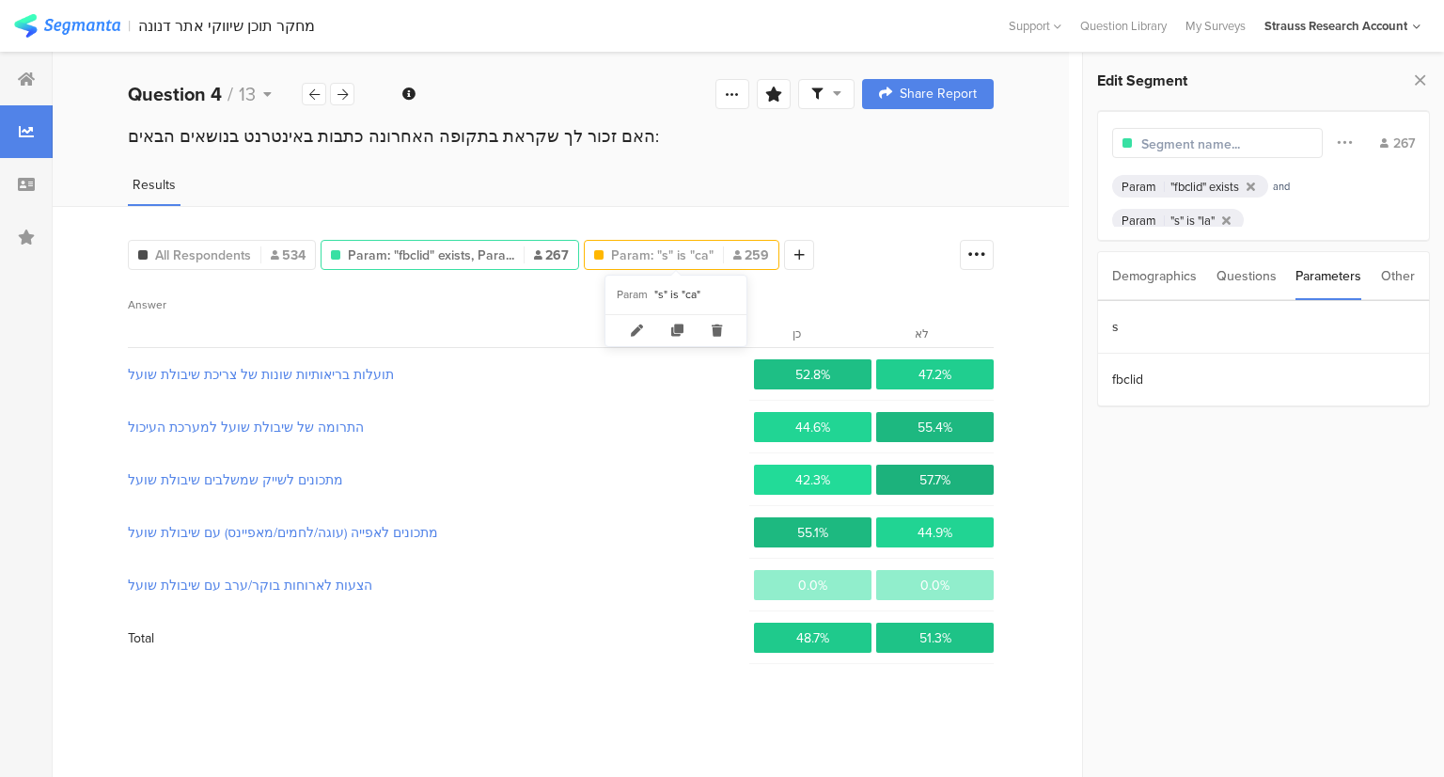
click at [674, 253] on span "Param: "s" is "ca"" at bounding box center [662, 255] width 103 height 20
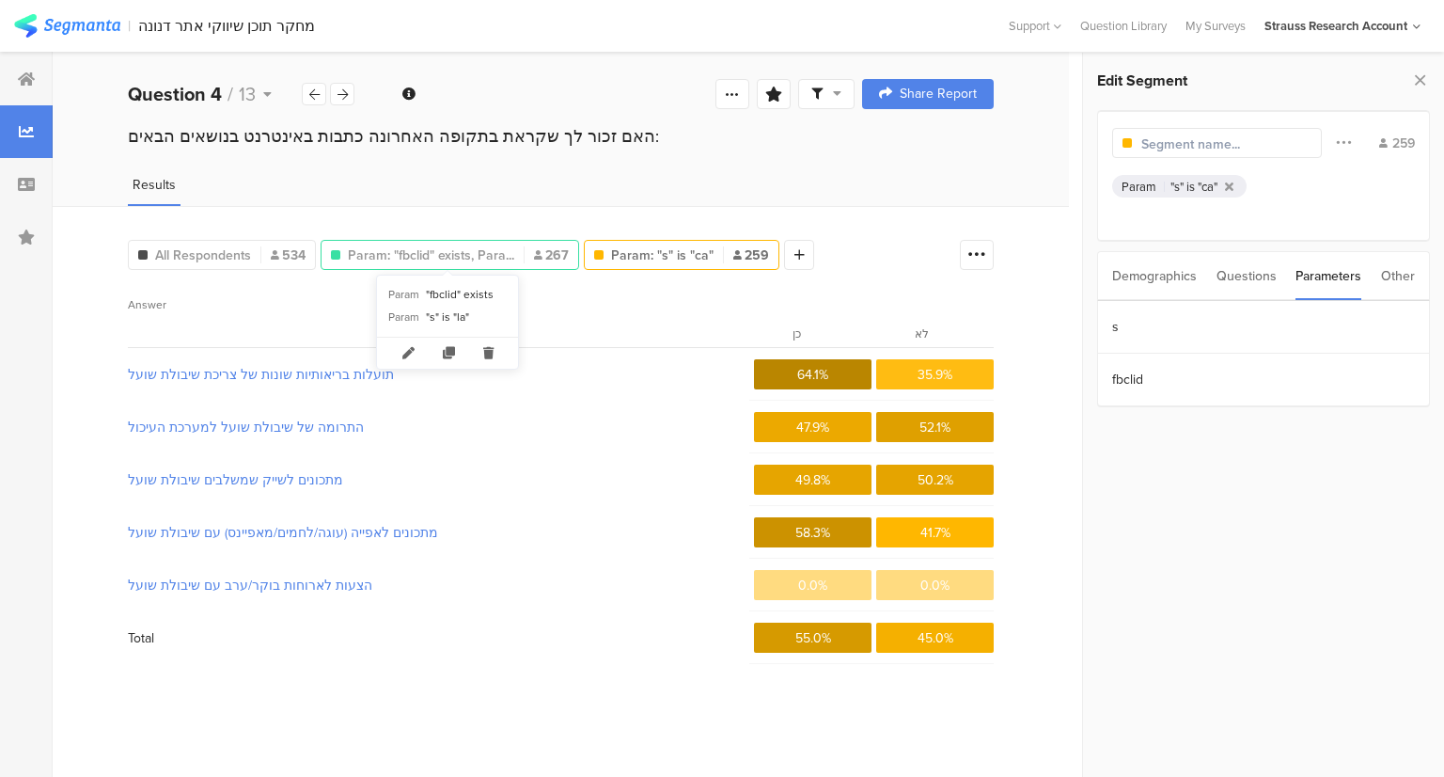
click at [470, 246] on span "Param: "fbclid" exists, Para..." at bounding box center [431, 255] width 166 height 20
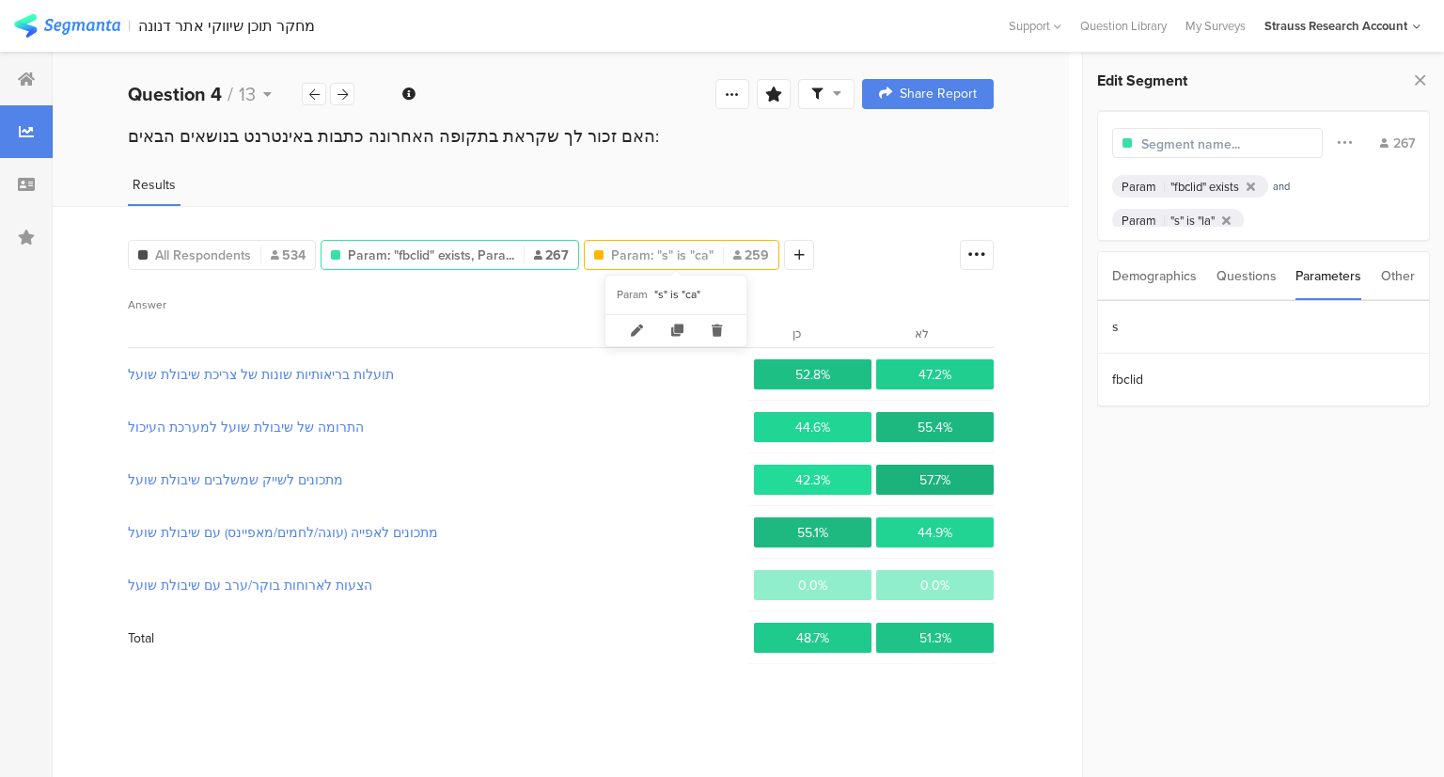
click at [646, 254] on span "Param: "s" is "ca"" at bounding box center [662, 255] width 103 height 20
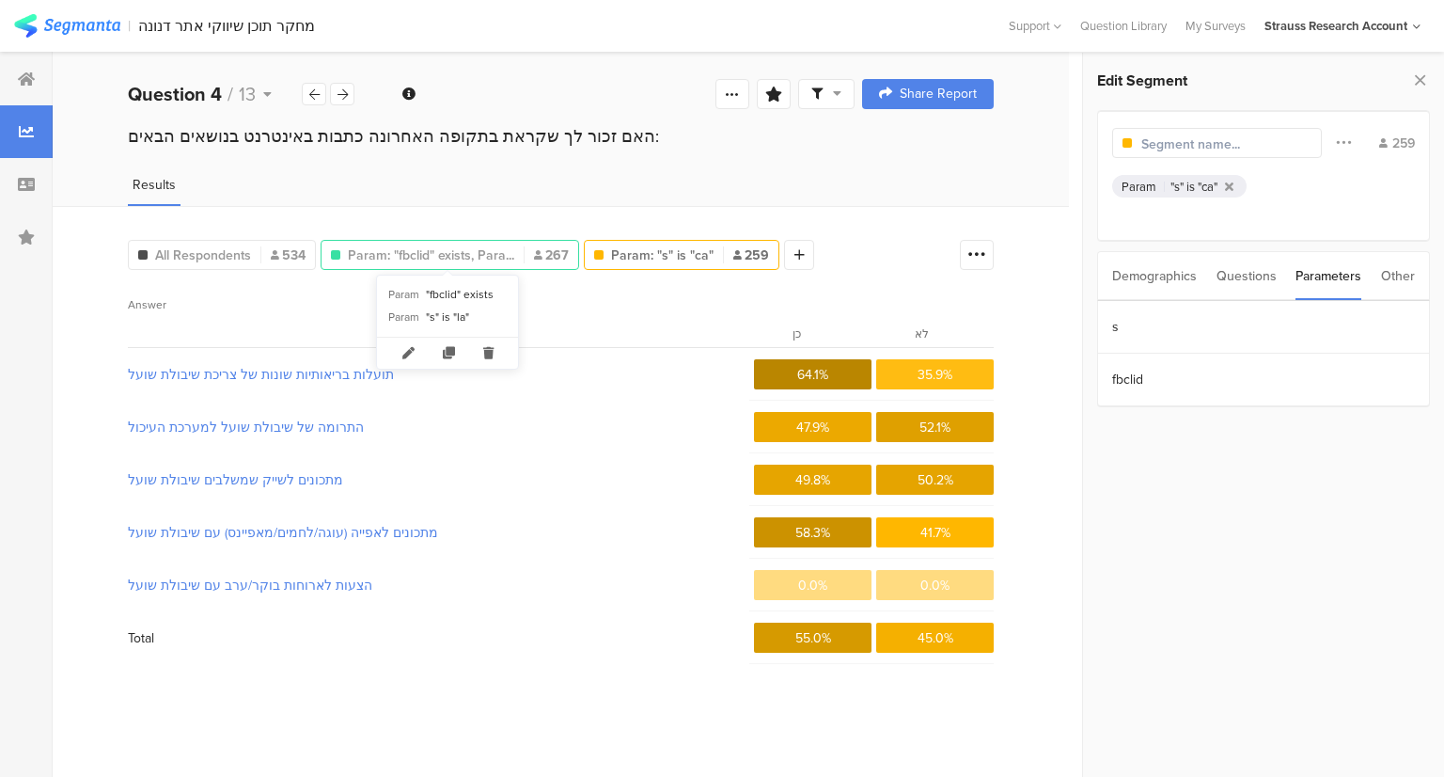
click at [449, 249] on span "Param: "fbclid" exists, Para..." at bounding box center [431, 255] width 166 height 20
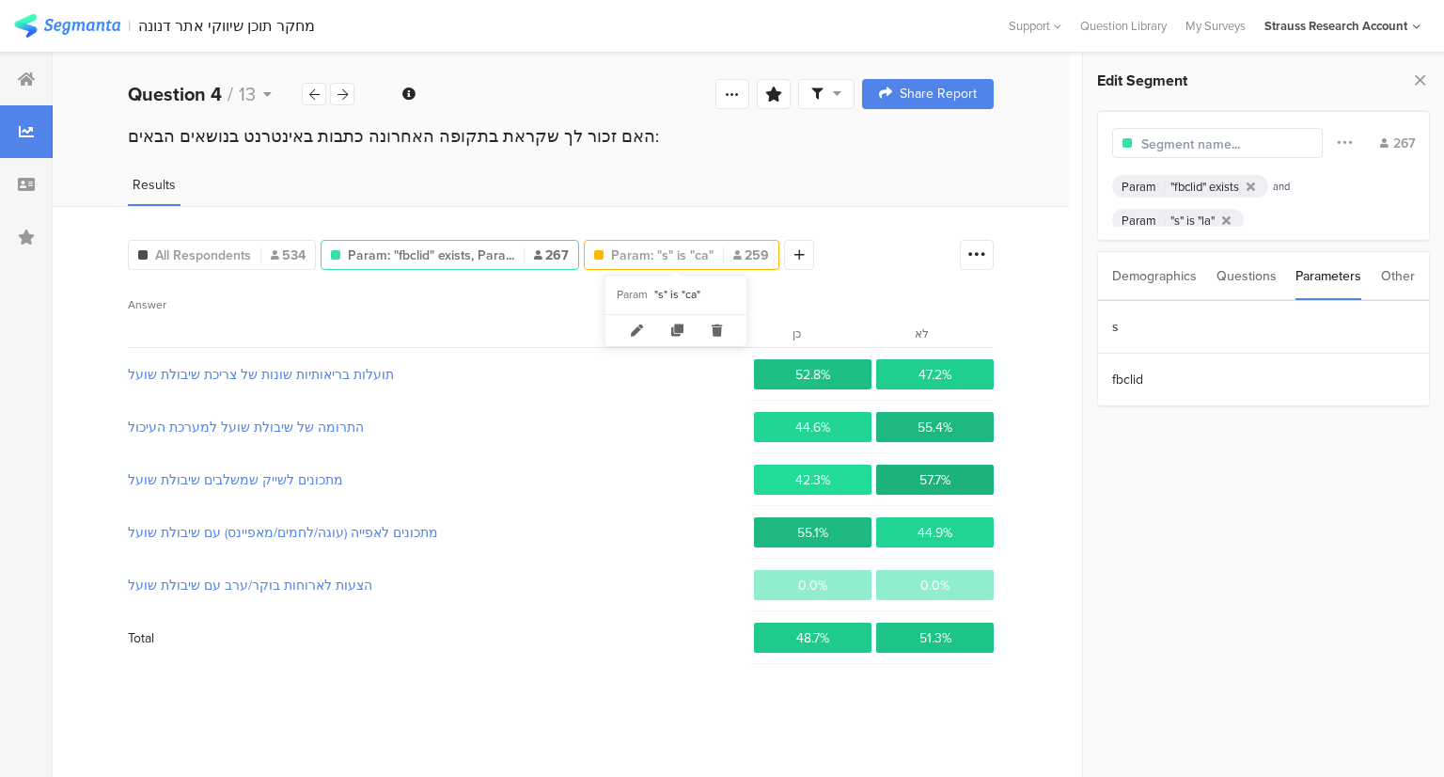
click at [661, 252] on span "Param: "s" is "ca"" at bounding box center [662, 255] width 103 height 20
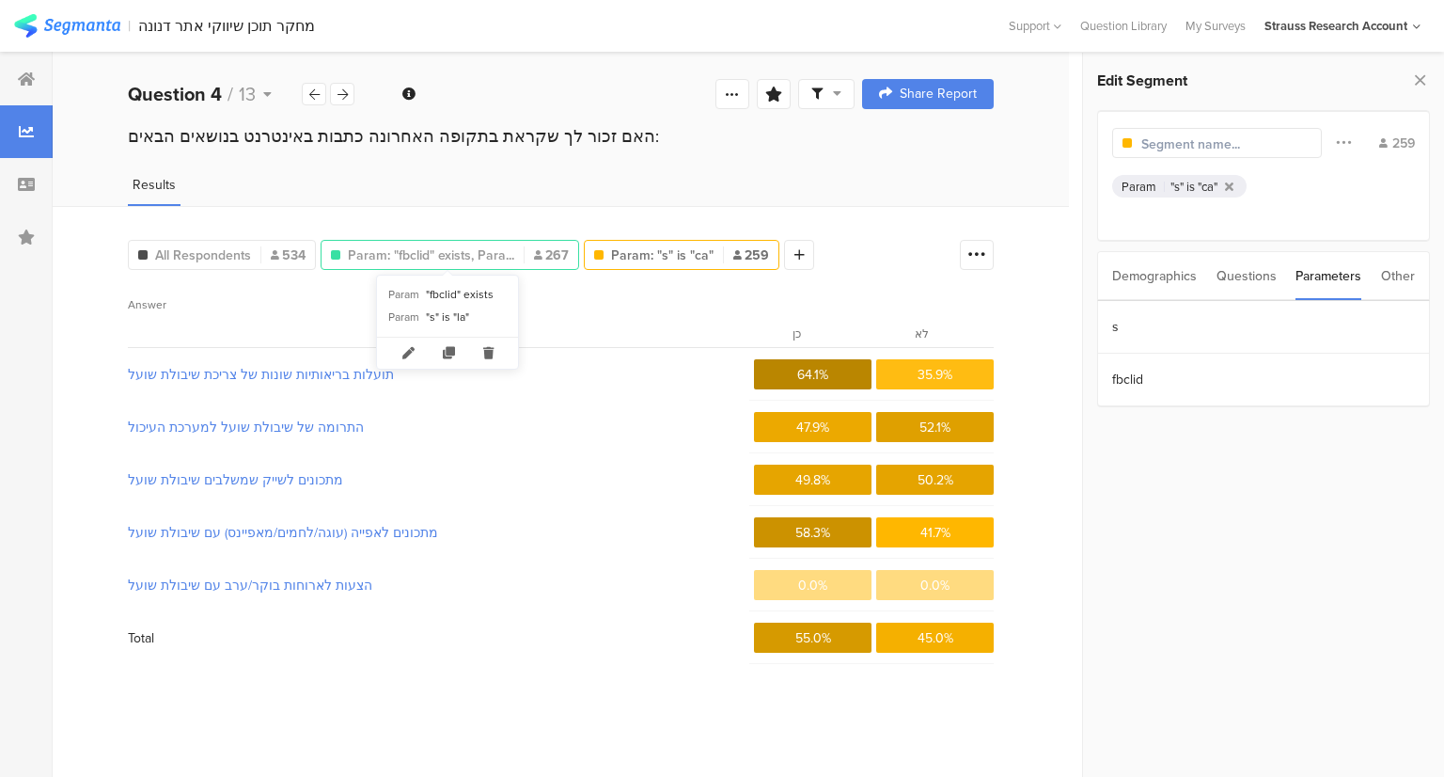
click at [455, 255] on span "Param: "fbclid" exists, Para..." at bounding box center [431, 255] width 166 height 20
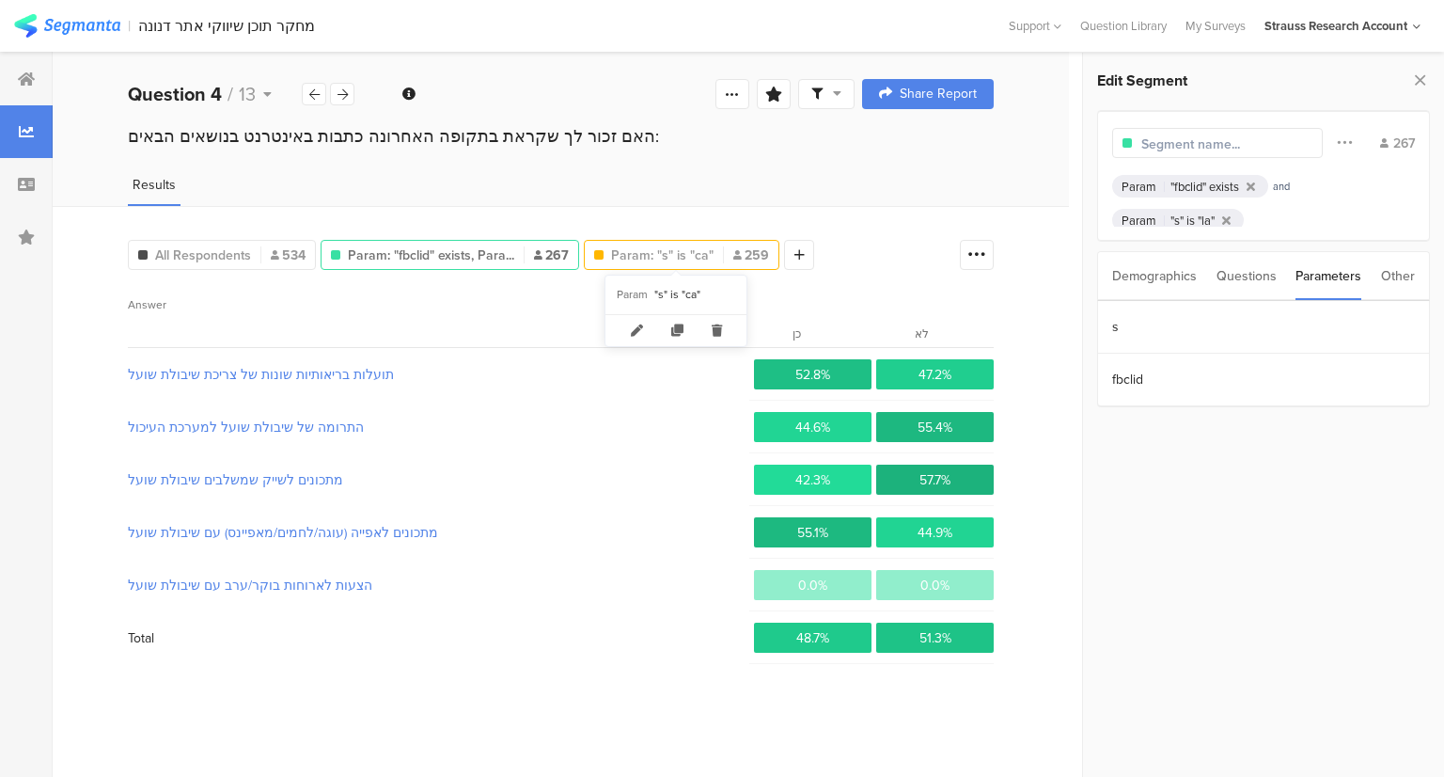
click at [636, 256] on span "Param: "s" is "ca"" at bounding box center [662, 255] width 103 height 20
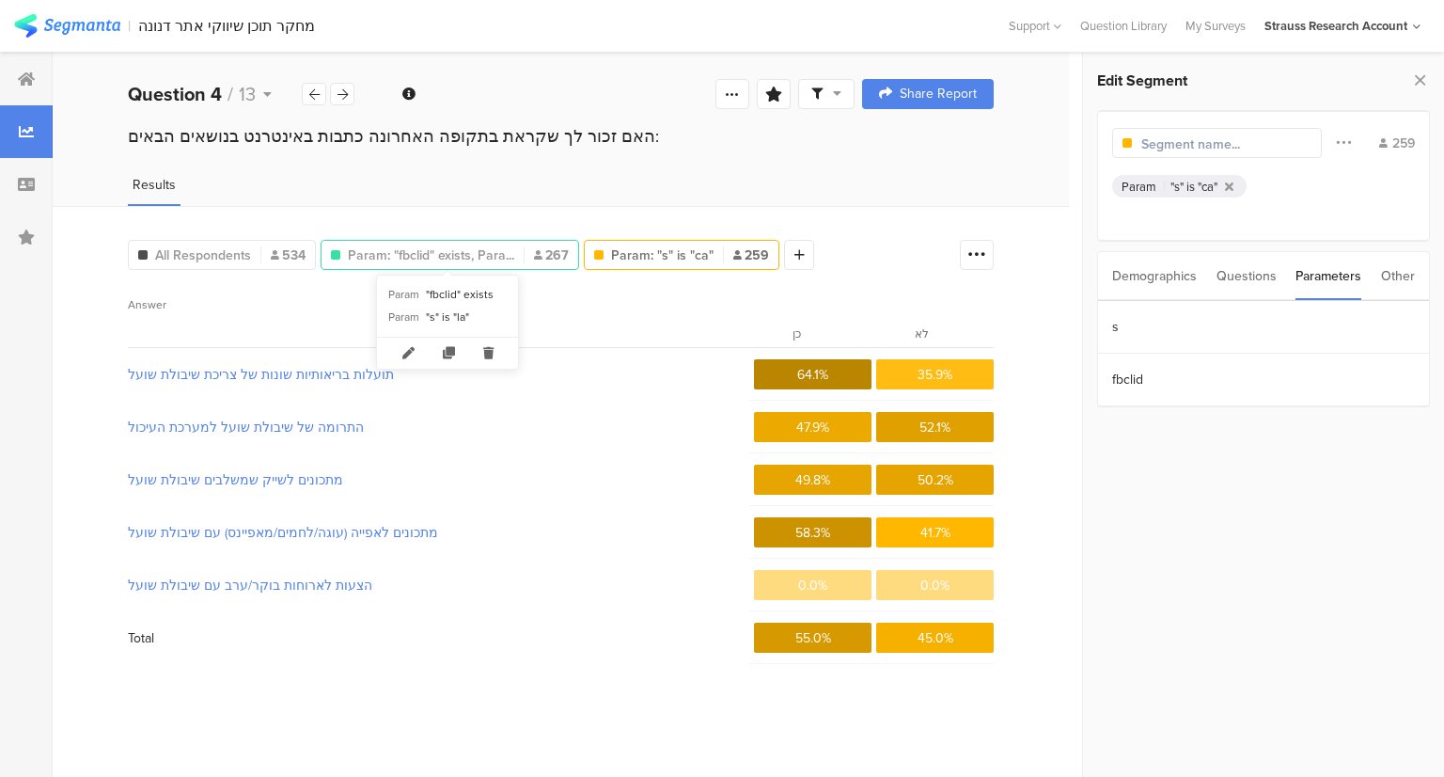
click at [440, 253] on span "Param: "fbclid" exists, Para..." at bounding box center [431, 255] width 166 height 20
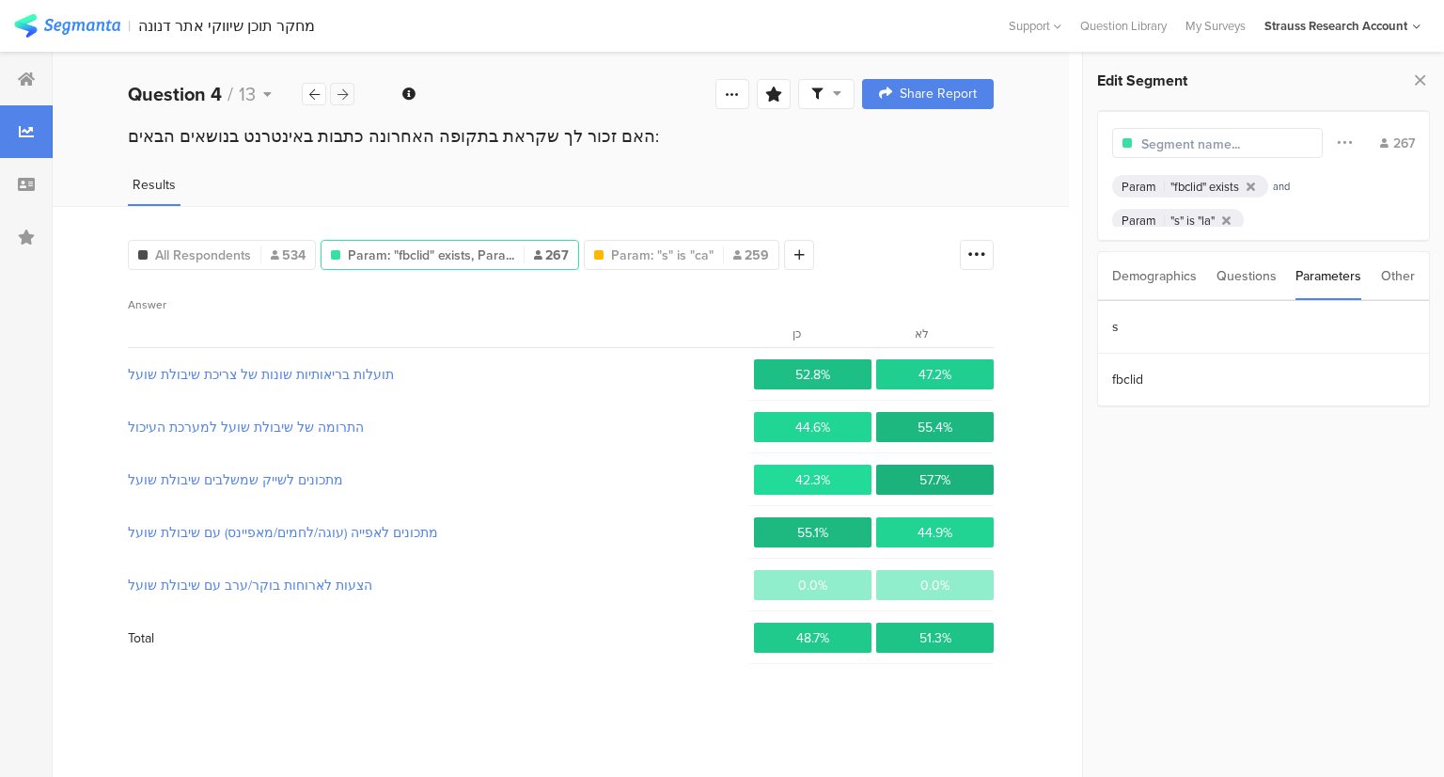
click at [344, 92] on icon at bounding box center [343, 94] width 10 height 12
